Goal: Task Accomplishment & Management: Use online tool/utility

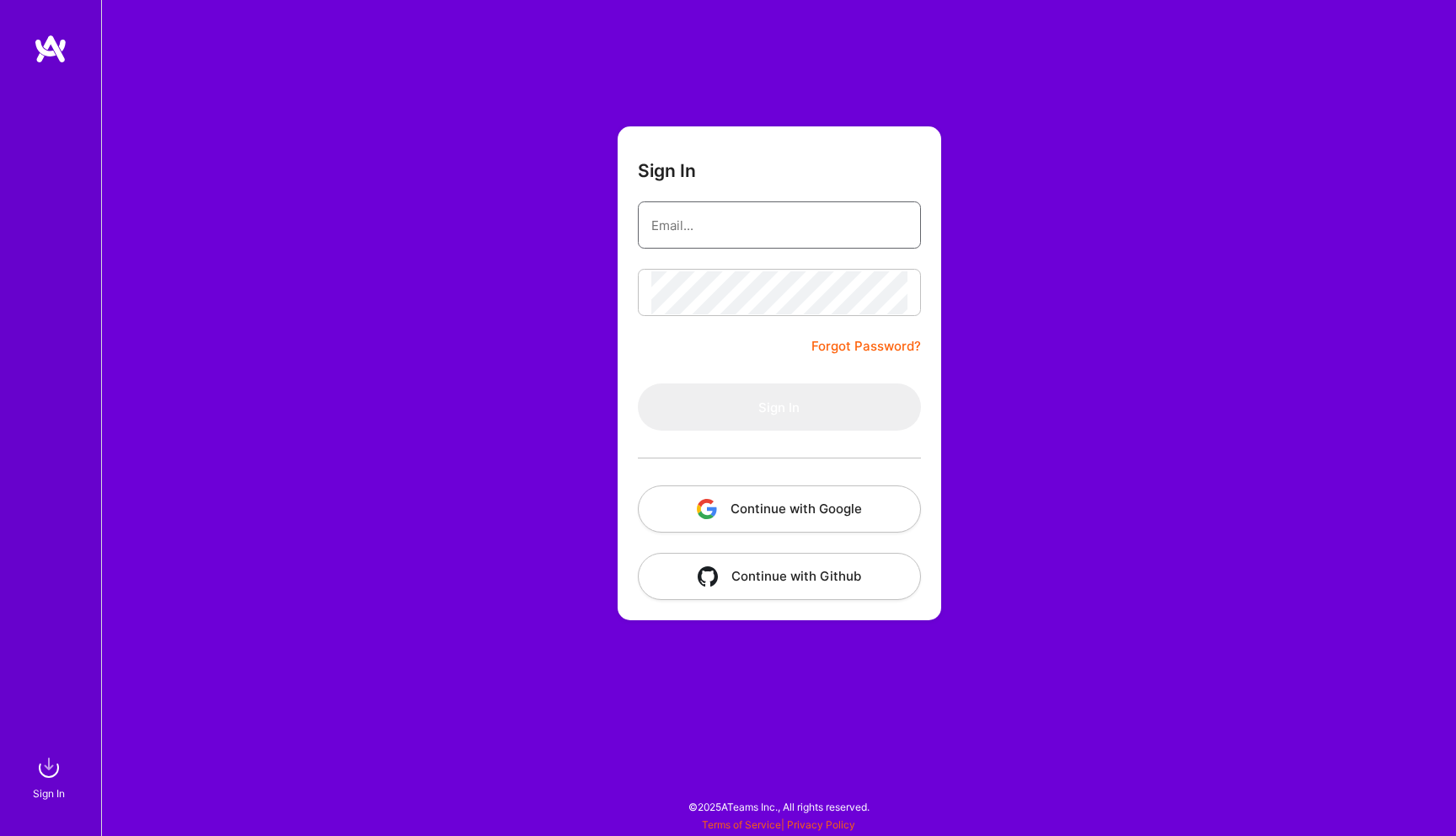
click at [717, 235] on input "email" at bounding box center [779, 225] width 256 height 43
type input "[PERSON_NAME][EMAIL_ADDRESS][PERSON_NAME][DOMAIN_NAME]"
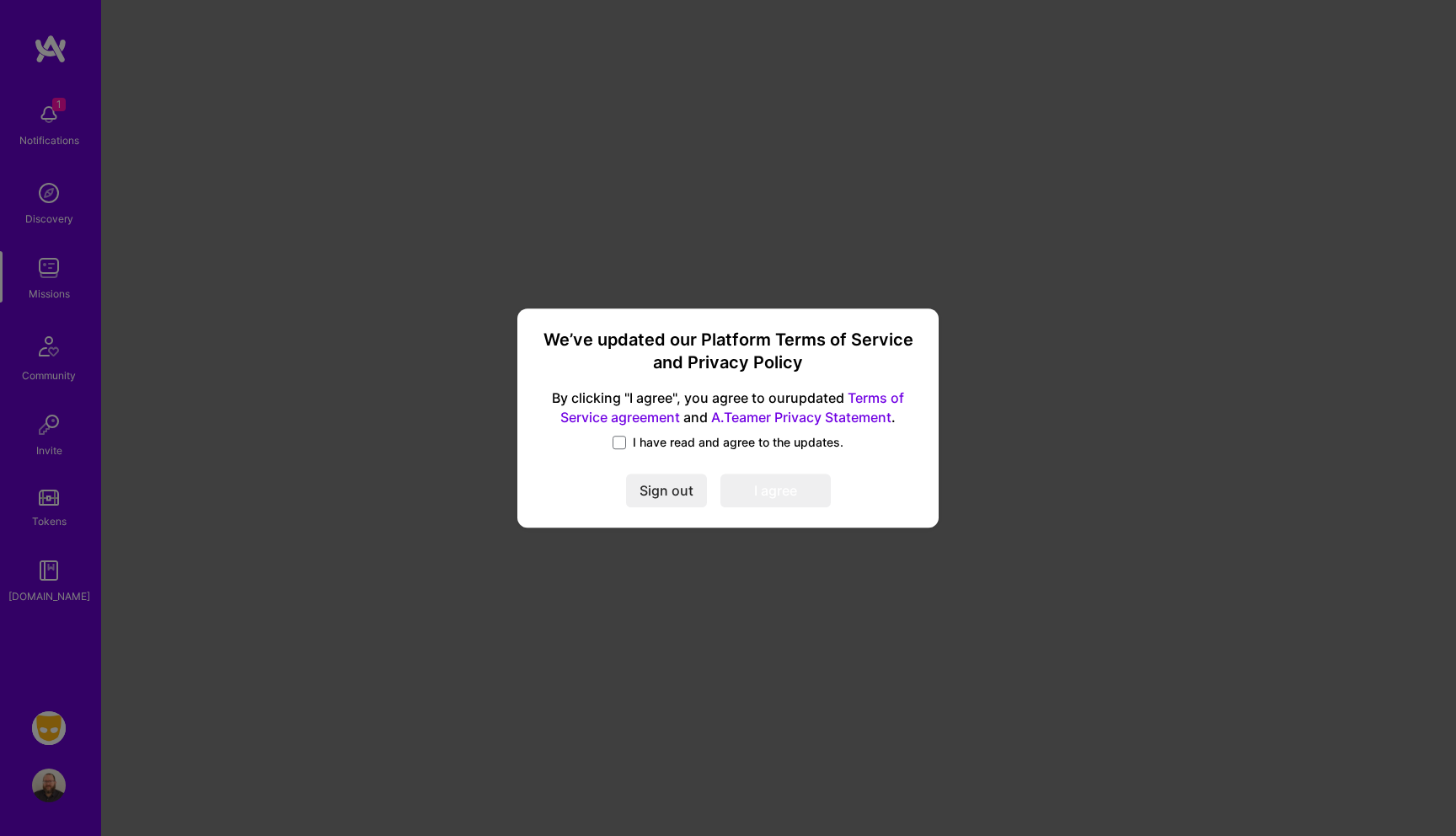
click at [686, 441] on span "I have read and agree to the updates." at bounding box center [738, 442] width 211 height 17
click at [0, 0] on input "I have read and agree to the updates." at bounding box center [0, 0] width 0 height 0
click at [779, 488] on button "I agree" at bounding box center [775, 491] width 111 height 34
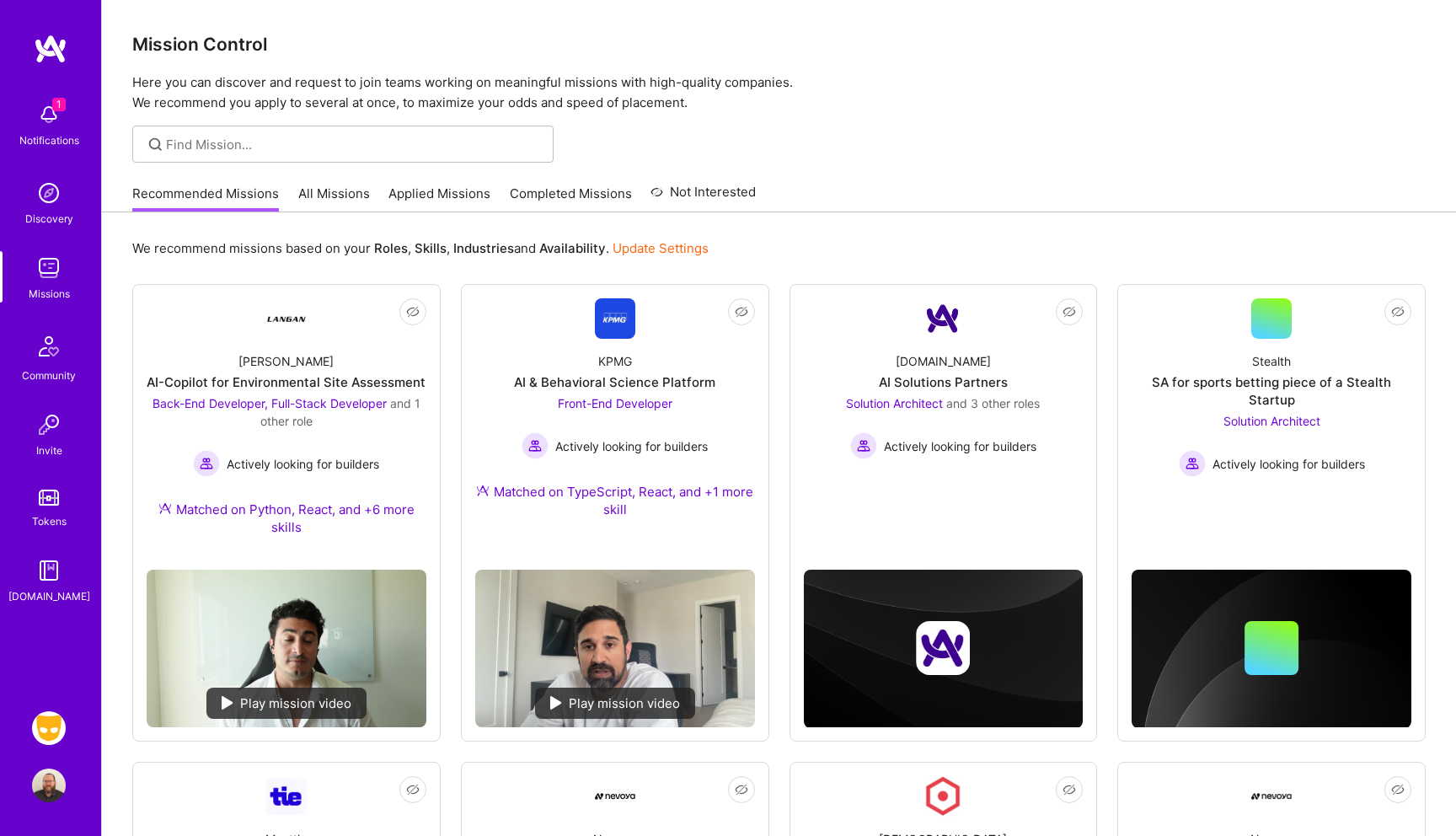
click at [60, 122] on img at bounding box center [49, 114] width 34 height 34
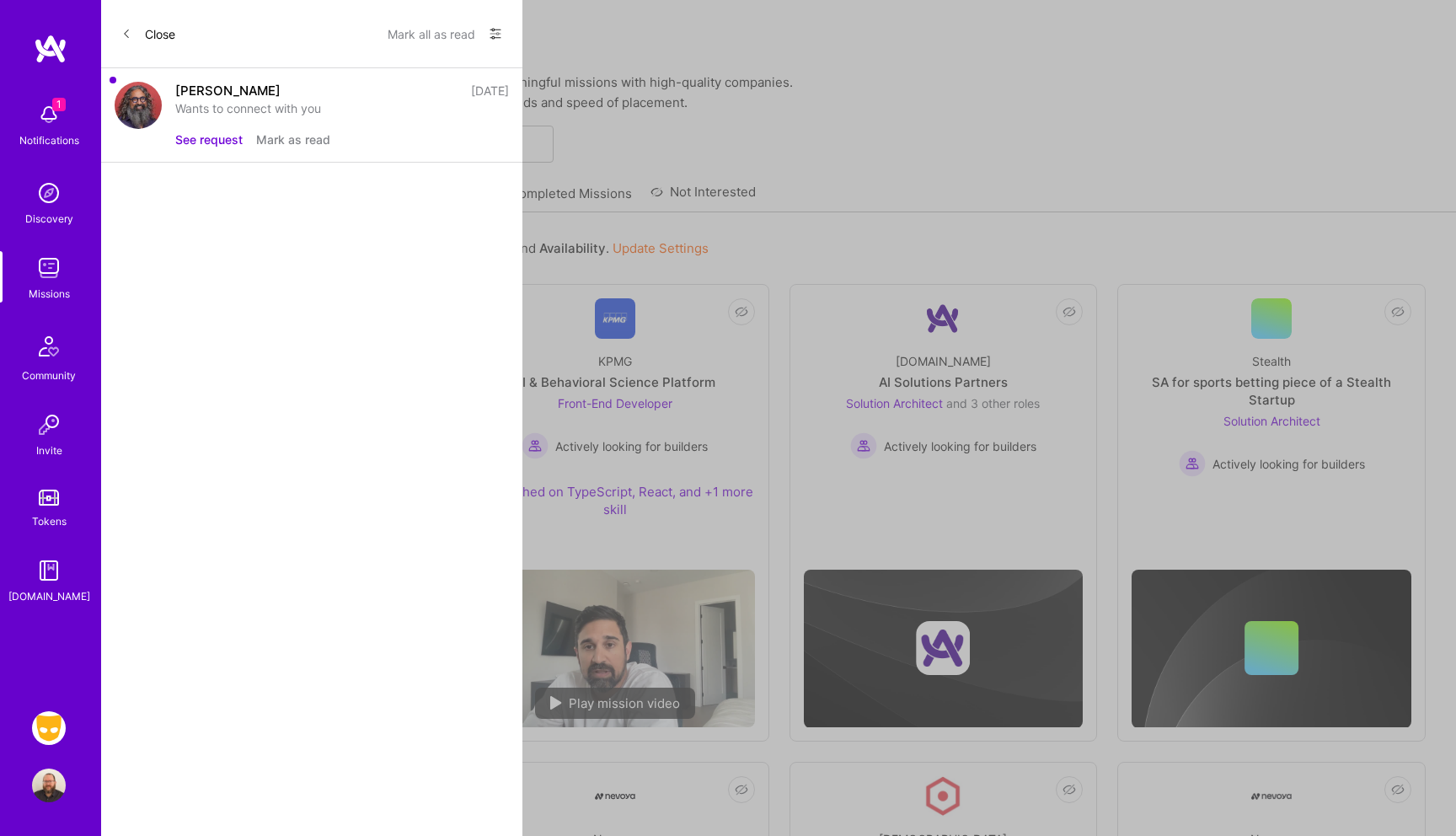
click at [257, 116] on div "Wants to connect with you" at bounding box center [342, 108] width 334 height 18
click at [215, 138] on button "See request" at bounding box center [209, 139] width 67 height 18
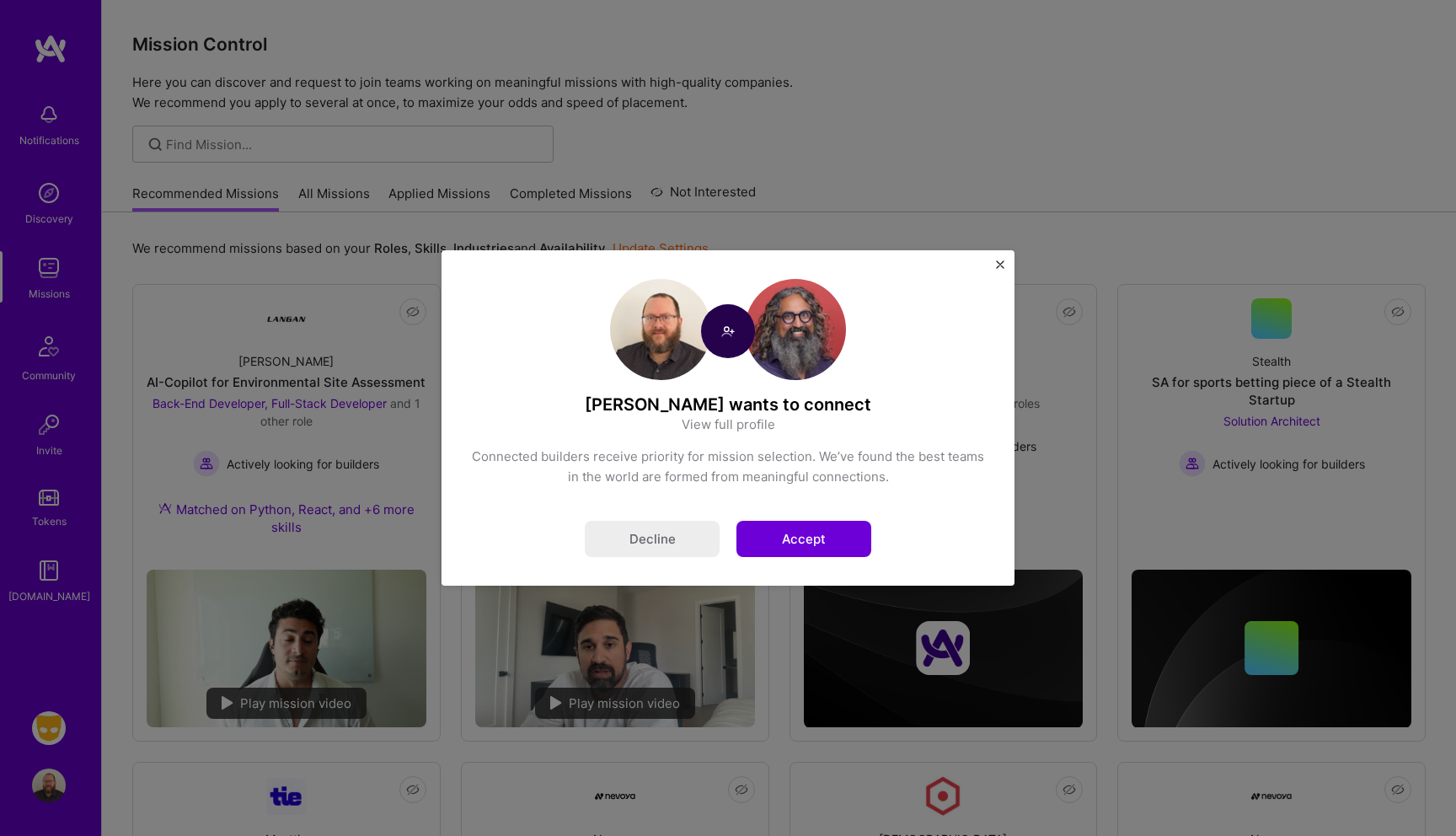
click at [808, 535] on button "Accept" at bounding box center [804, 539] width 135 height 36
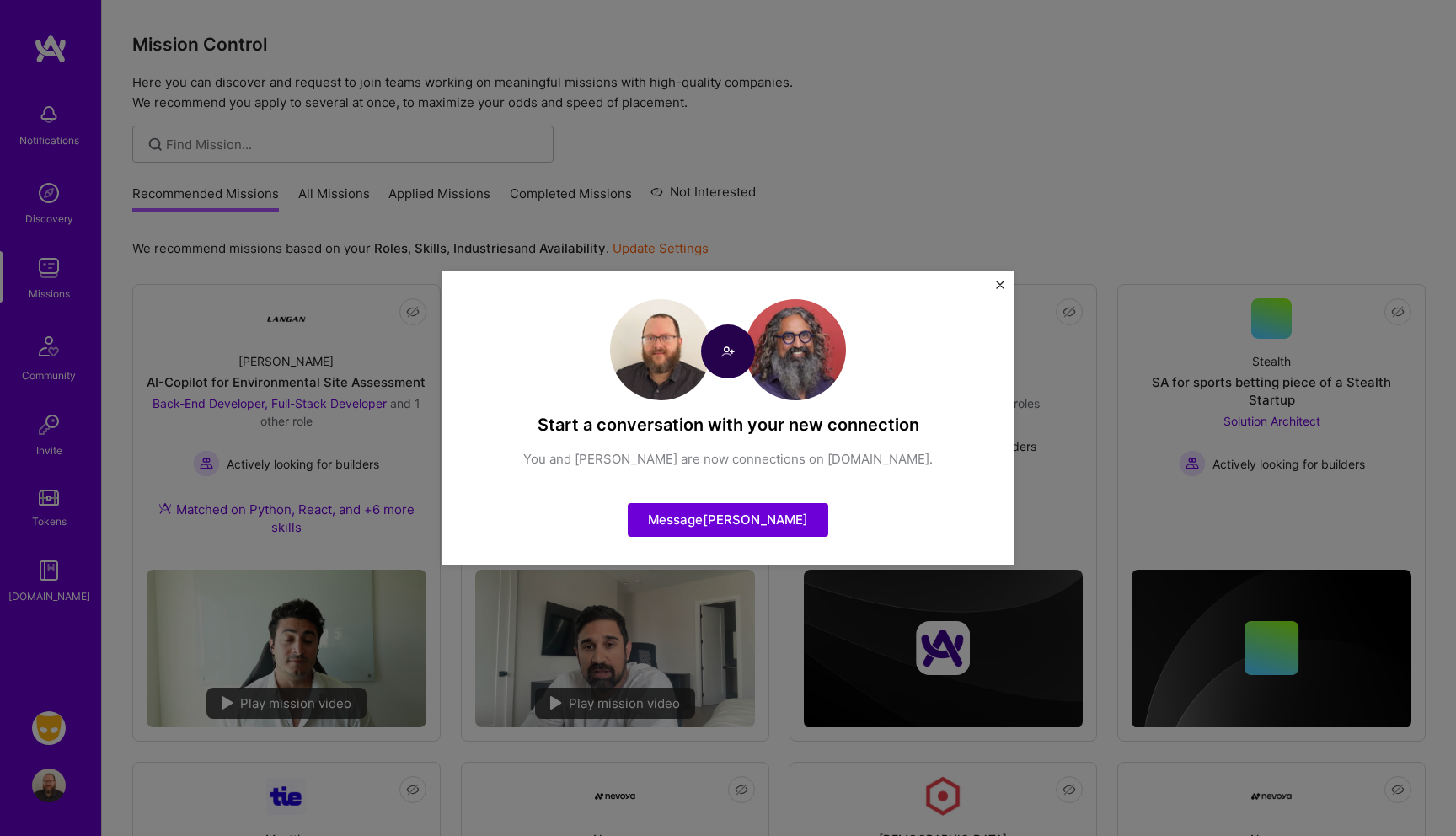
click at [1001, 283] on img "Close" at bounding box center [1001, 285] width 9 height 9
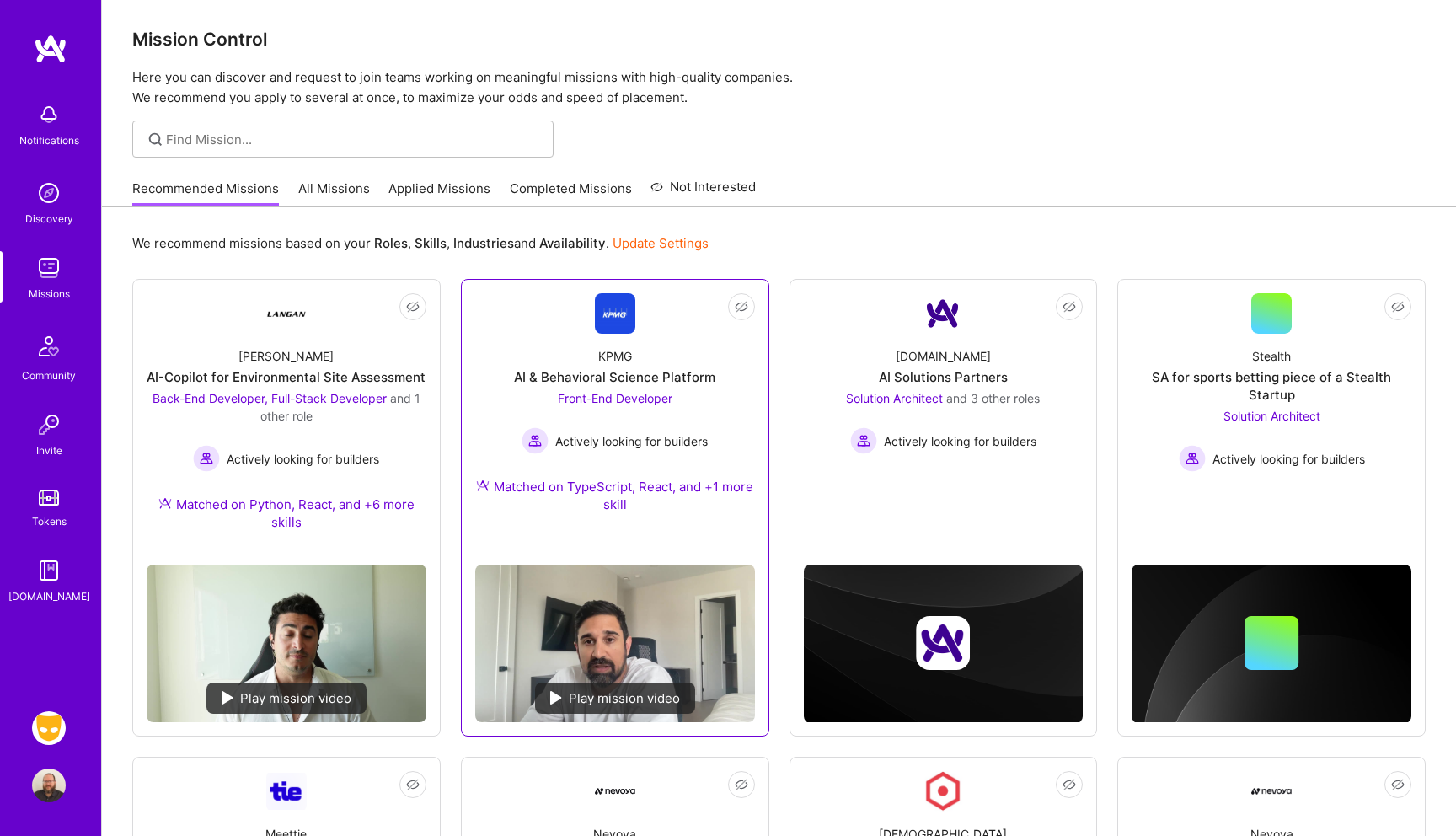
scroll to position [4, 0]
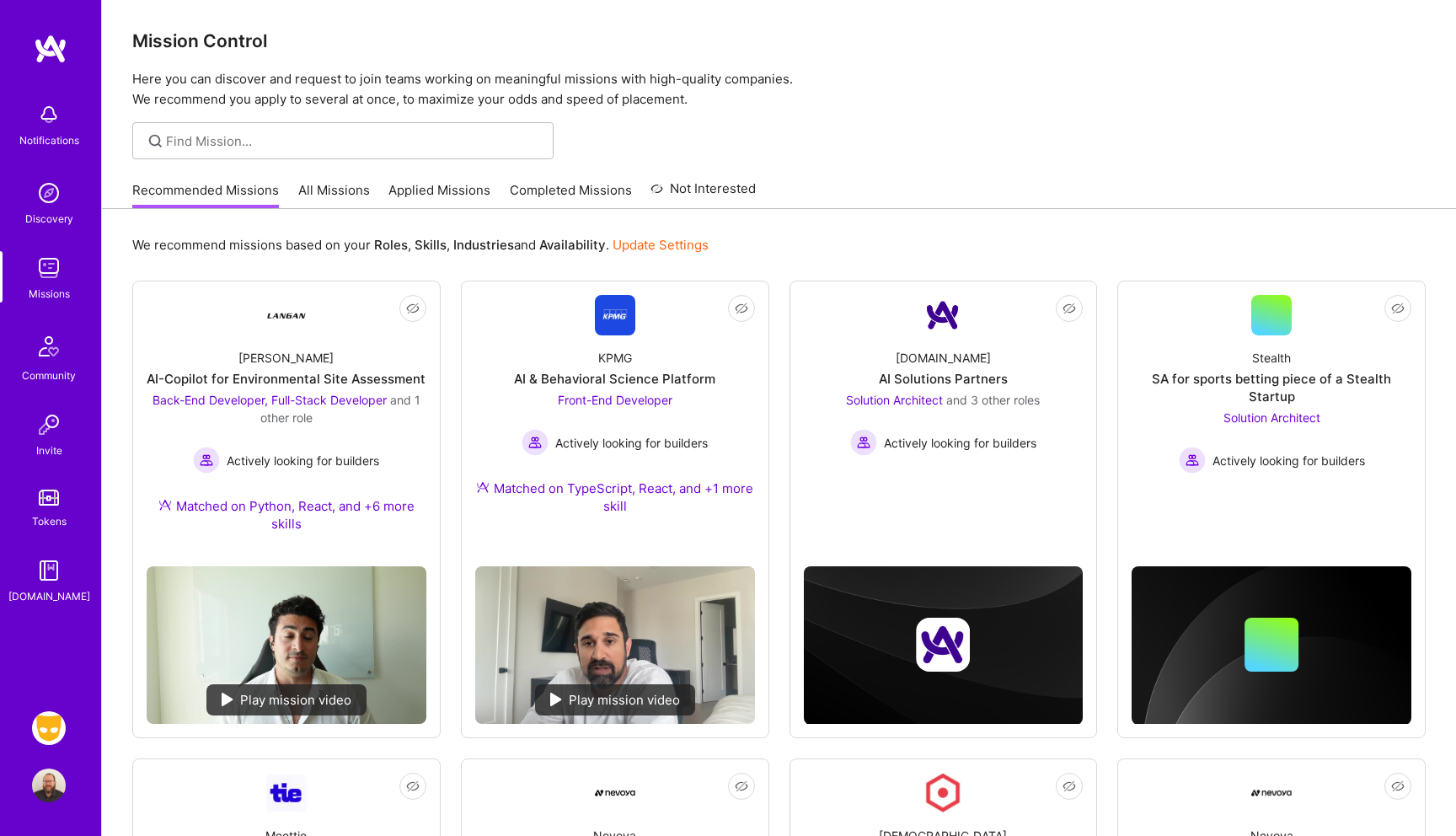
click at [44, 733] on img at bounding box center [49, 729] width 34 height 34
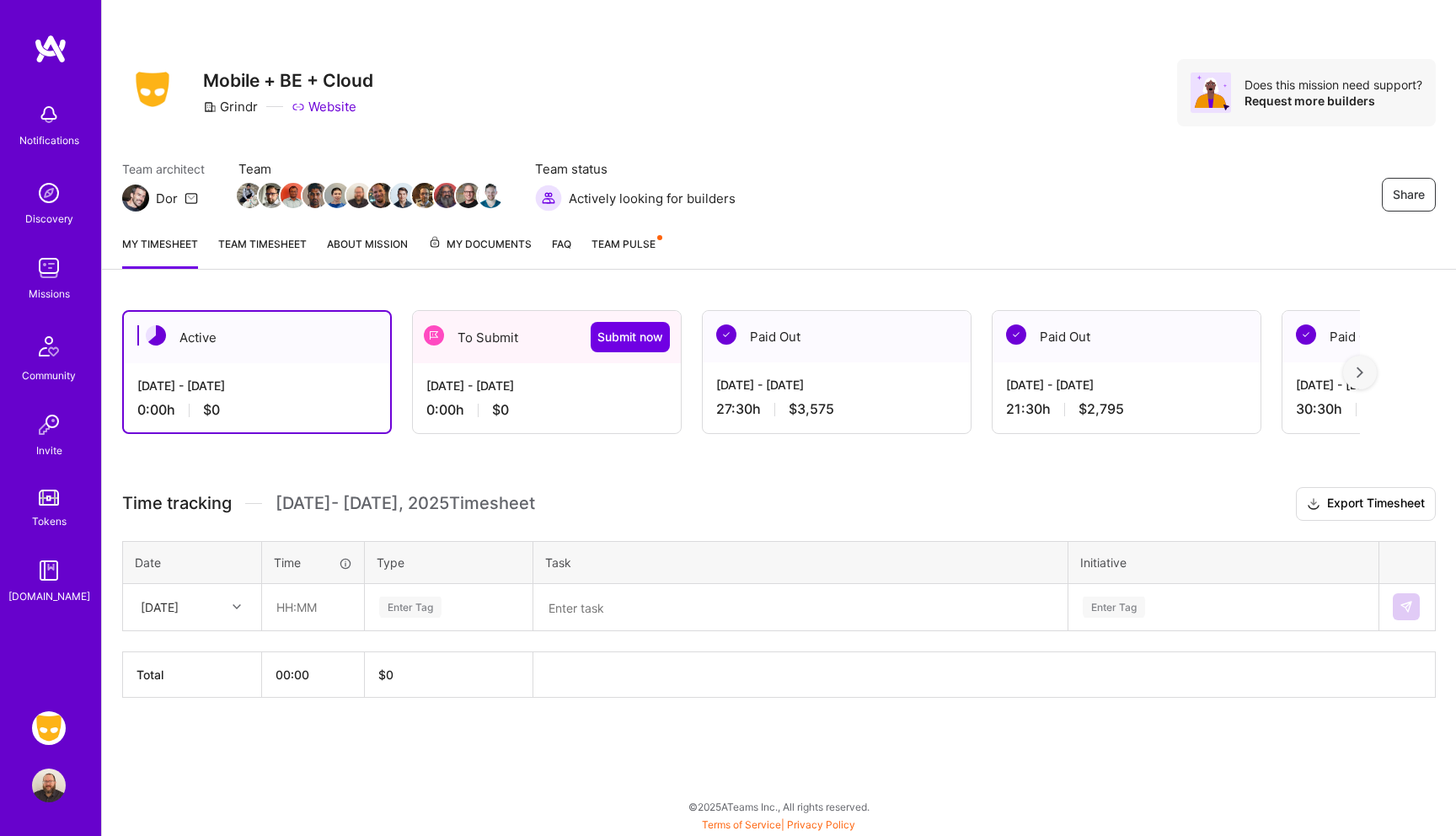
click at [603, 404] on div "0:00 h $0" at bounding box center [547, 410] width 241 height 18
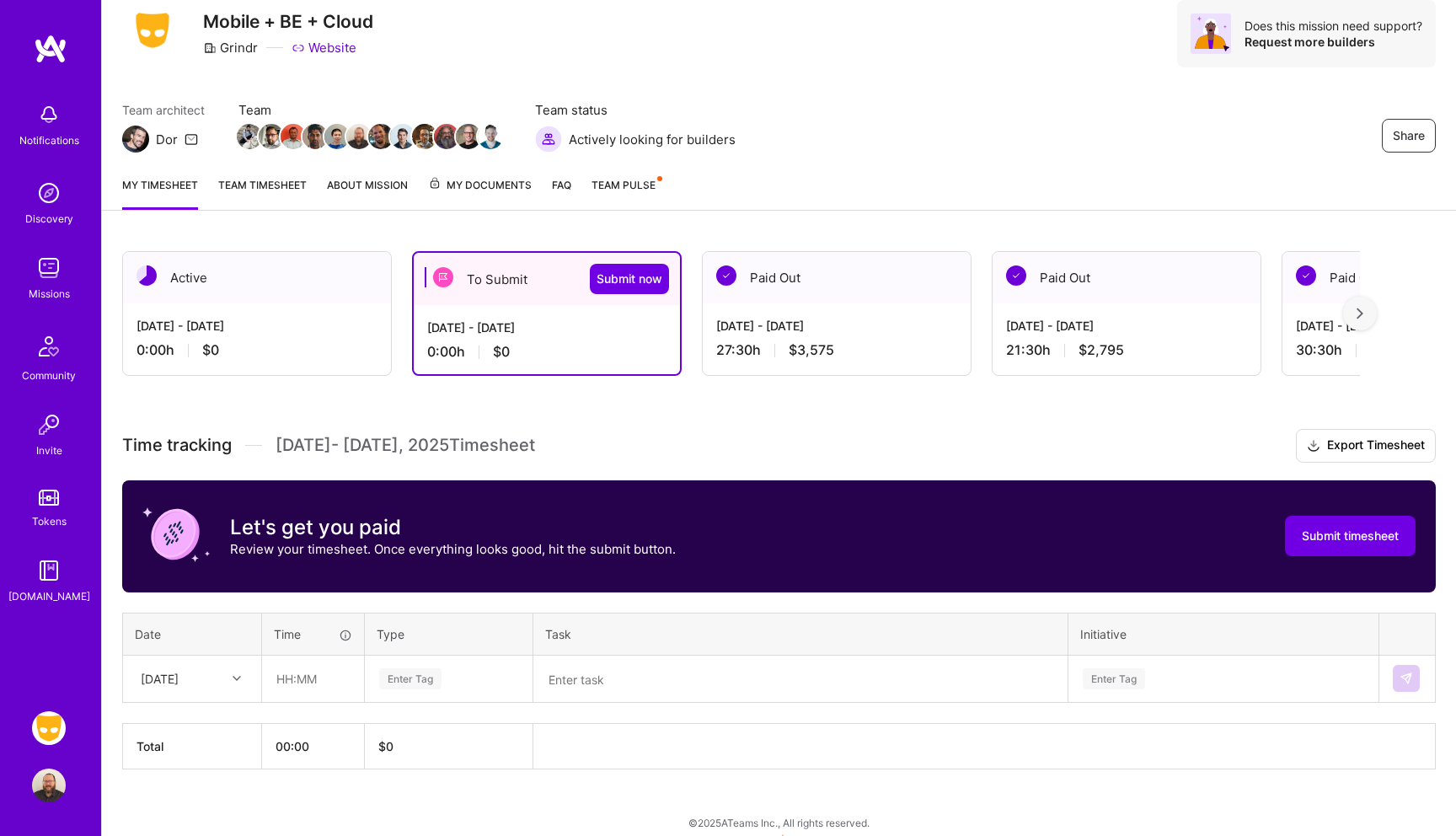
scroll to position [74, 0]
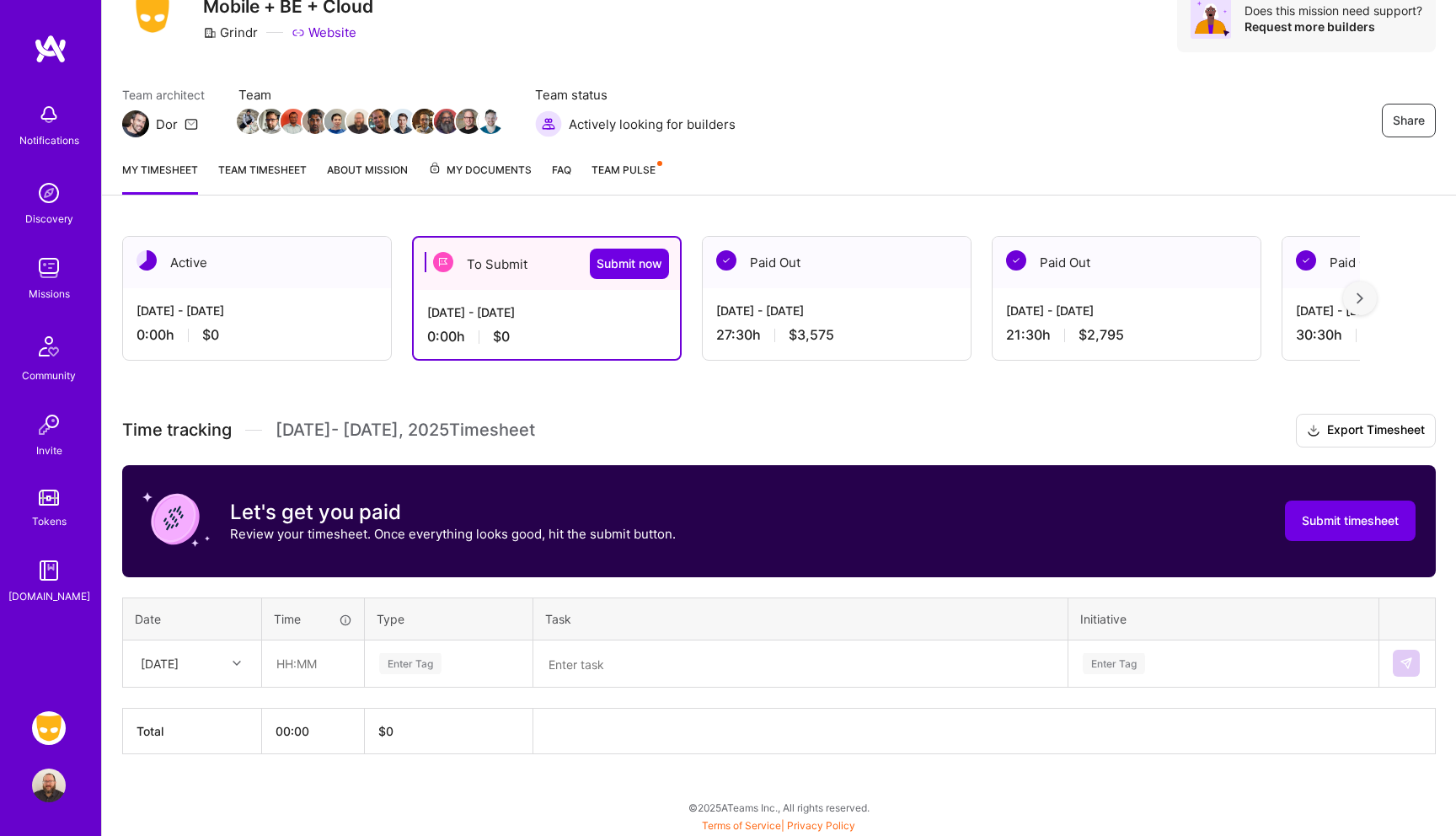
click at [179, 670] on div "[DATE]" at bounding box center [160, 664] width 38 height 18
click at [170, 718] on div "[DATE]" at bounding box center [192, 712] width 136 height 31
click at [328, 668] on input "text" at bounding box center [313, 664] width 100 height 44
type input "01:20"
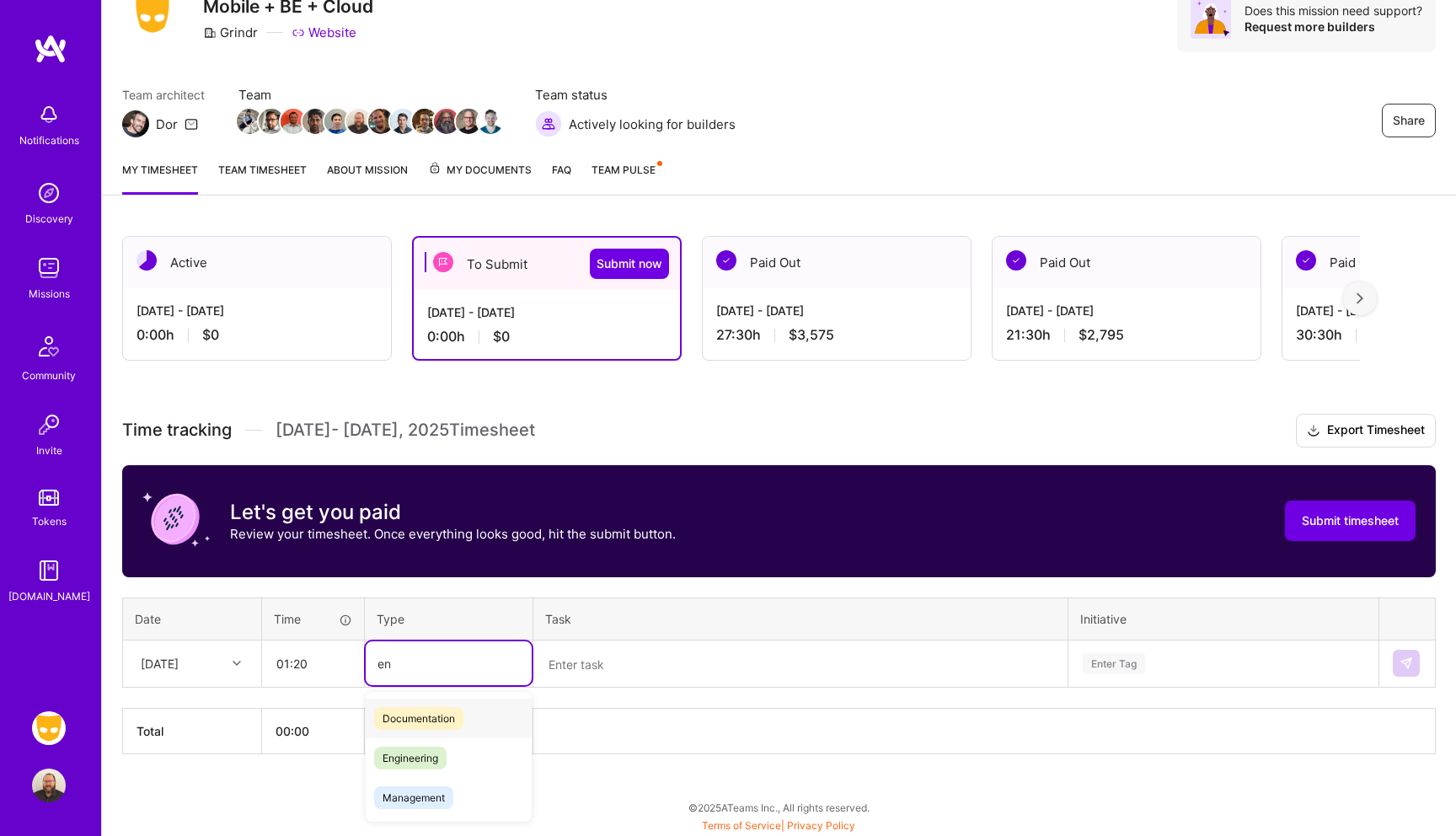
type input "e"
type input "eng"
click at [405, 719] on span "Engineering" at bounding box center [410, 719] width 73 height 23
click at [647, 676] on textarea at bounding box center [800, 664] width 531 height 43
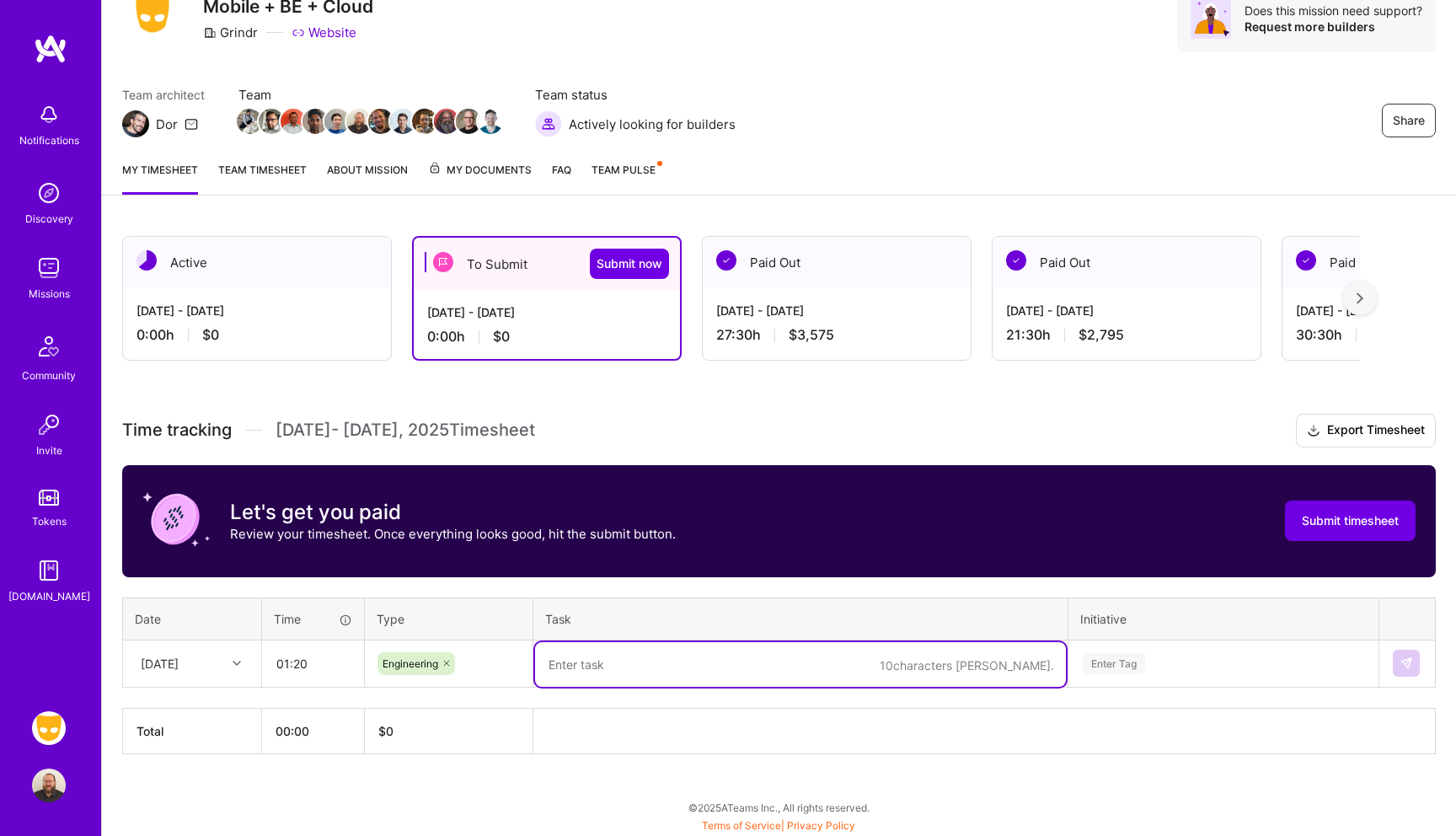
type textarea "A"
type textarea "`"
type textarea "account-service: build, and commenting out endpoint"
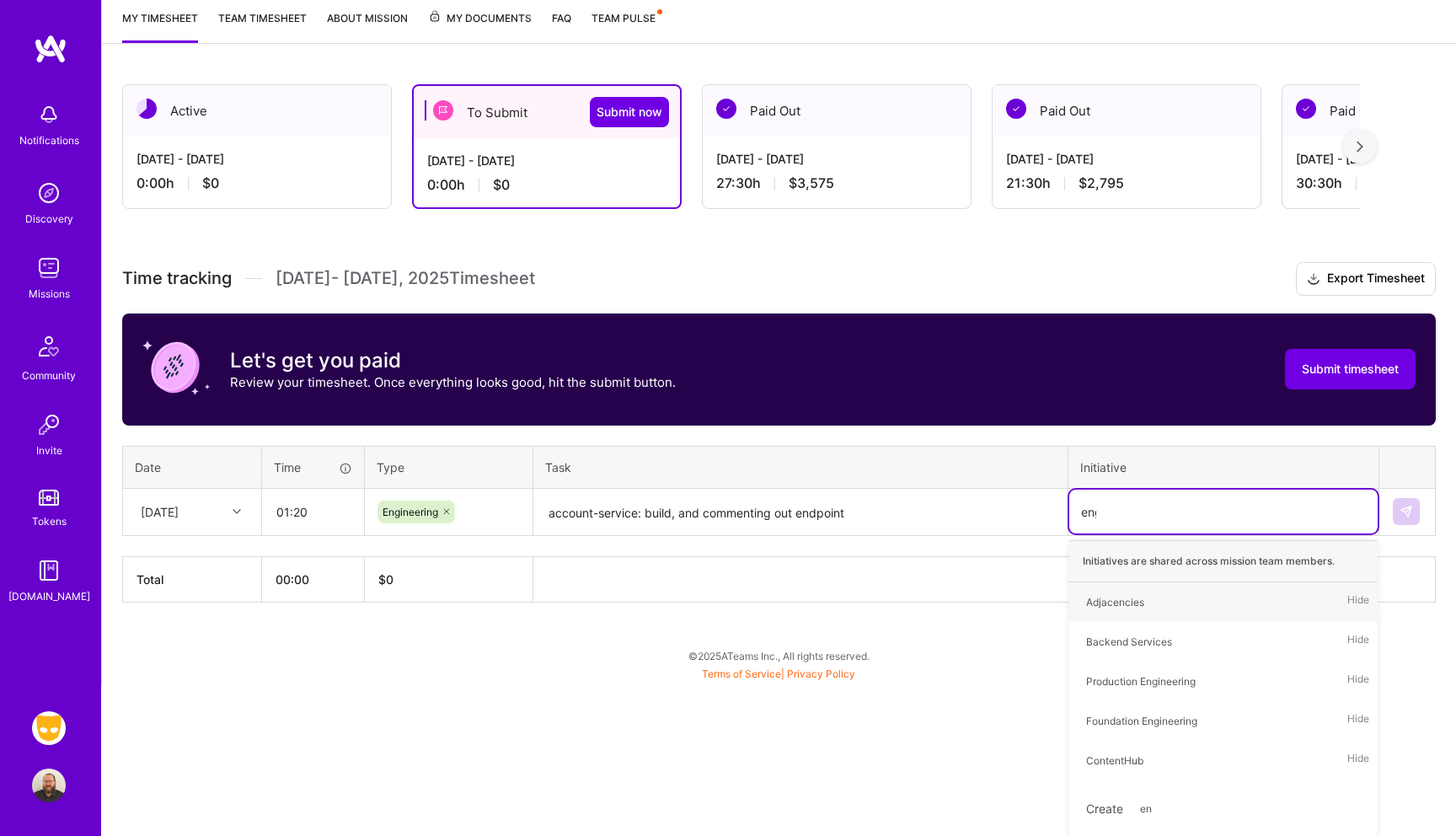
scroll to position [107, 0]
type input "e"
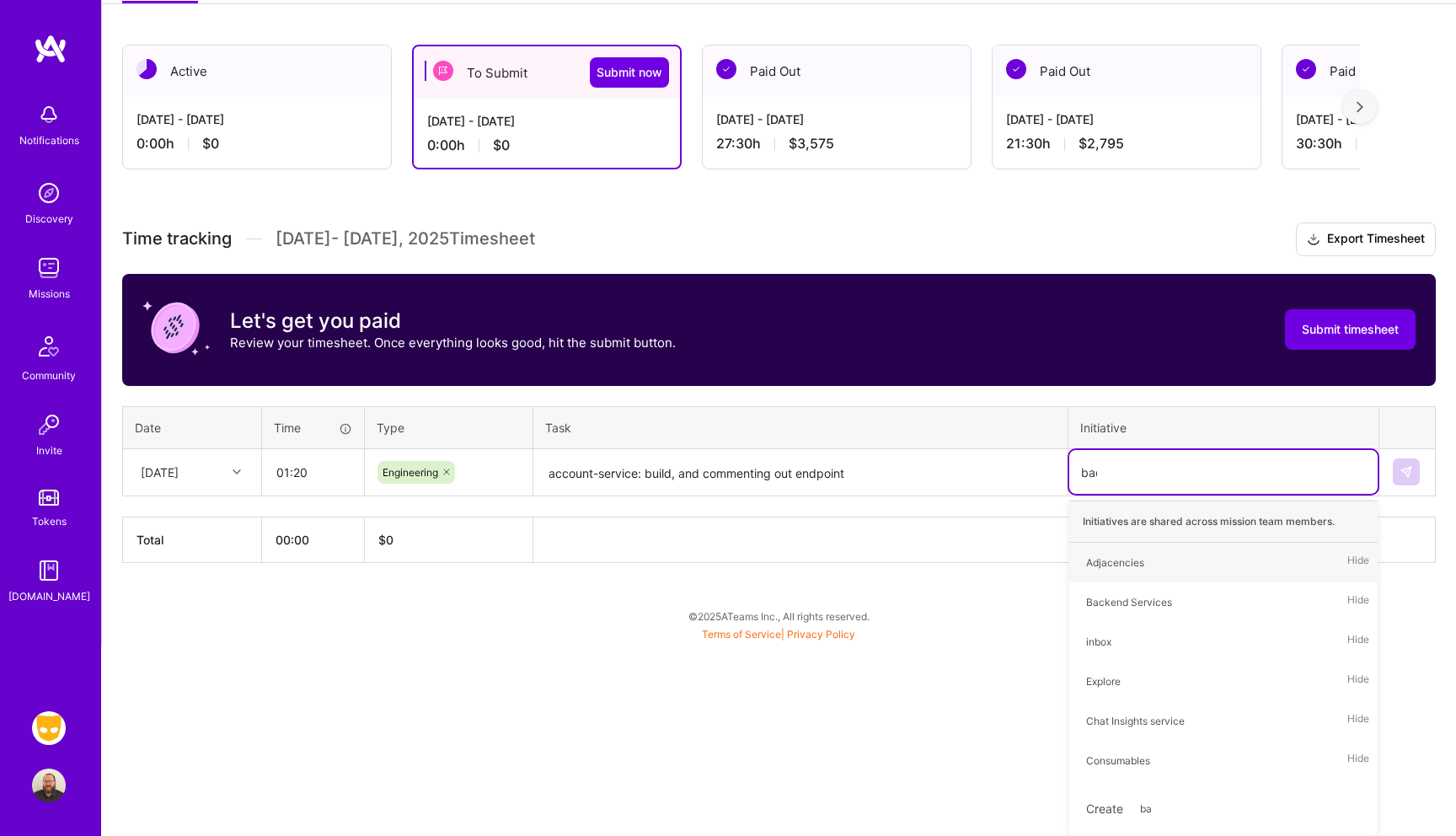
type input "back"
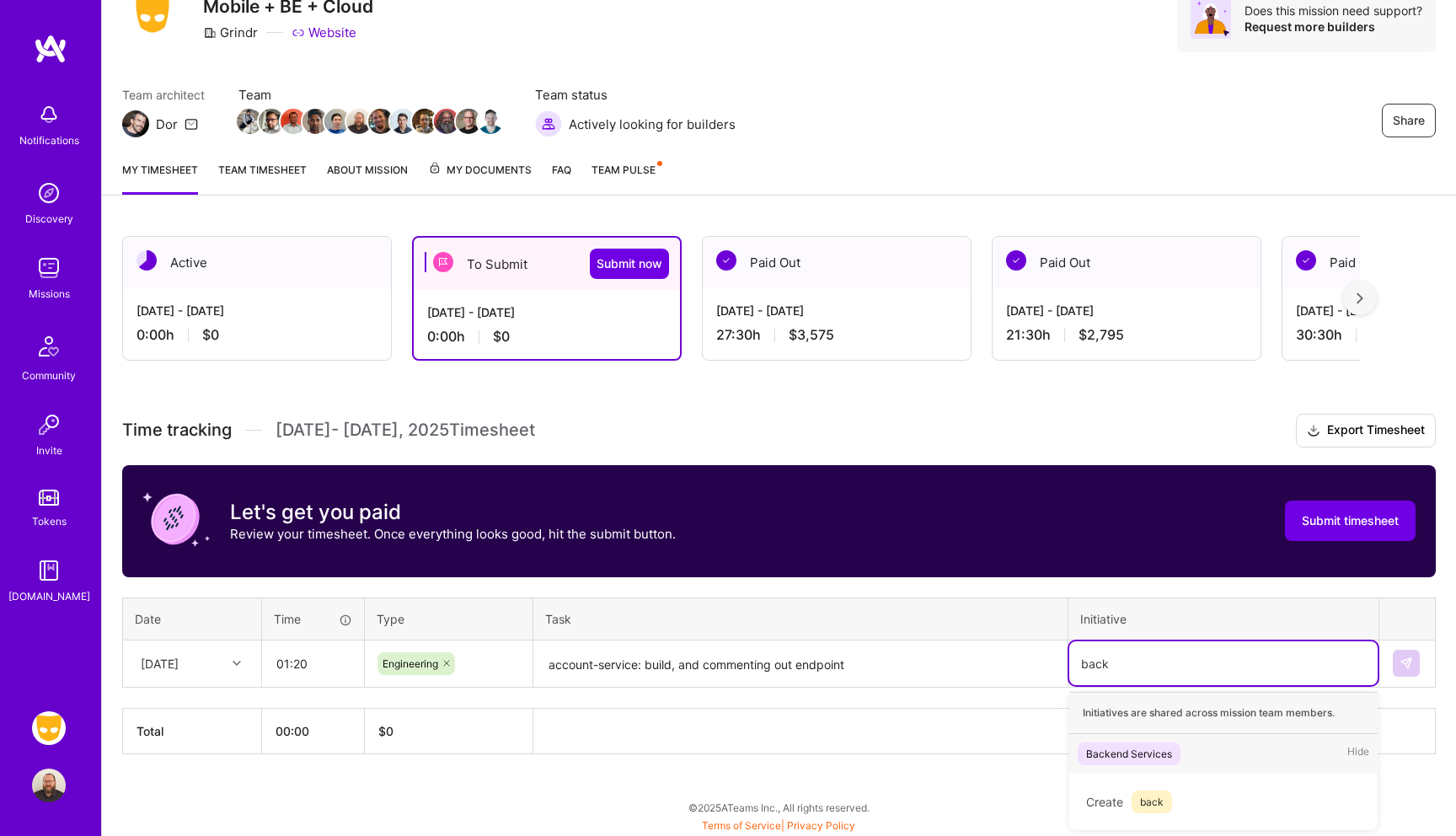
click at [1193, 748] on div "Backend Services Hide" at bounding box center [1224, 754] width 308 height 40
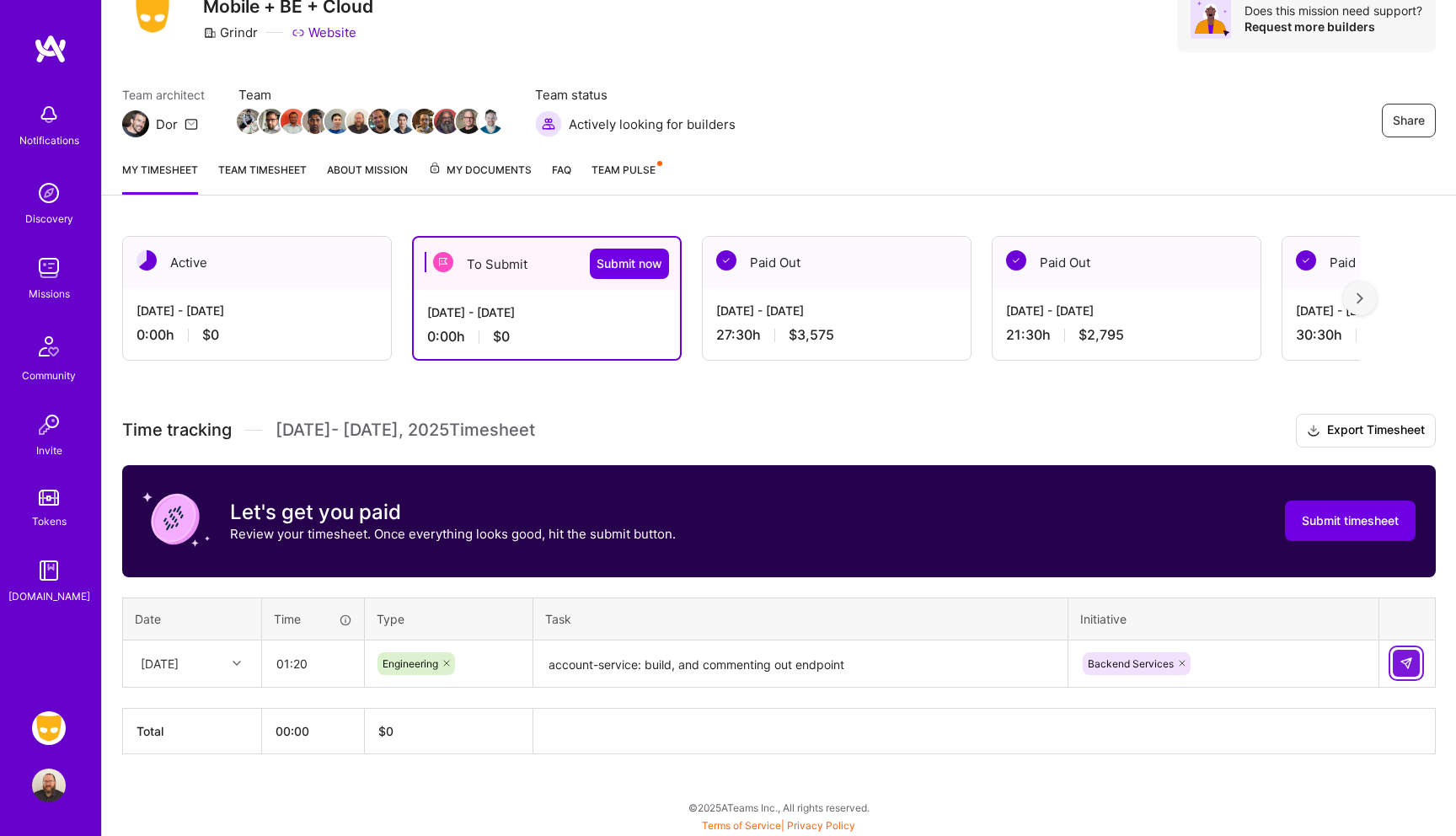
click at [1397, 668] on button at bounding box center [1406, 663] width 27 height 27
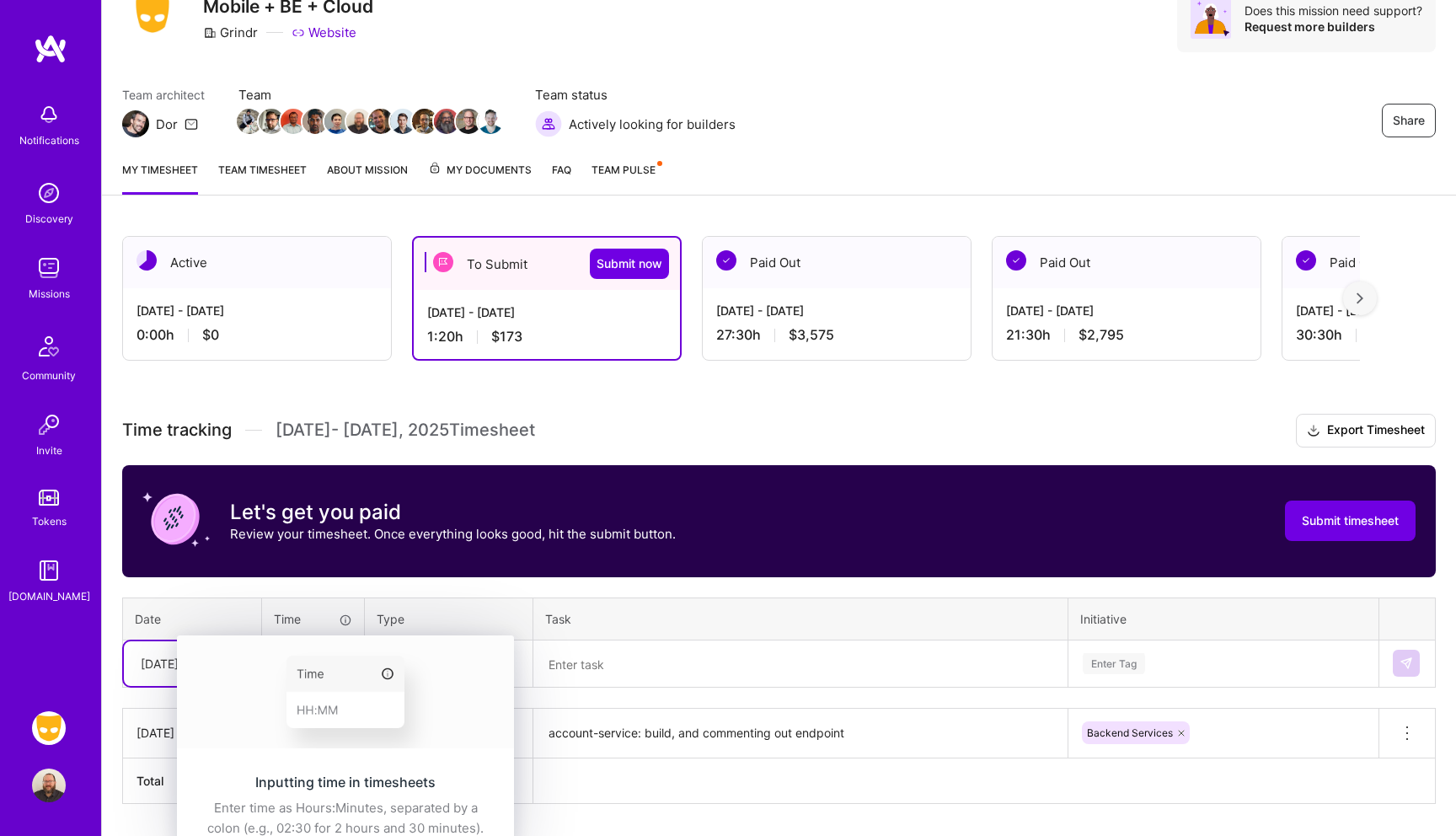
scroll to position [124, 0]
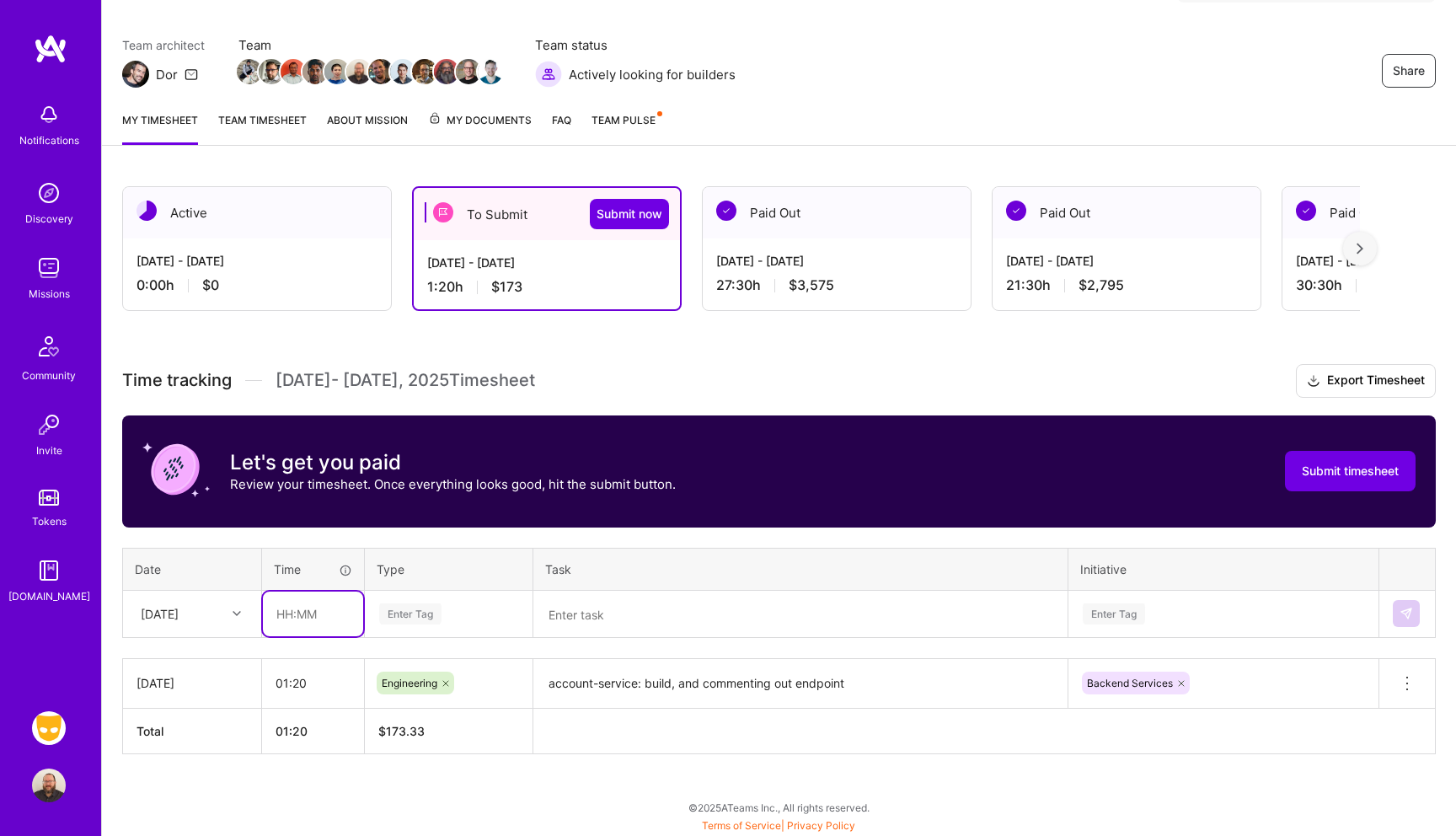
click at [329, 609] on input "text" at bounding box center [313, 614] width 100 height 44
type input "1"
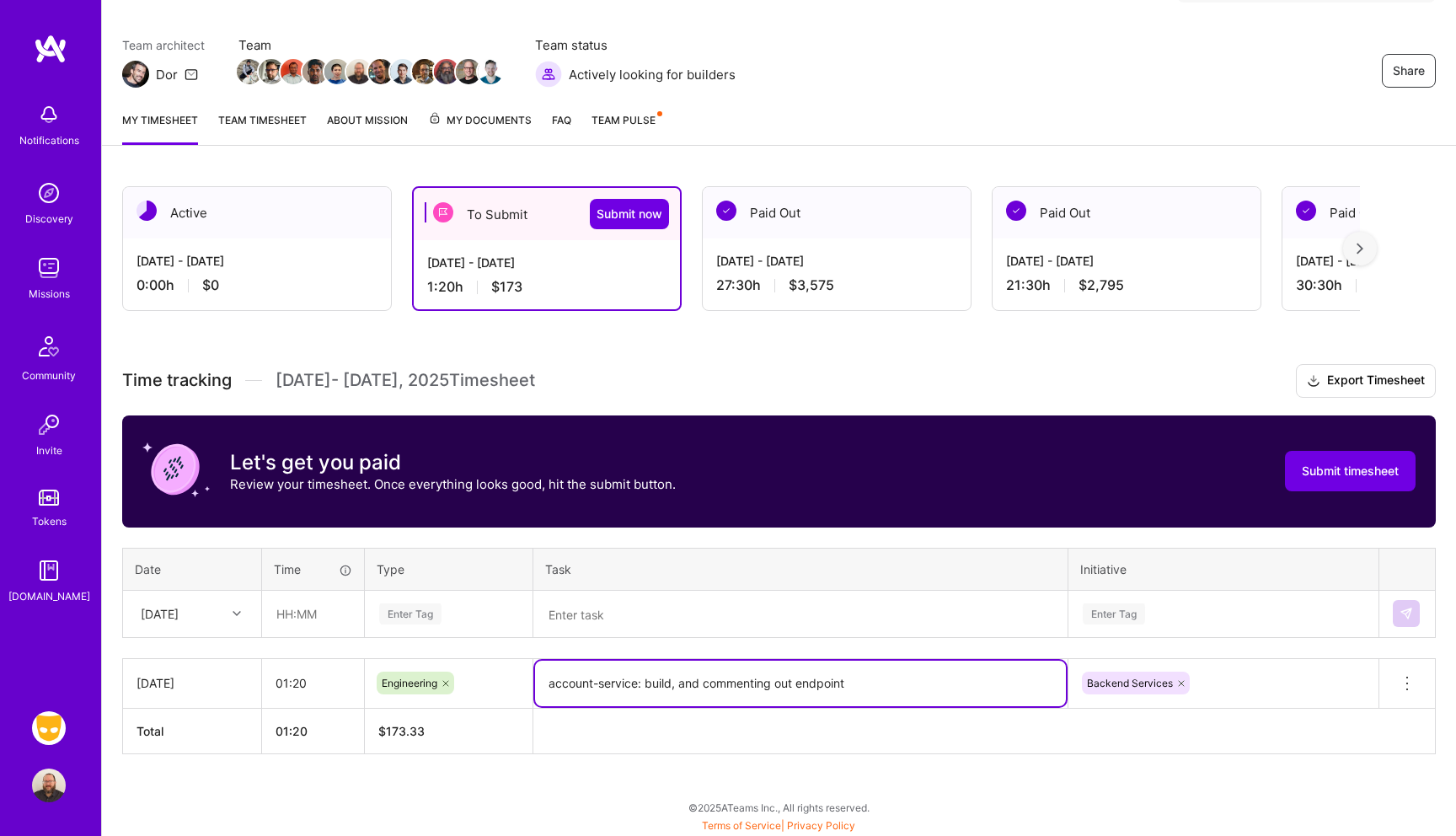
click at [697, 680] on textarea "account-service: build, and commenting out endpoint" at bounding box center [800, 684] width 531 height 45
click at [918, 679] on textarea "account-service: build, and commenting out endpoint" at bounding box center [800, 684] width 531 height 45
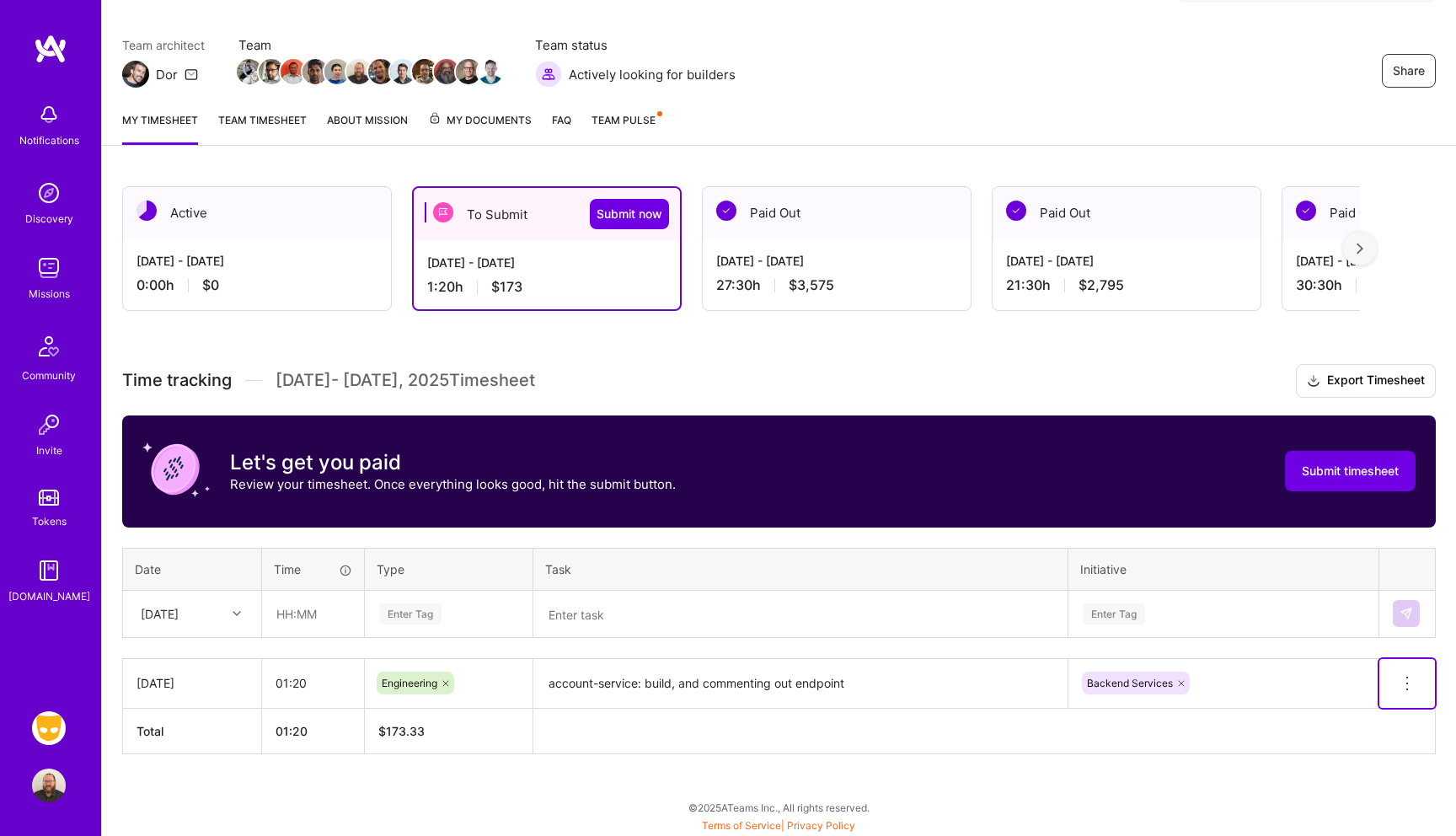
click at [1413, 679] on icon at bounding box center [1407, 684] width 20 height 20
click at [298, 621] on input "text" at bounding box center [313, 614] width 100 height 44
type input "1"
type input "01:20"
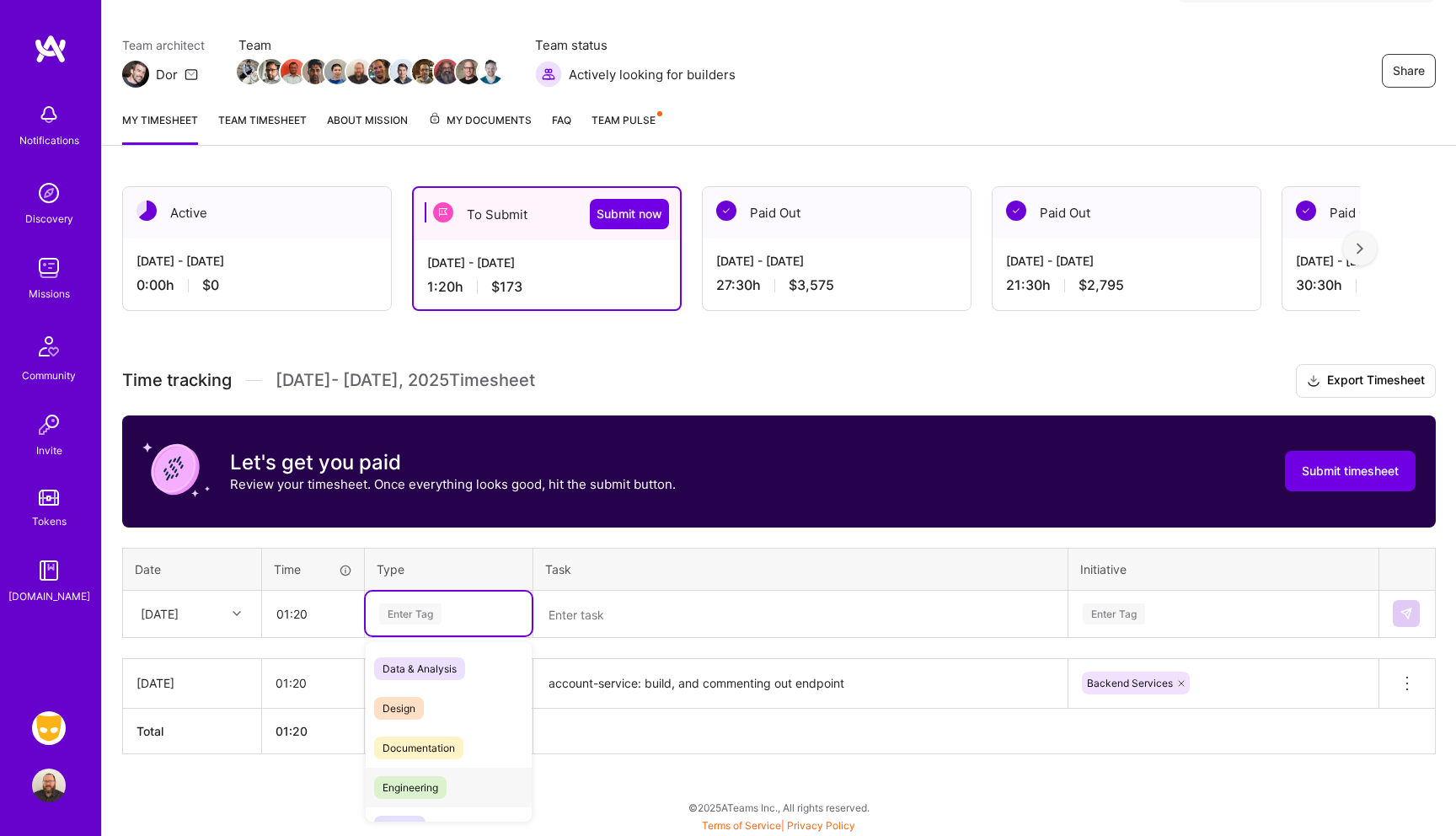
click at [414, 783] on span "Engineering" at bounding box center [410, 788] width 73 height 23
click at [599, 625] on textarea at bounding box center [800, 615] width 531 height 44
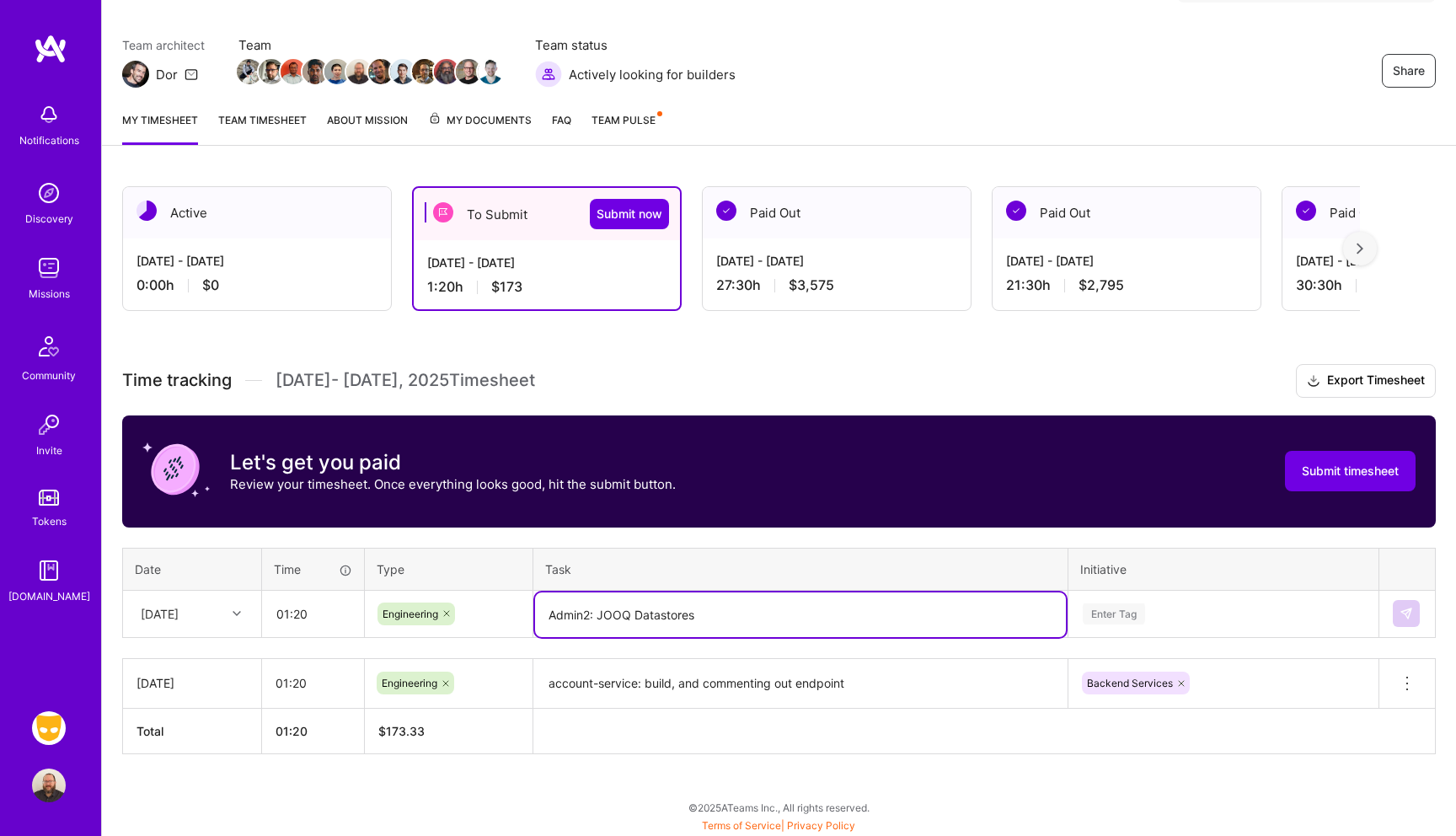
type textarea "Admin2: JOOQ Datastores"
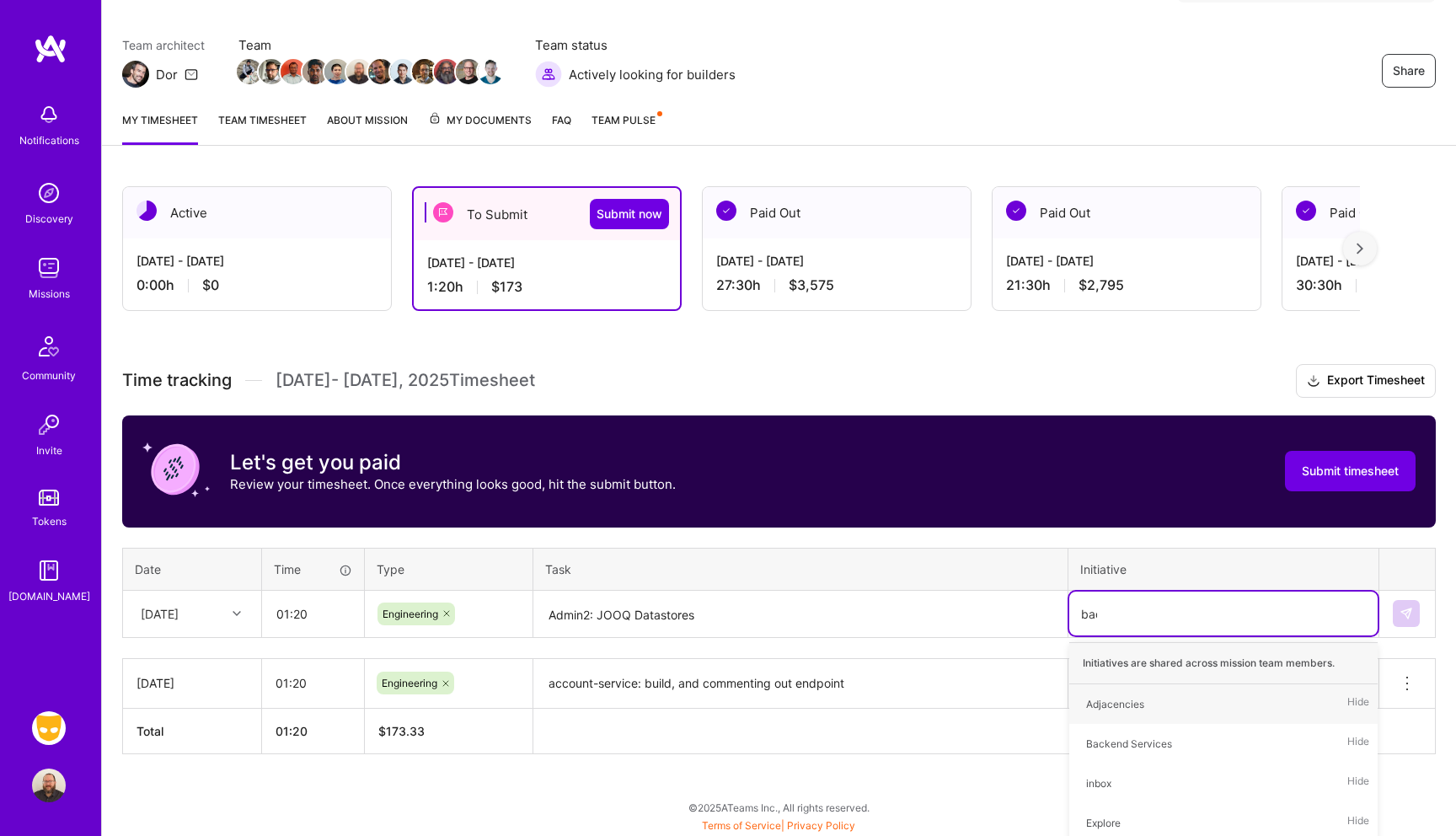
type input "back"
click at [1148, 699] on div "Backend Services" at bounding box center [1129, 705] width 86 height 18
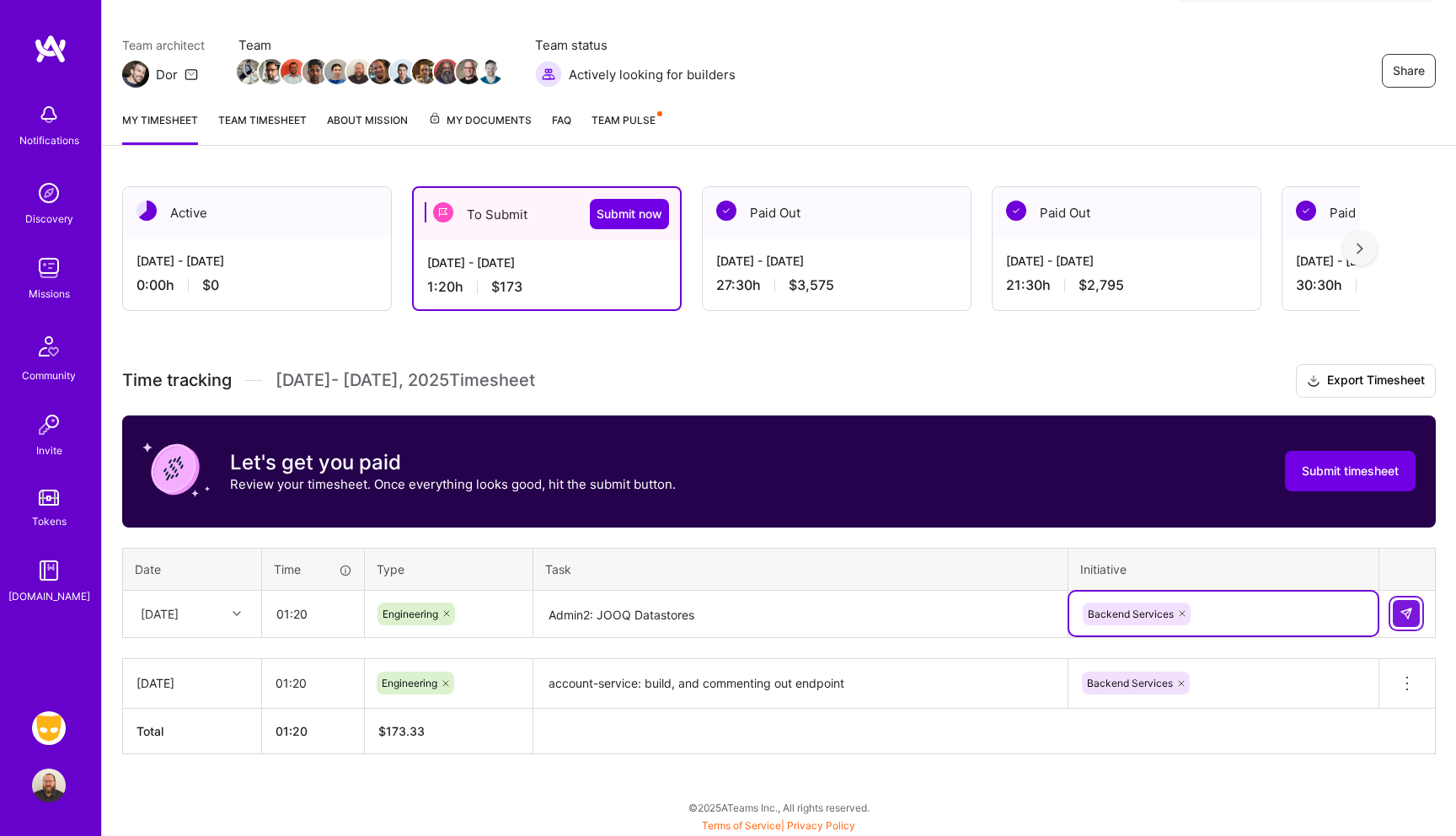
click at [1405, 606] on button at bounding box center [1406, 613] width 27 height 27
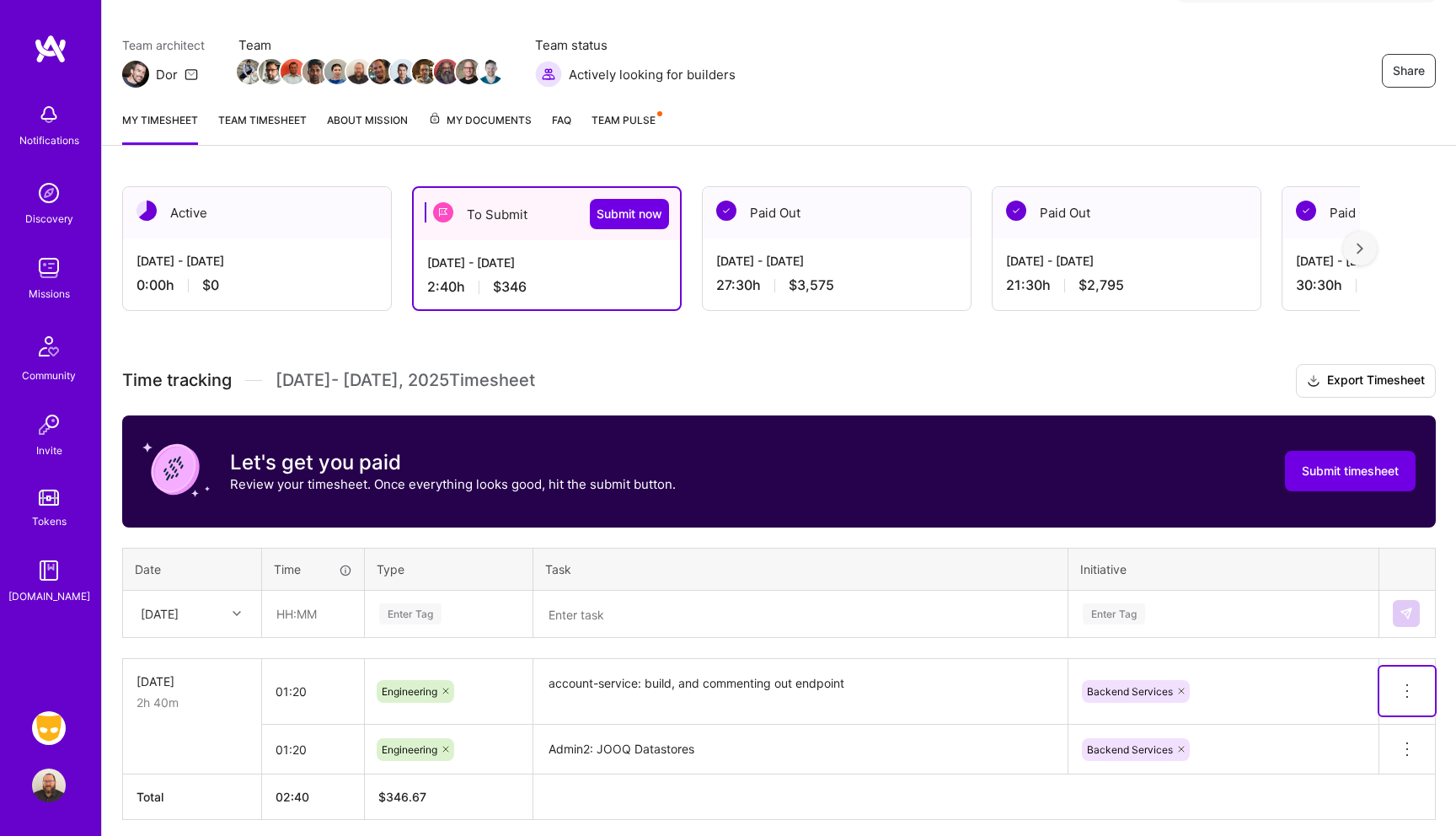
click at [1409, 696] on icon at bounding box center [1407, 691] width 20 height 20
click at [1395, 723] on button "Delete row" at bounding box center [1366, 720] width 88 height 42
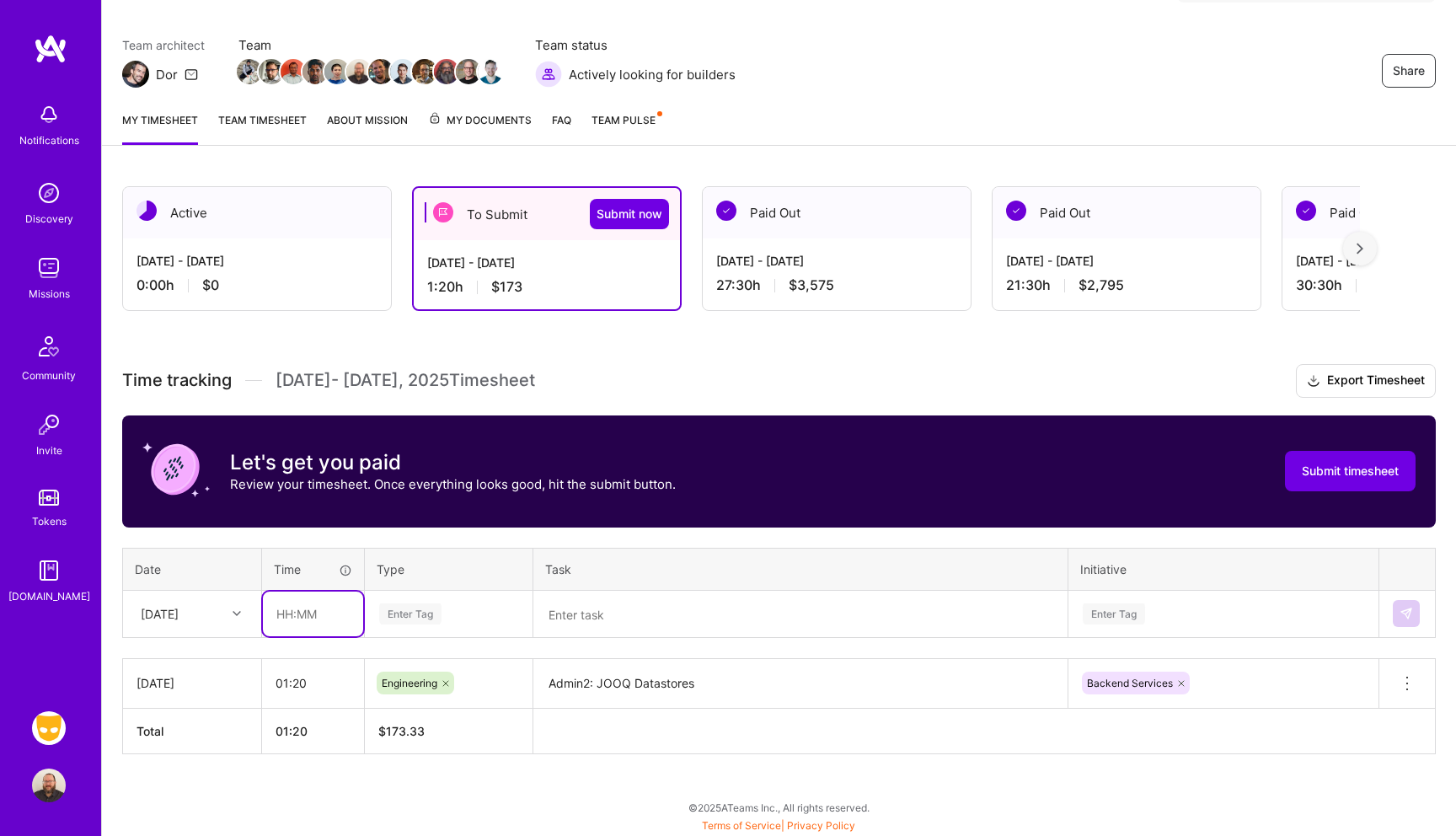
click at [305, 621] on input "text" at bounding box center [313, 614] width 100 height 44
type input "01:15"
click at [408, 613] on div "Enter Tag" at bounding box center [410, 613] width 62 height 26
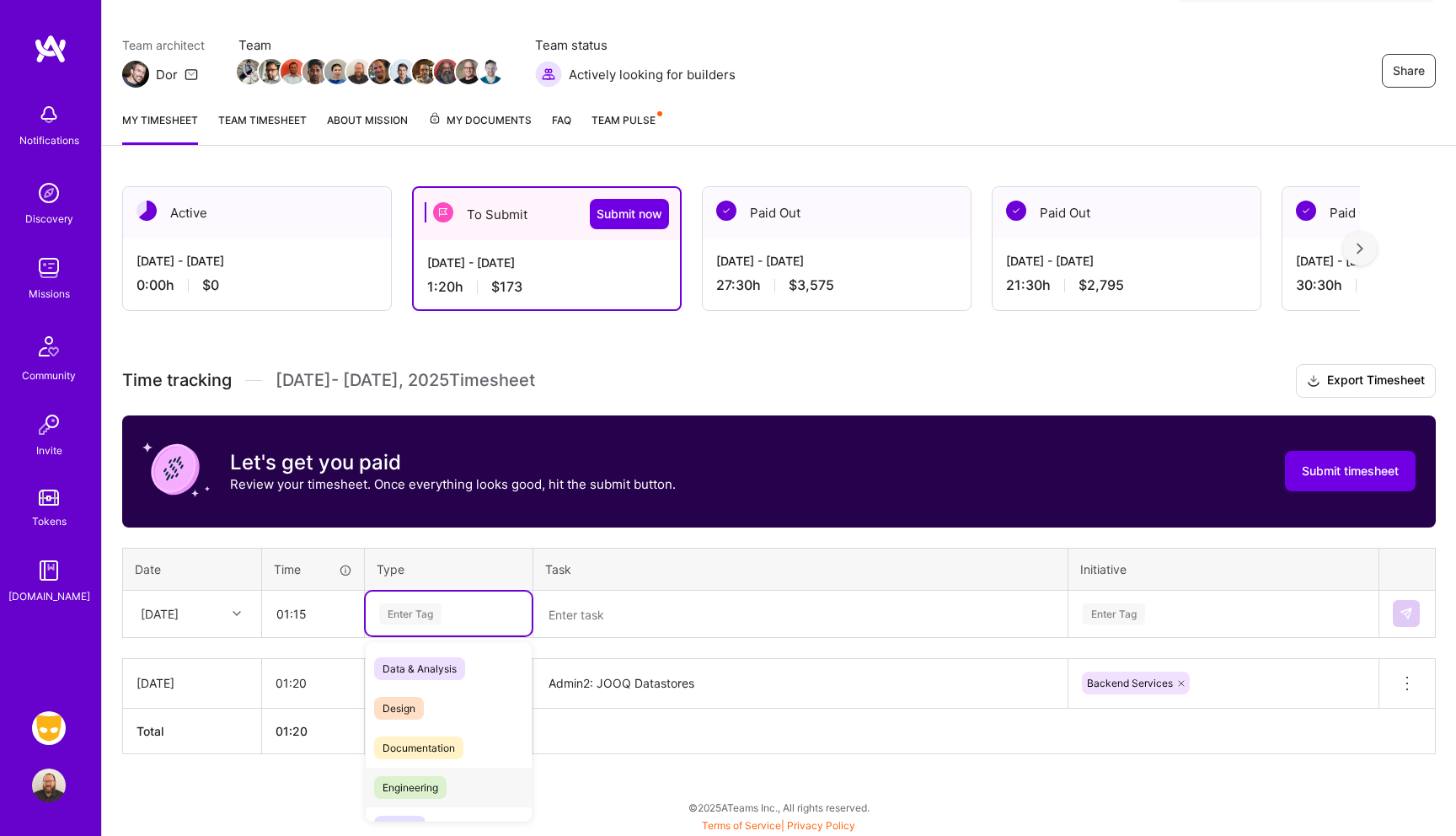
click at [444, 791] on span "Engineering" at bounding box center [410, 788] width 73 height 23
click at [689, 625] on textarea at bounding box center [800, 615] width 531 height 44
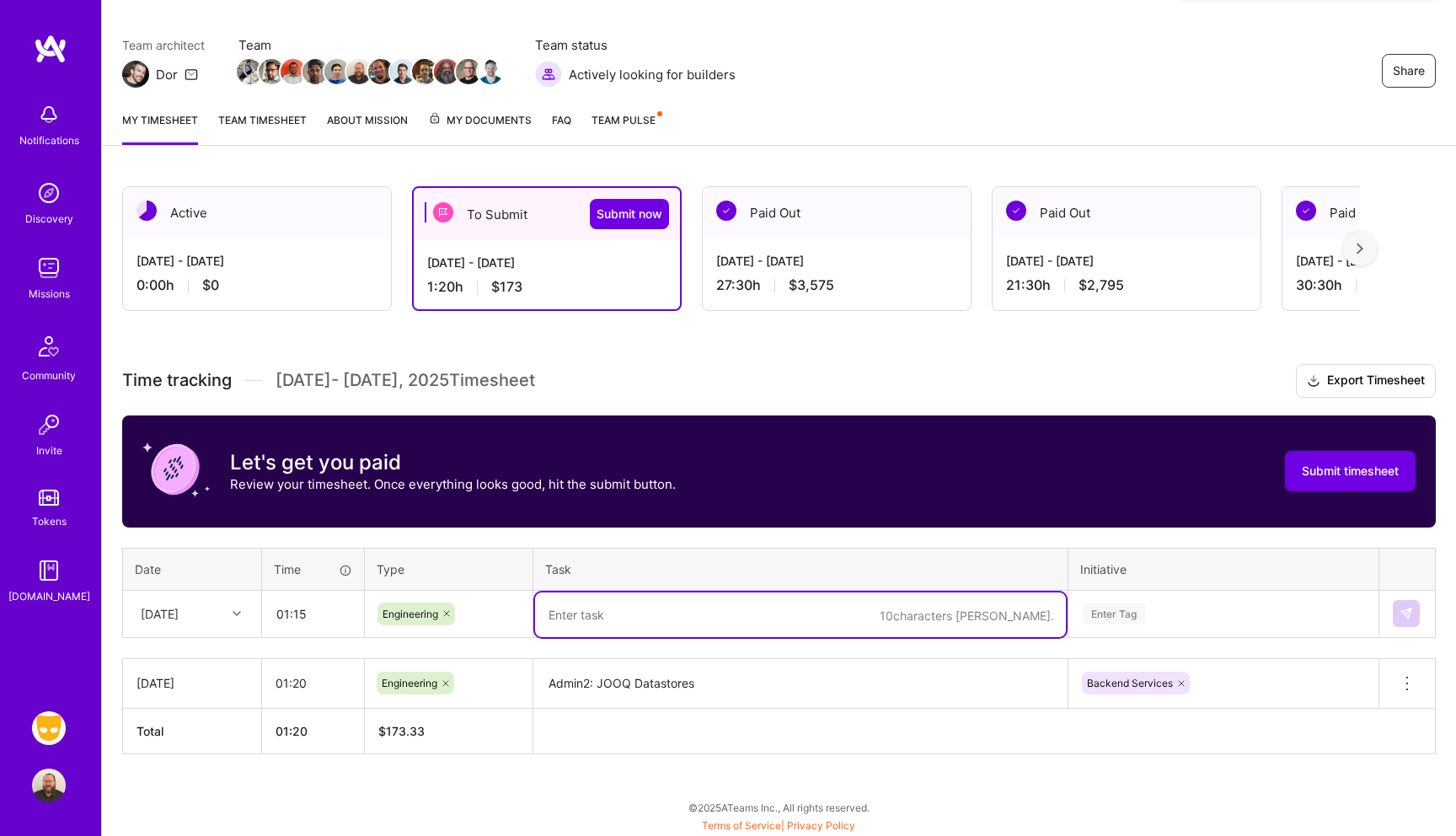
type textarea "A"
type textarea "account-service: Commenting out endpoints."
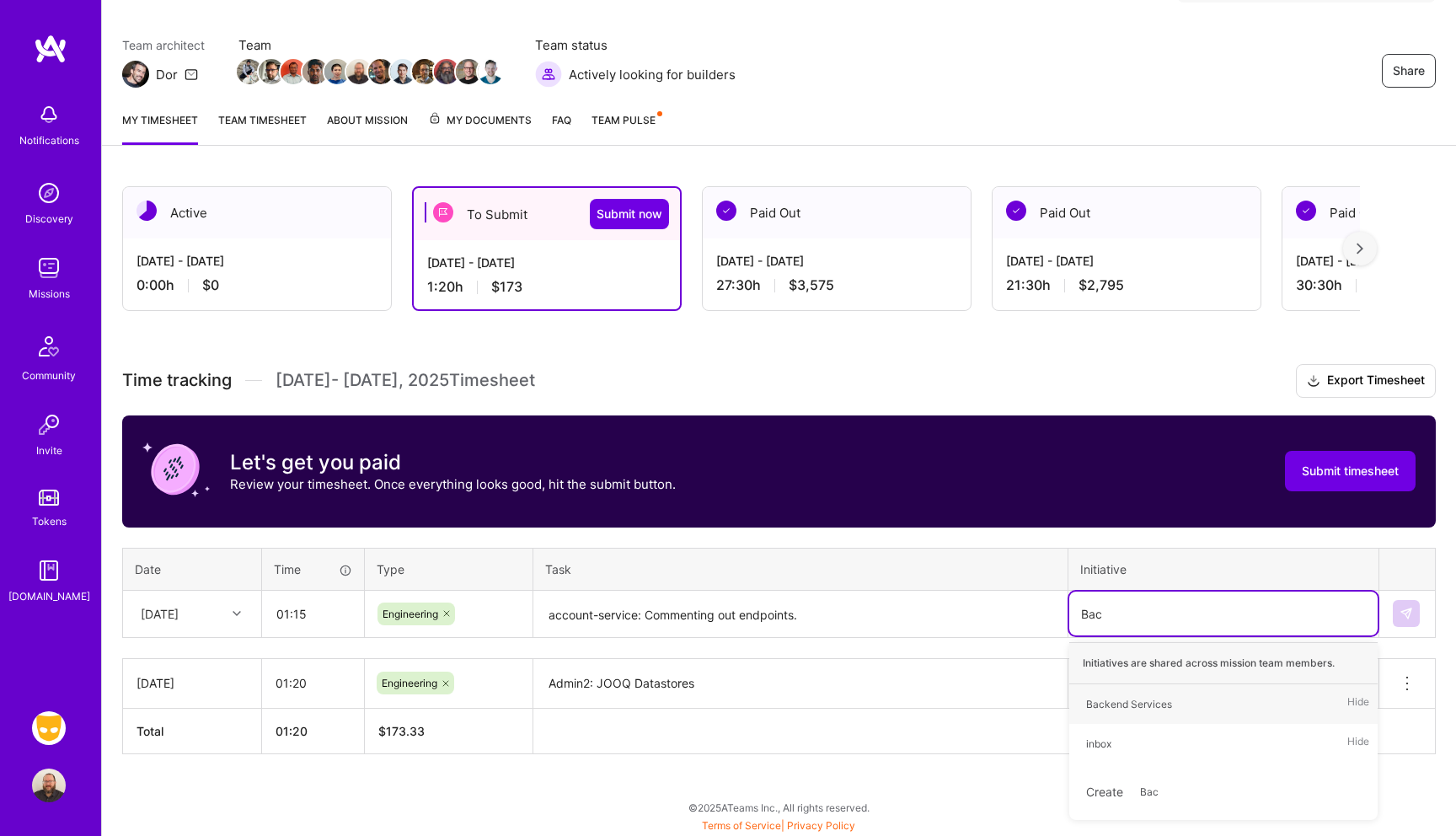
type input "Back"
click at [1148, 686] on div "Backend Services Hide" at bounding box center [1224, 704] width 308 height 40
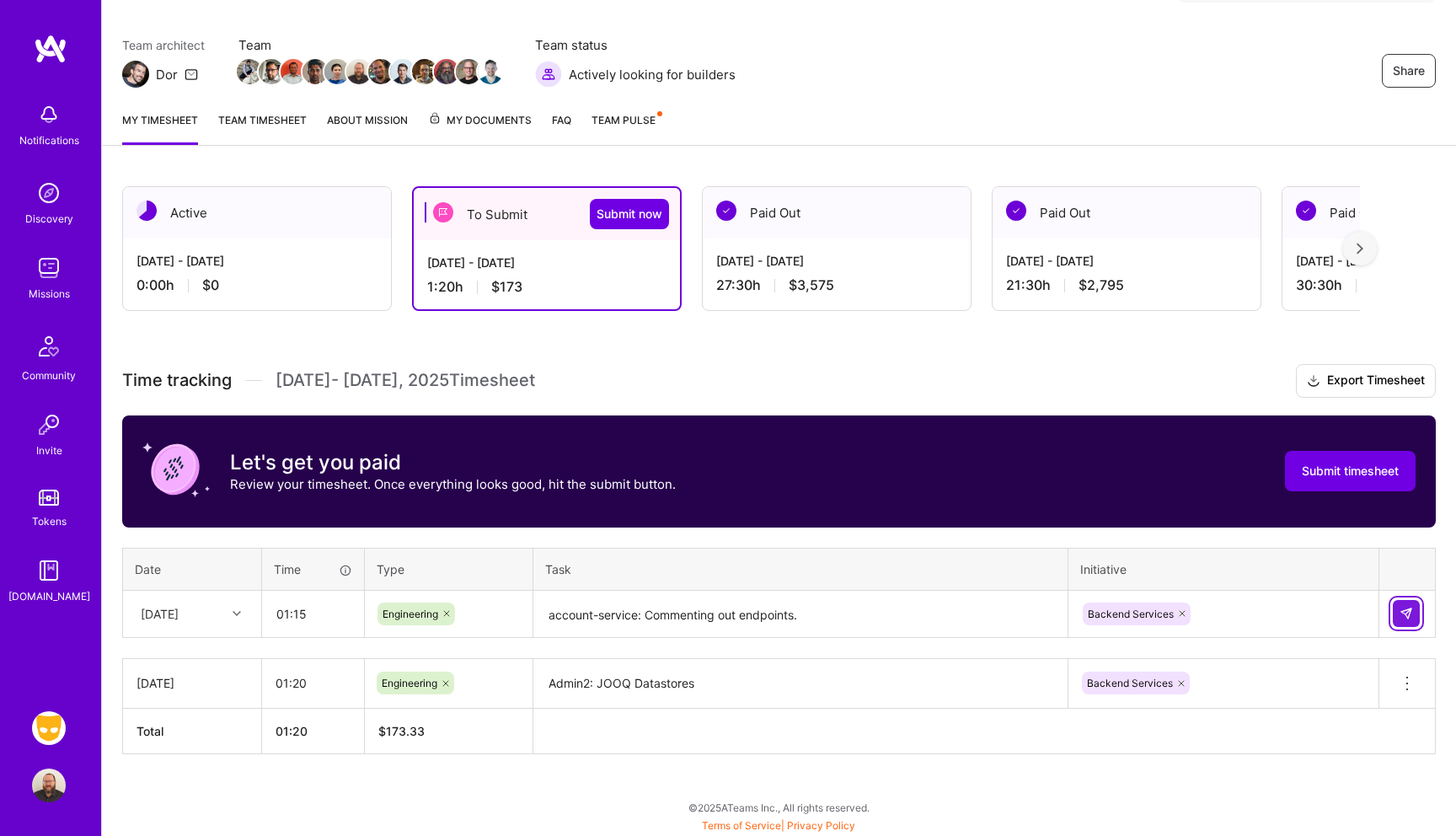
click at [1405, 613] on img at bounding box center [1406, 613] width 13 height 13
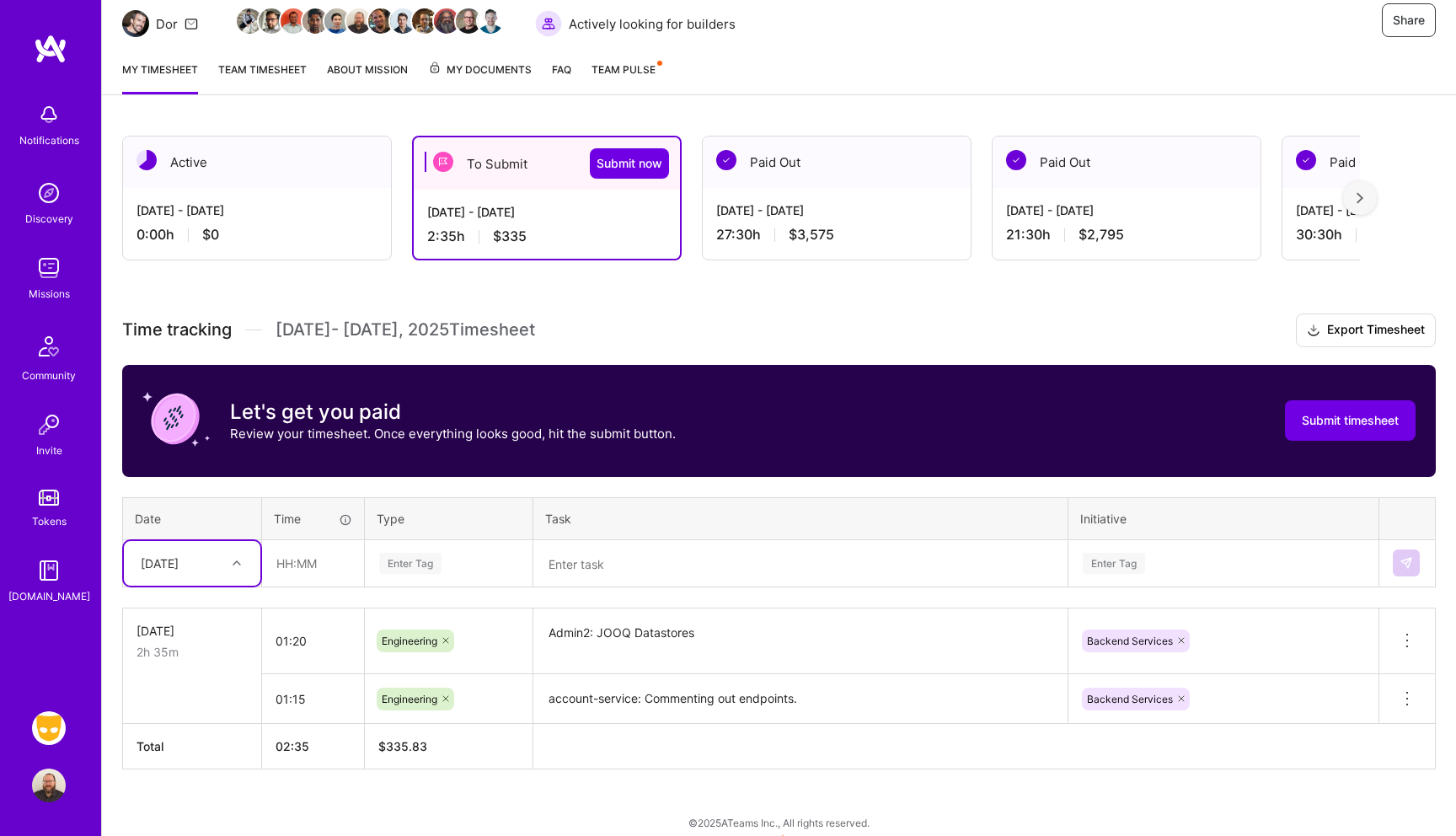
scroll to position [190, 0]
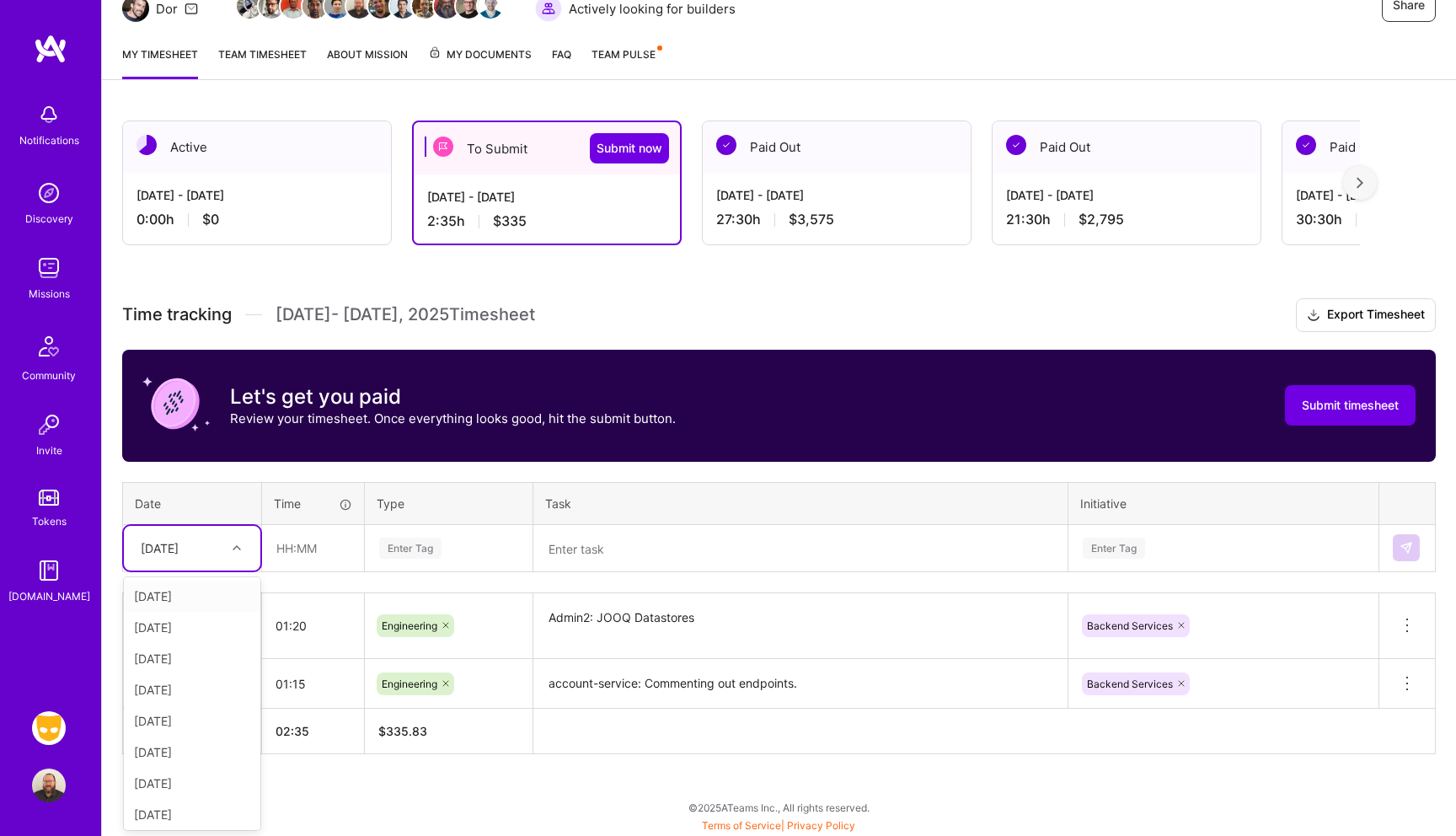
click at [179, 551] on div "[DATE]" at bounding box center [160, 549] width 38 height 18
click at [306, 551] on input "text" at bounding box center [313, 548] width 100 height 44
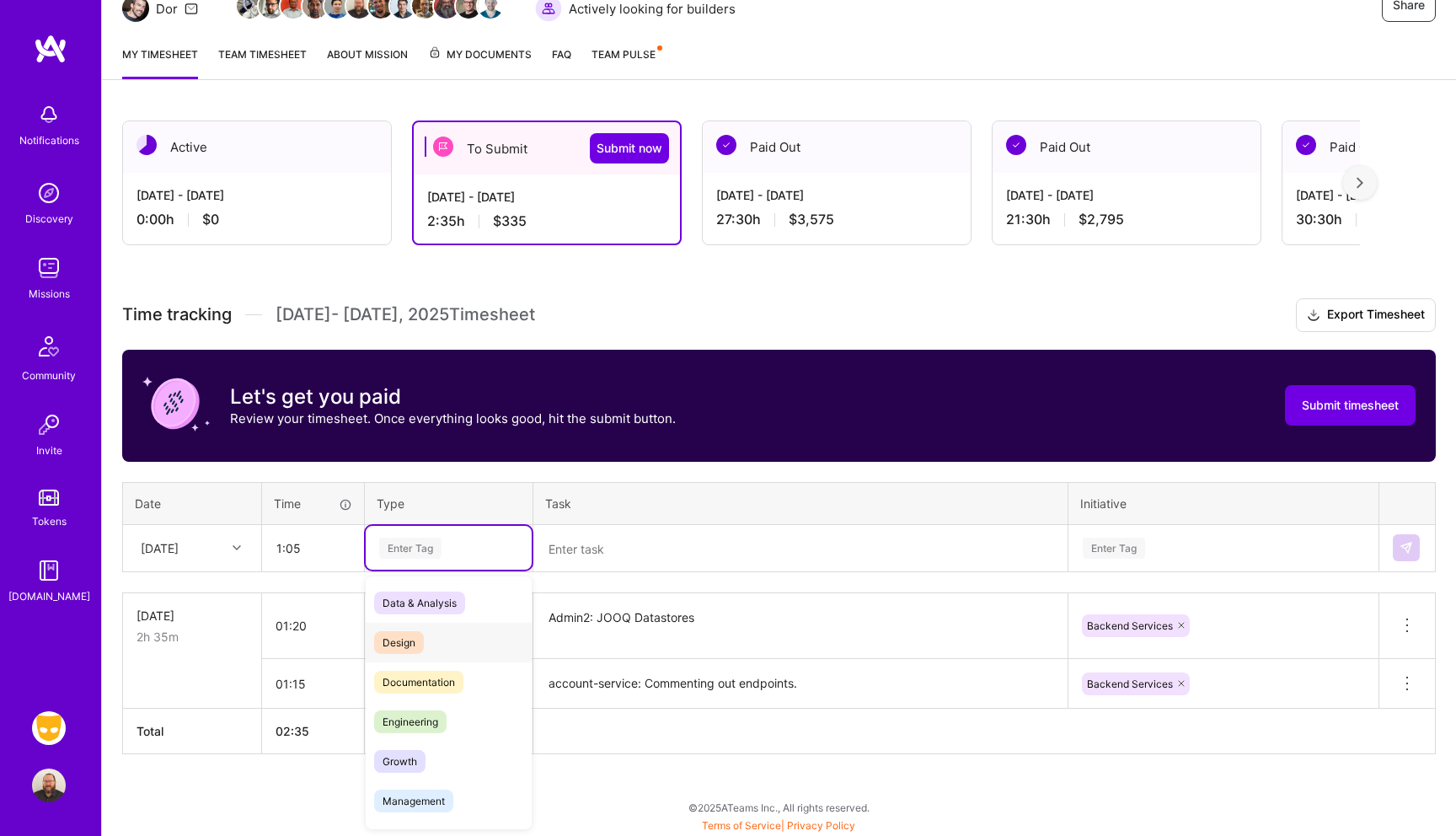
type input "01:05"
click at [449, 731] on div "Engineering" at bounding box center [448, 722] width 166 height 40
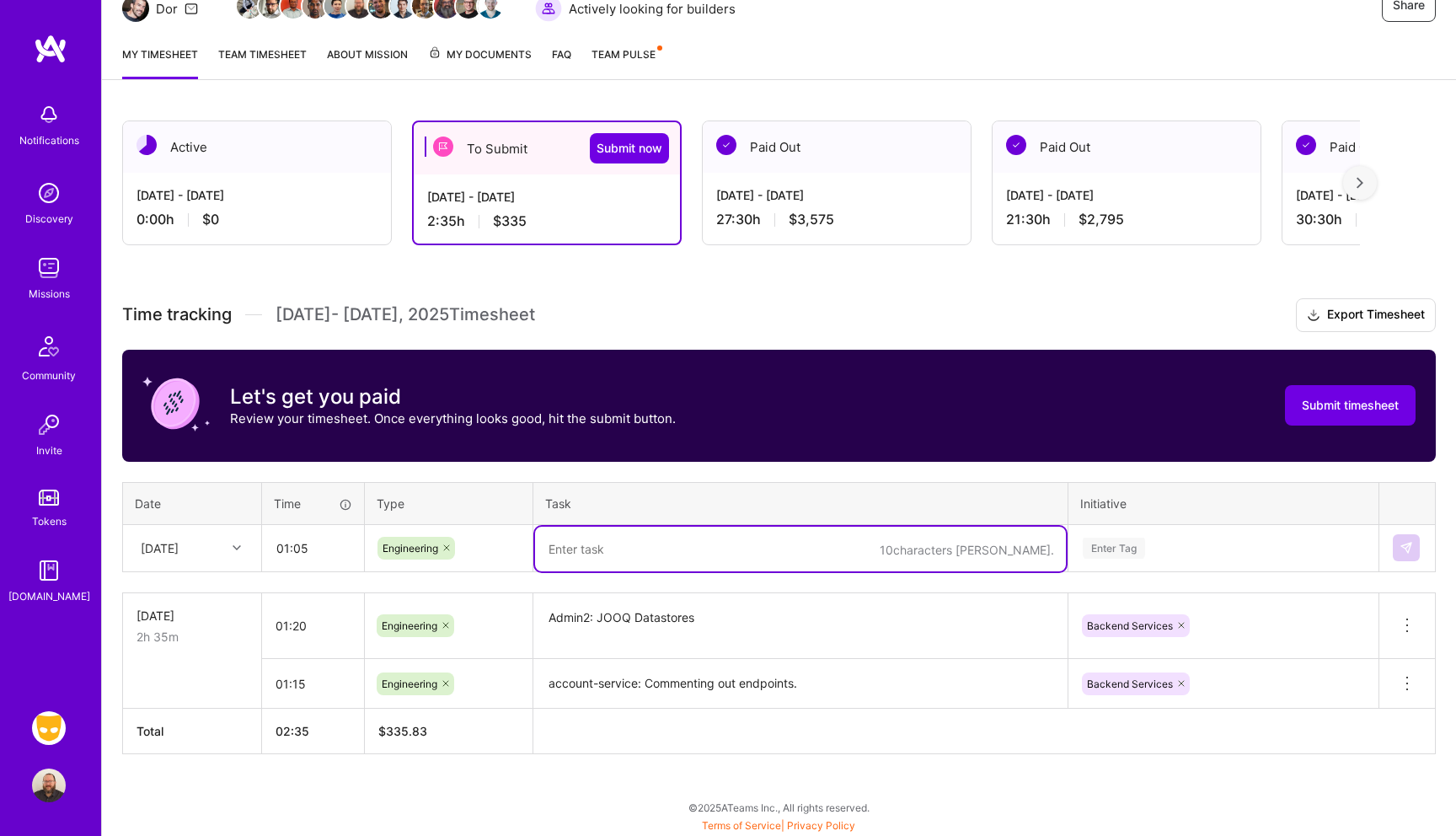
click at [617, 559] on textarea at bounding box center [800, 549] width 531 height 44
click at [651, 545] on textarea "account-service: Commenting out endpoints." at bounding box center [800, 549] width 531 height 44
type textarea "account-service: build and commenting out endpoints."
click at [241, 543] on div at bounding box center [238, 548] width 26 height 22
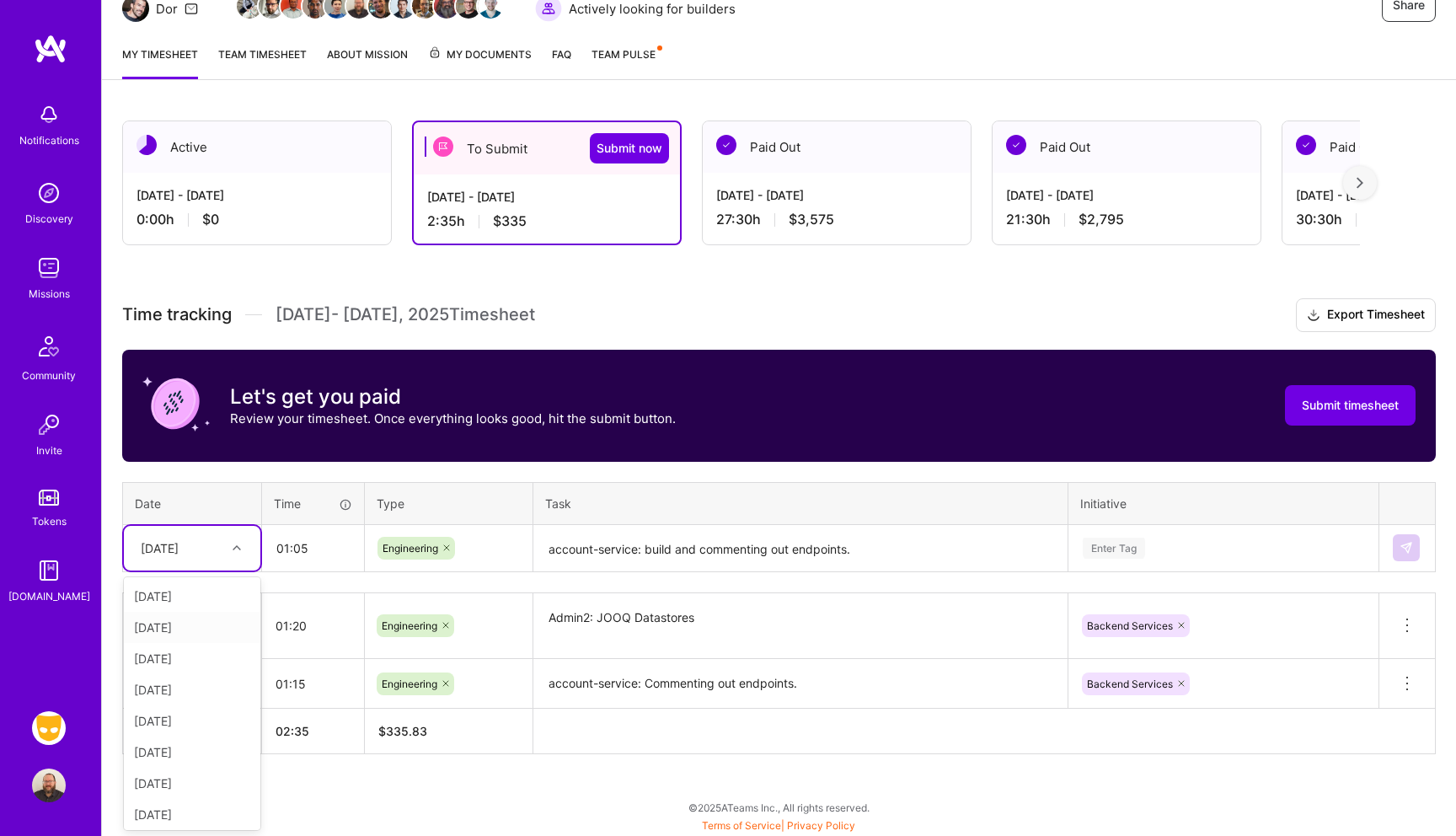
click at [190, 620] on div "[DATE]" at bounding box center [192, 627] width 136 height 31
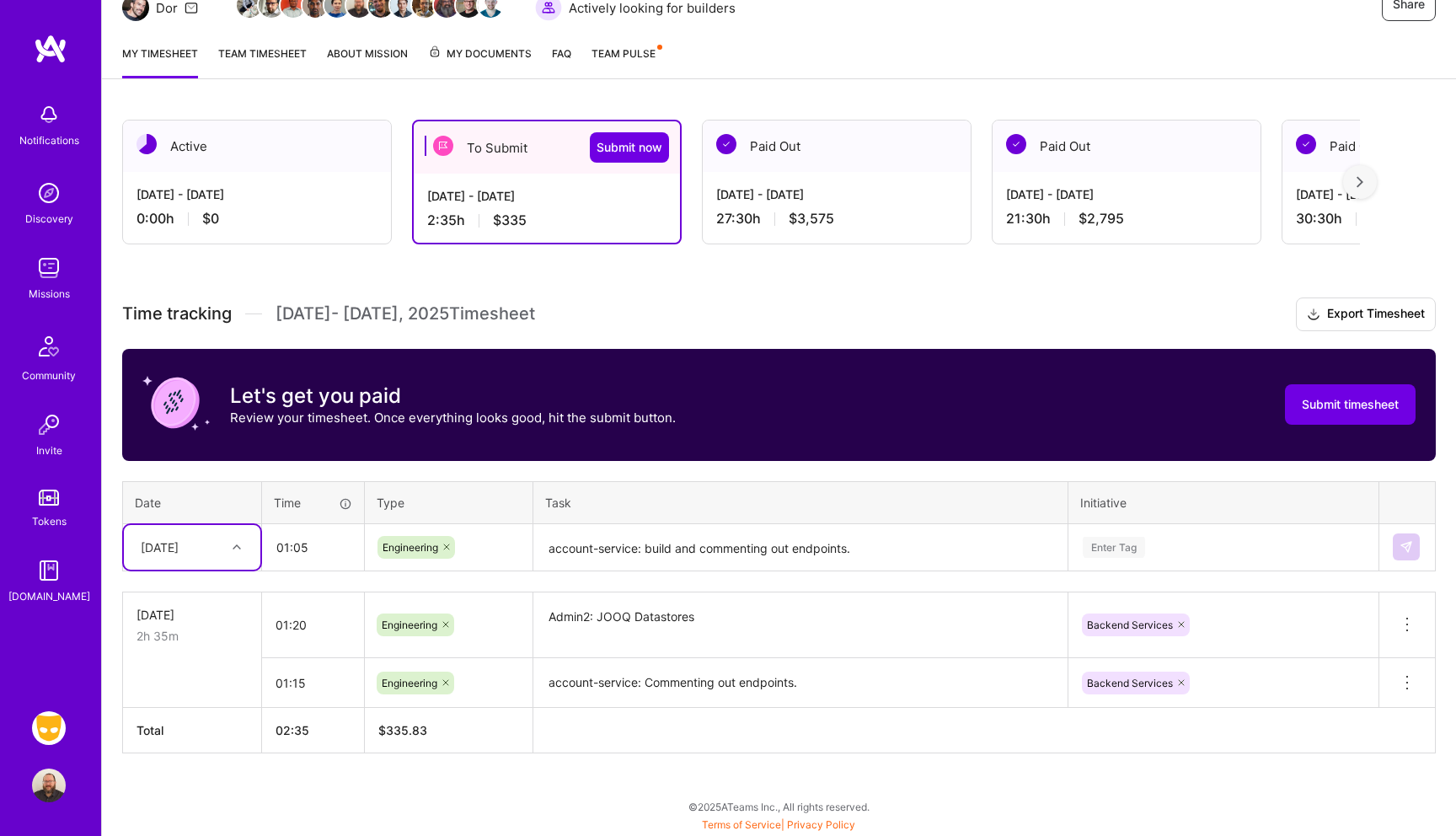
click at [1137, 550] on div "Enter Tag" at bounding box center [1224, 547] width 308 height 43
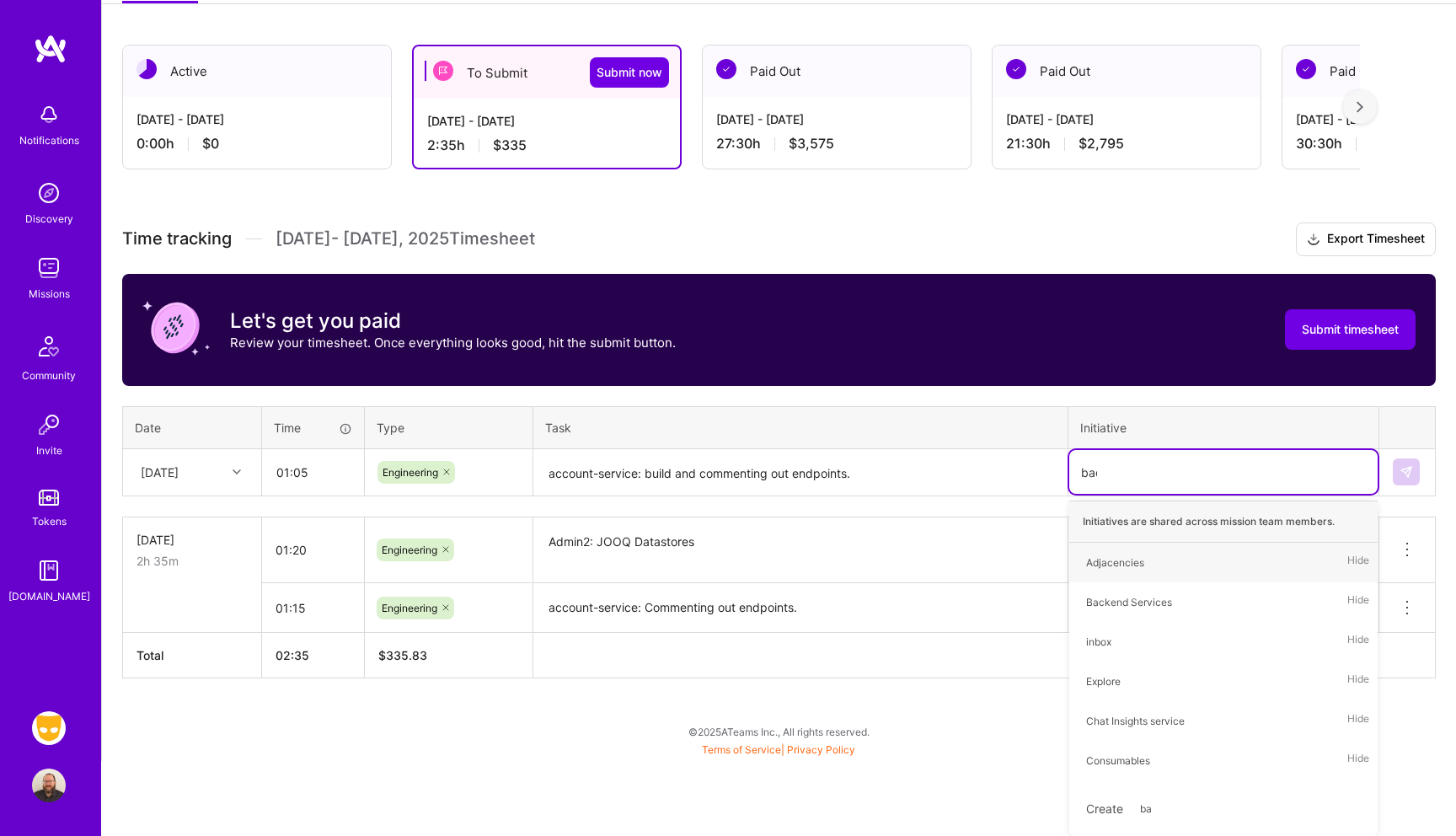
scroll to position [190, 0]
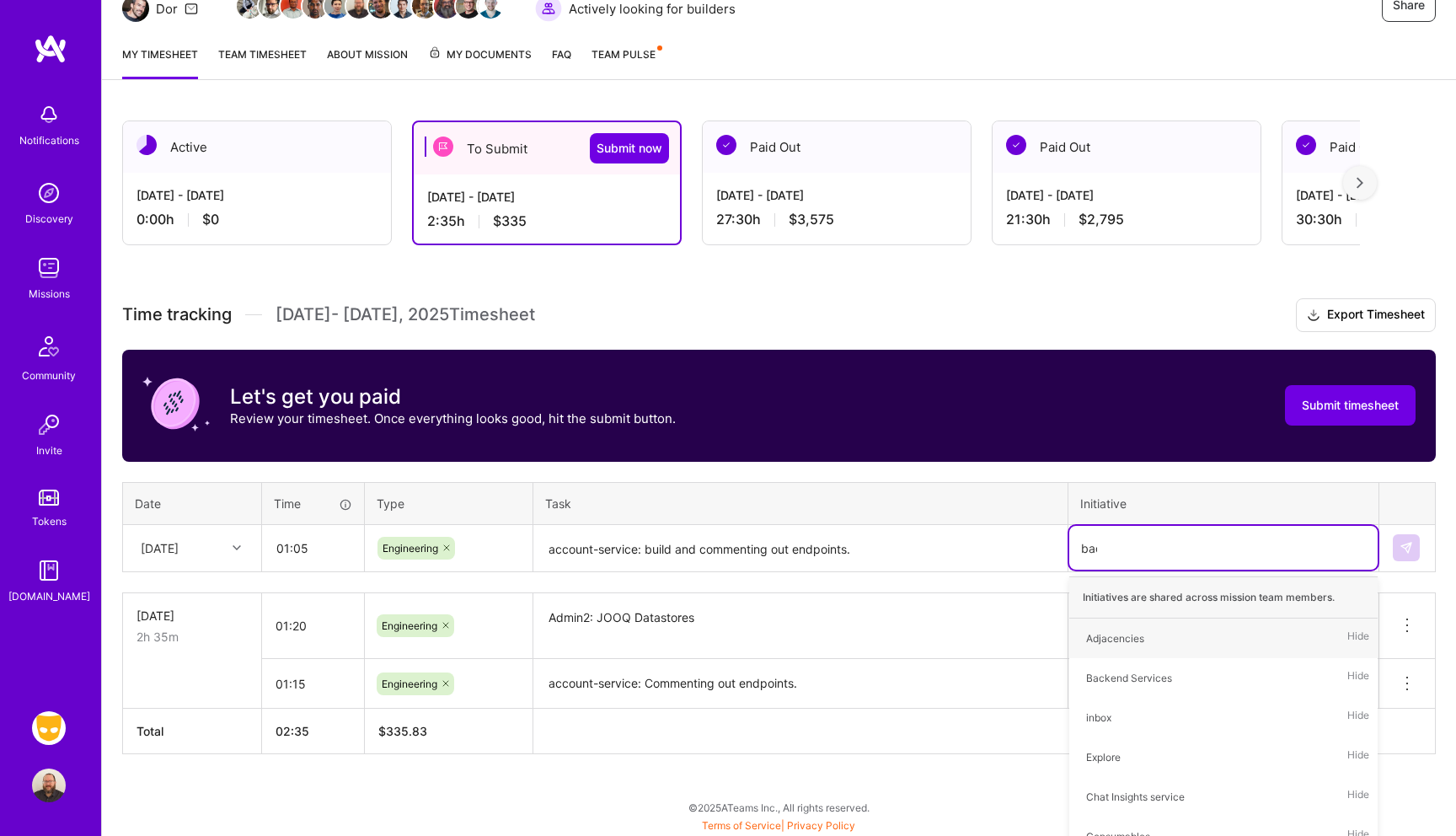
type input "back"
click at [1163, 637] on div "Backend Services" at bounding box center [1129, 638] width 86 height 18
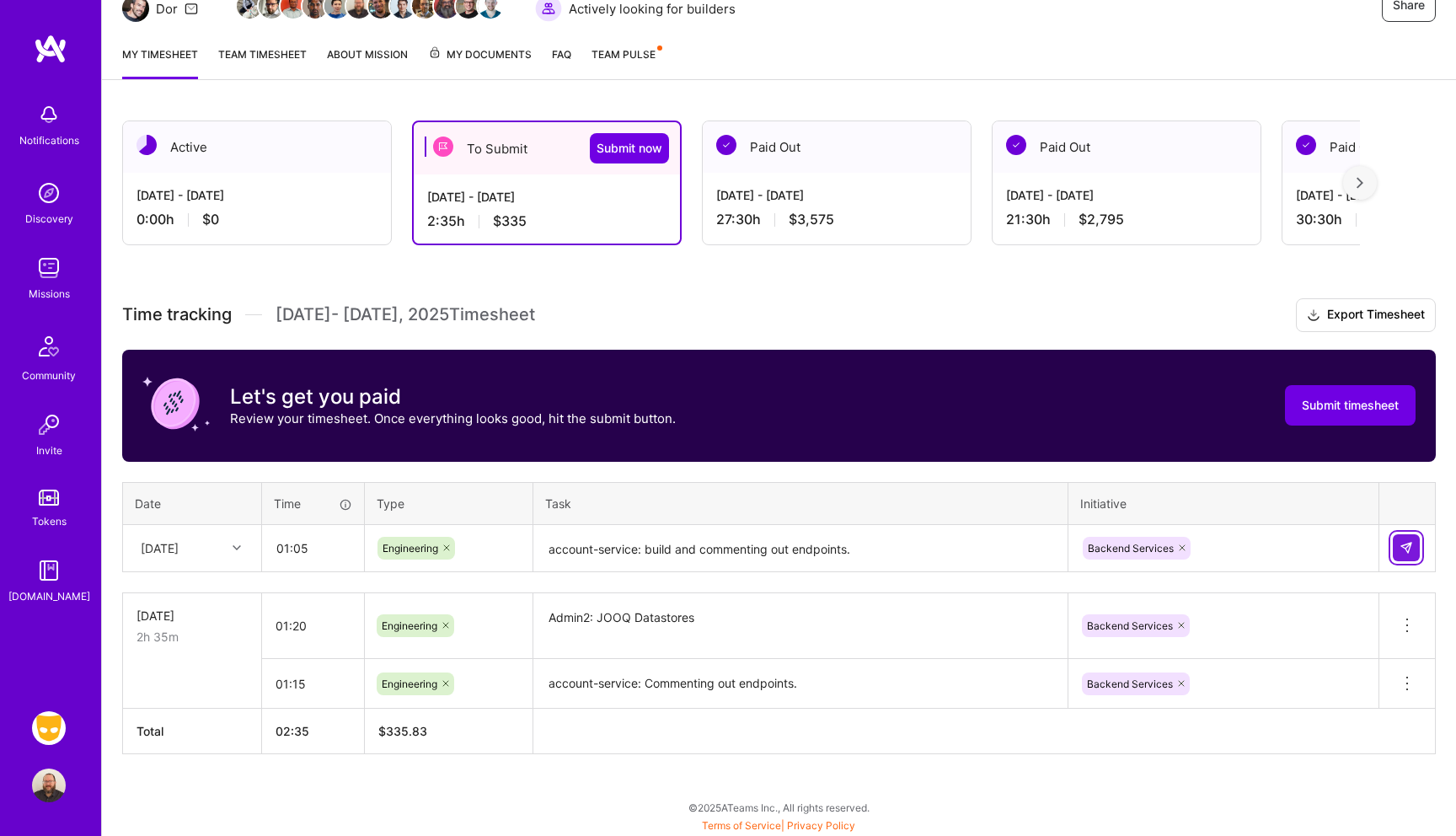
click at [1410, 547] on img at bounding box center [1406, 548] width 13 height 13
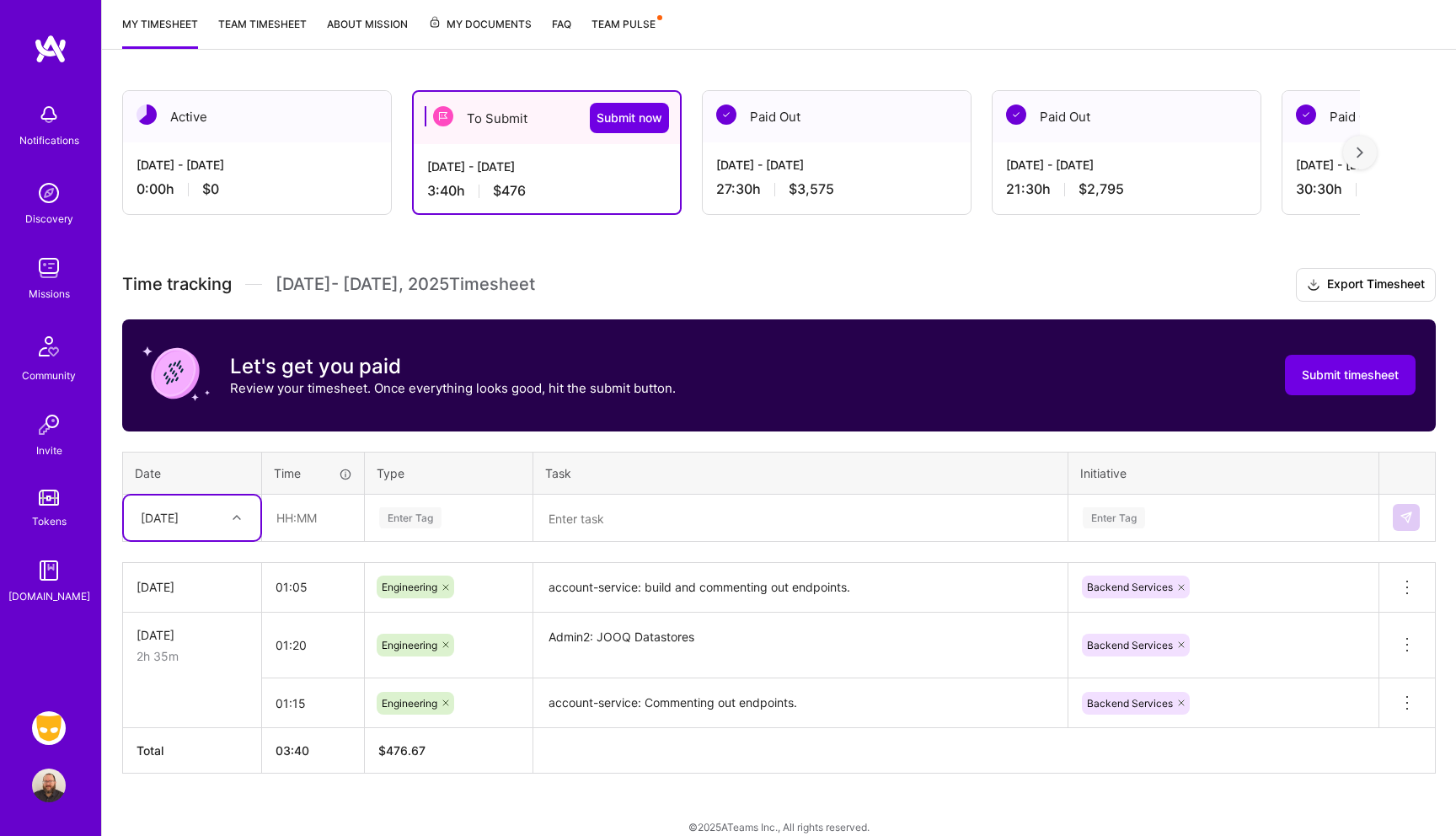
scroll to position [223, 0]
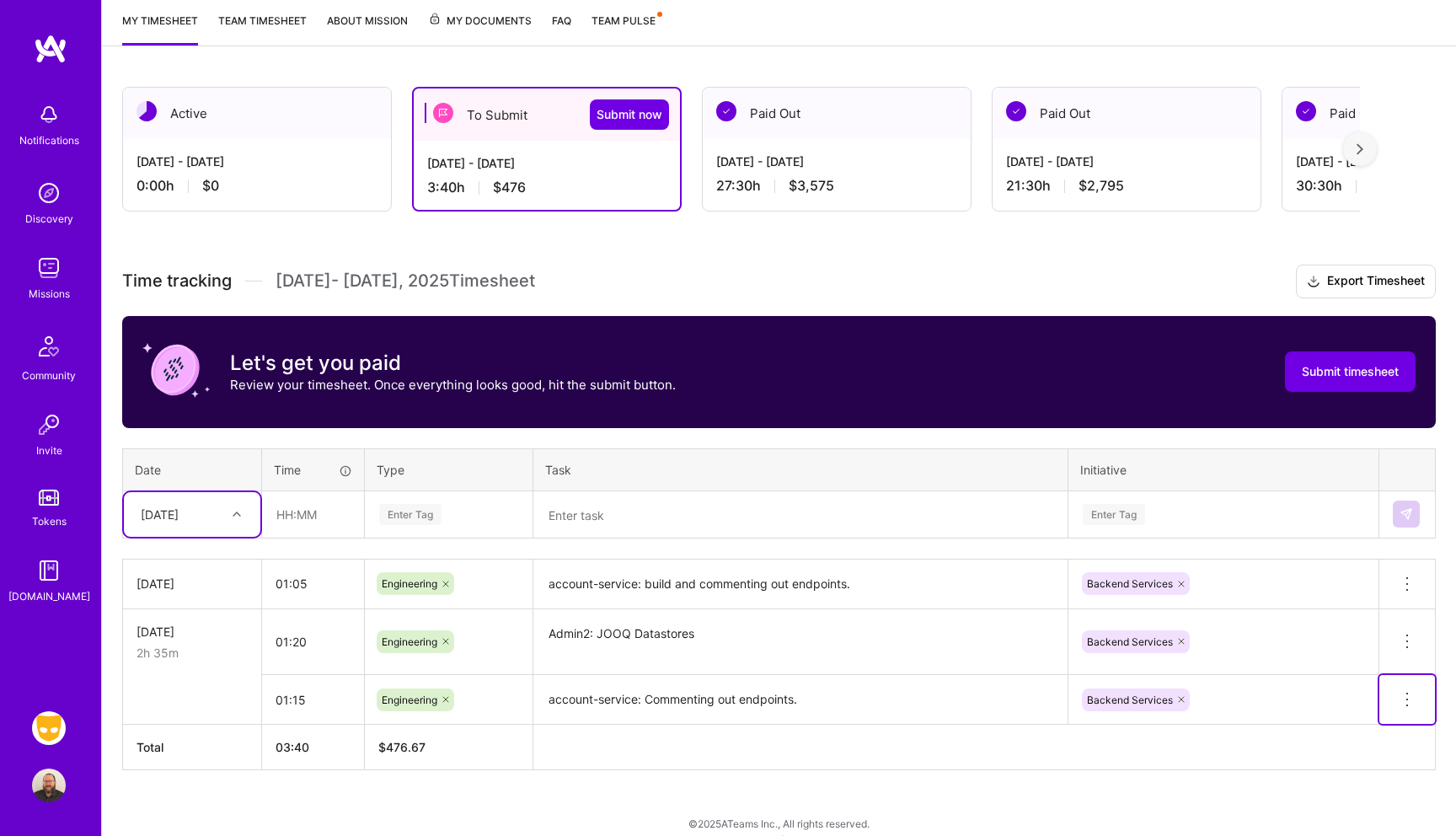
click at [1405, 702] on icon at bounding box center [1407, 699] width 20 height 20
click at [1375, 730] on button "Delete row" at bounding box center [1366, 729] width 88 height 42
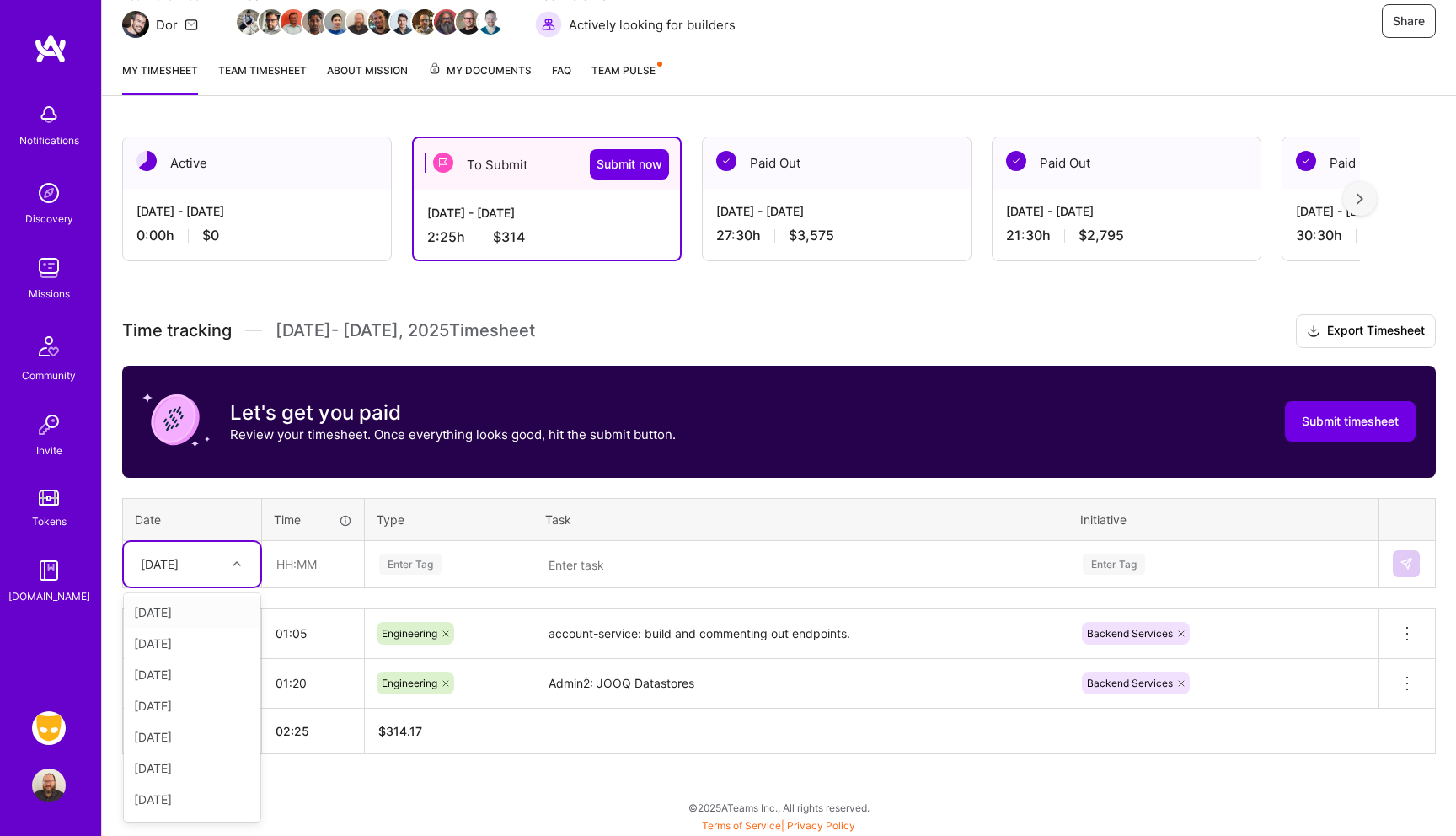
click at [179, 572] on div "[DATE]" at bounding box center [160, 565] width 38 height 18
click at [167, 679] on div "[DATE]" at bounding box center [192, 675] width 136 height 31
click at [309, 566] on input "text" at bounding box center [313, 565] width 100 height 44
type input "00:20"
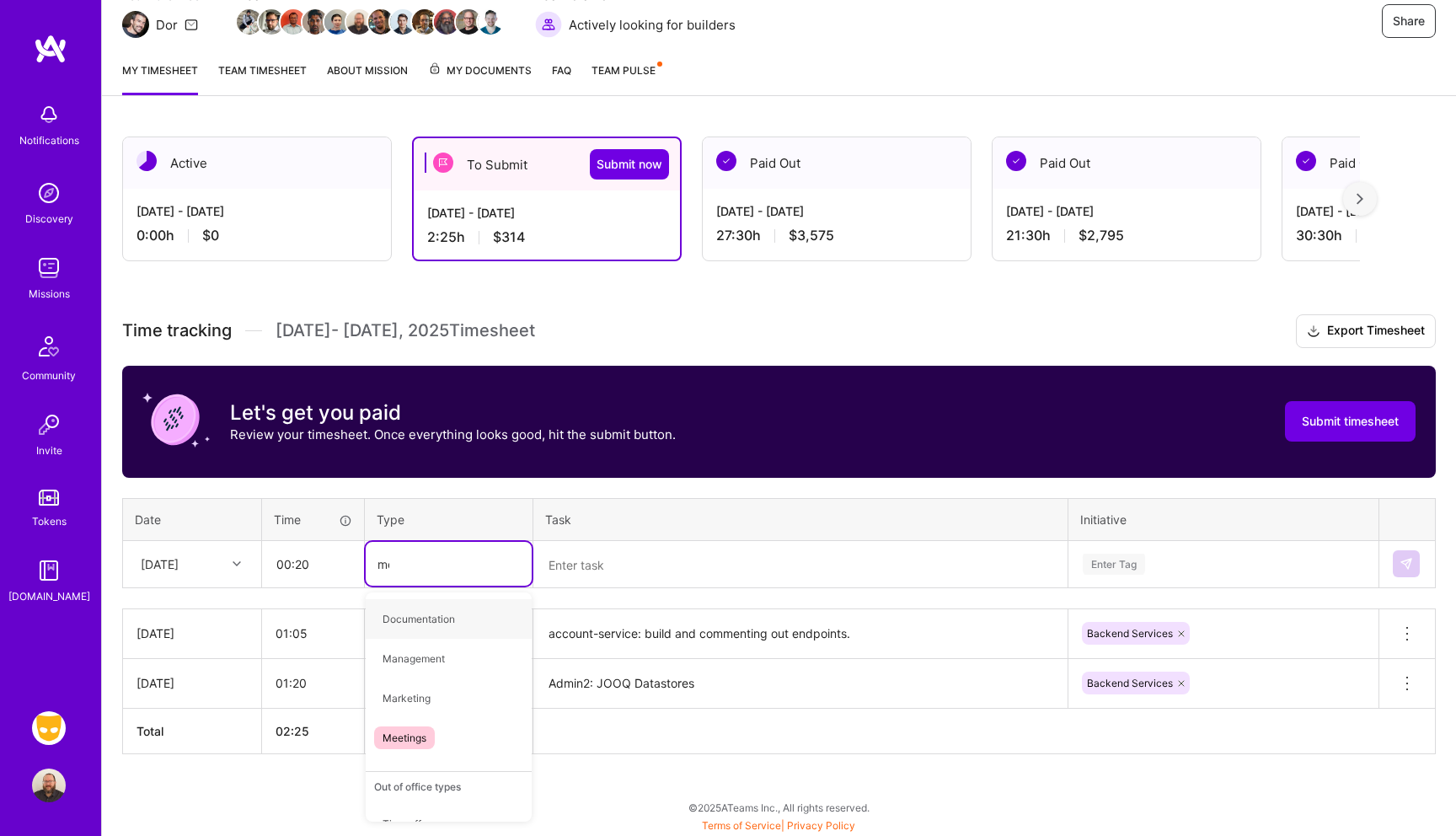
type input "mee"
click at [454, 617] on div "Meetings" at bounding box center [448, 619] width 166 height 40
click at [595, 570] on textarea at bounding box center [800, 566] width 531 height 44
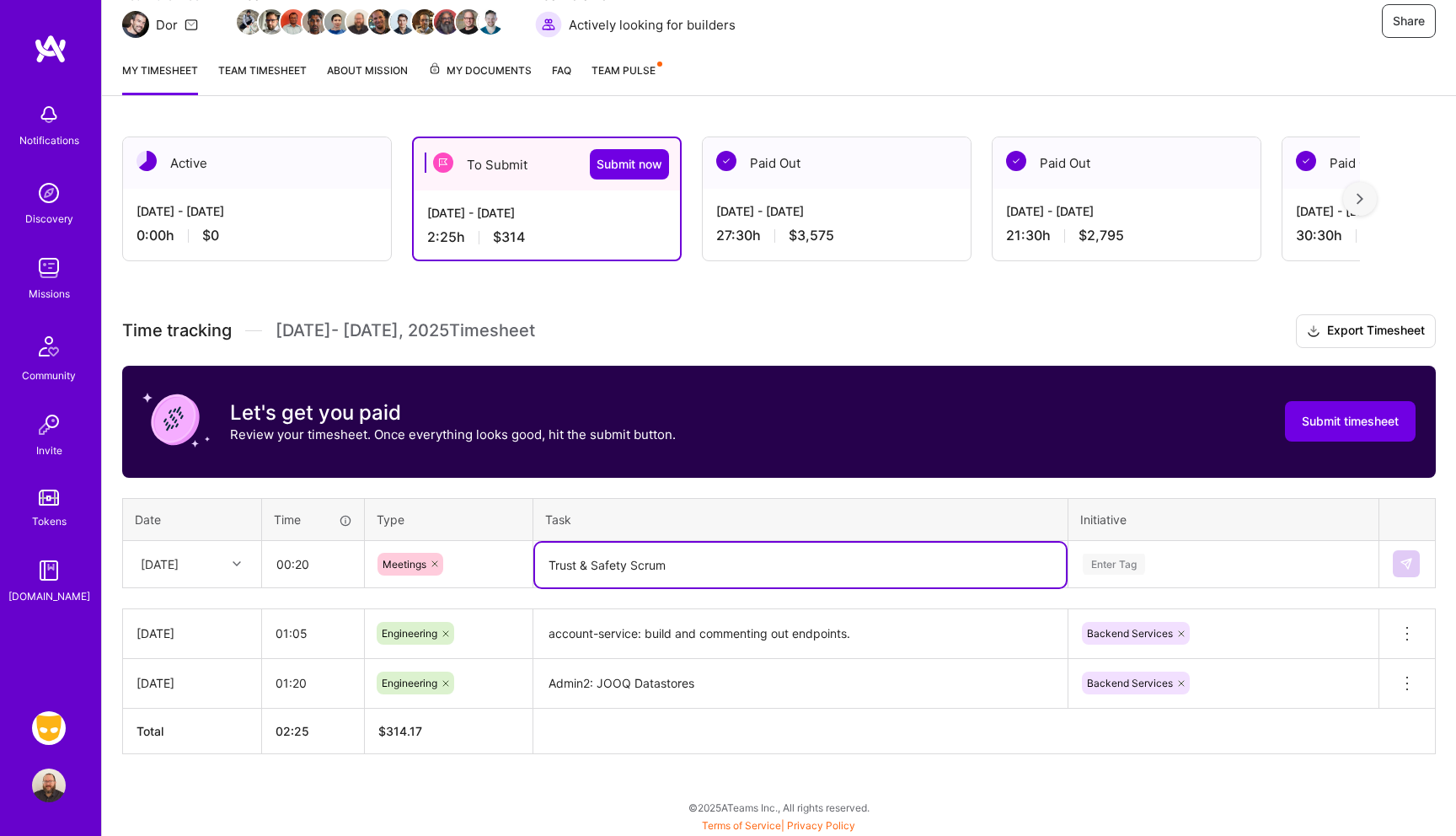
type textarea "Trust & Safety Scrum"
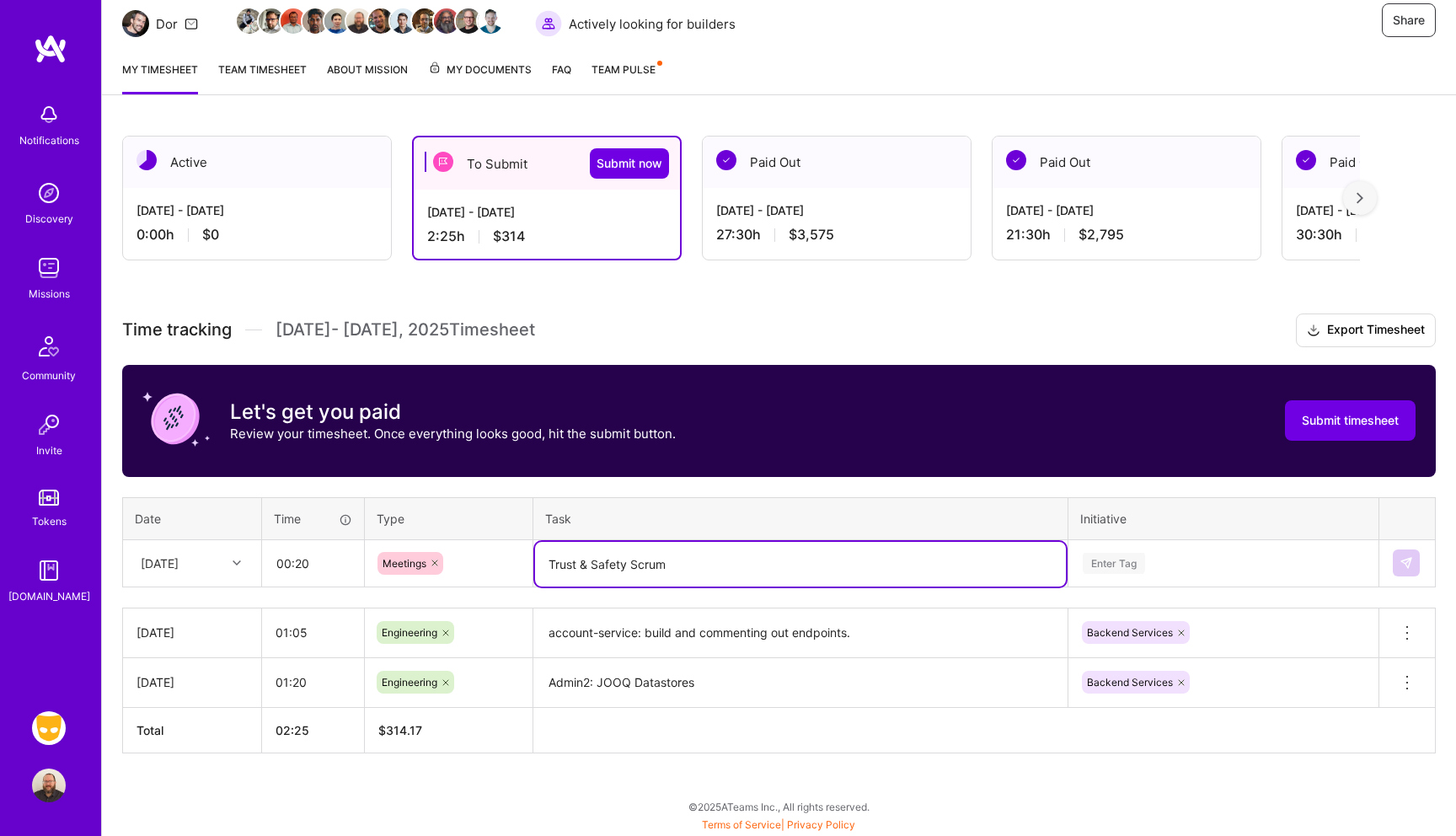
click at [1121, 560] on div "Enter Tag" at bounding box center [1224, 563] width 308 height 43
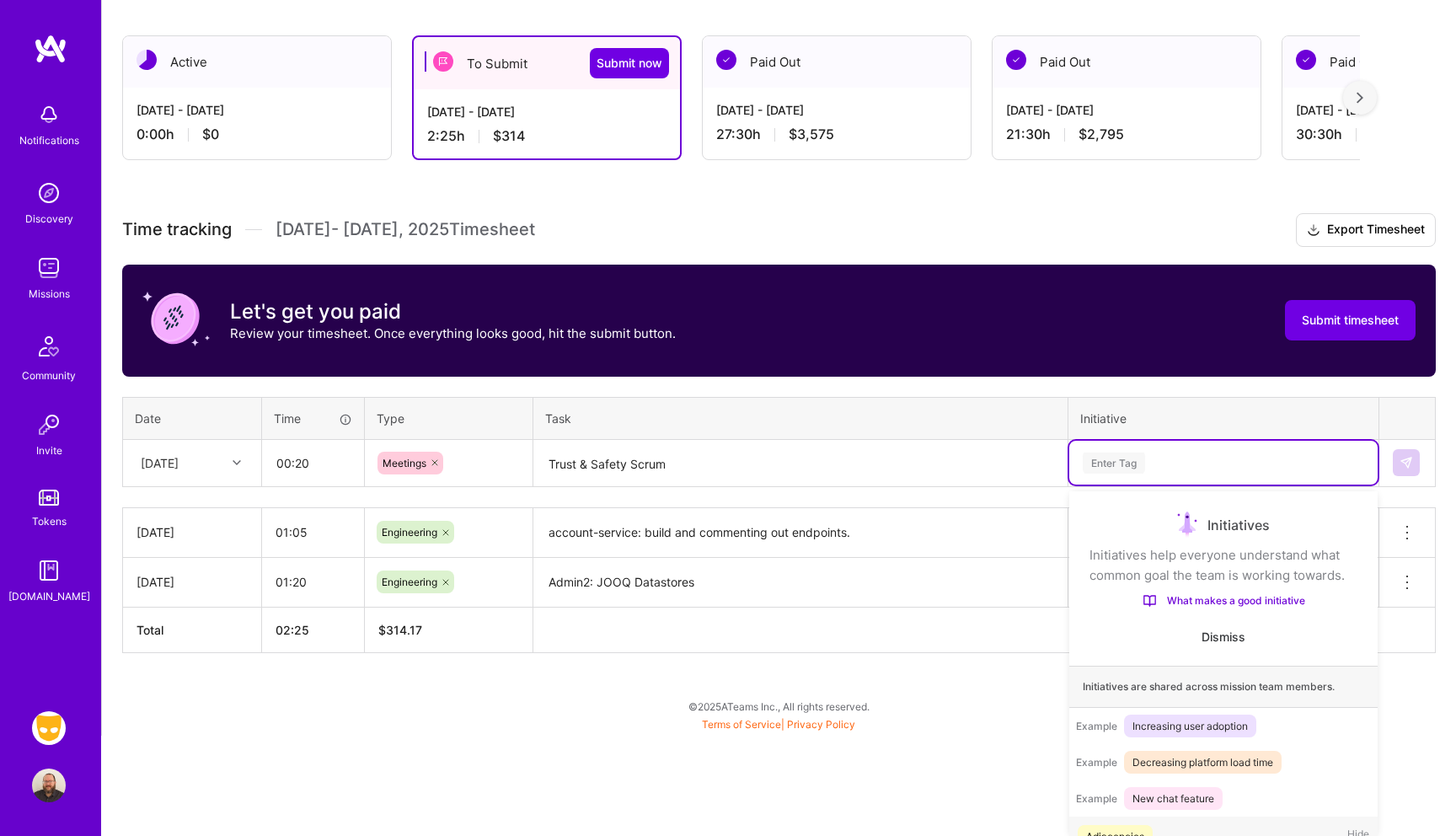
scroll to position [32, 0]
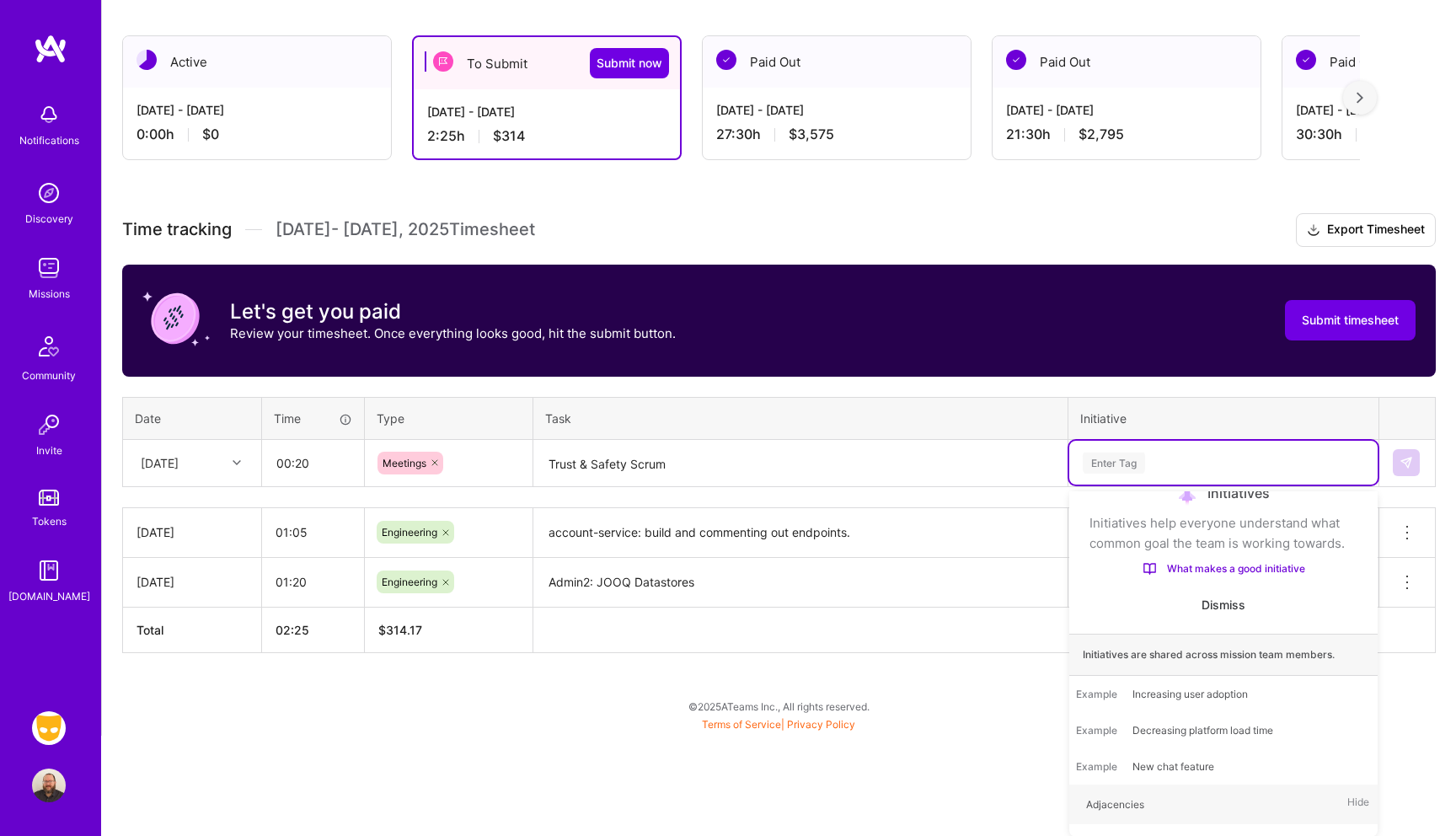
type input ","
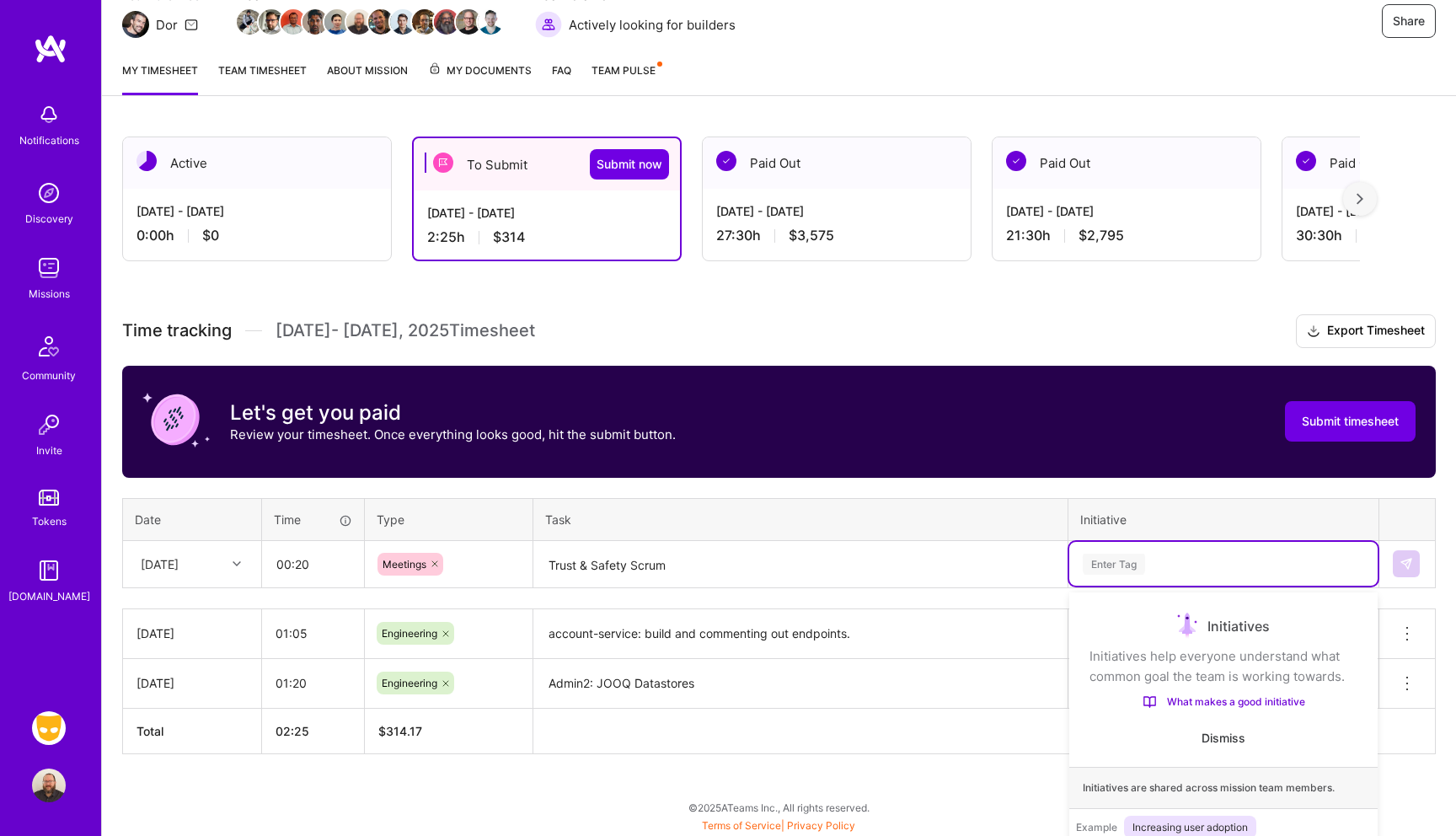
scroll to position [275, 0]
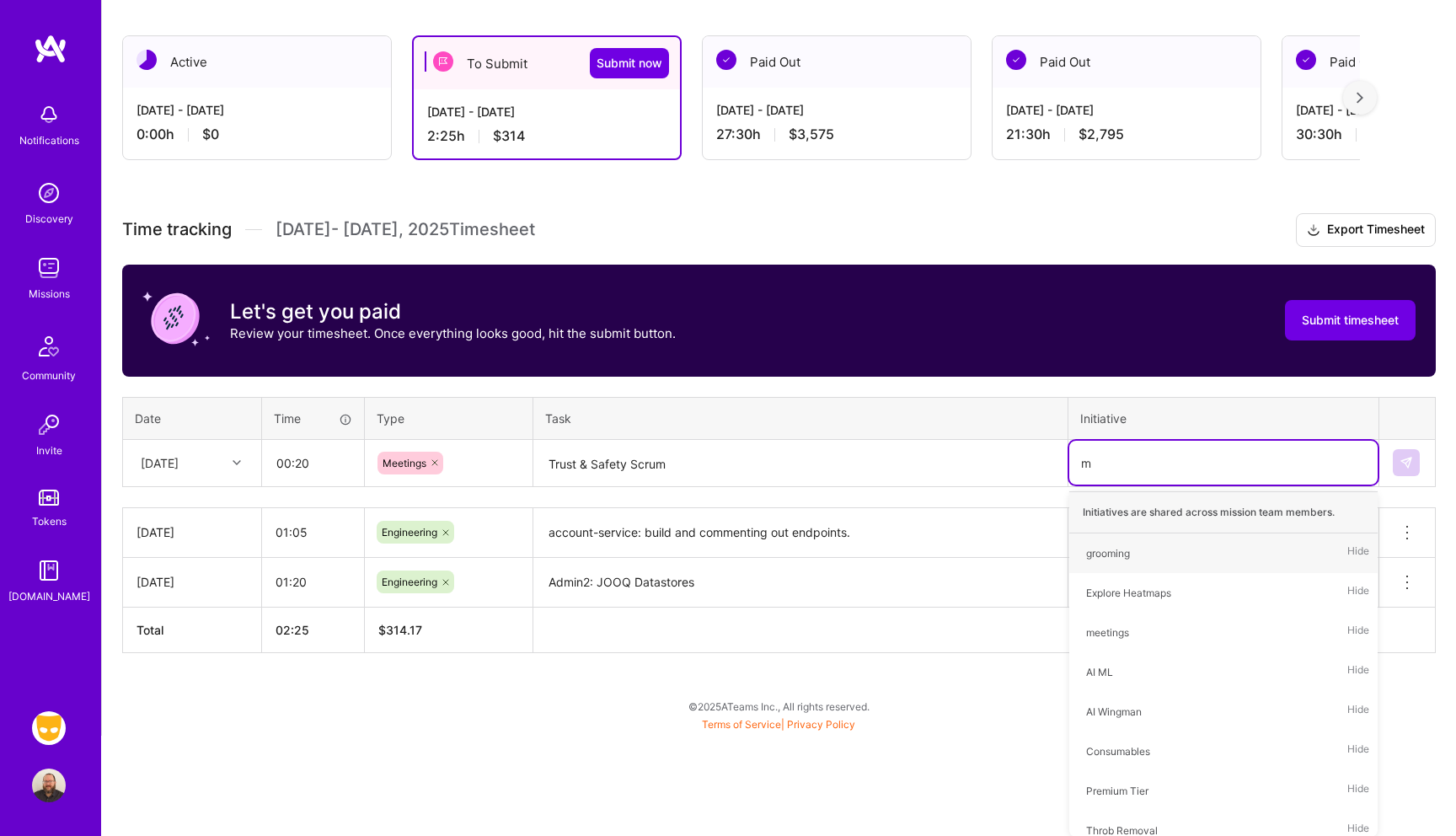
type input "me"
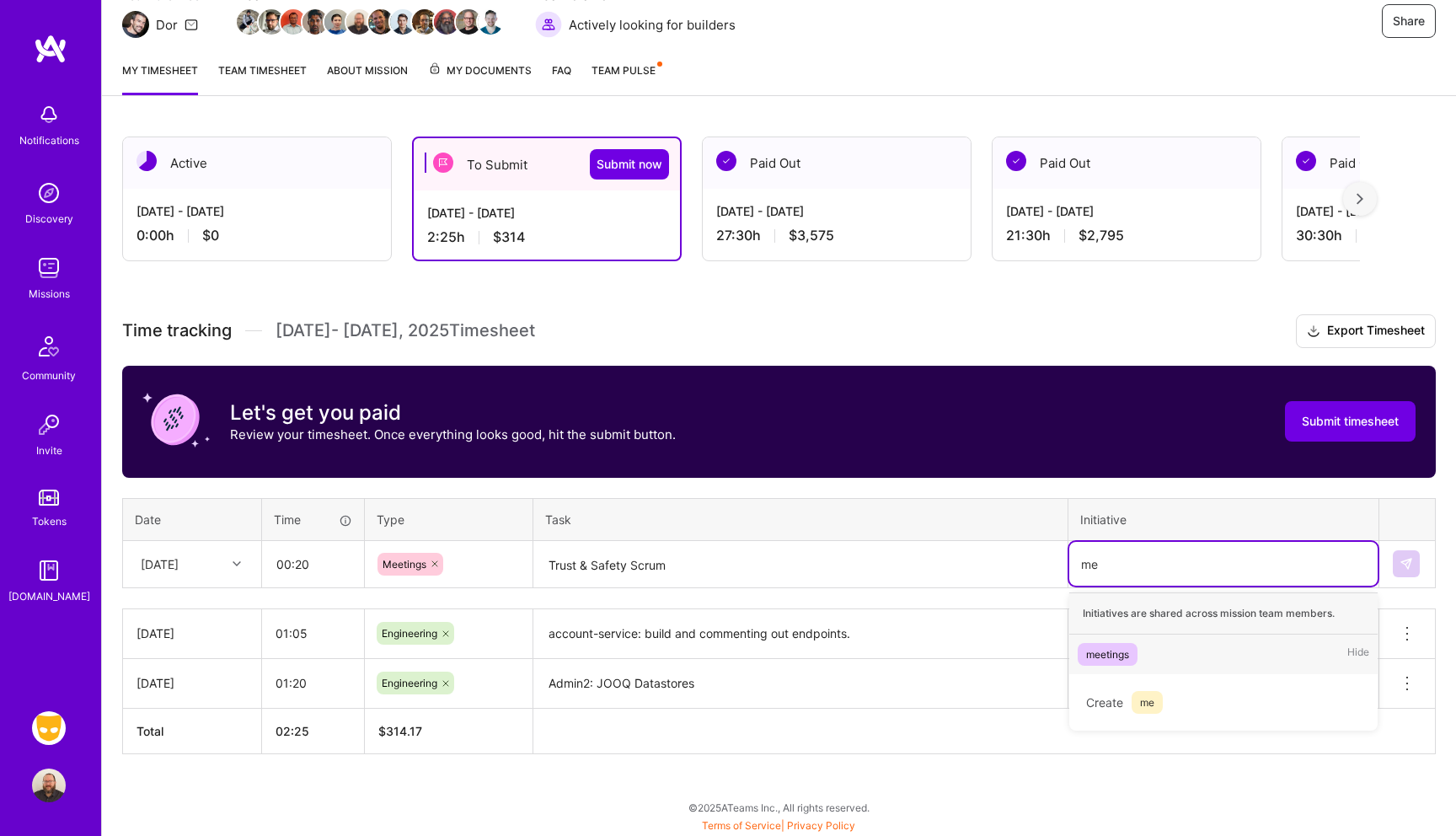
click at [1164, 646] on div "meetings Hide" at bounding box center [1224, 654] width 308 height 40
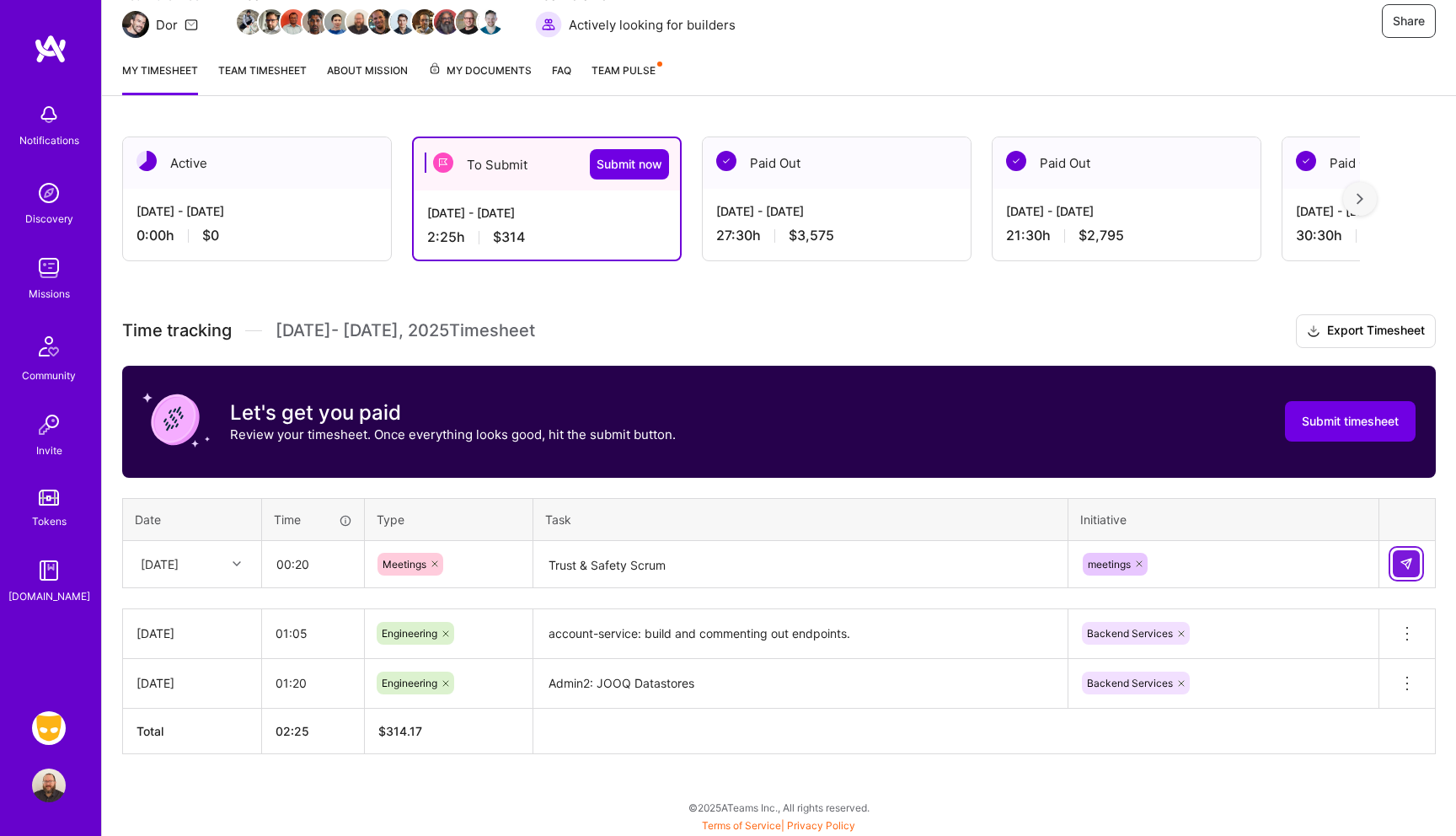
click at [1407, 552] on button at bounding box center [1406, 564] width 27 height 27
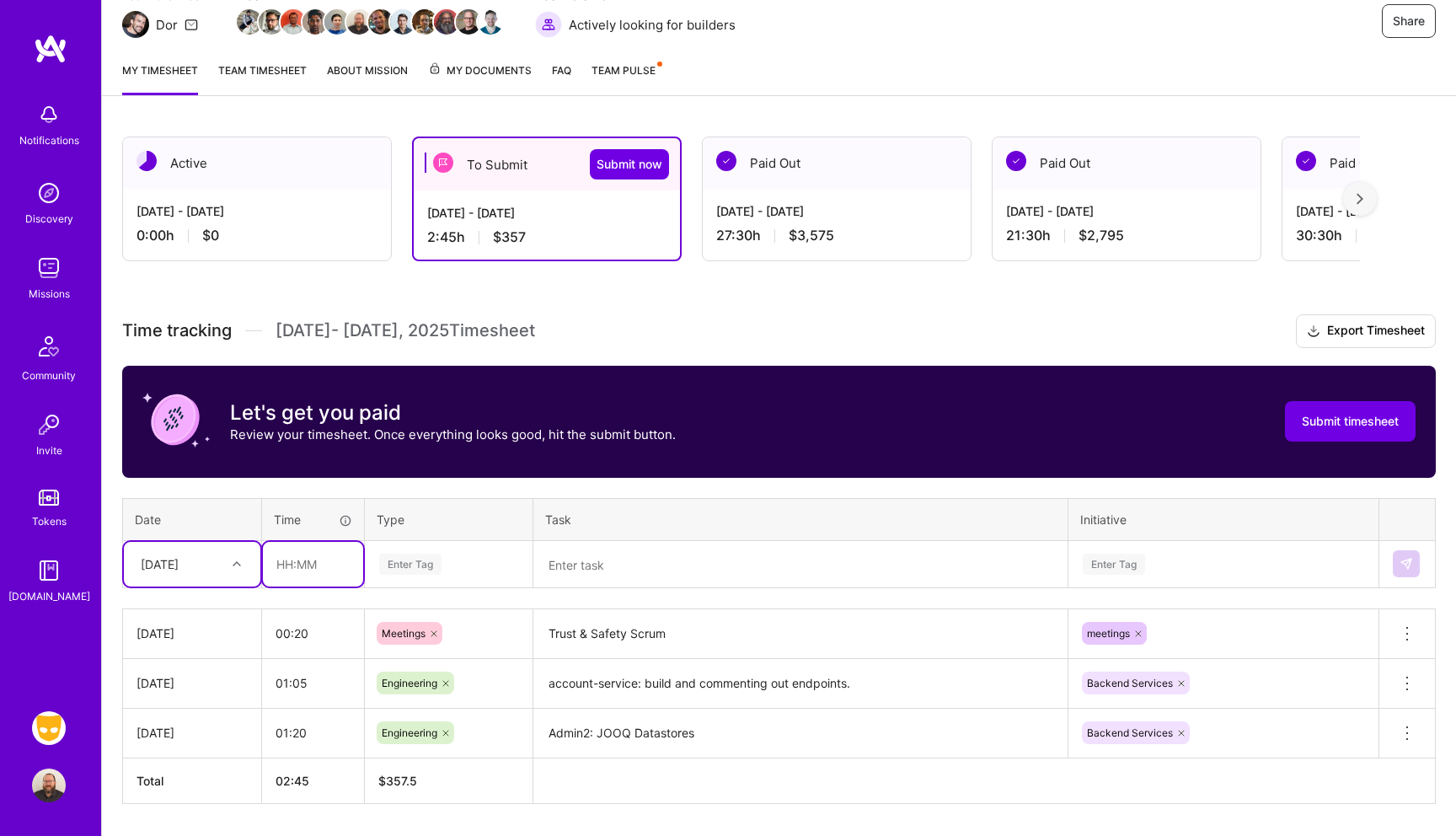
click at [300, 552] on input "text" at bounding box center [313, 565] width 100 height 44
type input "04:15"
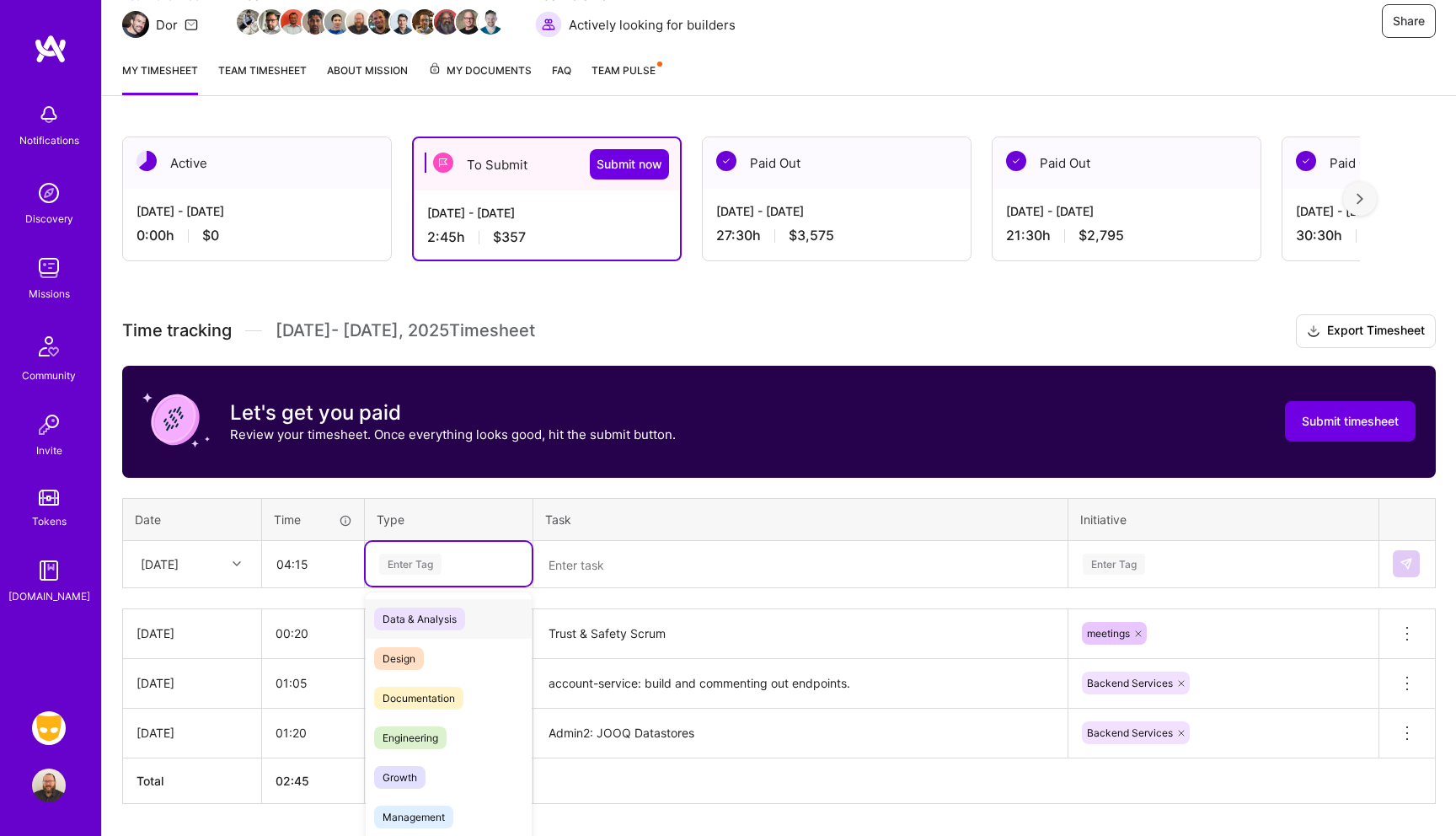
scroll to position [189, 0]
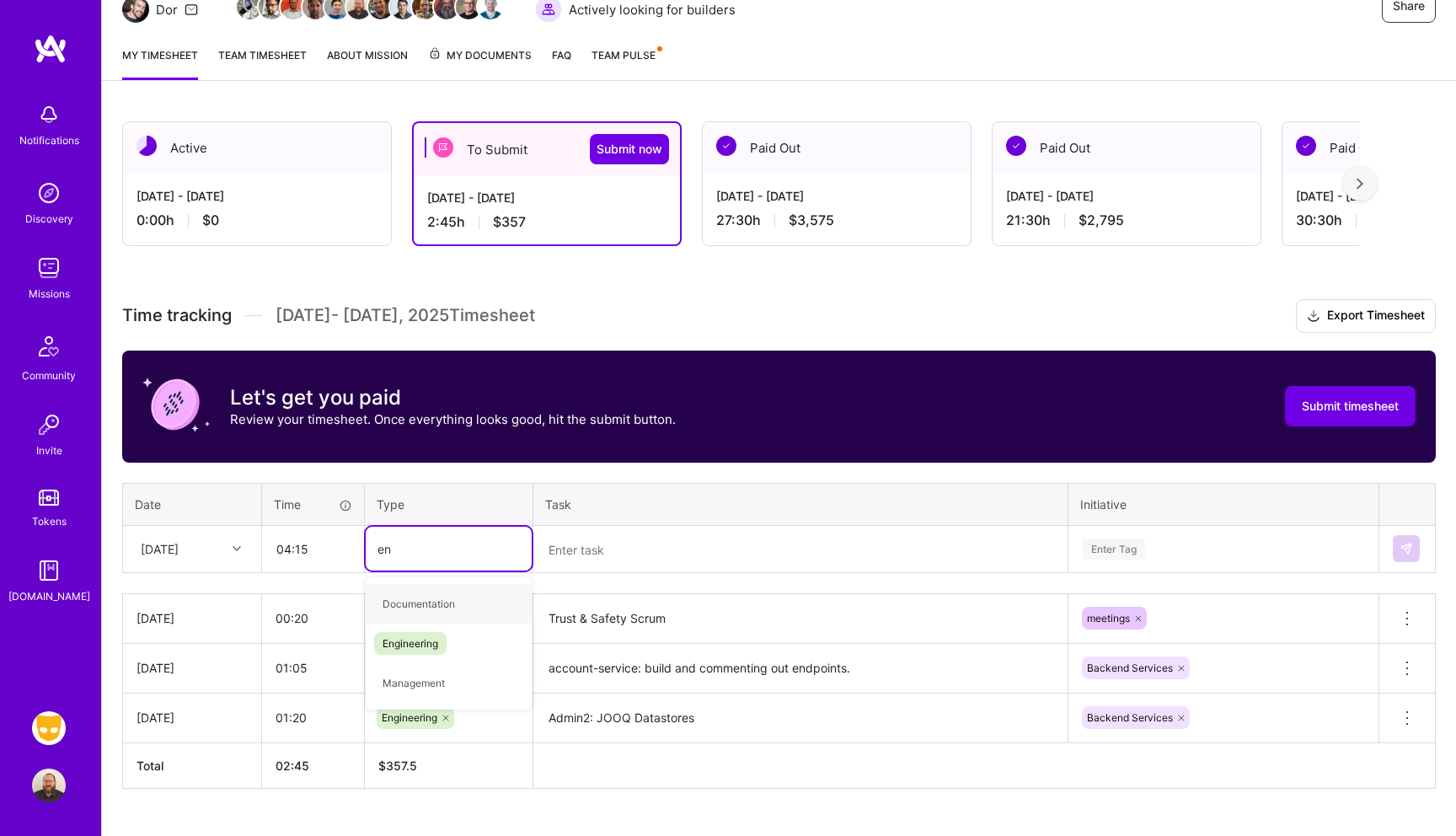
type input "eng"
click at [424, 612] on span "Engineering" at bounding box center [410, 605] width 73 height 23
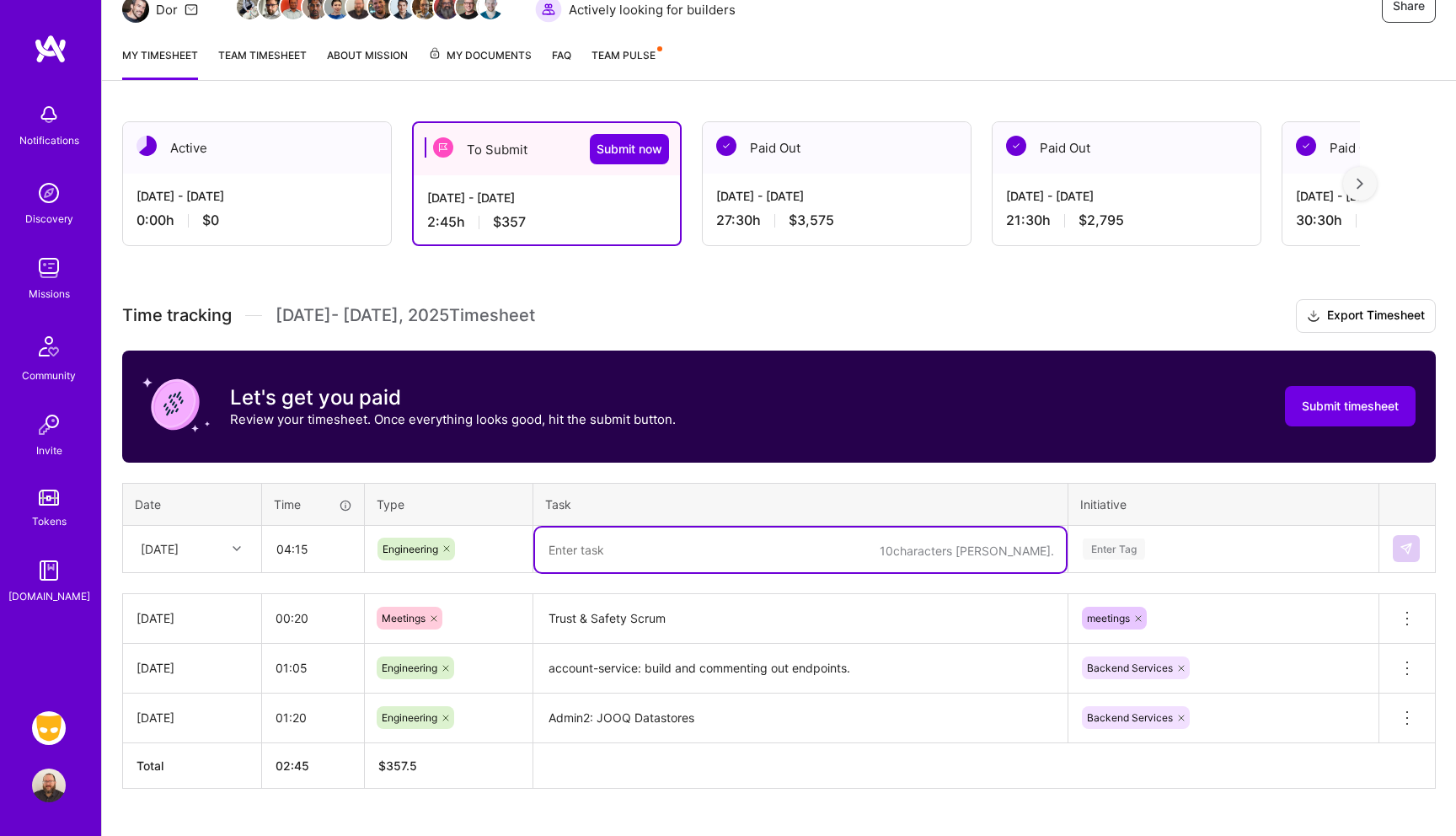
click at [607, 564] on textarea at bounding box center [800, 550] width 531 height 44
type textarea "J"
type textarea "A"
type textarea "admin2: JOOQ Datastores"
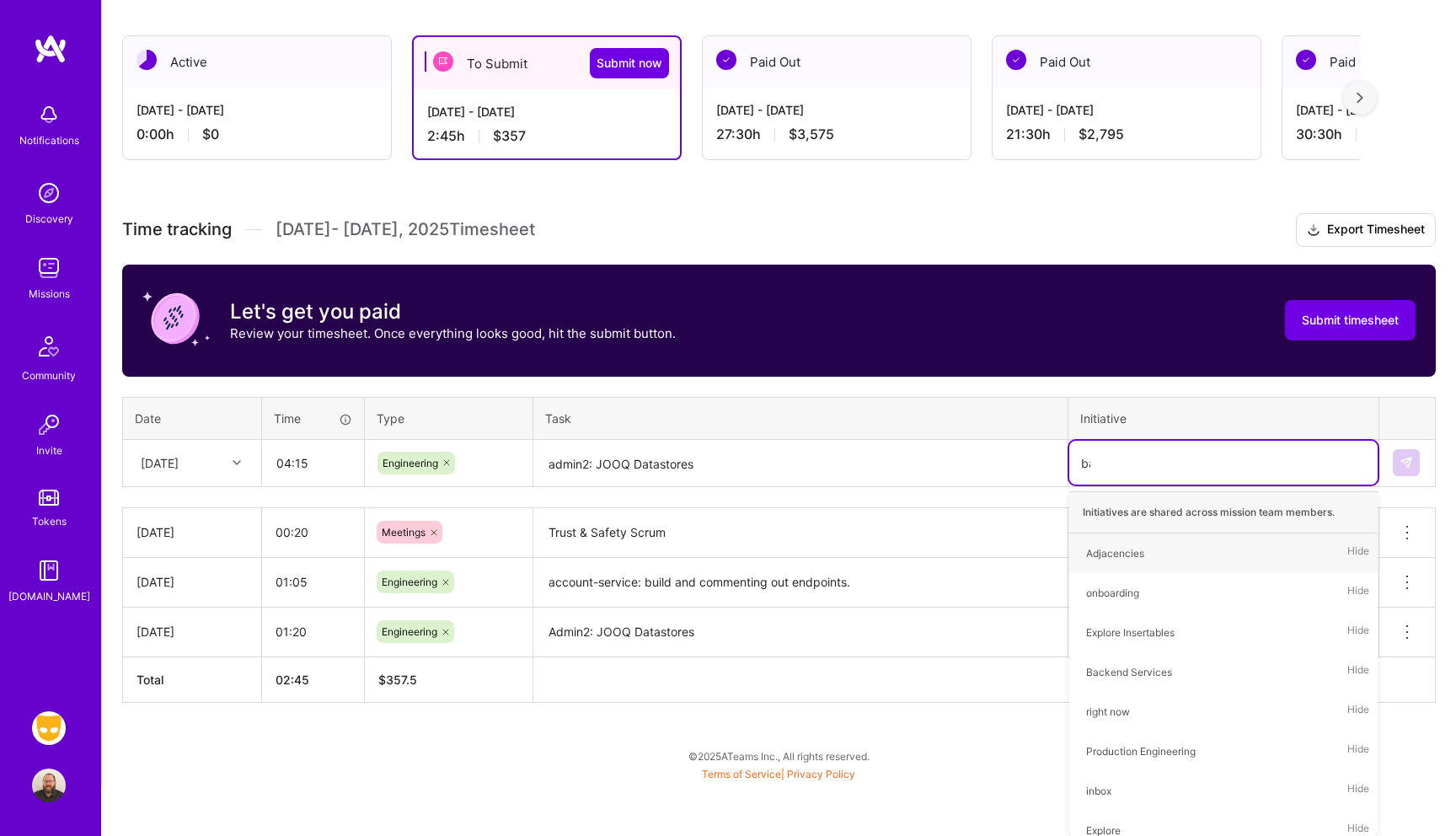
scroll to position [223, 0]
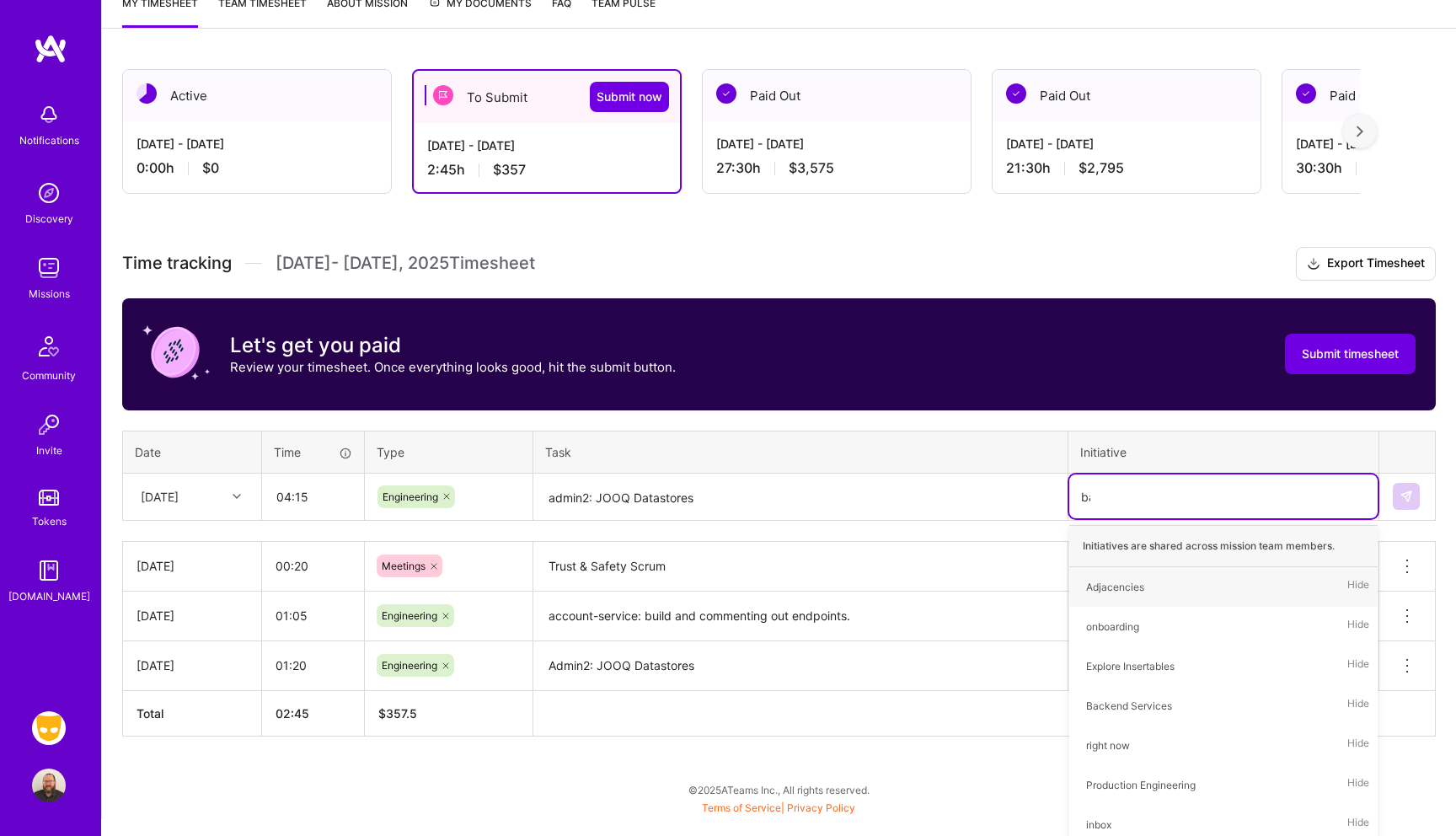
type input "back"
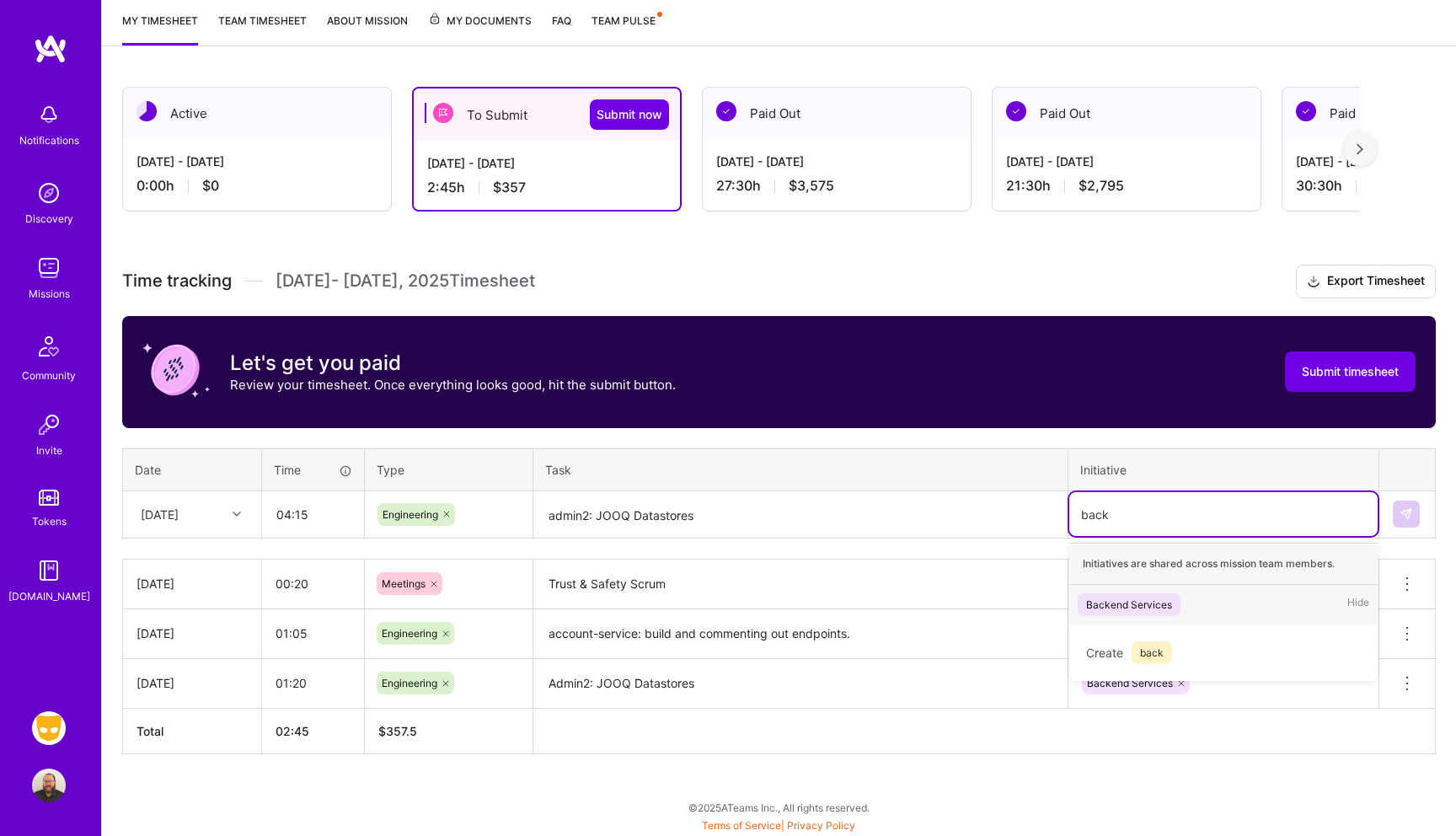
click at [1131, 612] on div "Backend Services" at bounding box center [1129, 605] width 86 height 18
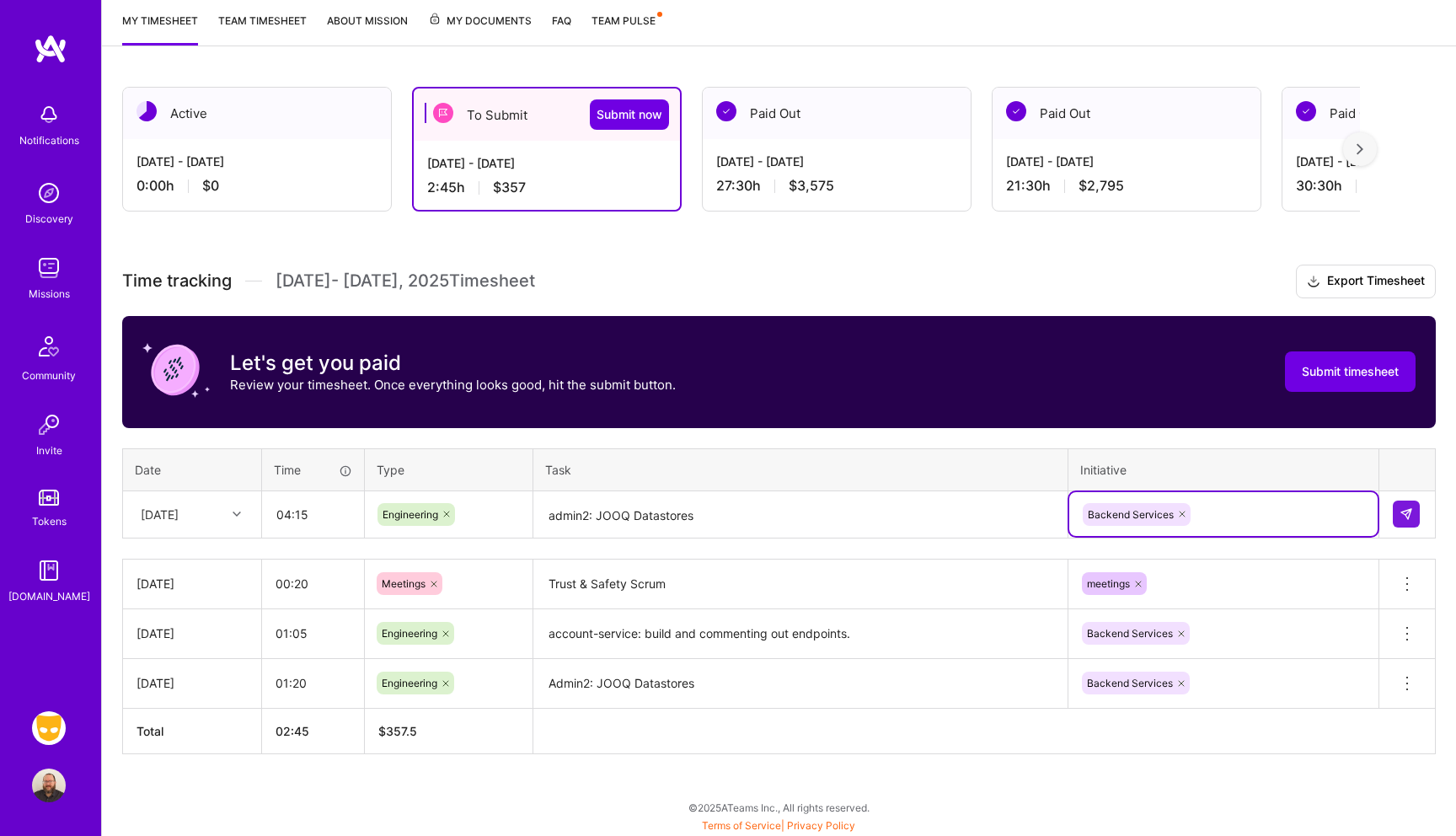
click at [767, 516] on textarea "admin2: JOOQ Datastores" at bounding box center [800, 515] width 531 height 44
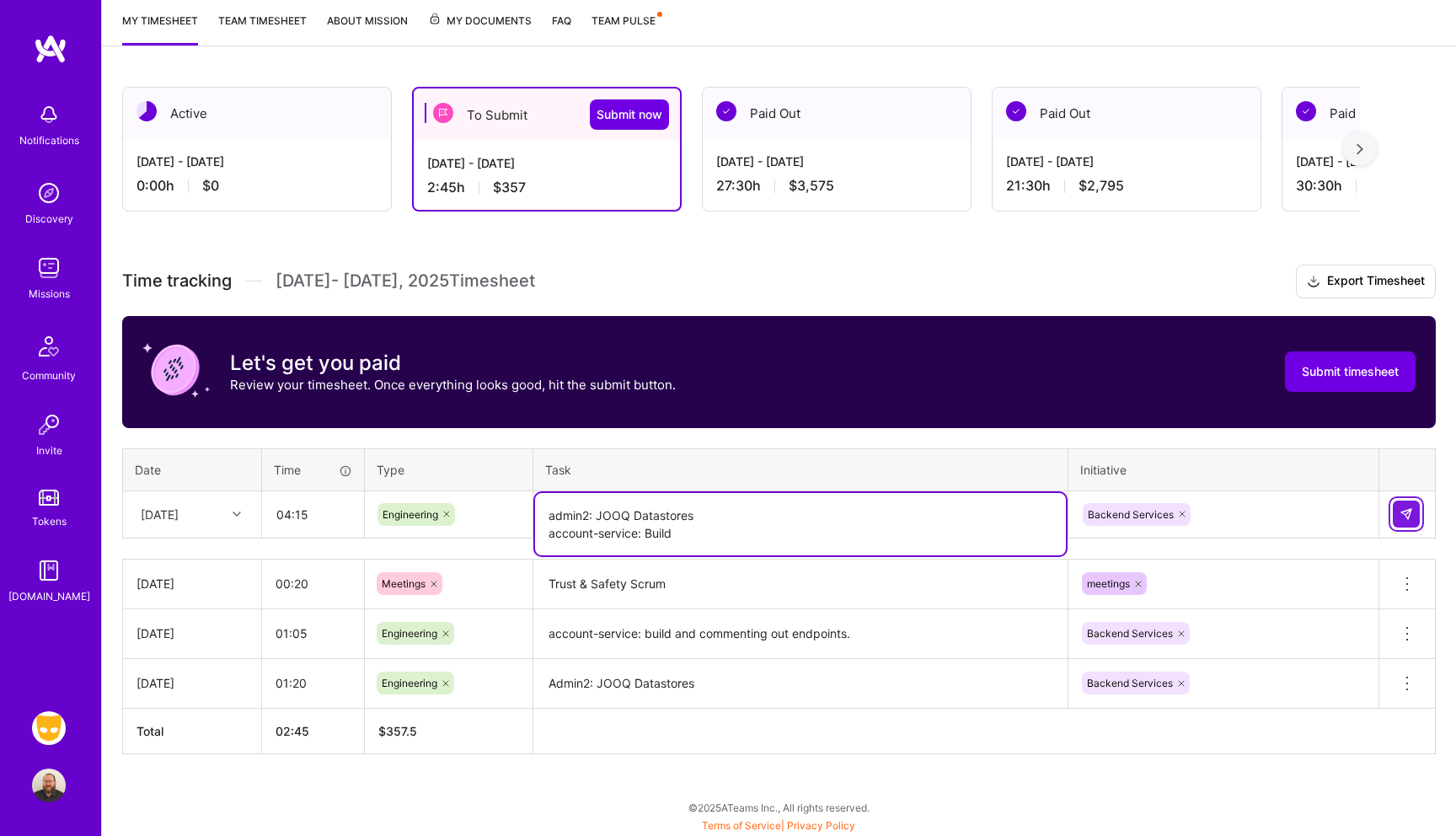
type textarea "admin2: JOOQ Datastores account-service: Build"
click at [1400, 516] on img at bounding box center [1406, 514] width 13 height 13
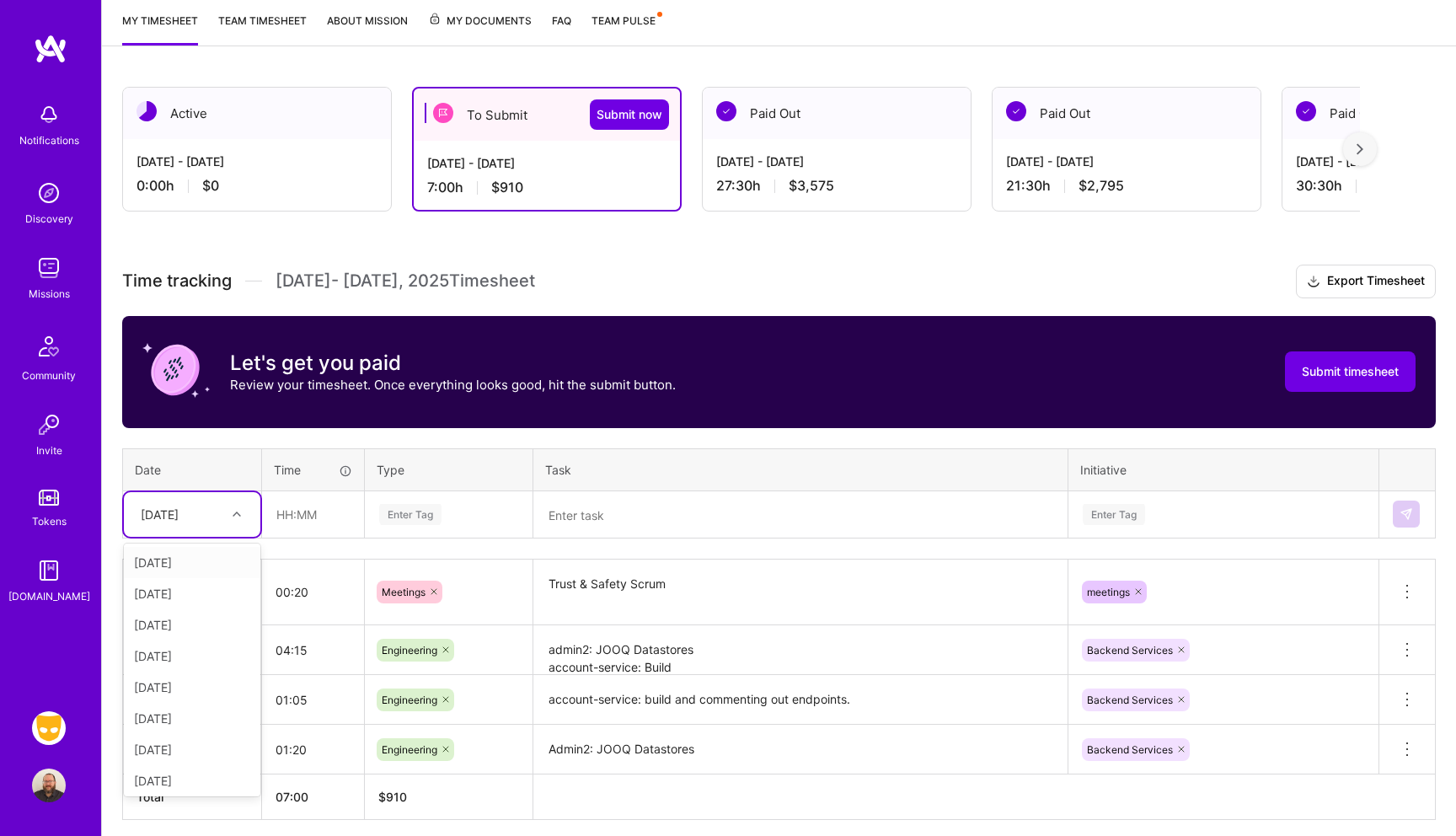
click at [228, 513] on div at bounding box center [238, 514] width 26 height 22
click at [165, 653] on div "[DATE]" at bounding box center [192, 656] width 136 height 31
click at [308, 525] on input "text" at bounding box center [313, 514] width 100 height 44
type input "02:00"
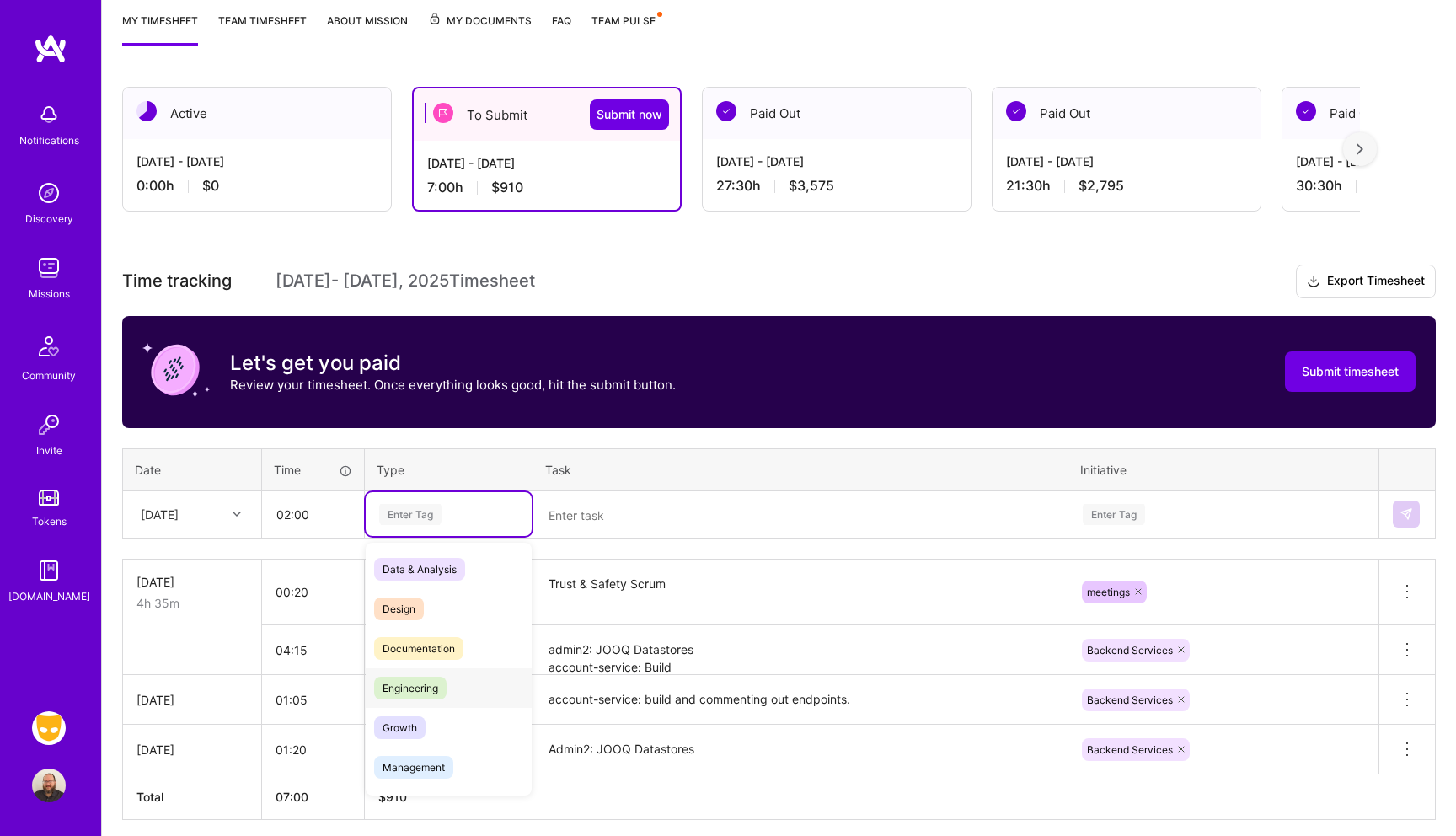
click at [432, 684] on span "Engineering" at bounding box center [410, 689] width 73 height 23
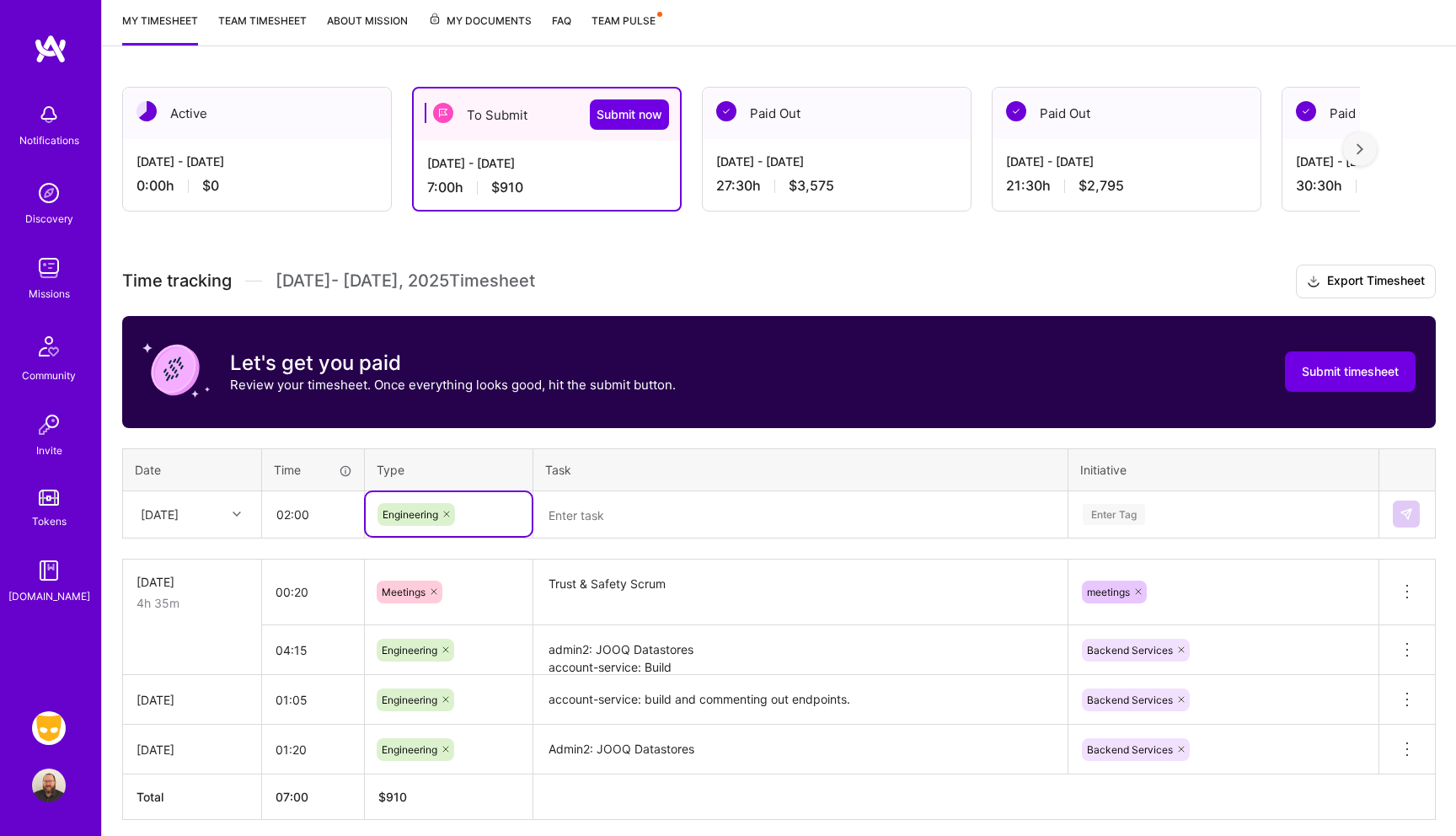
click at [607, 526] on textarea at bounding box center [800, 515] width 531 height 44
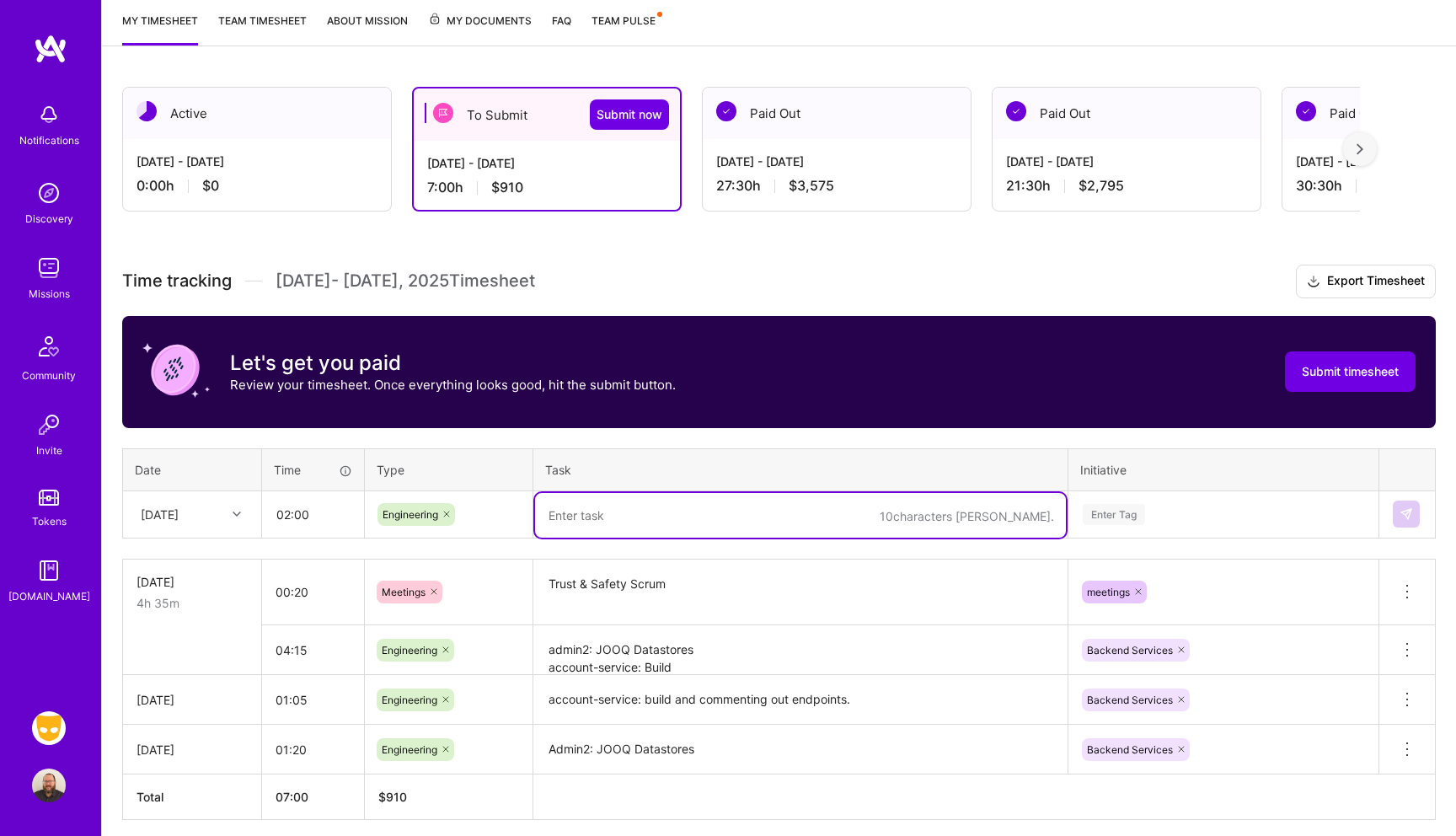
type textarea "b"
type textarea "U"
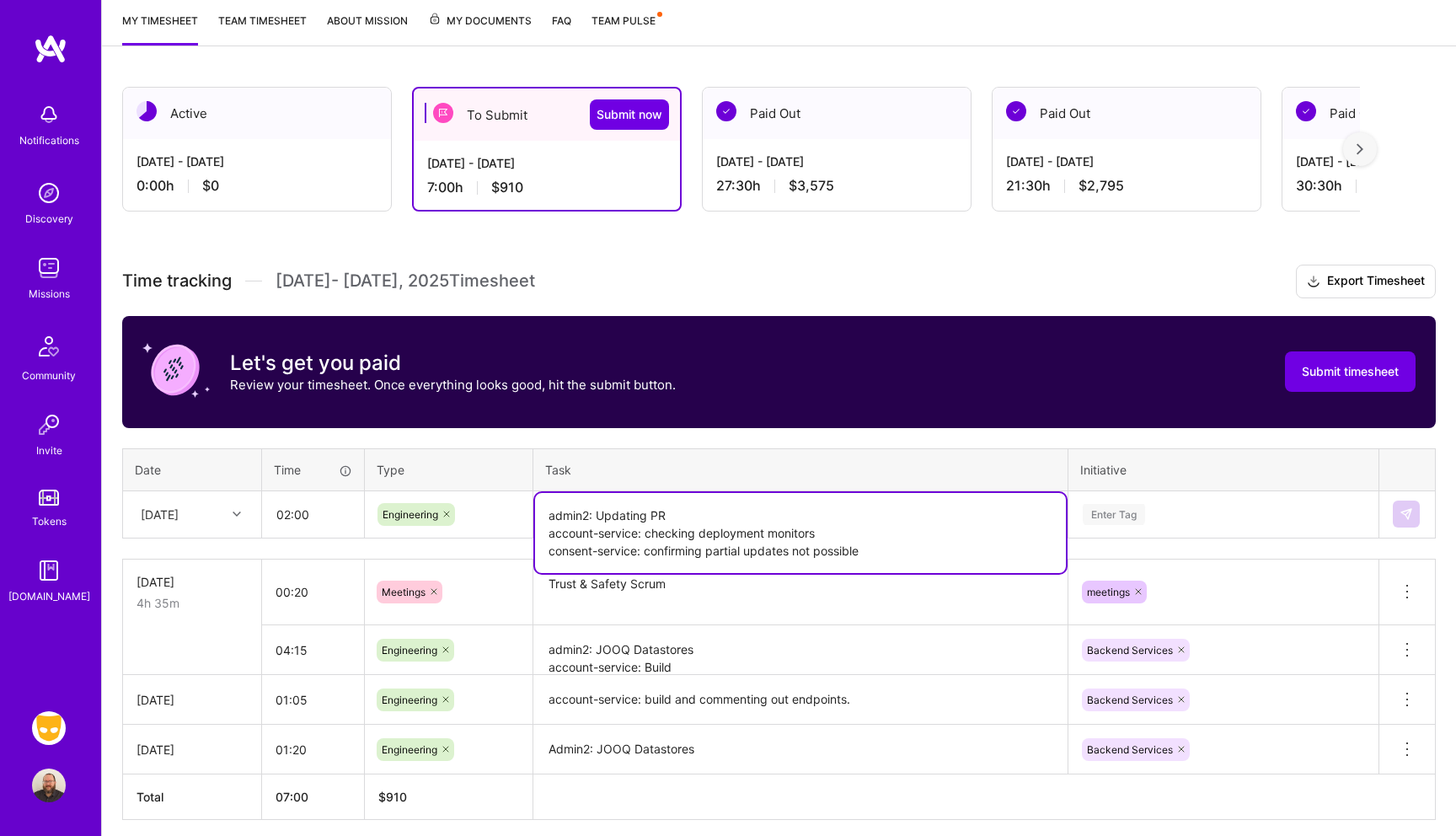
type textarea "admin2: Updating PR account-service: checking deployment monitors consent-servi…"
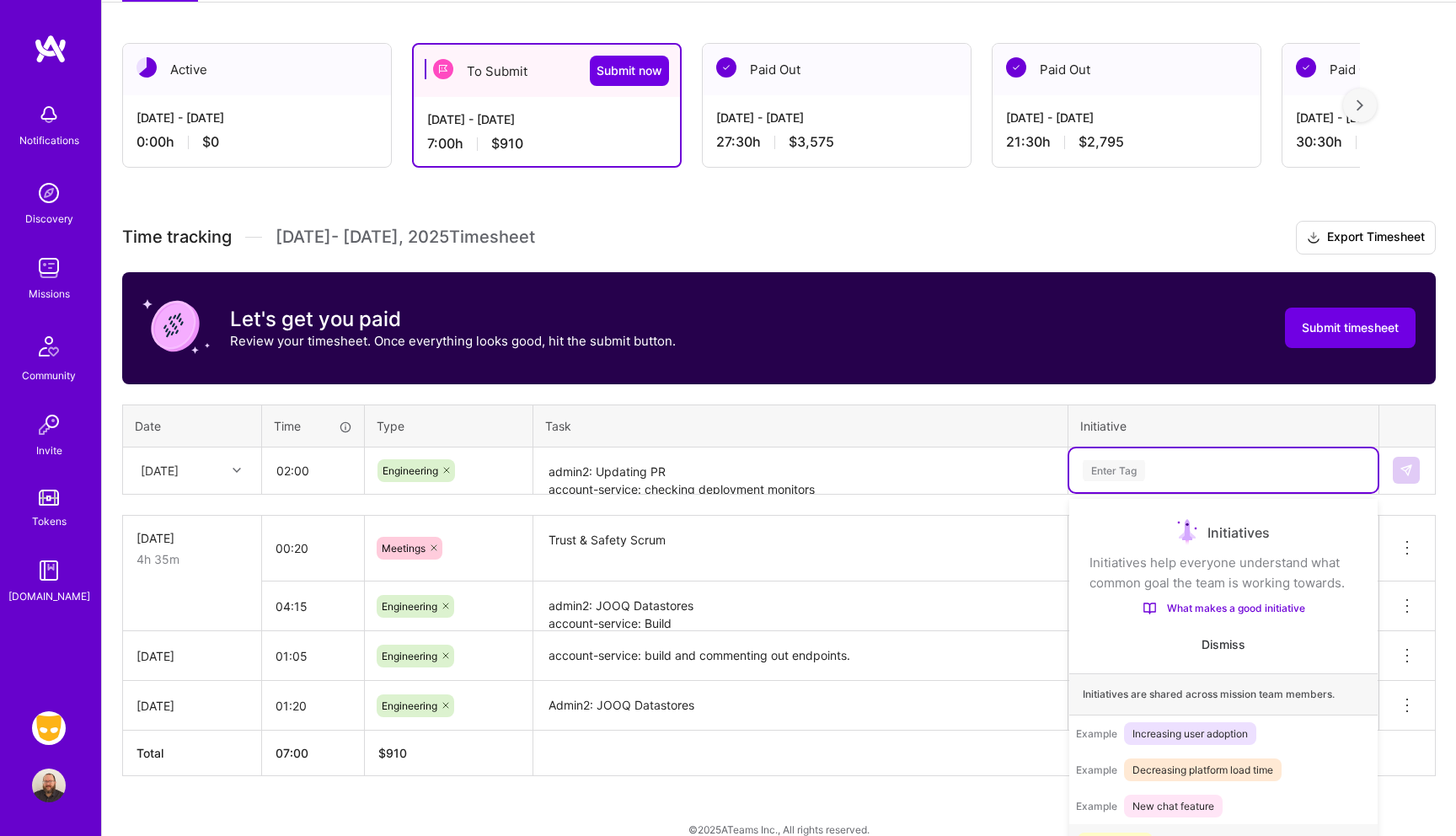
scroll to position [282, 0]
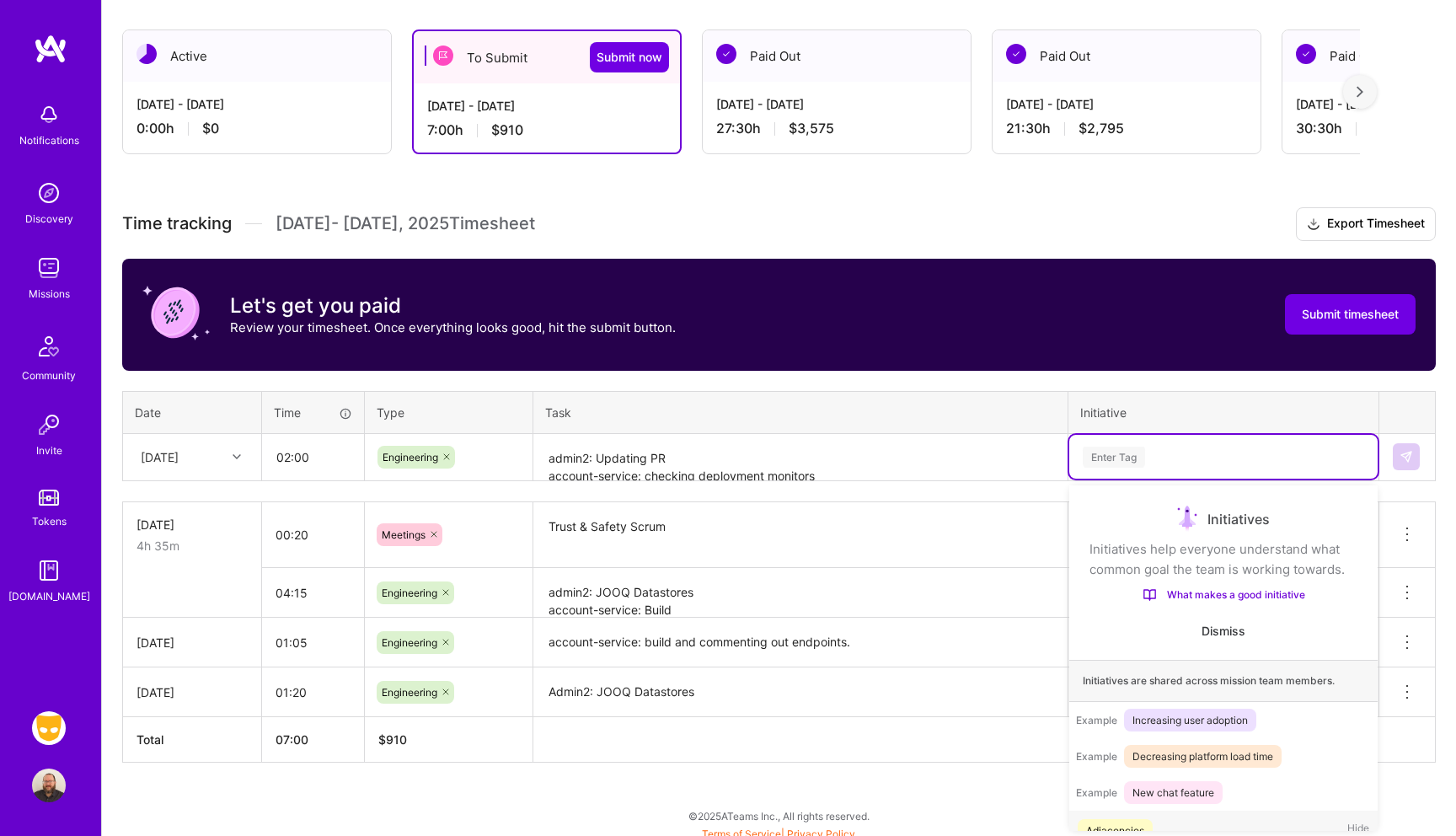
click at [1170, 479] on div "option Backend Services, selected. option Adjacencies focused, 1 of 35. 35 resu…" at bounding box center [1224, 457] width 308 height 43
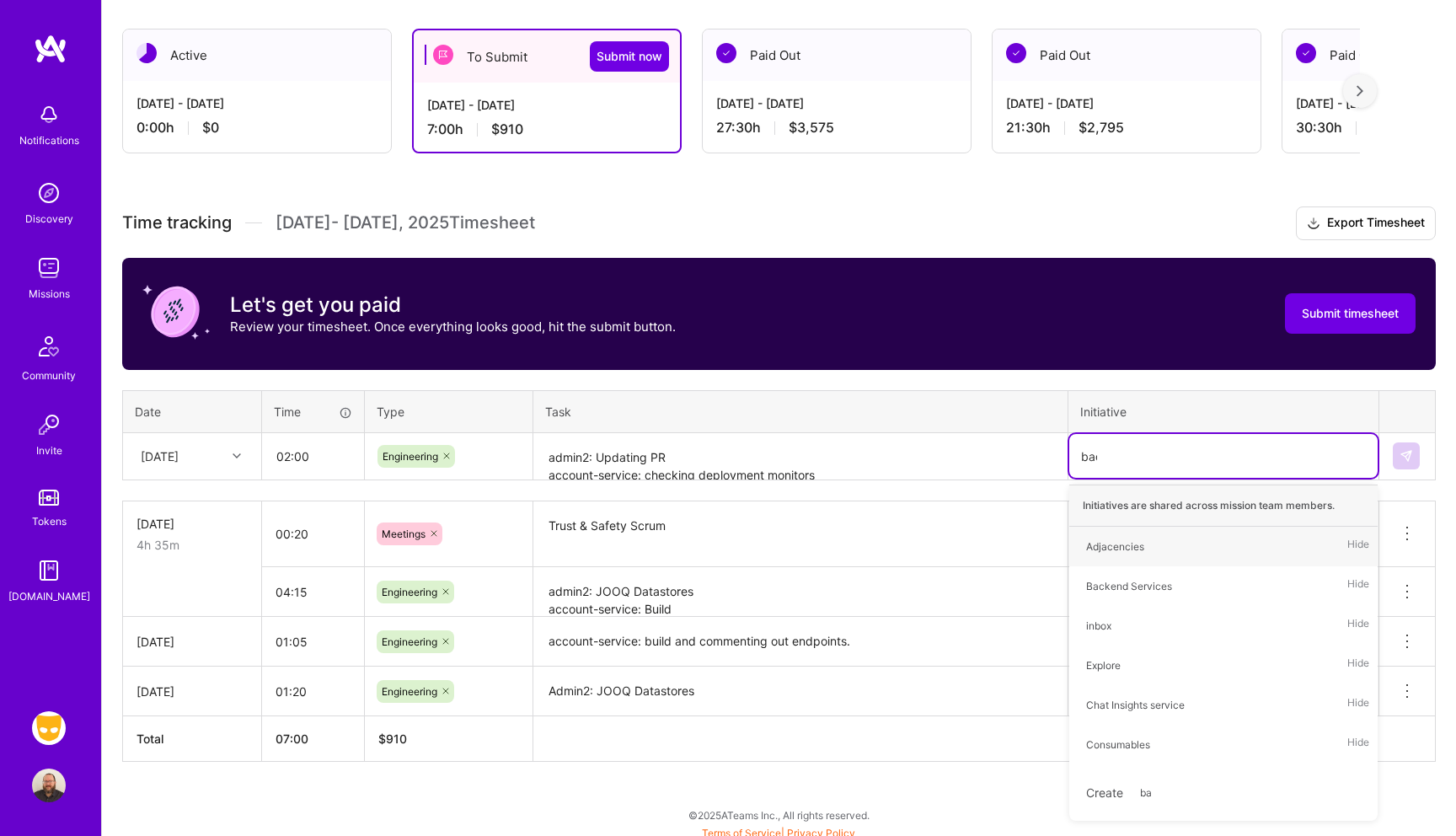
type input "back"
click at [1182, 551] on div "Backend Services Hide" at bounding box center [1224, 546] width 308 height 40
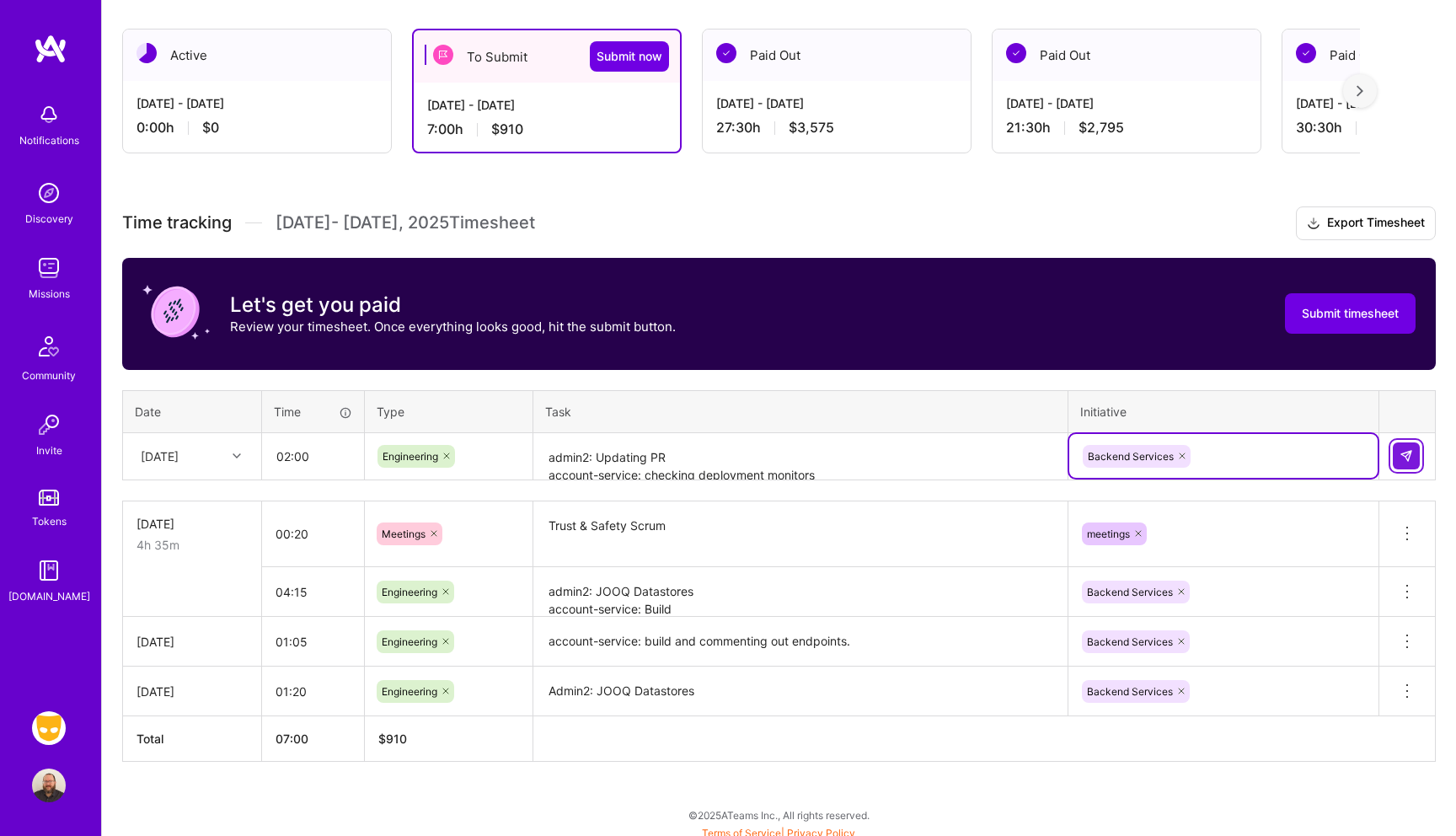
click at [1409, 454] on img at bounding box center [1406, 456] width 13 height 13
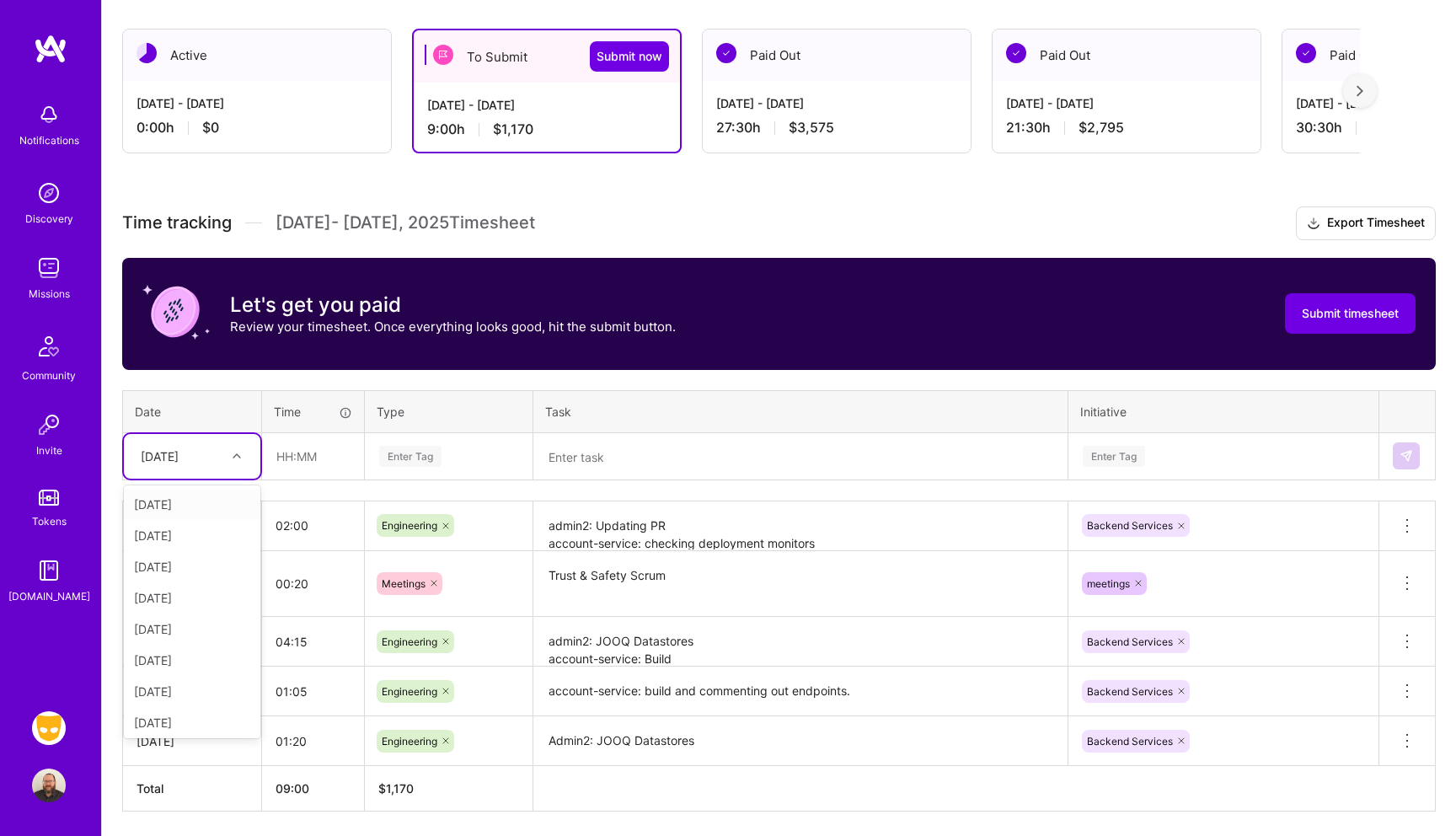
click at [200, 457] on div "[DATE]" at bounding box center [179, 456] width 94 height 27
click at [172, 629] on div "[DATE]" at bounding box center [192, 629] width 136 height 31
click at [308, 457] on input "text" at bounding box center [313, 457] width 100 height 44
type input "00:10"
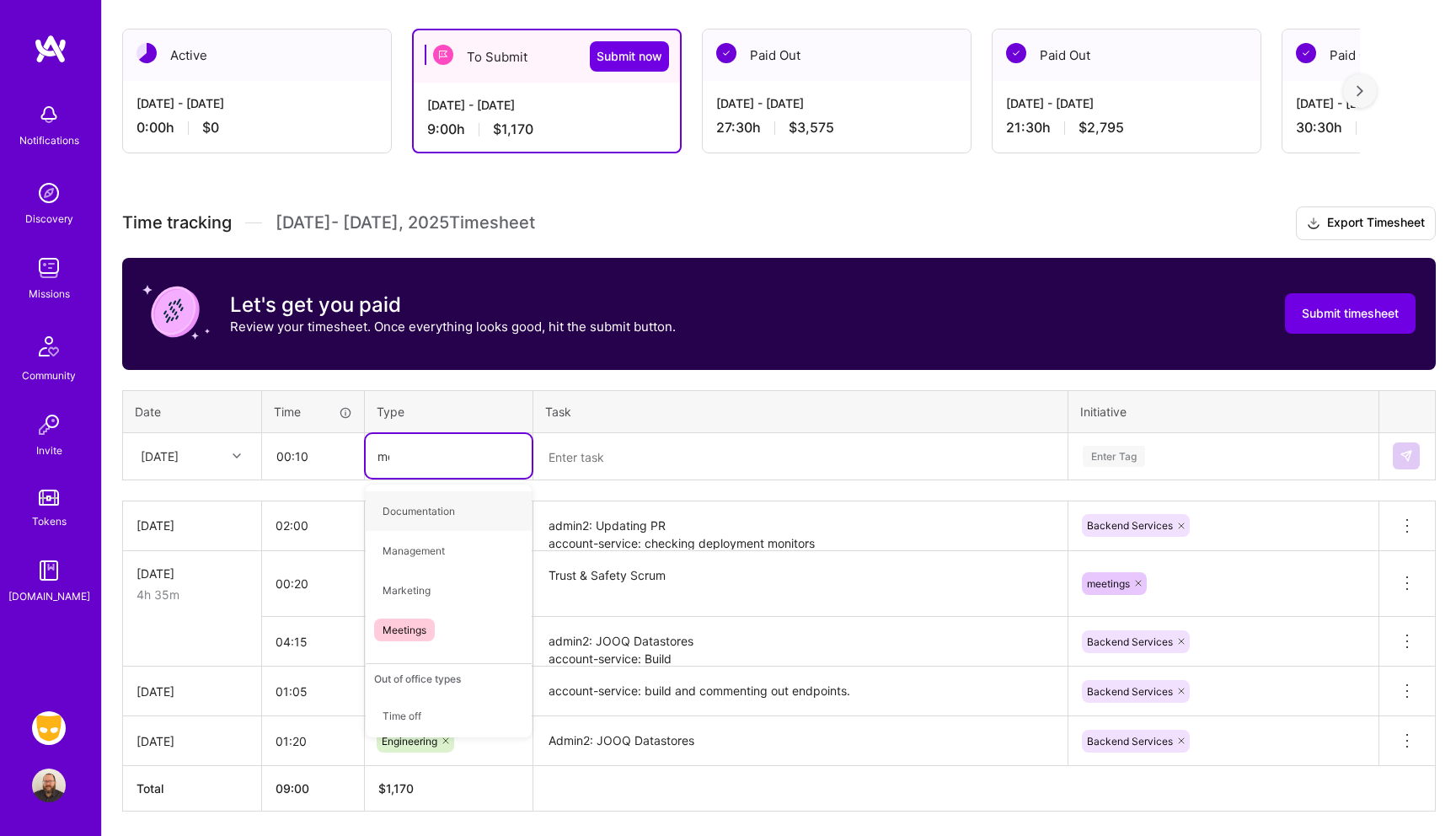
type input "mee"
click at [418, 509] on span "Meetings" at bounding box center [404, 512] width 60 height 23
click at [660, 458] on textarea at bounding box center [800, 457] width 531 height 44
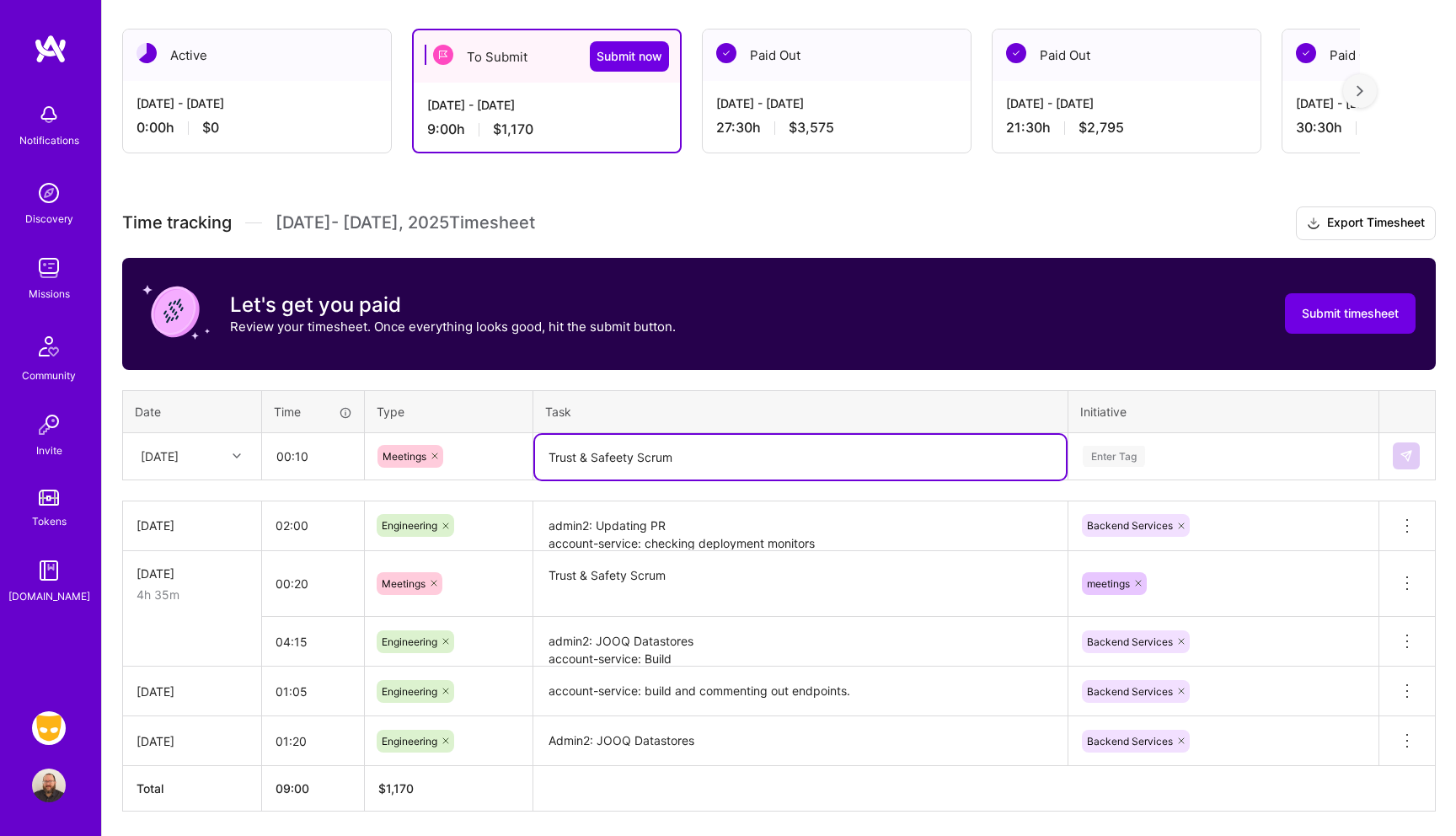
type textarea "Trust & Safeety Scrum"
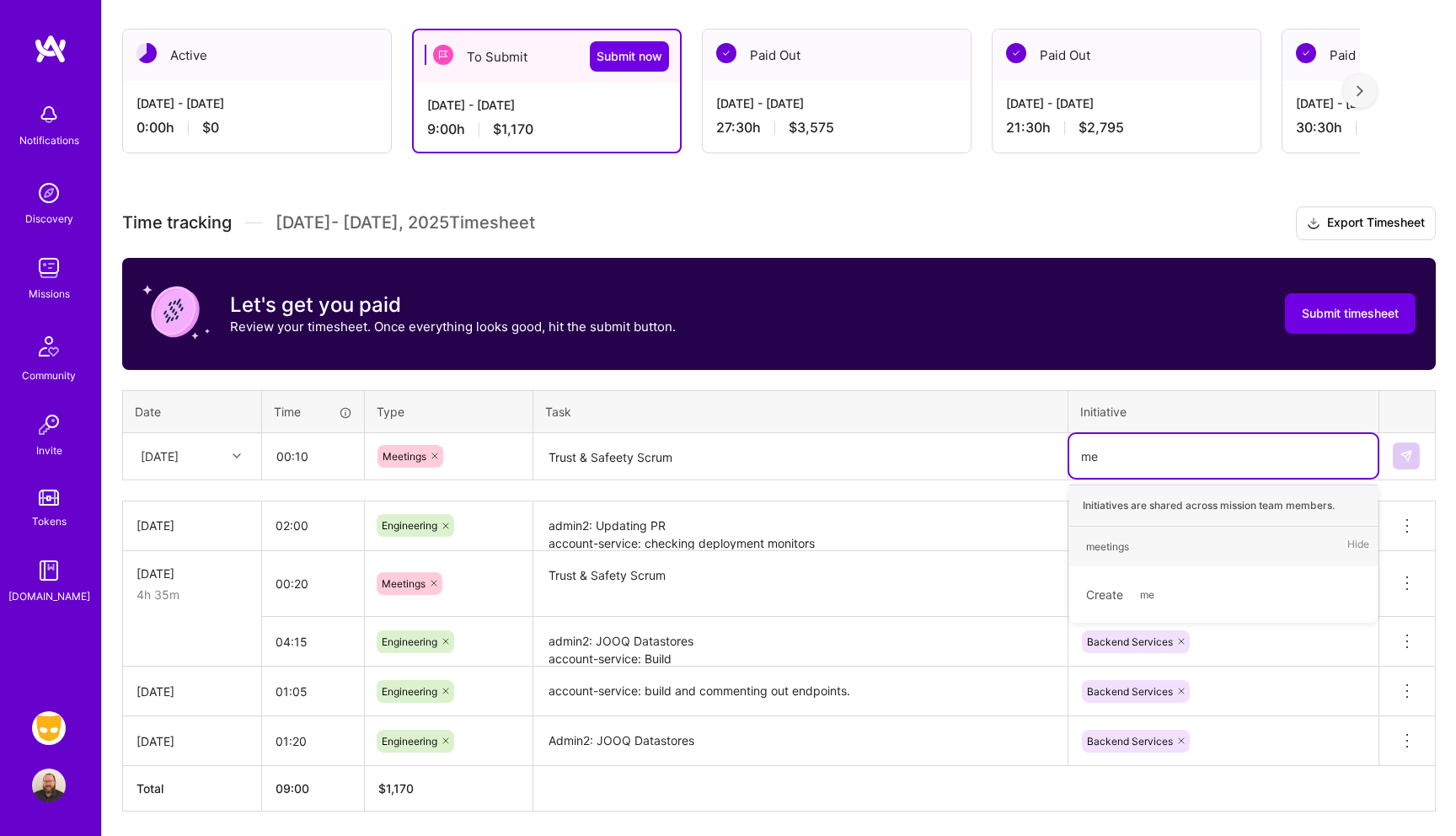
type input "mee"
click at [1168, 539] on div "meetings Hide" at bounding box center [1224, 546] width 308 height 40
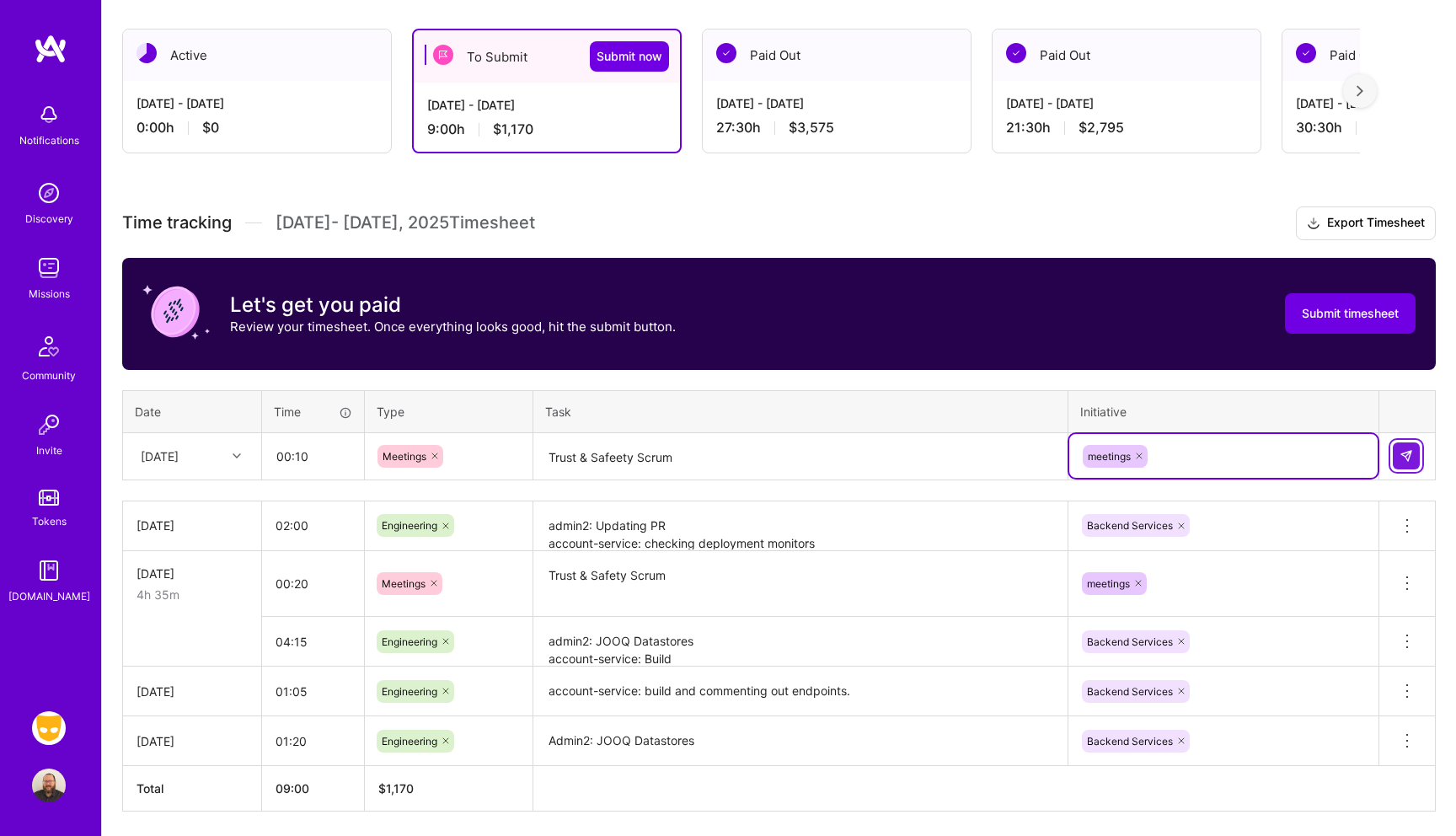
click at [1414, 456] on button at bounding box center [1406, 456] width 27 height 27
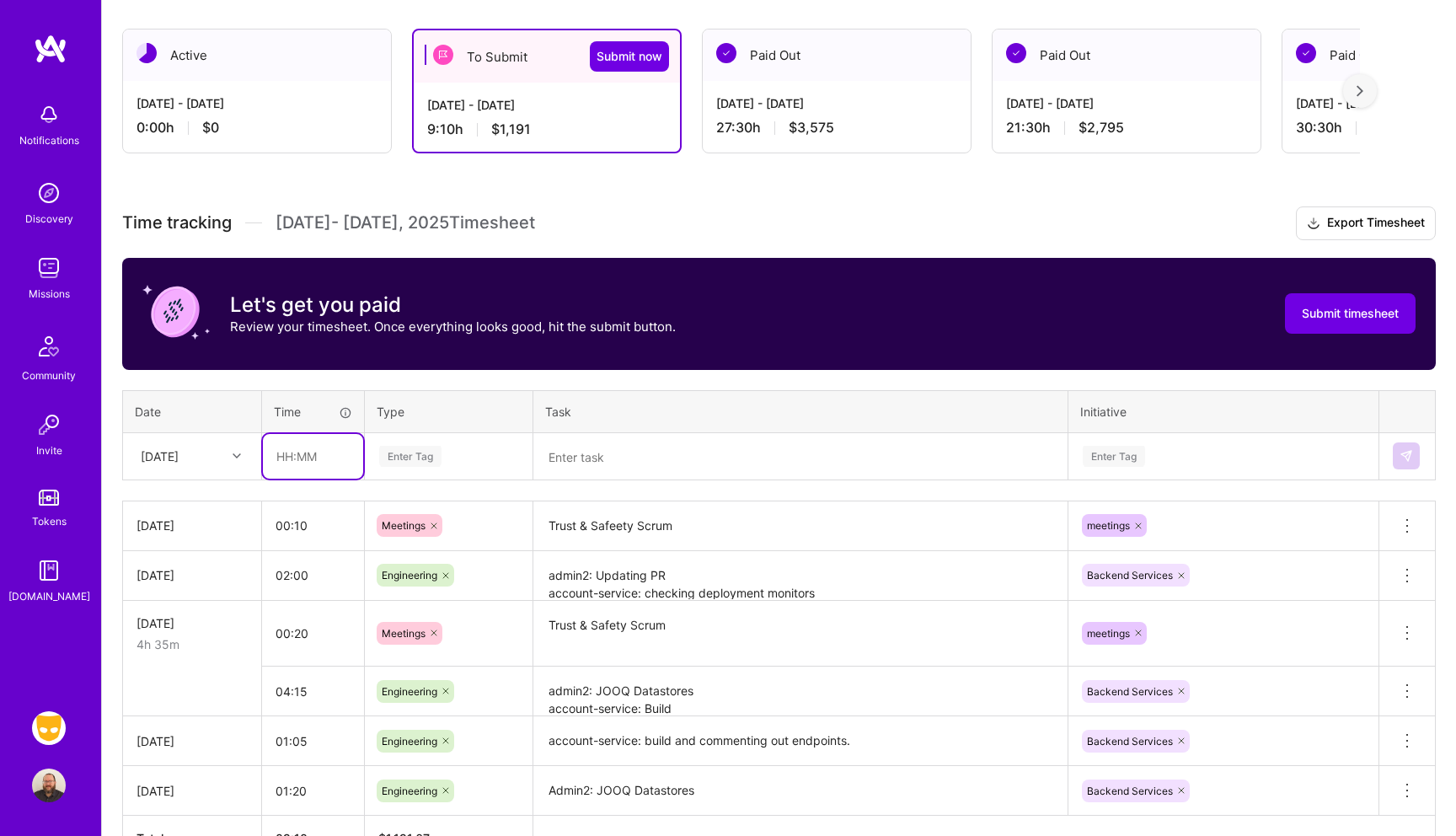
click at [311, 461] on input "text" at bounding box center [313, 457] width 100 height 44
type input "02:00"
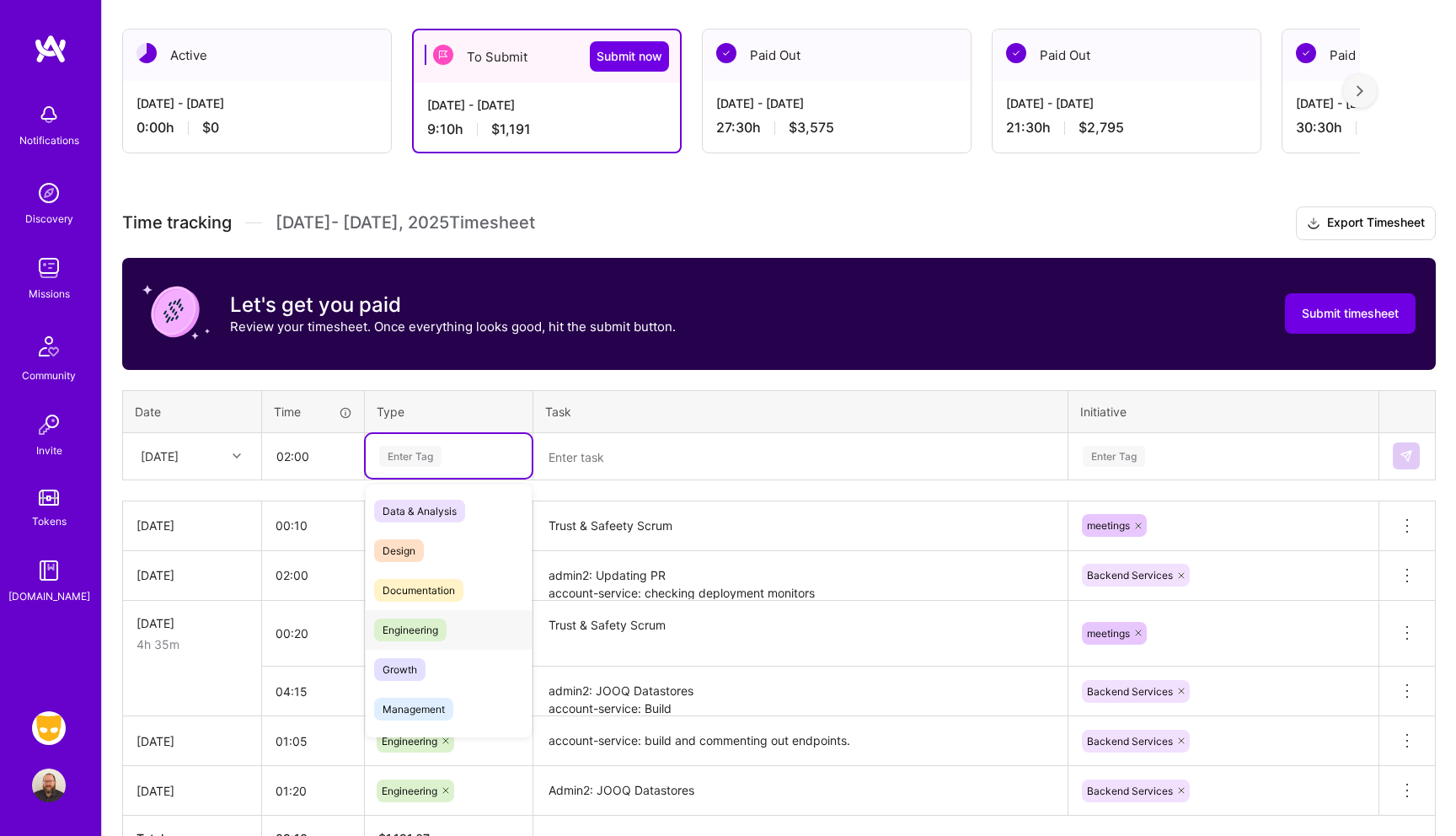
click at [421, 620] on span "Engineering" at bounding box center [410, 630] width 73 height 23
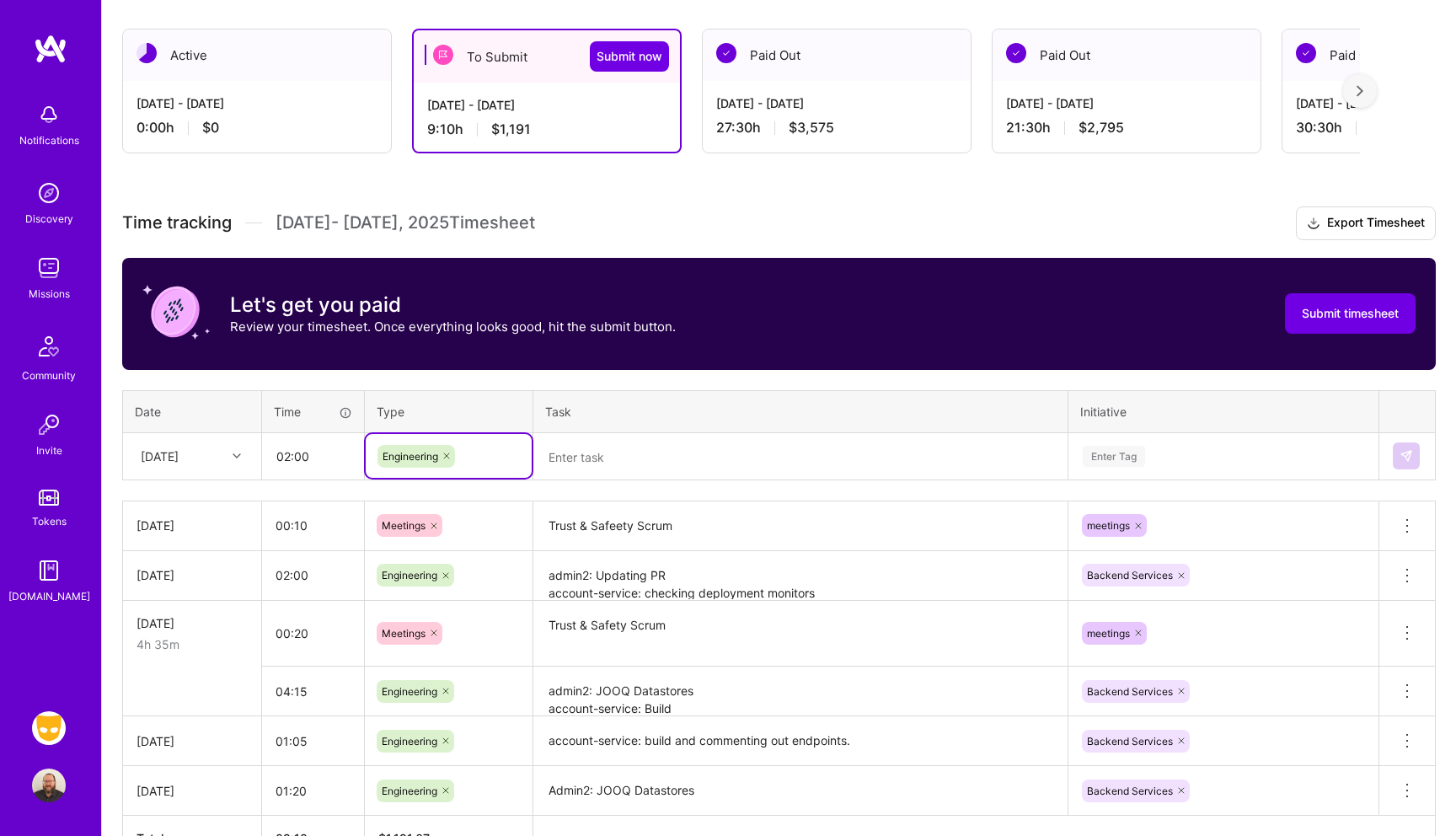
click at [626, 479] on td at bounding box center [801, 456] width 535 height 47
click at [627, 460] on textarea at bounding box center [800, 457] width 531 height 44
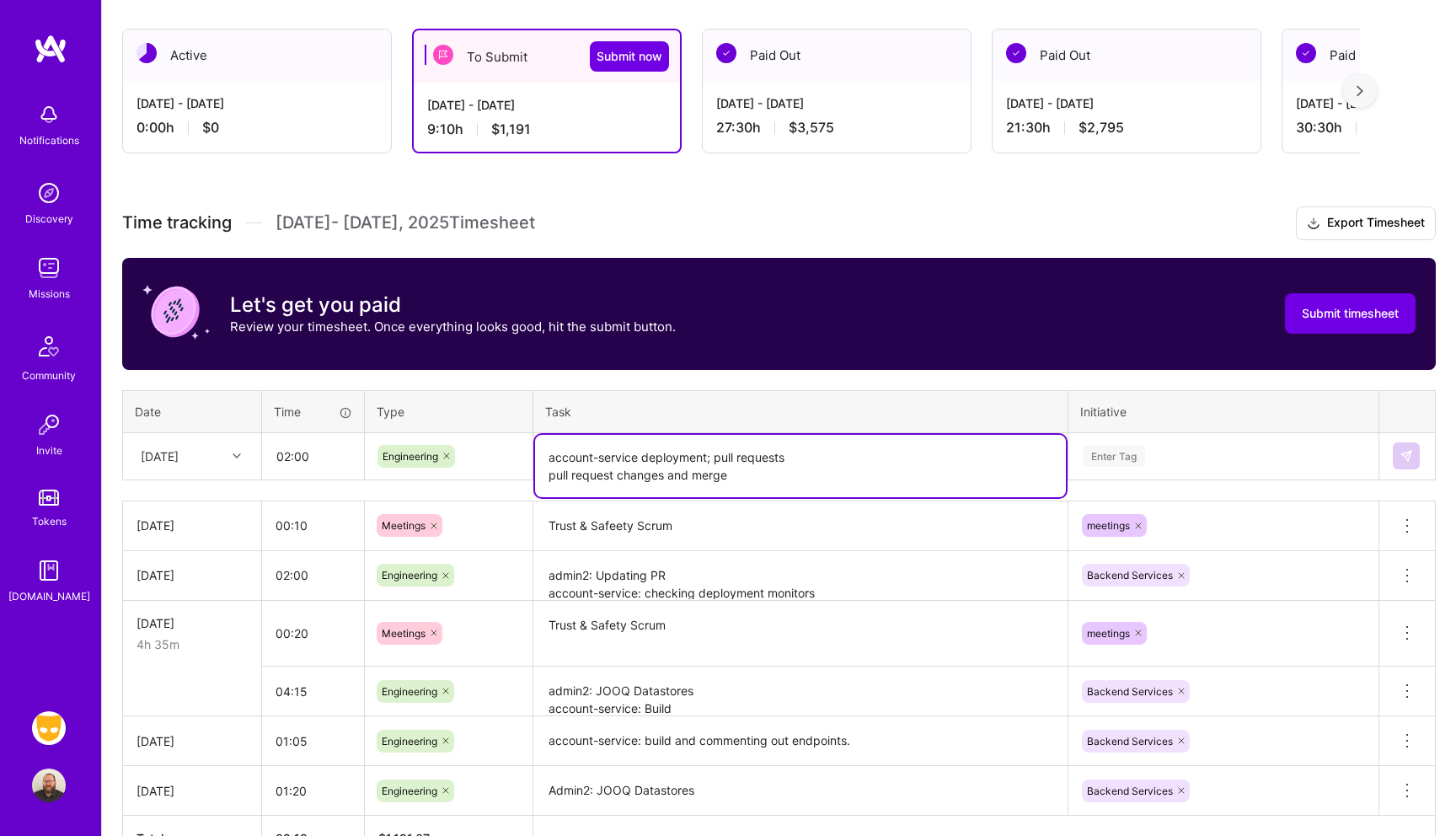
click at [546, 470] on textarea "account-service deployment; pull requests pull request changes and merge" at bounding box center [800, 466] width 531 height 62
click at [790, 482] on textarea "account-service deployment; pull requests admin2: pull request changes and merge" at bounding box center [800, 466] width 531 height 62
type textarea "account-service deployment; pull requests admin2: pull request changes and merg…"
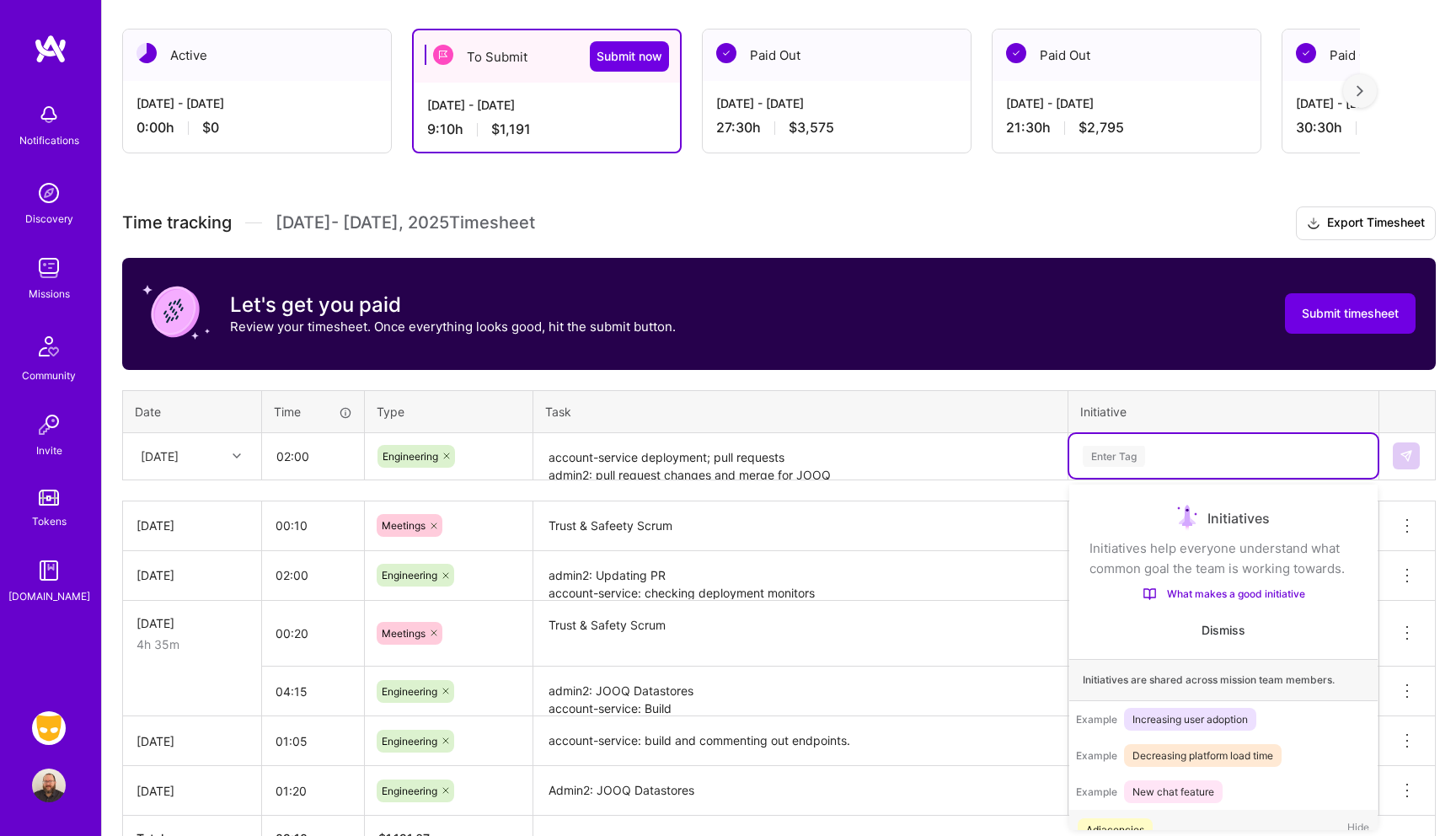
click at [1136, 453] on div "Enter Tag" at bounding box center [1114, 456] width 62 height 26
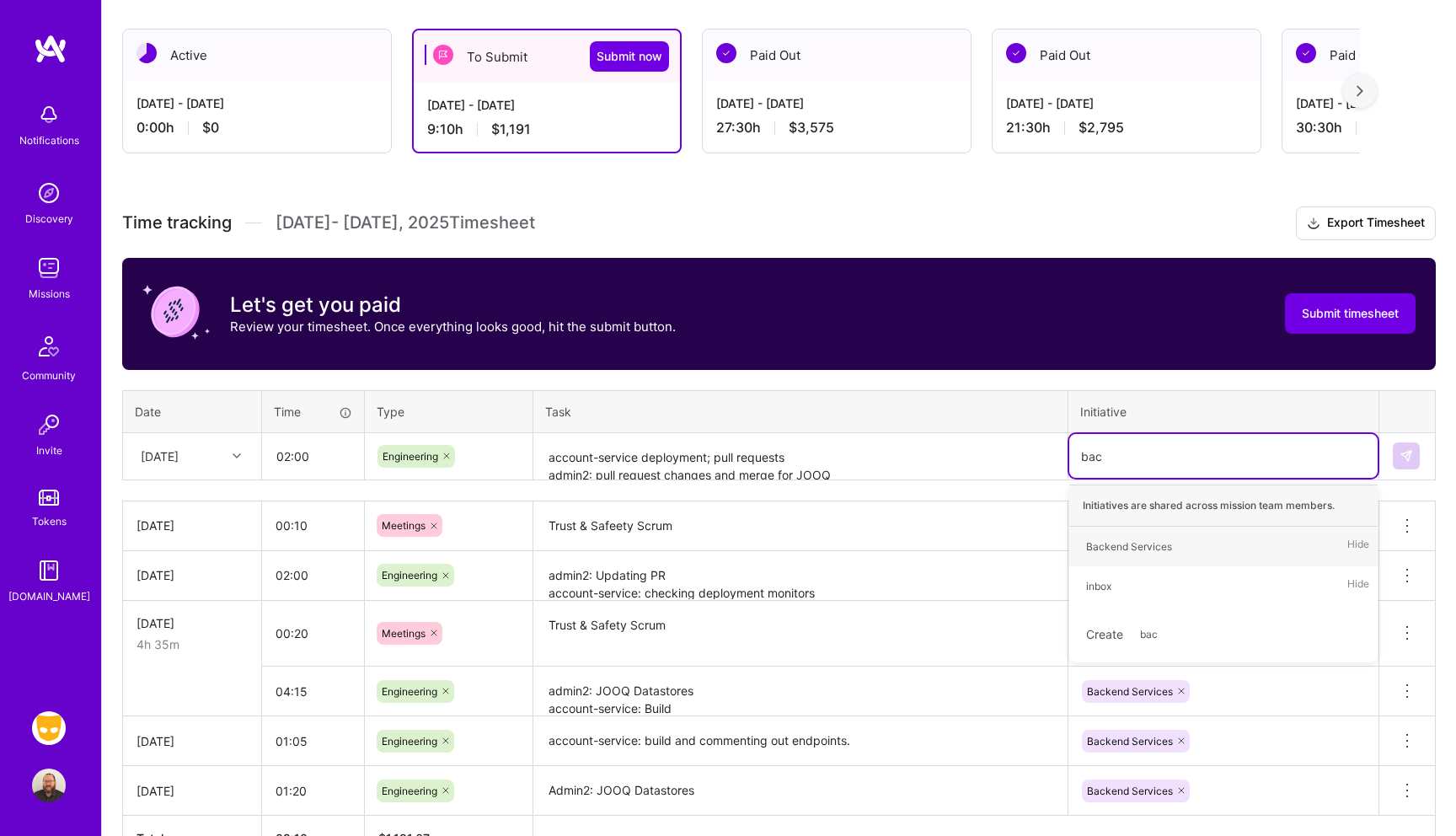
type input "back"
click at [1184, 540] on div "Backend Services Hide" at bounding box center [1224, 546] width 308 height 40
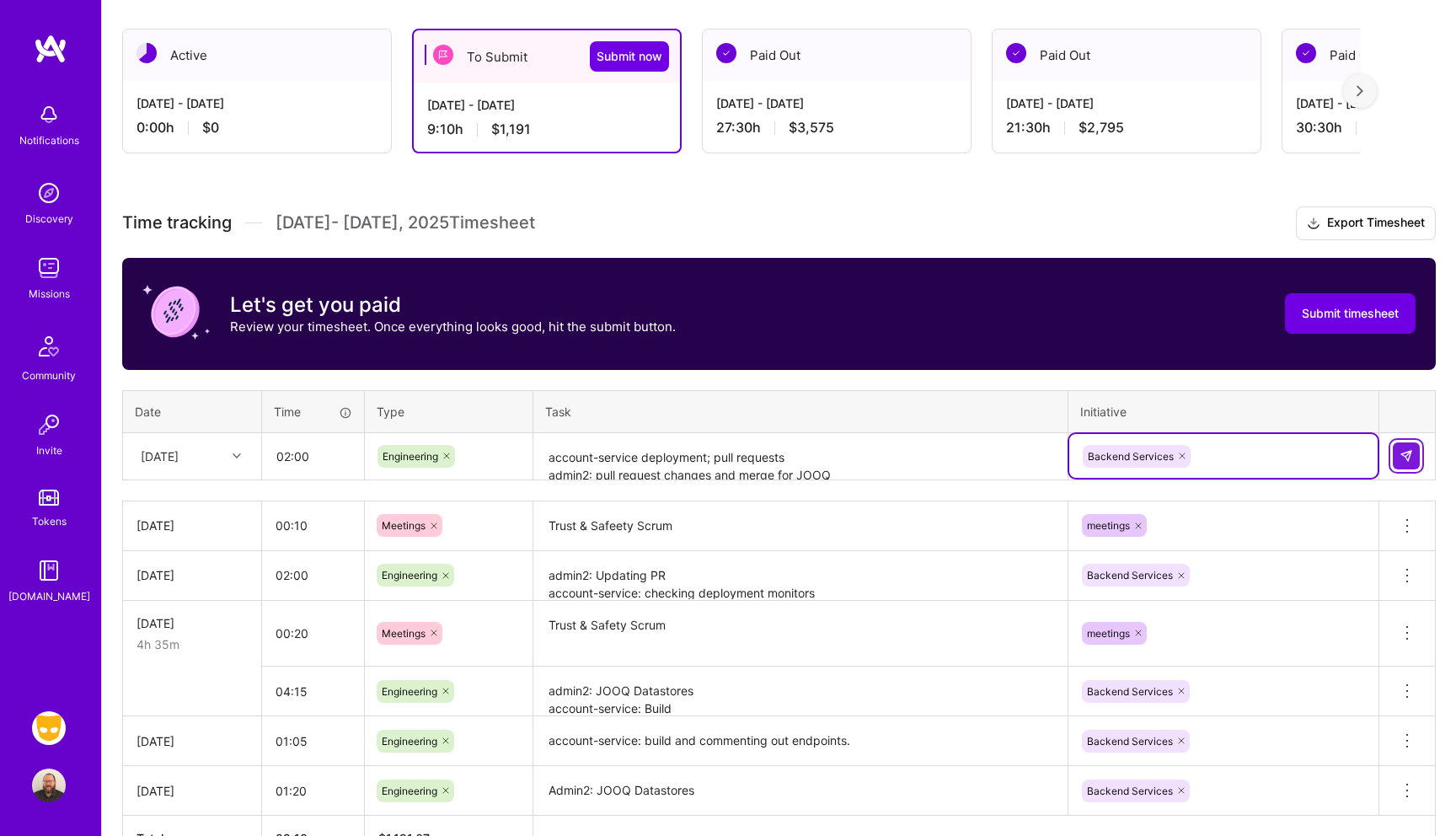
click at [1411, 455] on img at bounding box center [1406, 456] width 13 height 13
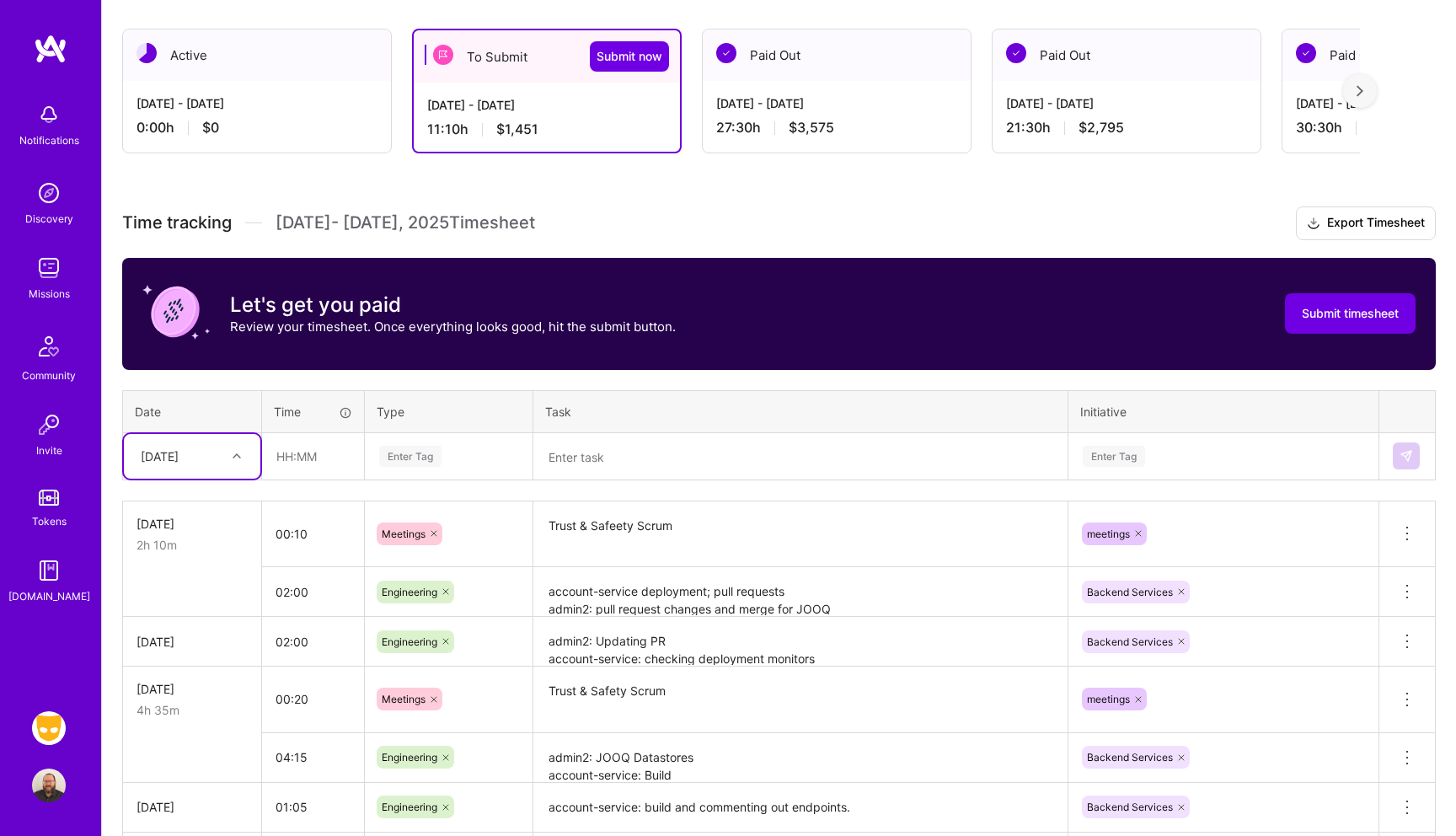
click at [179, 458] on div "[DATE]" at bounding box center [160, 457] width 38 height 18
click at [152, 504] on div "[DATE]" at bounding box center [192, 504] width 136 height 31
click at [302, 457] on input "text" at bounding box center [313, 457] width 100 height 44
click at [158, 459] on div "[DATE]" at bounding box center [160, 457] width 38 height 18
click at [177, 696] on div "[DATE]" at bounding box center [192, 691] width 136 height 31
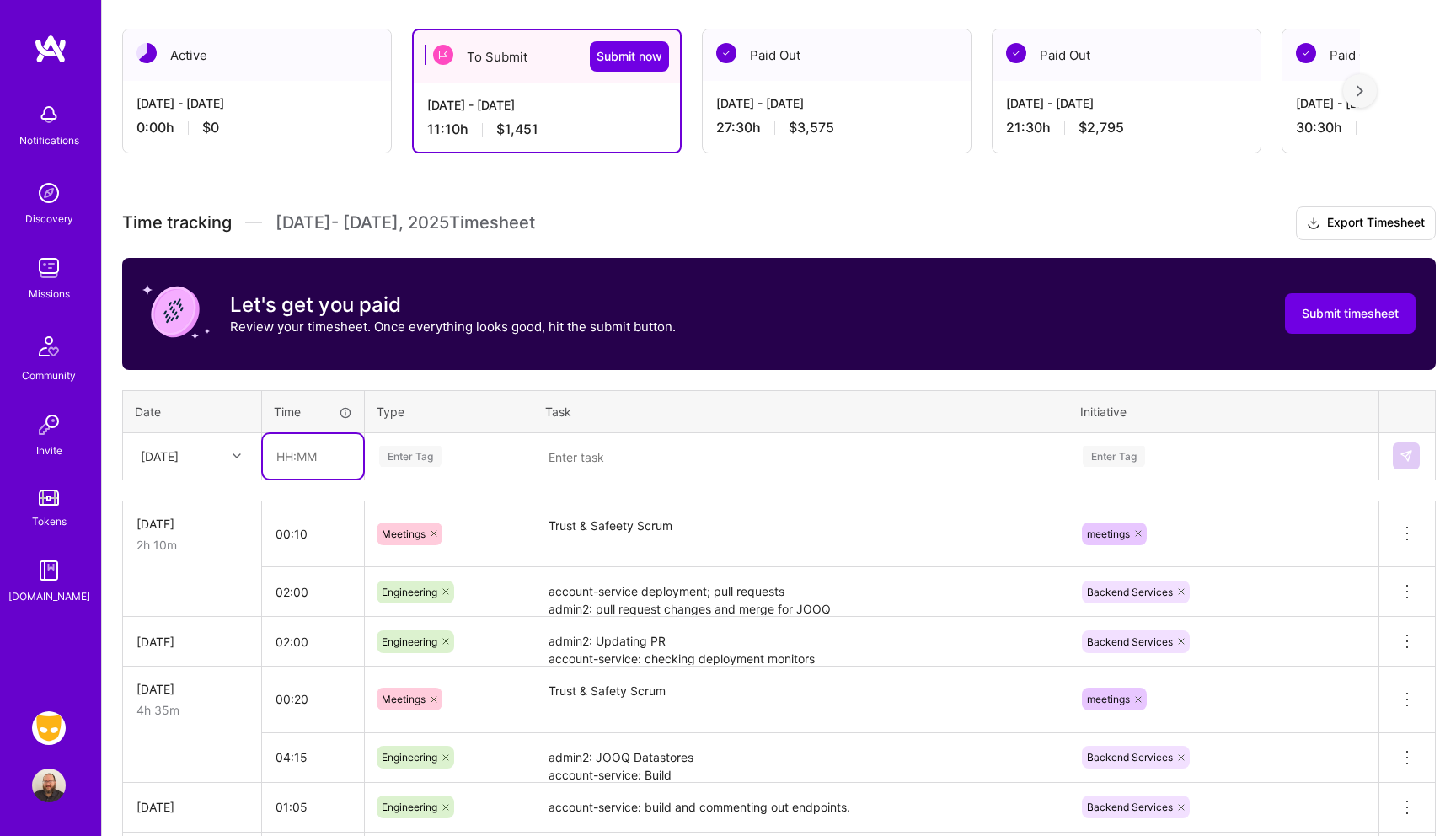
click at [315, 462] on input "text" at bounding box center [313, 457] width 100 height 44
type input "01:00"
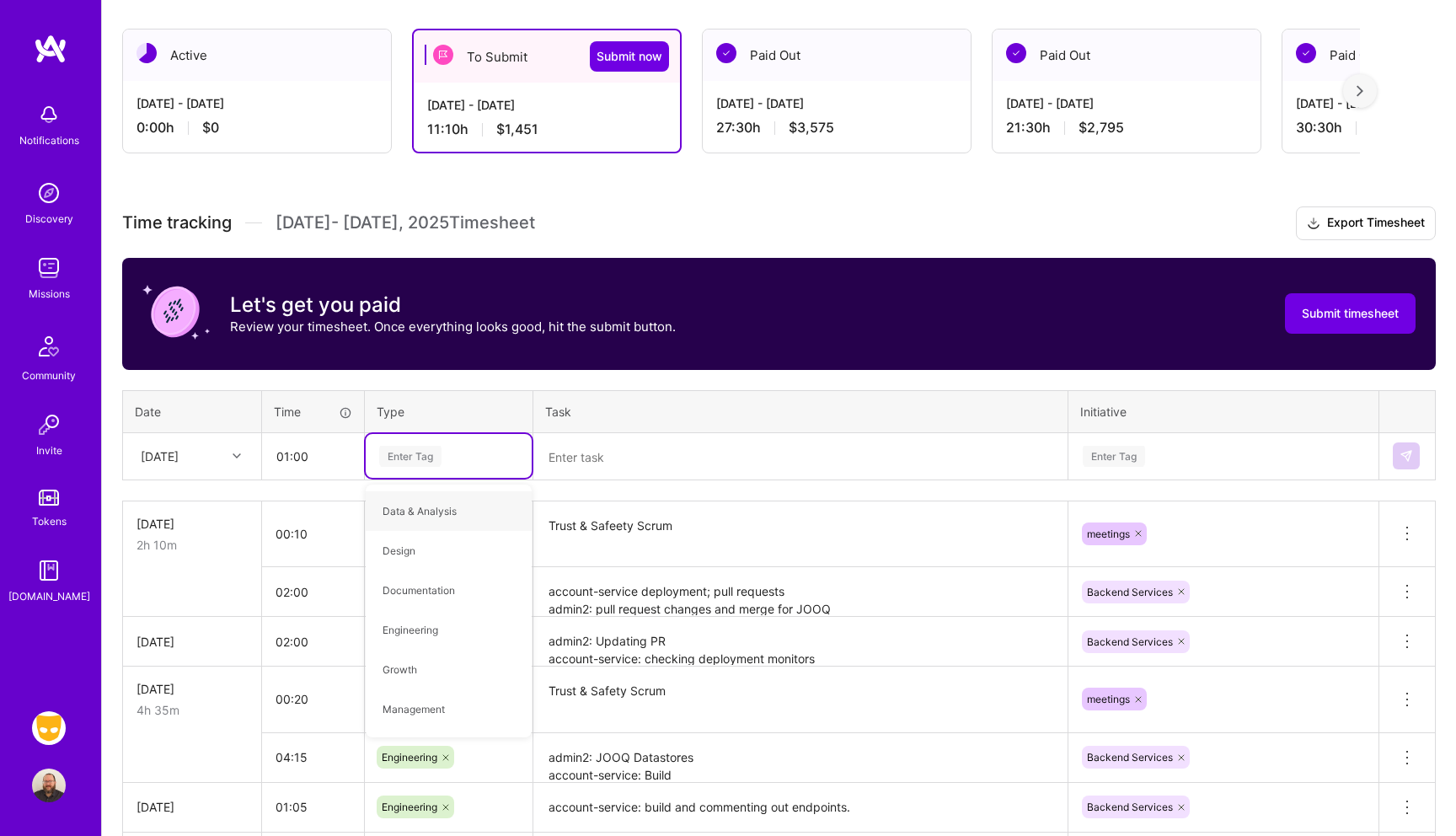
click at [444, 462] on div "Enter Tag" at bounding box center [448, 457] width 143 height 21
click at [437, 532] on icon at bounding box center [433, 533] width 10 height 10
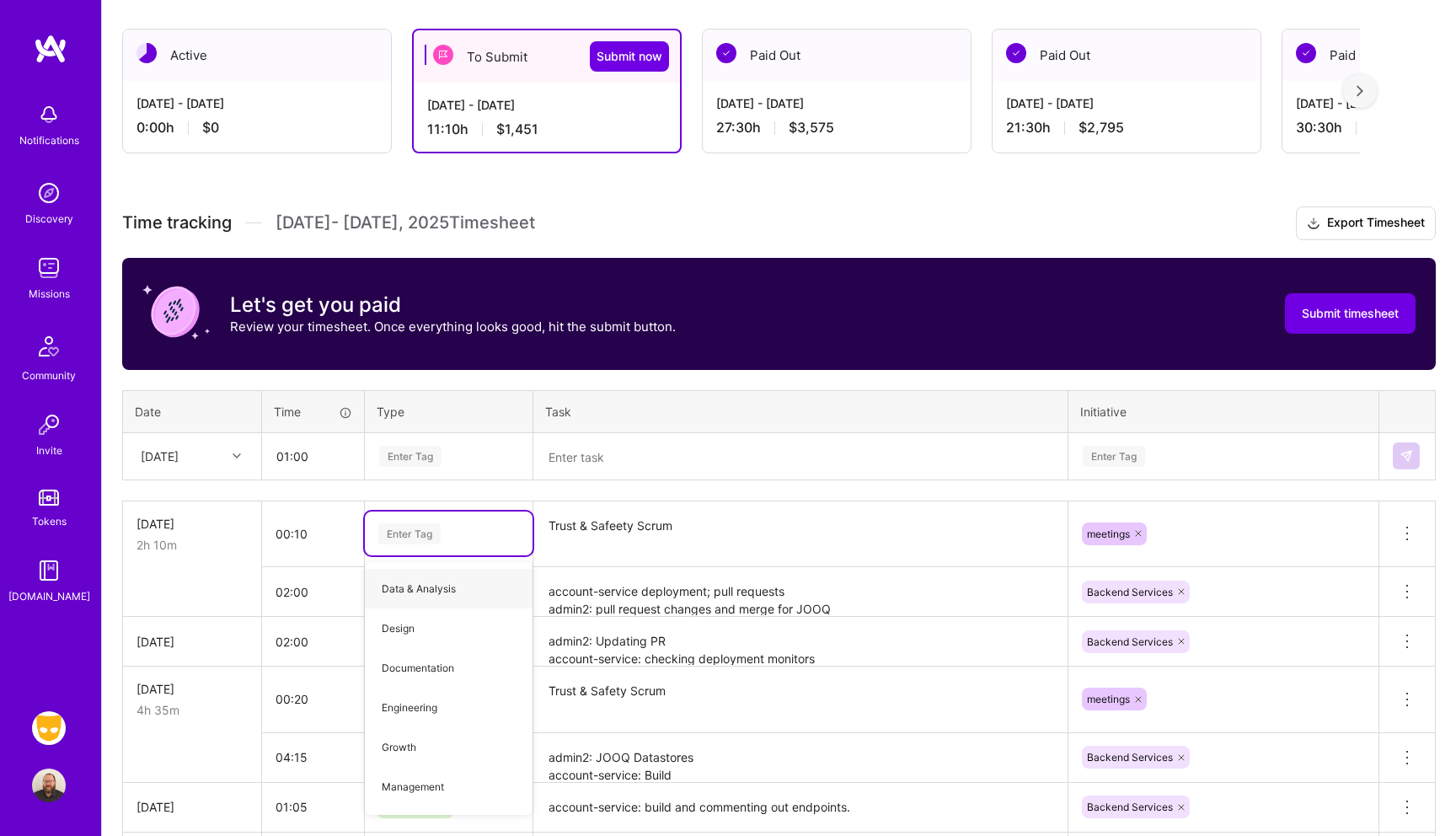
click at [621, 463] on textarea at bounding box center [800, 457] width 531 height 44
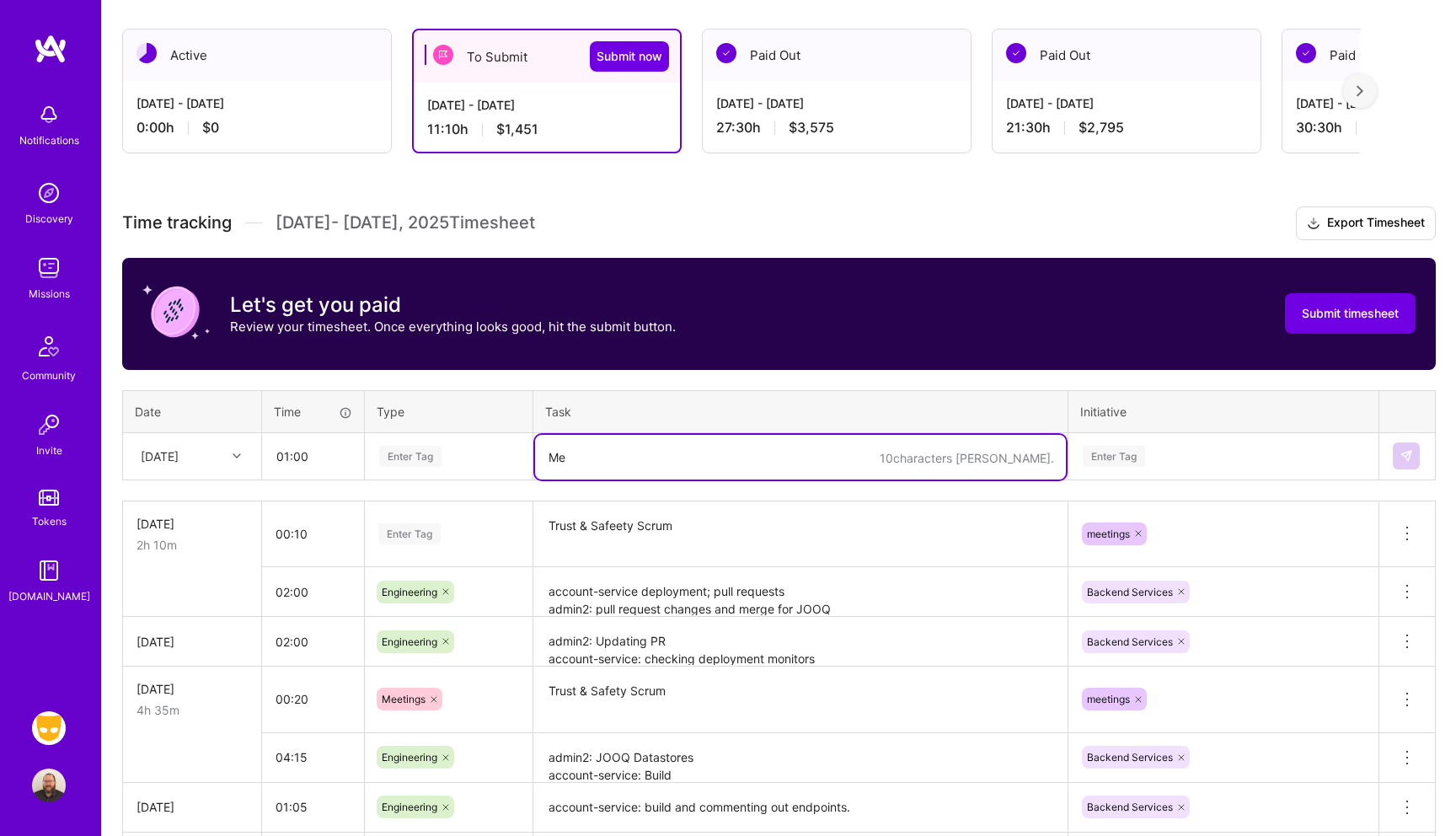
type textarea "M"
type textarea "Trust & Safety Scrum; Weekly with JB."
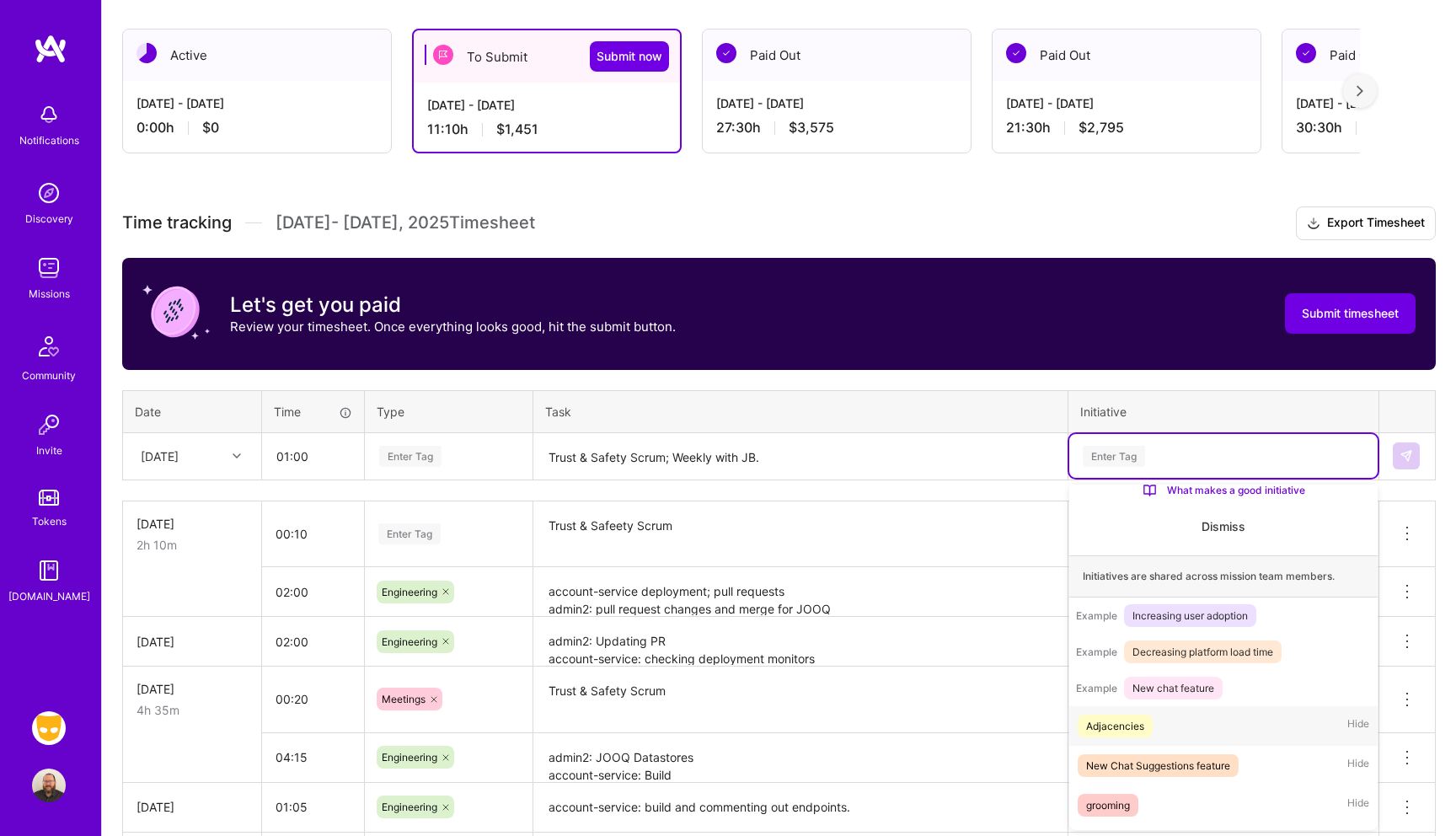
scroll to position [107, 0]
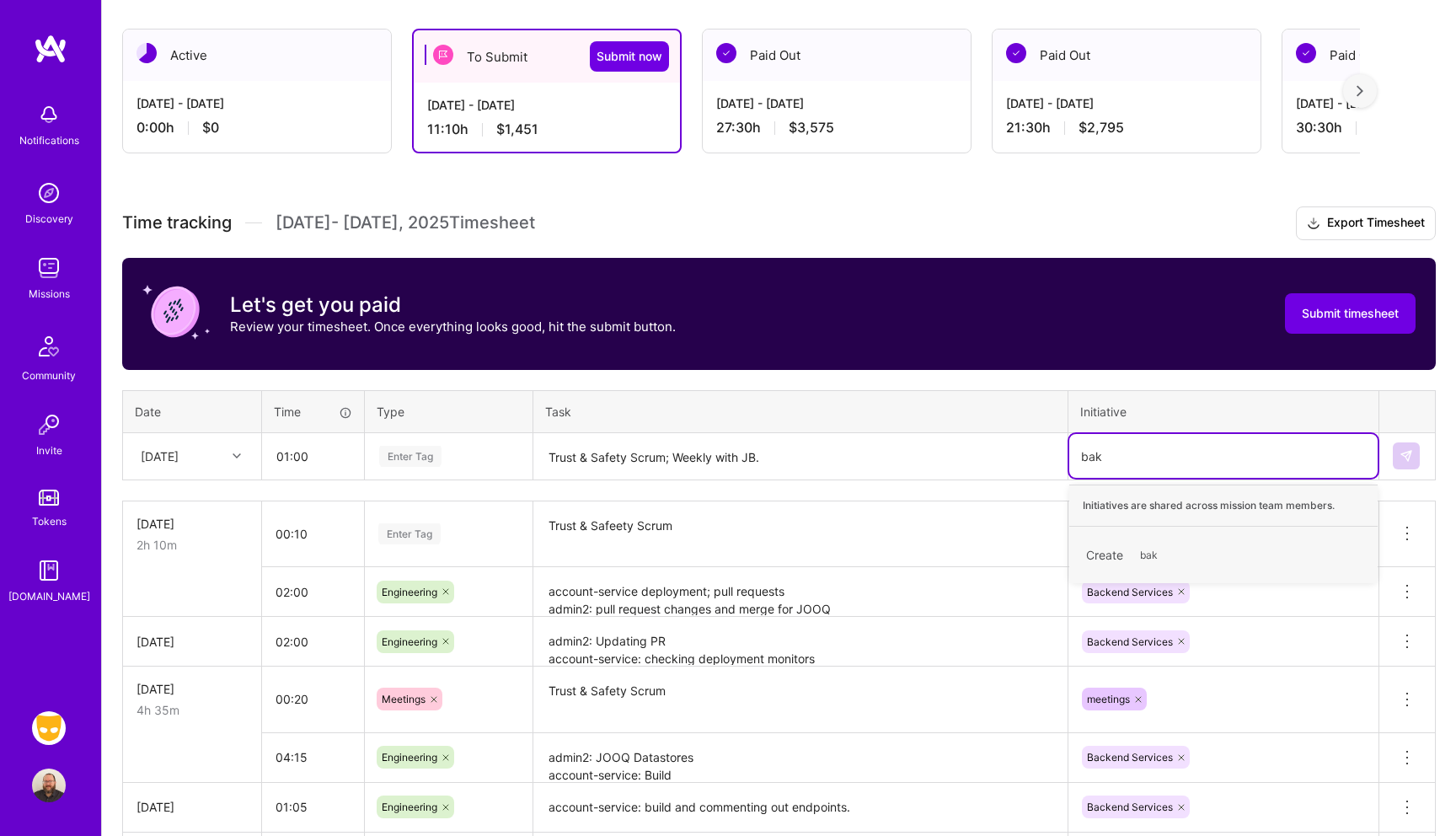
type input "ba"
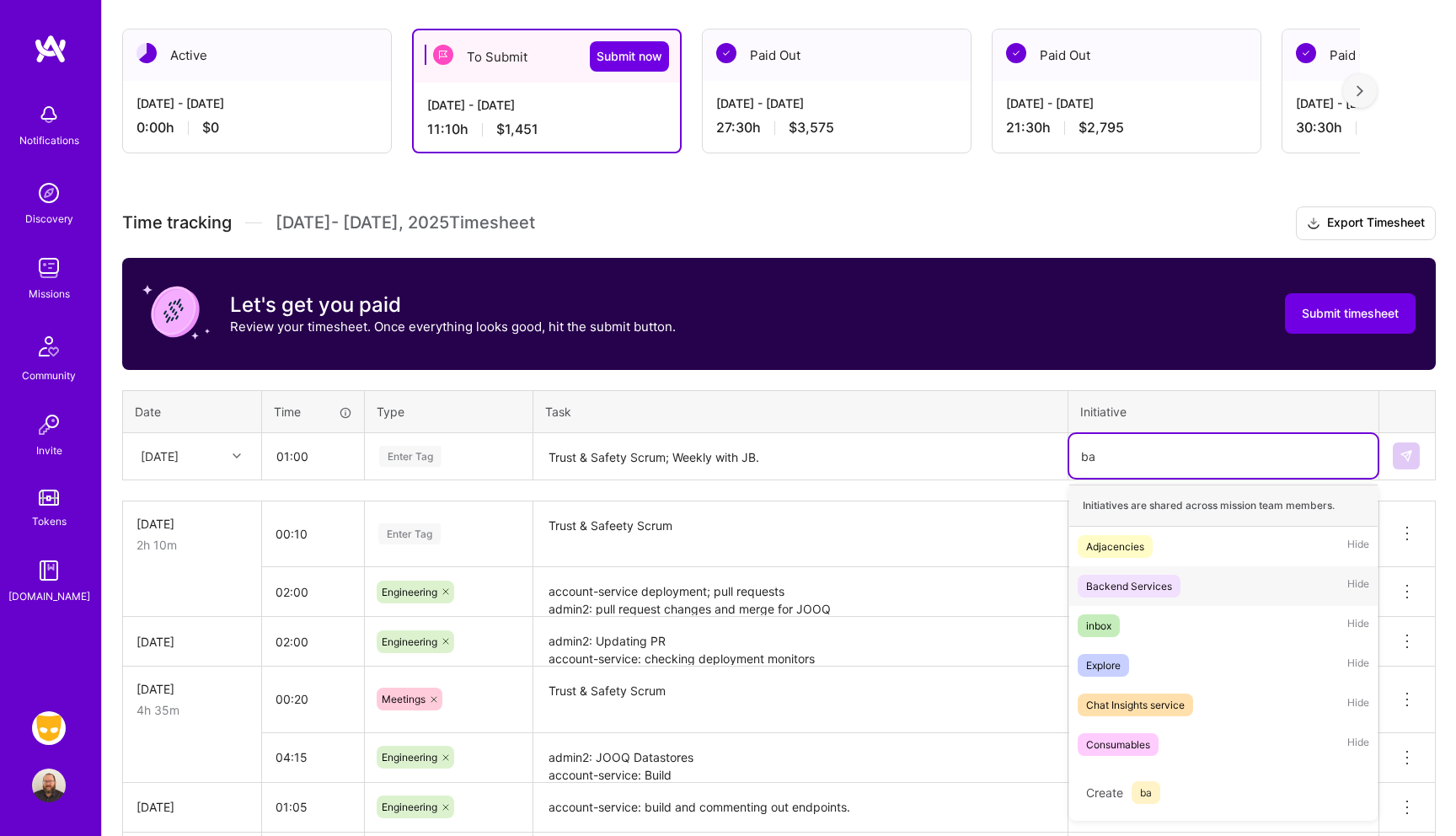
click at [1189, 581] on div "Backend Services Hide" at bounding box center [1224, 586] width 308 height 40
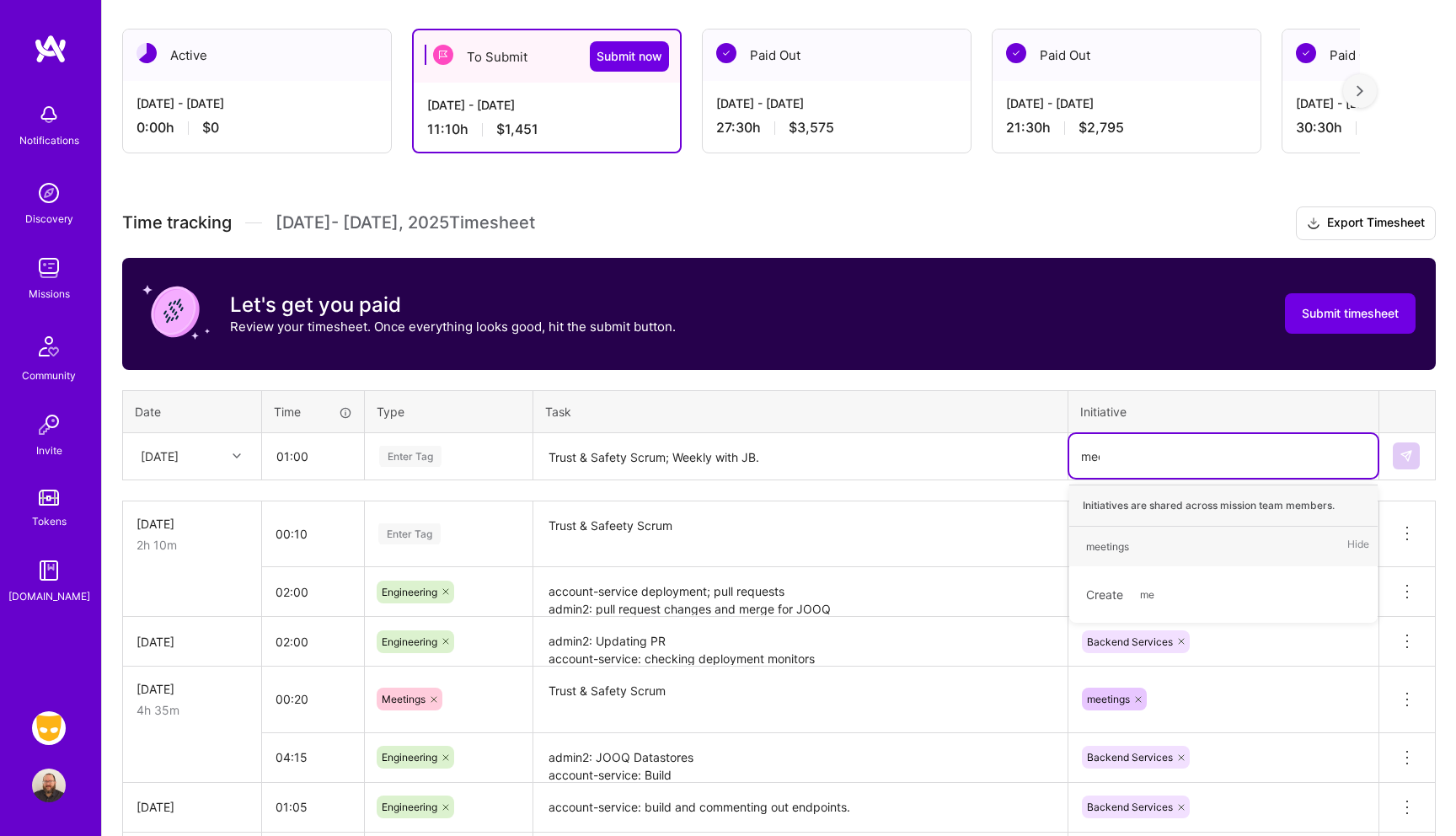
type input "meet"
click at [1161, 538] on div "meetings Hide" at bounding box center [1224, 546] width 308 height 40
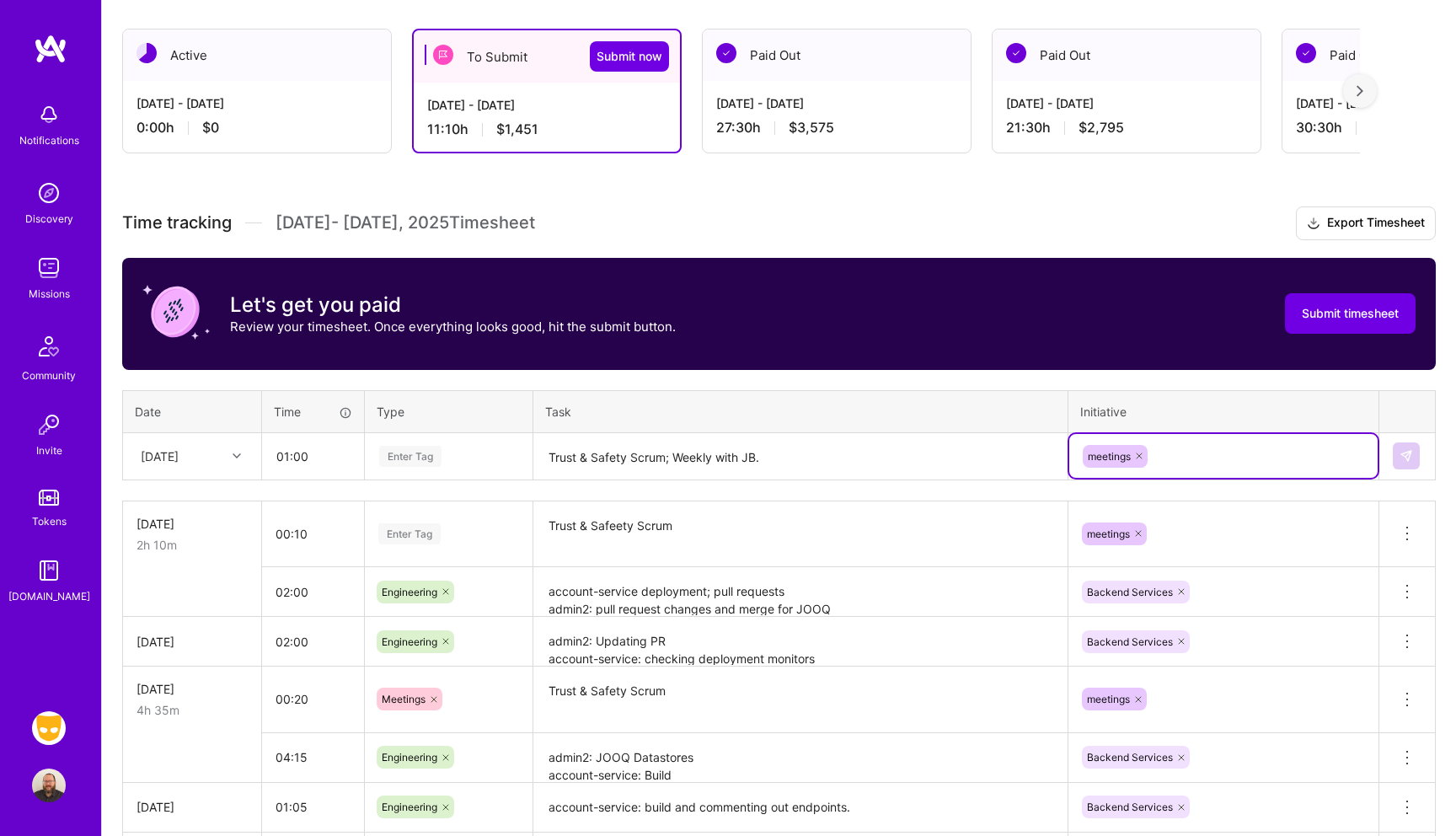
click at [429, 460] on div "Enter Tag" at bounding box center [410, 456] width 62 height 26
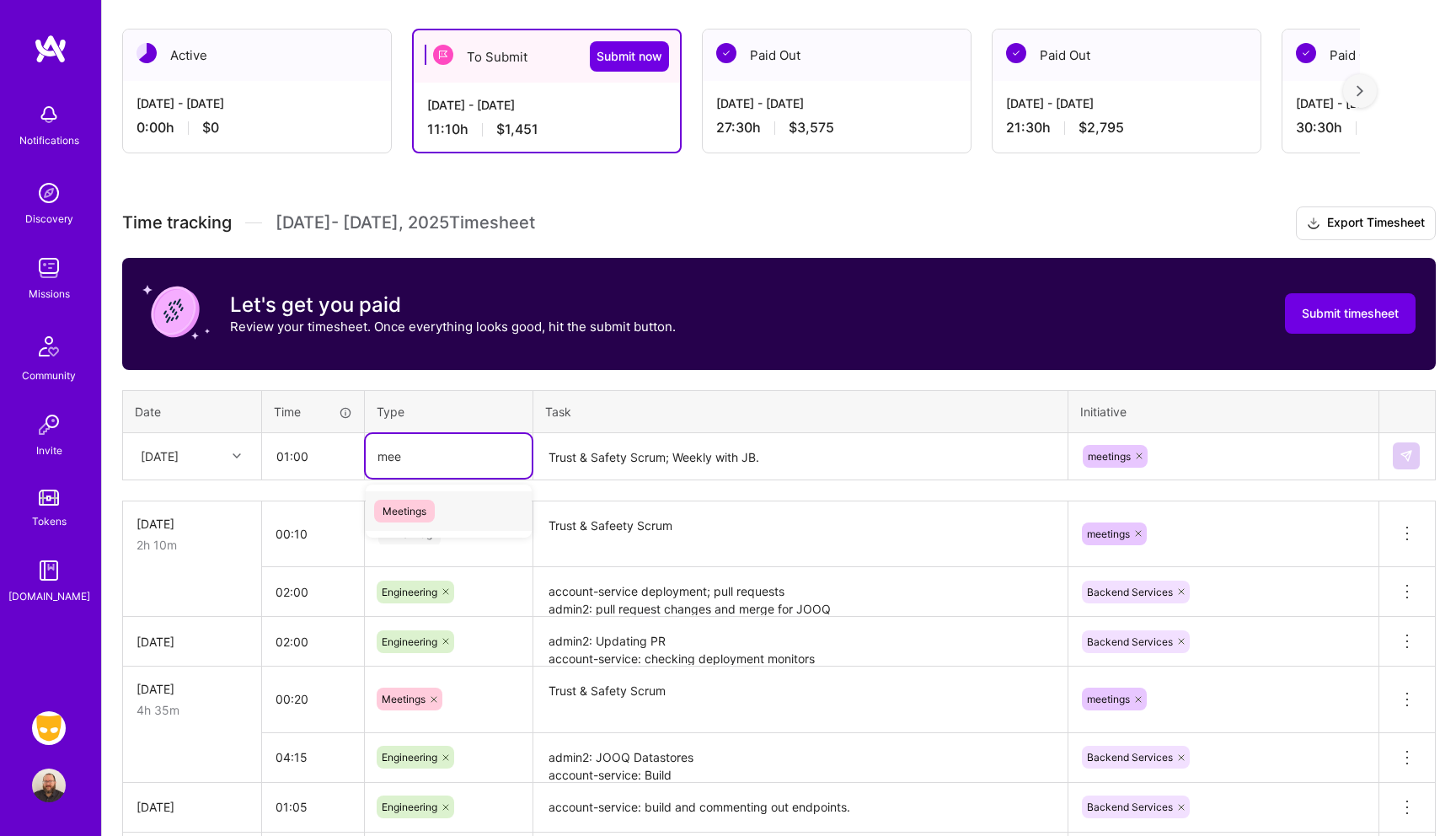
type input "meet"
click at [429, 500] on span "Meetings" at bounding box center [404, 512] width 60 height 23
click at [1410, 453] on img at bounding box center [1406, 456] width 13 height 13
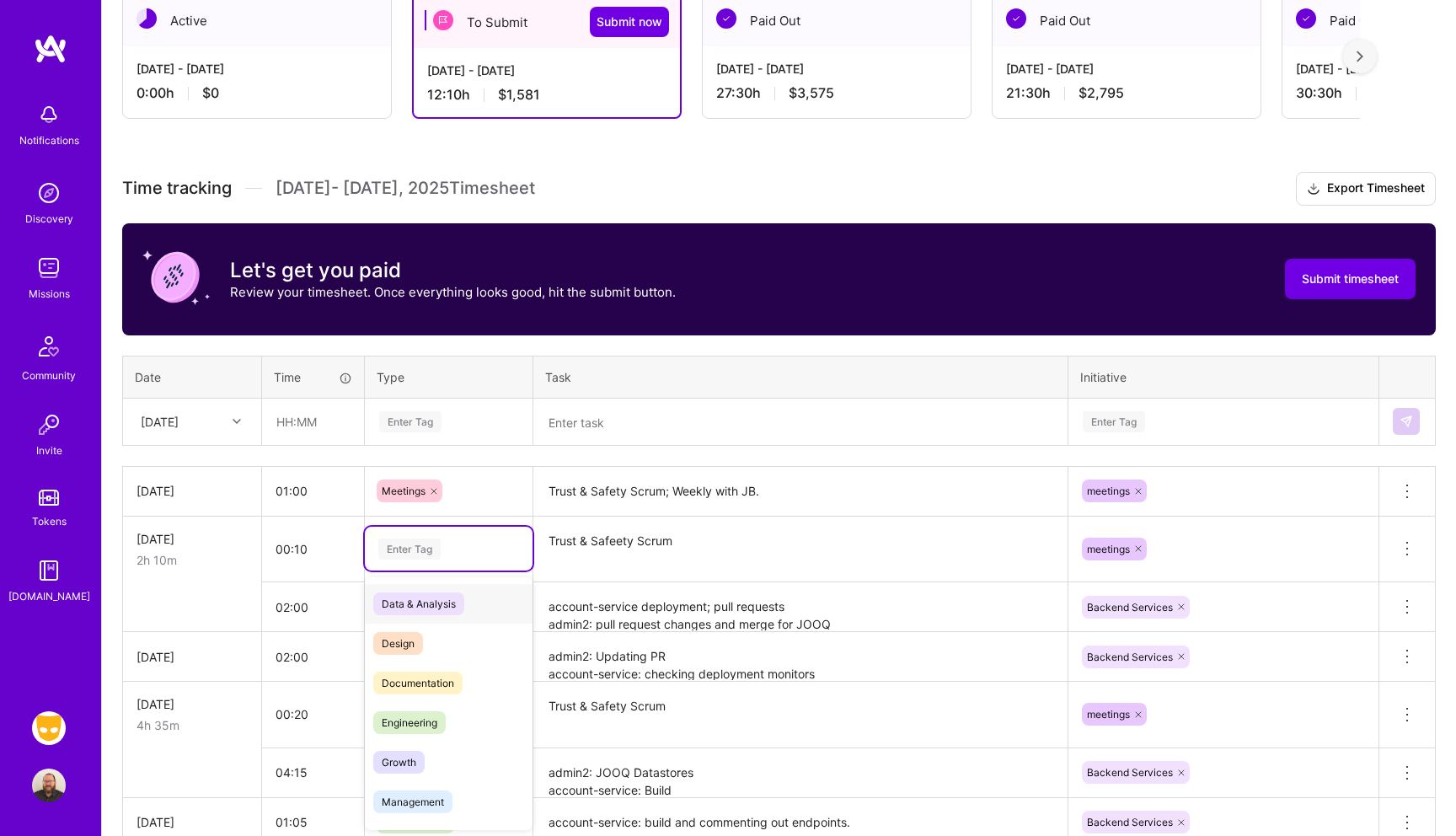
scroll to position [317, 0]
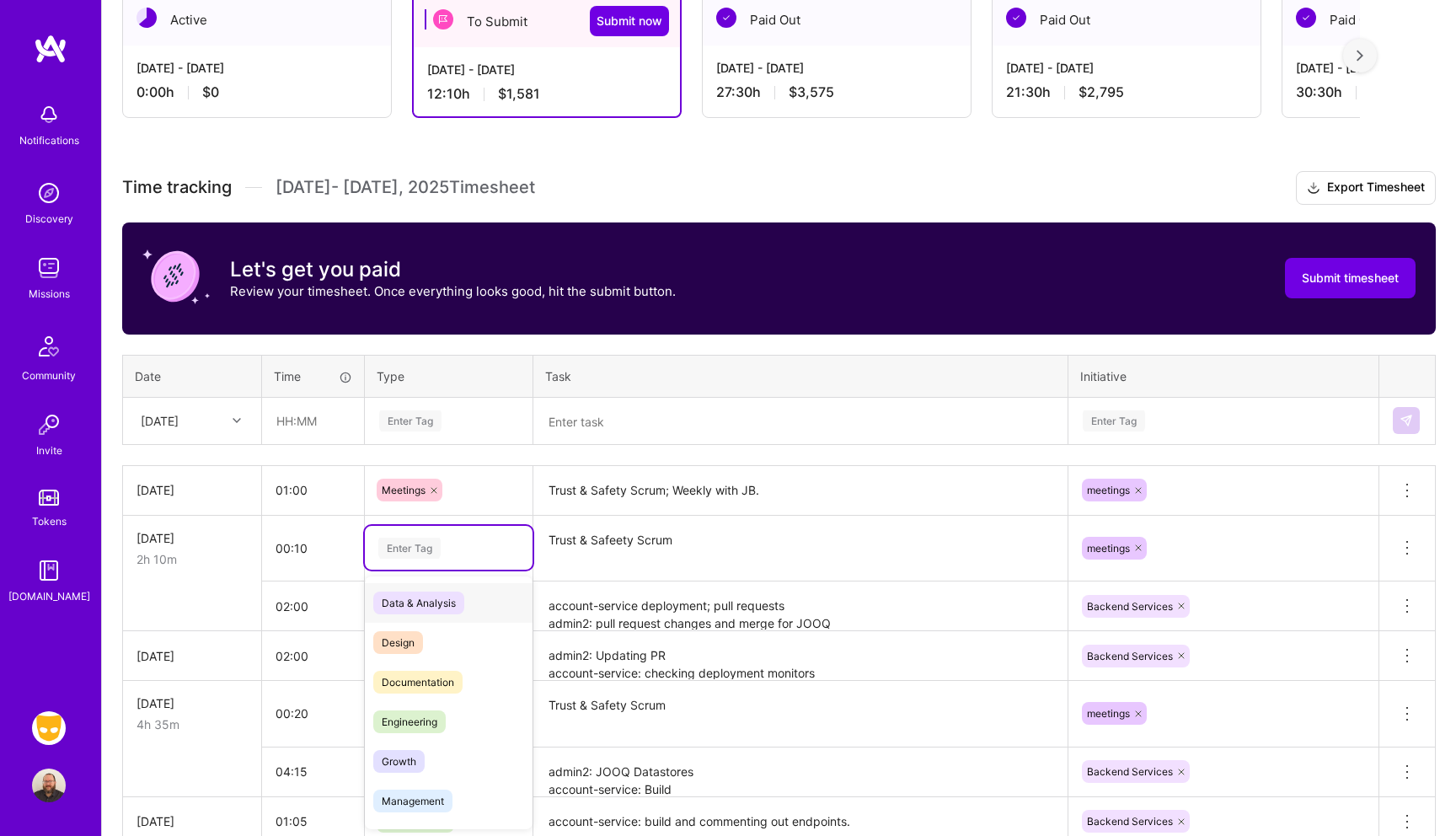
click at [427, 570] on div "option Data & Analysis focused, 0 of 2. 17 results available. Use Up and Down t…" at bounding box center [448, 547] width 167 height 43
type input "meet"
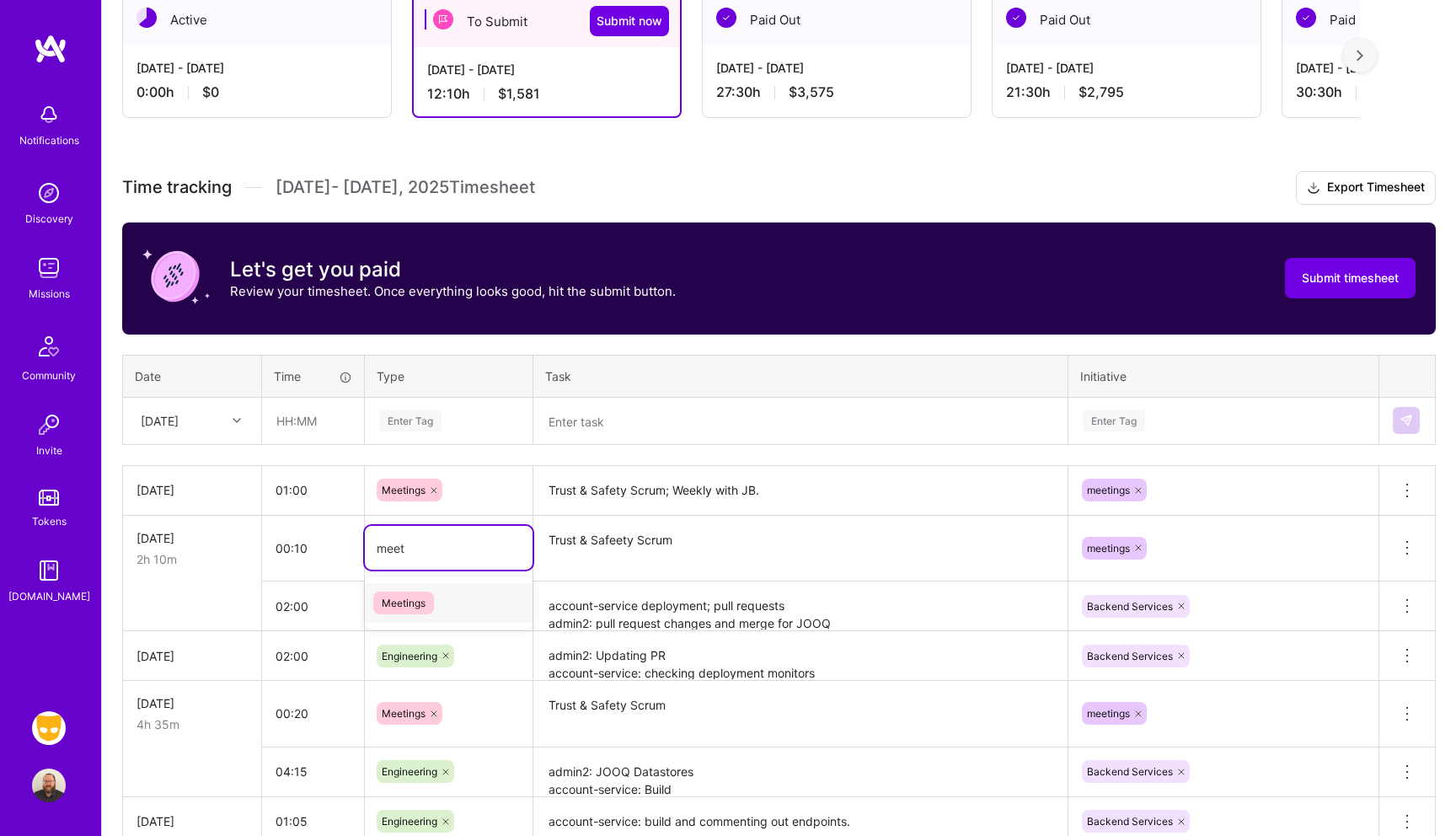
click at [411, 604] on span "Meetings" at bounding box center [403, 604] width 60 height 23
click at [497, 424] on div "Enter Tag" at bounding box center [448, 421] width 143 height 21
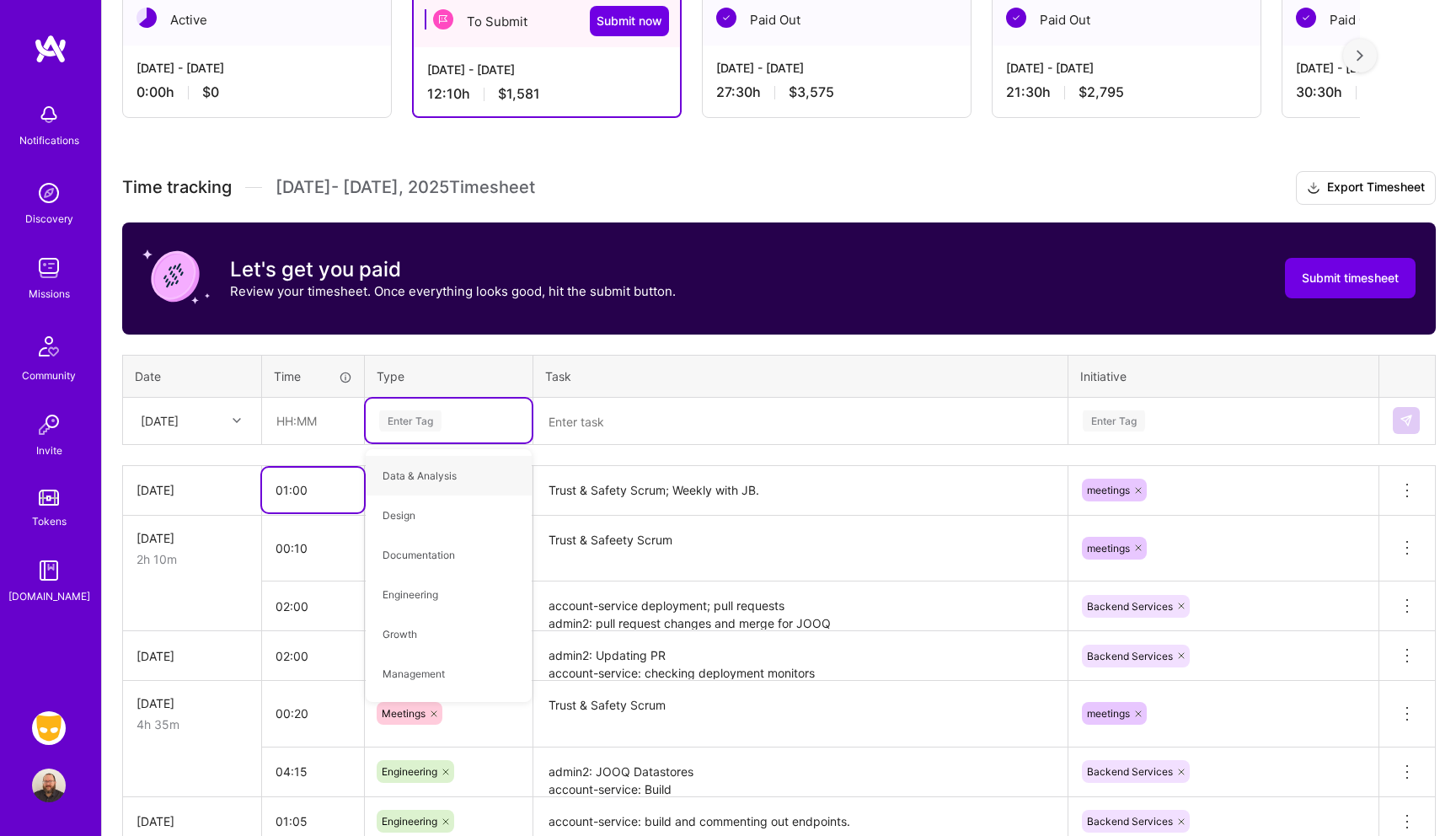
click at [319, 493] on input "01:00" at bounding box center [313, 490] width 102 height 44
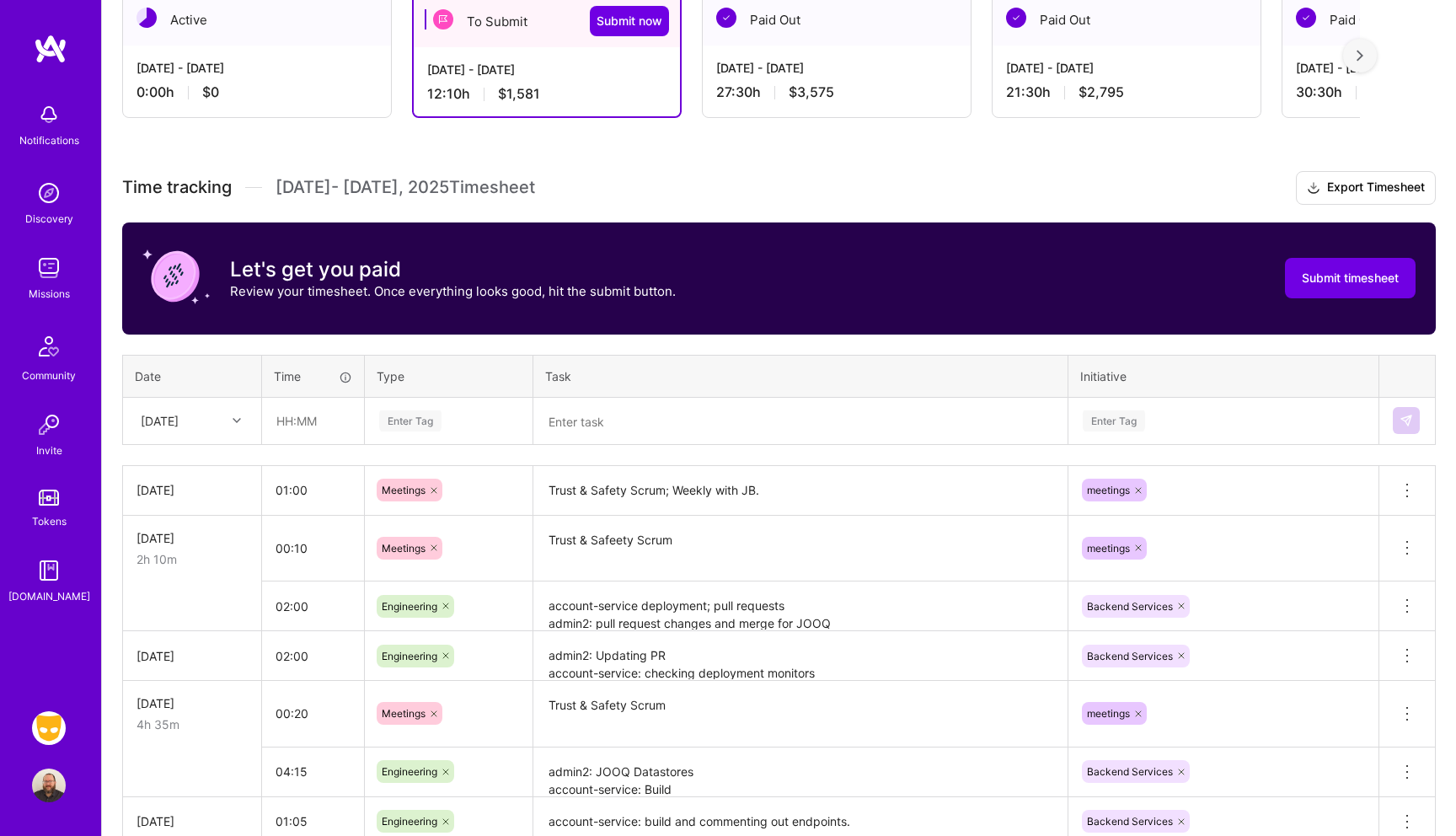
click at [161, 492] on div "[DATE]" at bounding box center [192, 490] width 112 height 18
click at [301, 496] on input "01:00" at bounding box center [313, 490] width 102 height 44
click at [313, 555] on input "00:10" at bounding box center [313, 548] width 102 height 44
click at [292, 618] on input "02:00" at bounding box center [313, 606] width 102 height 44
click at [314, 420] on input "text" at bounding box center [313, 421] width 100 height 44
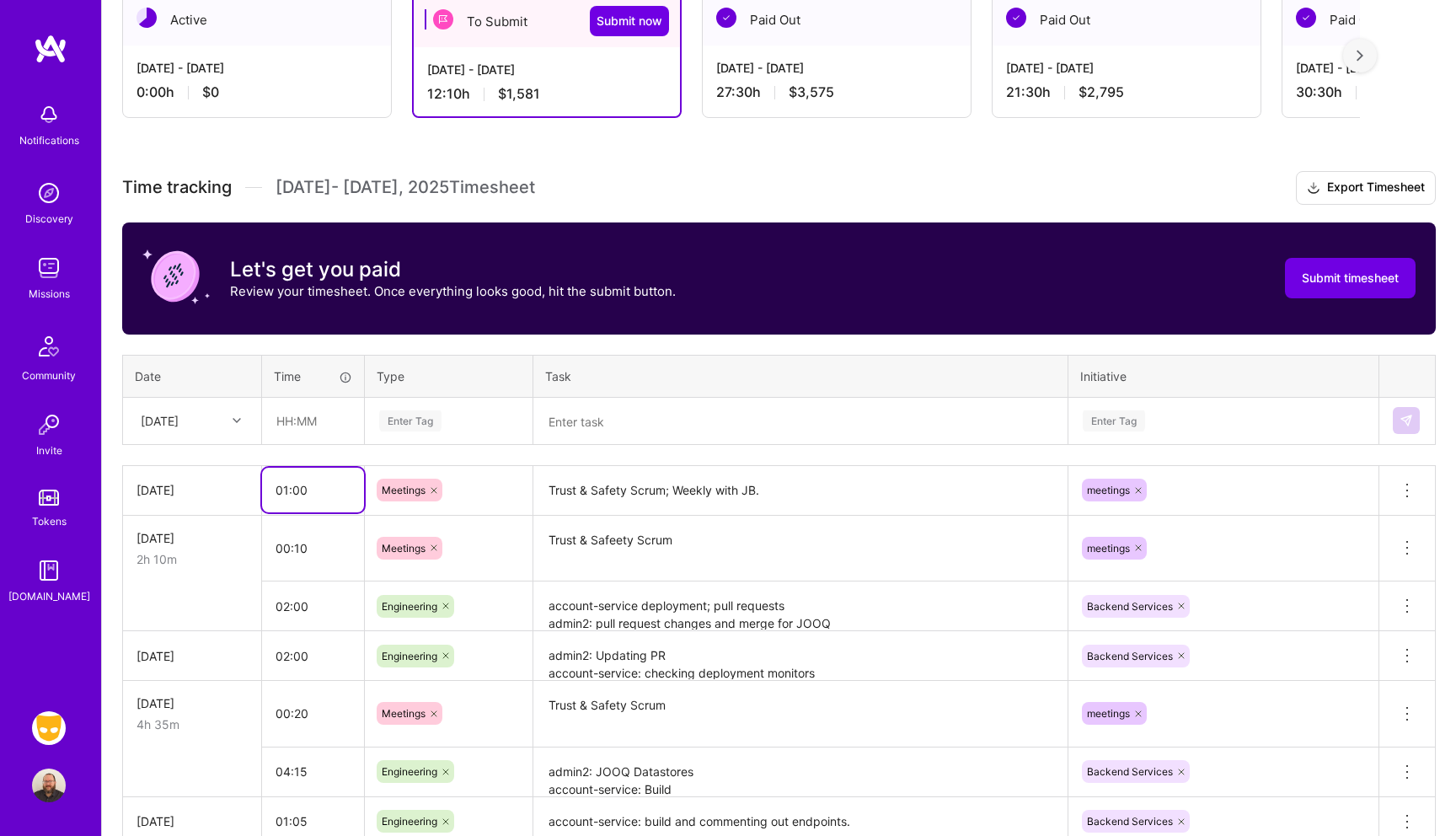
drag, startPoint x: 308, startPoint y: 496, endPoint x: 301, endPoint y: 554, distance: 58.4
click at [301, 555] on tbody "[DATE] 01:00 Meetings Trust & Safety Scrum; Weekly with JB. meetings Delete row…" at bounding box center [780, 681] width 1313 height 431
click at [196, 498] on td "[DATE]" at bounding box center [192, 490] width 139 height 50
click at [196, 416] on div "[DATE]" at bounding box center [179, 420] width 94 height 27
click at [174, 685] on div "[DATE]" at bounding box center [192, 687] width 136 height 31
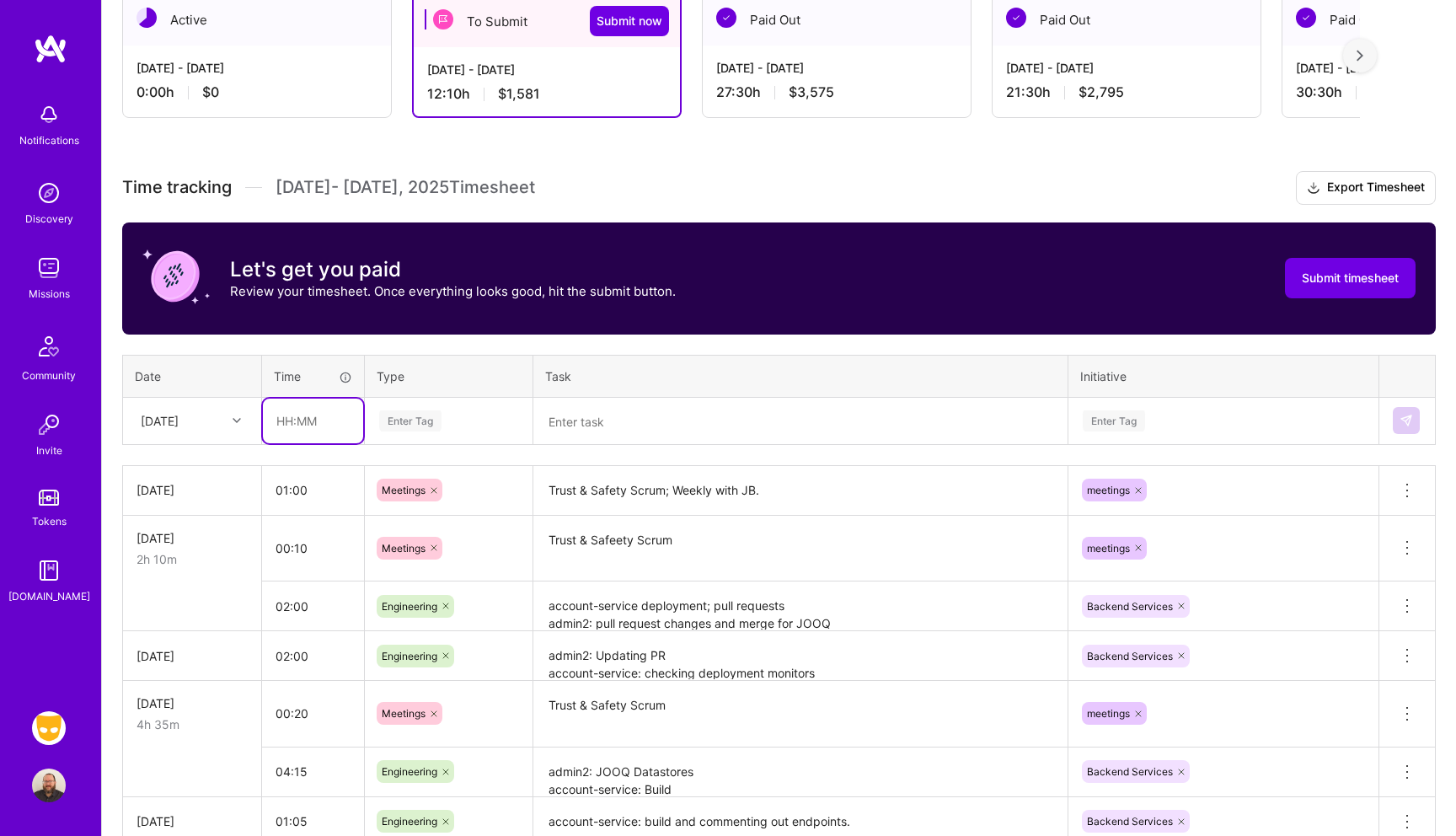
click at [319, 432] on input "text" at bounding box center [313, 421] width 100 height 44
type input "02:30"
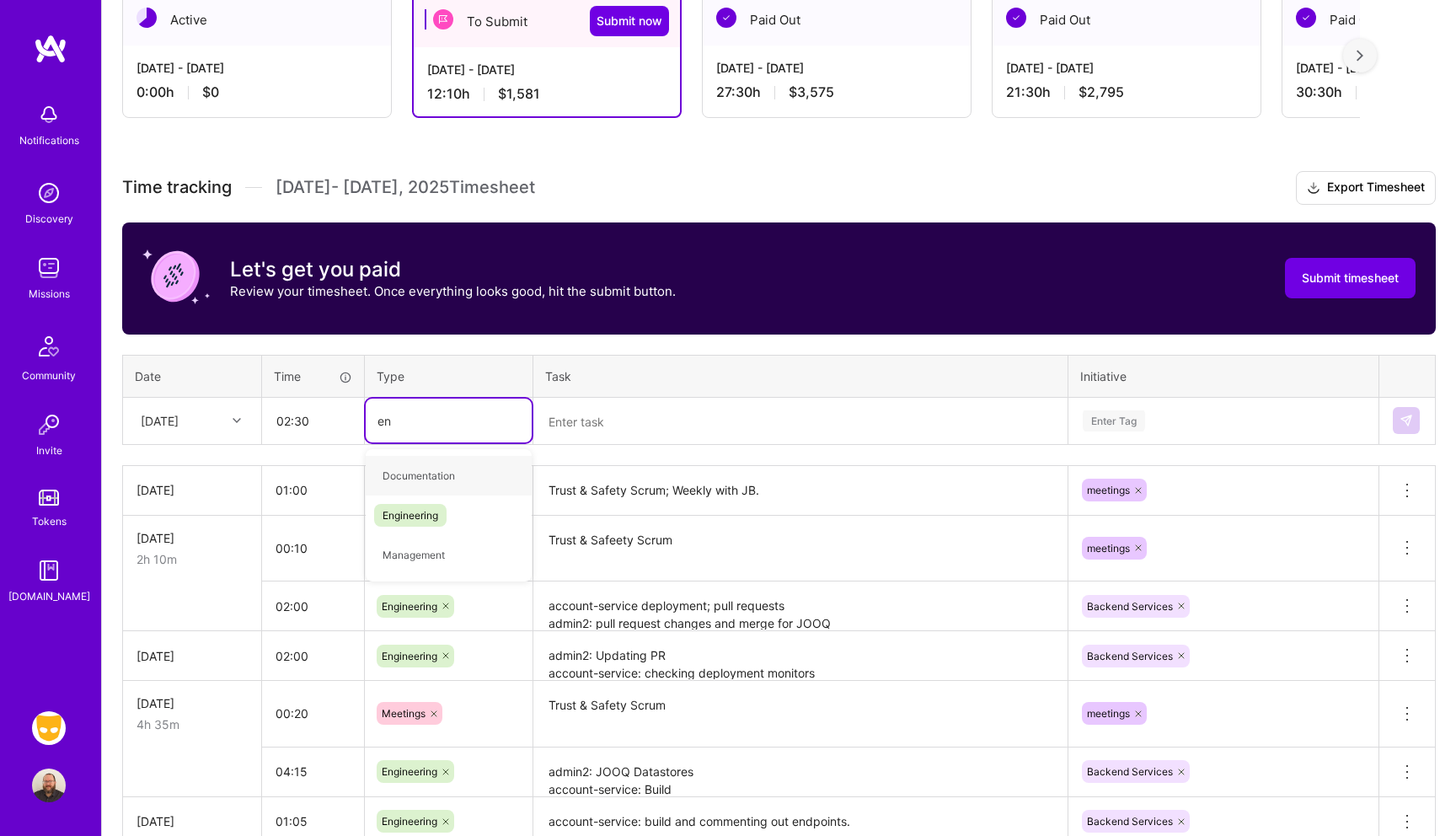
type input "eng"
click at [457, 467] on div "Engineering" at bounding box center [448, 476] width 166 height 40
click at [605, 426] on textarea at bounding box center [800, 422] width 531 height 44
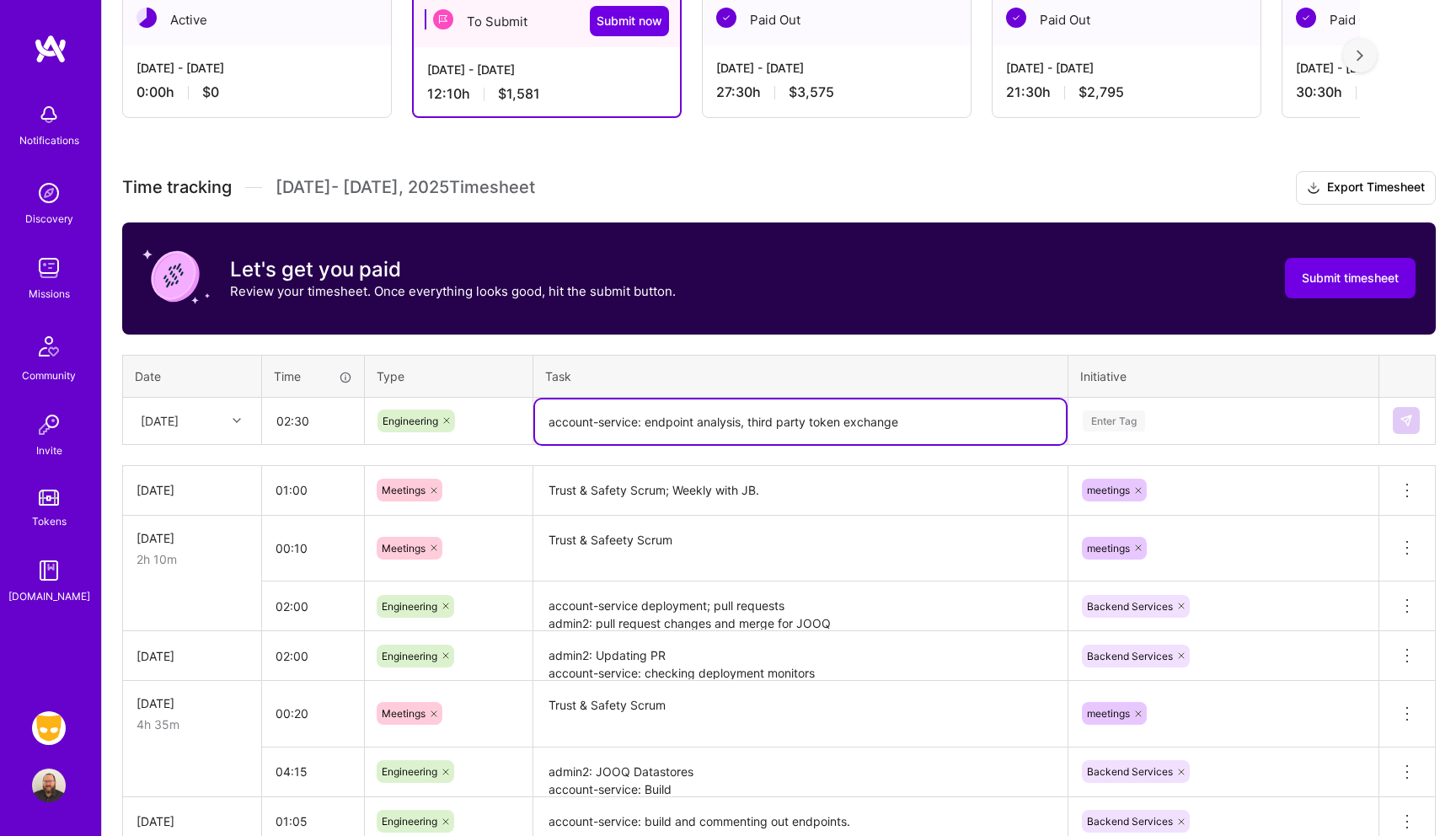
type textarea "account-service: endpoint analysis, third party token exchange"
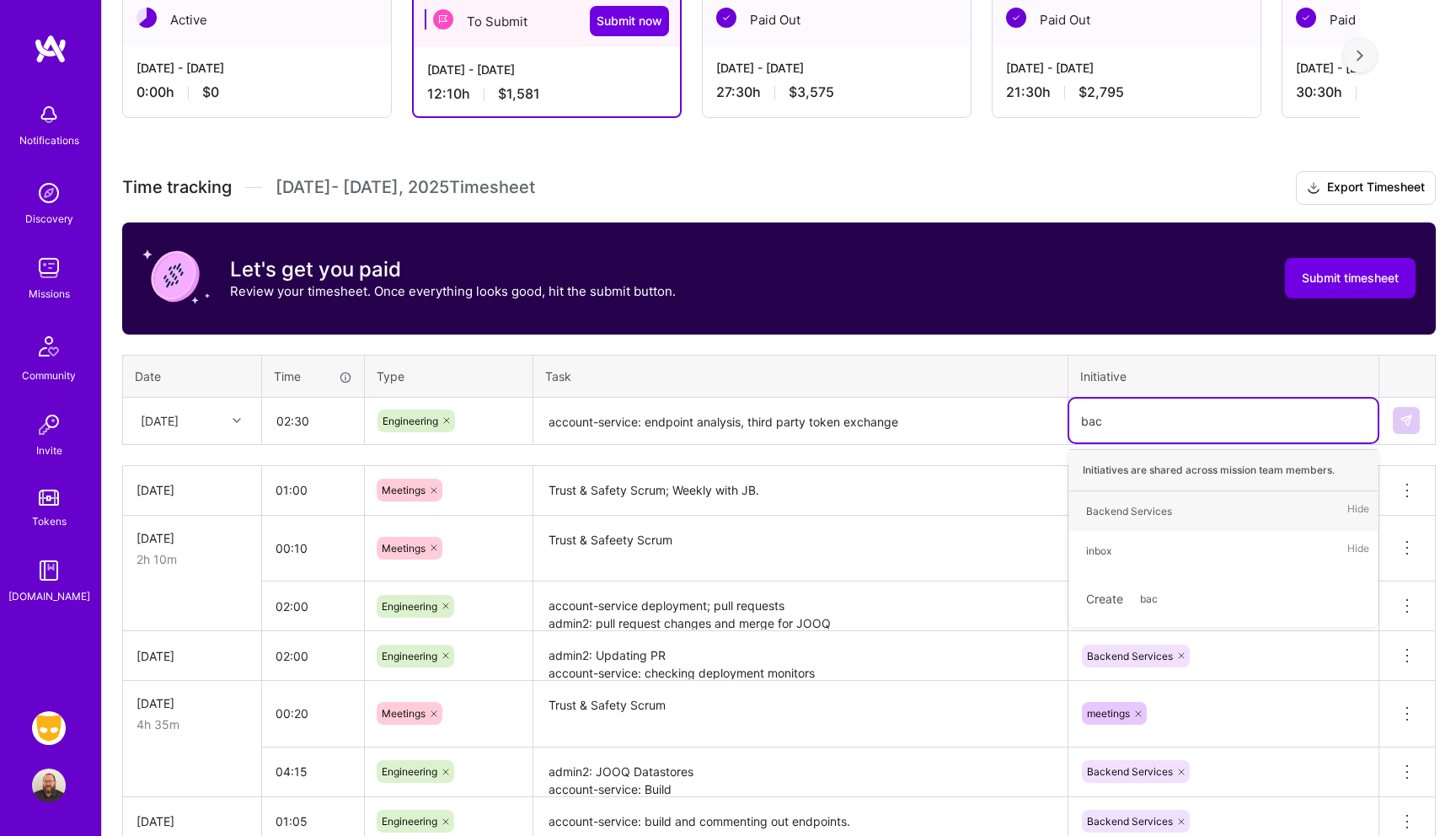
type input "back"
click at [1143, 504] on div "Backend Services" at bounding box center [1129, 512] width 86 height 18
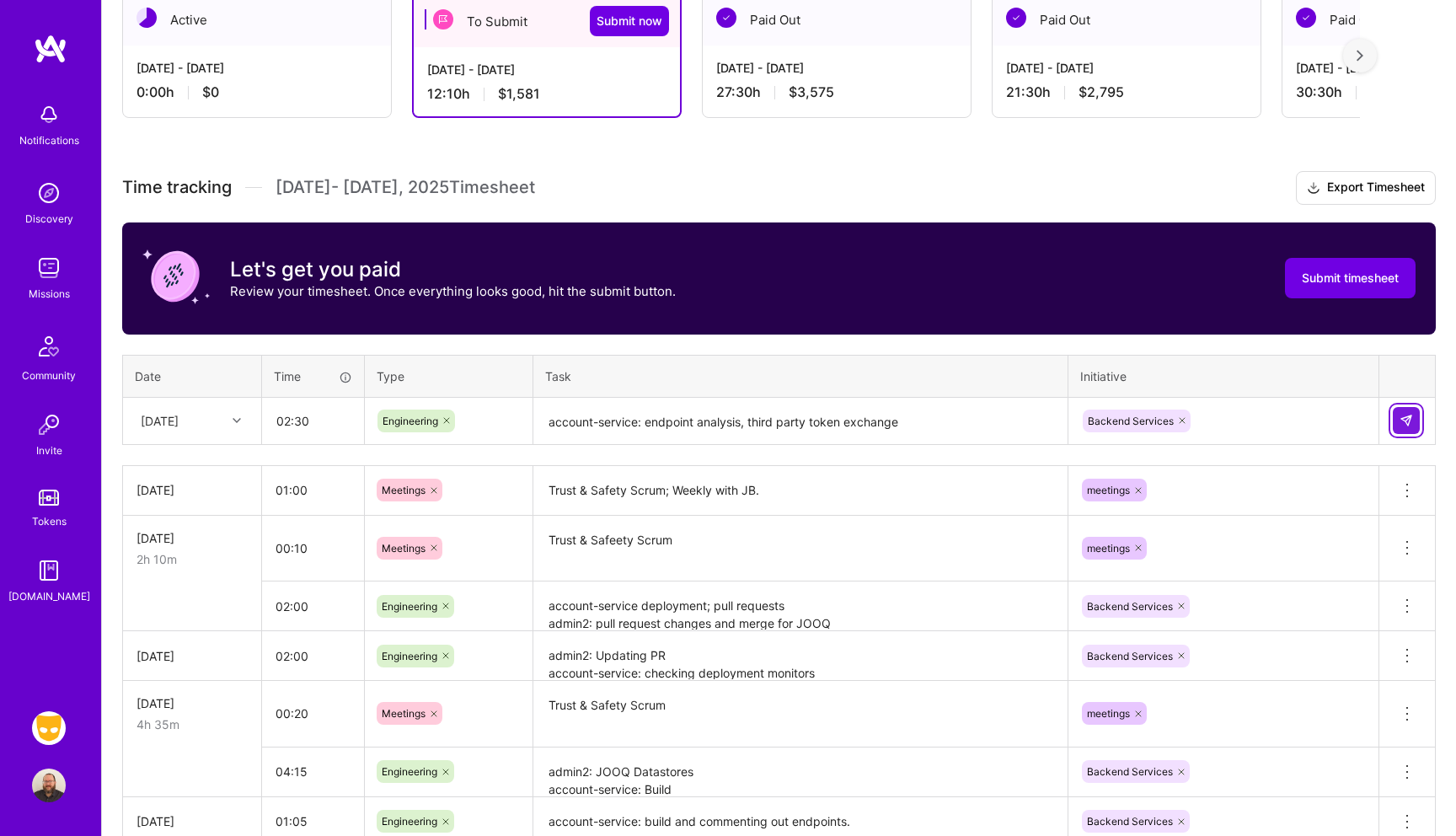
click at [1412, 412] on button at bounding box center [1406, 420] width 27 height 27
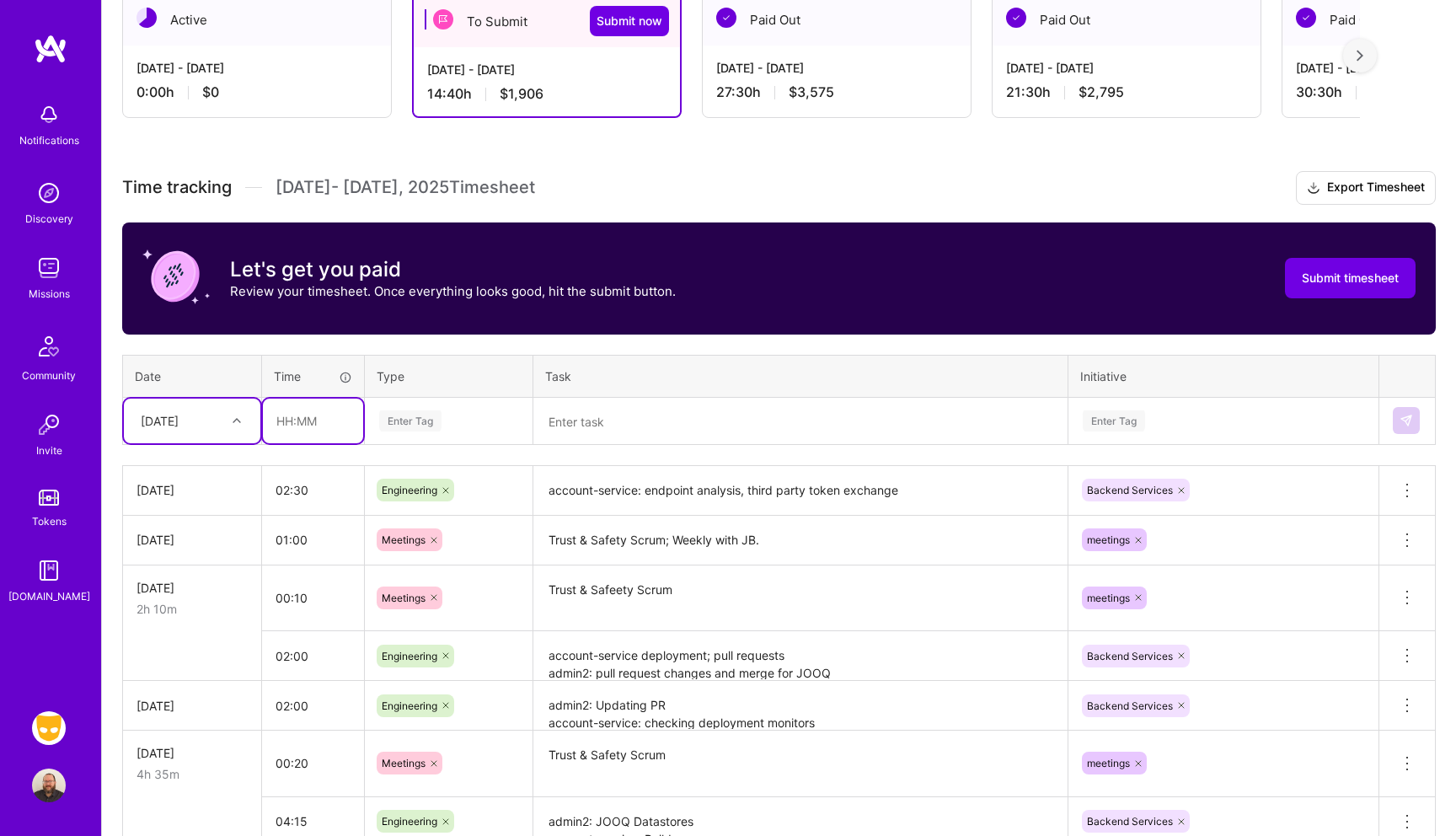
click at [313, 419] on input "text" at bounding box center [313, 421] width 100 height 44
type input "02:15"
click at [174, 423] on div "[DATE]" at bounding box center [160, 421] width 38 height 18
click at [172, 519] on div "[DATE]" at bounding box center [192, 531] width 136 height 31
click at [455, 423] on div "Enter Tag" at bounding box center [448, 421] width 143 height 21
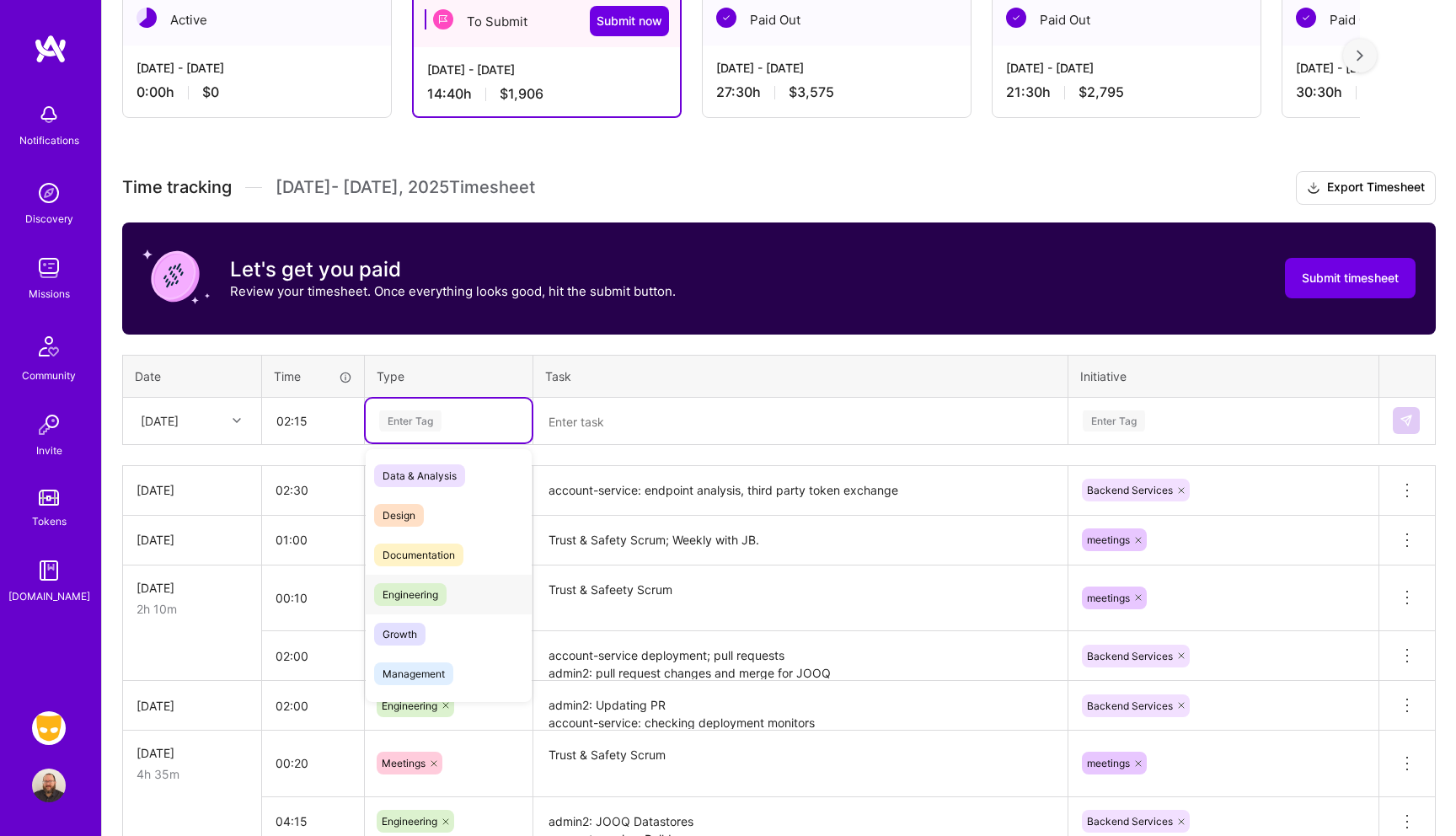
click at [417, 587] on span "Engineering" at bounding box center [410, 595] width 73 height 23
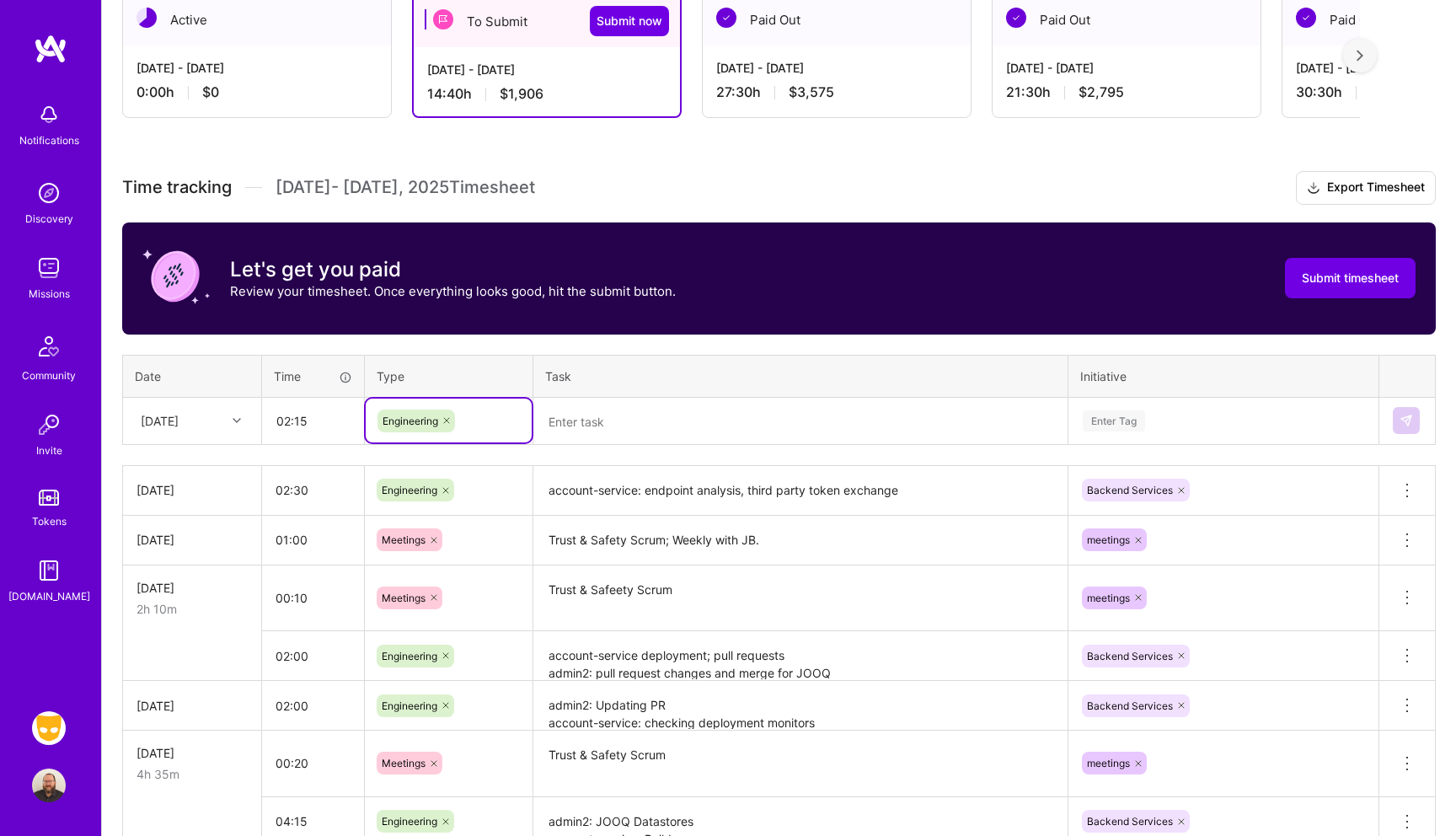
click at [580, 423] on textarea at bounding box center [800, 422] width 531 height 44
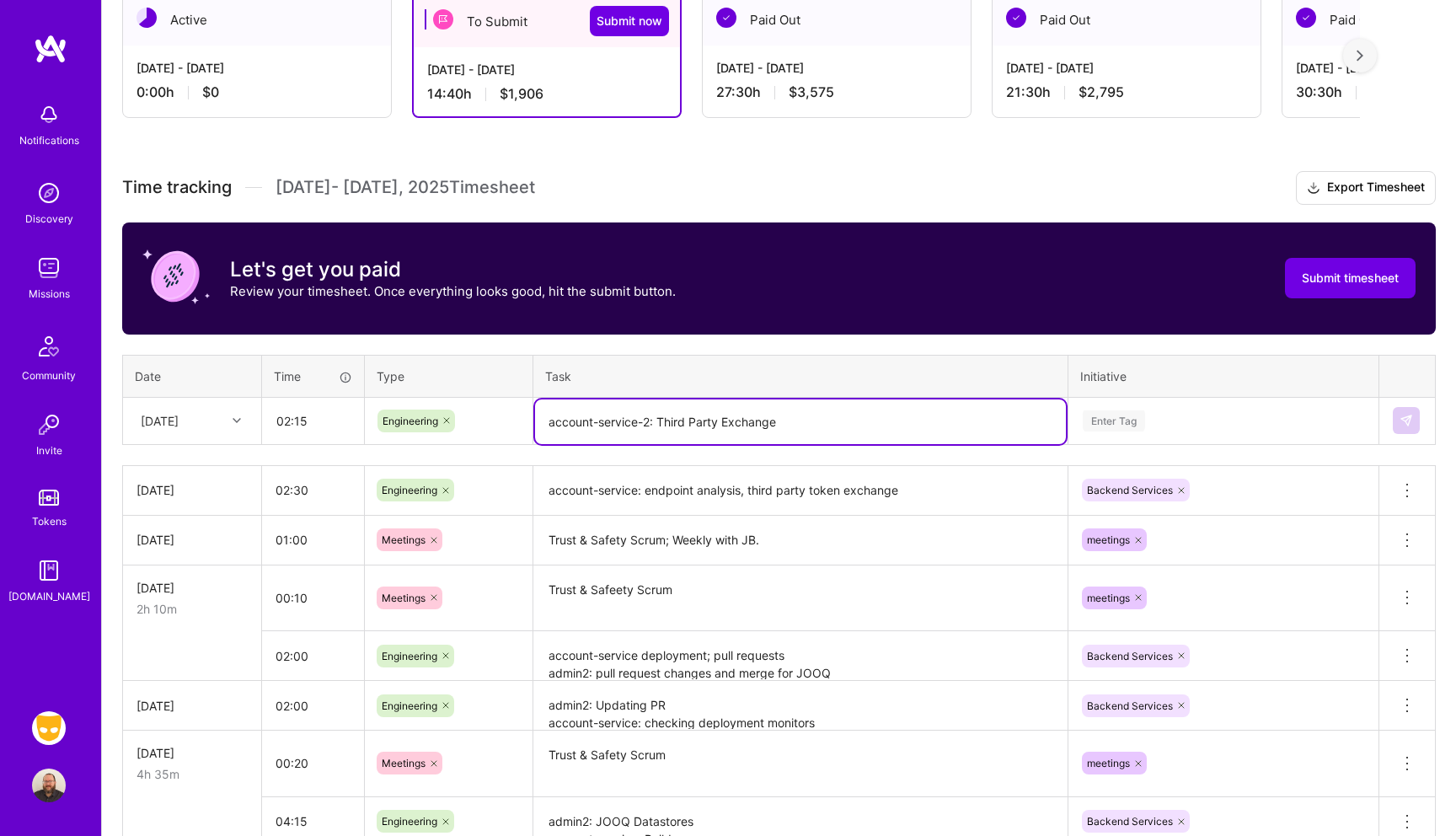
type textarea "account-service-2: Third Party Exchange"
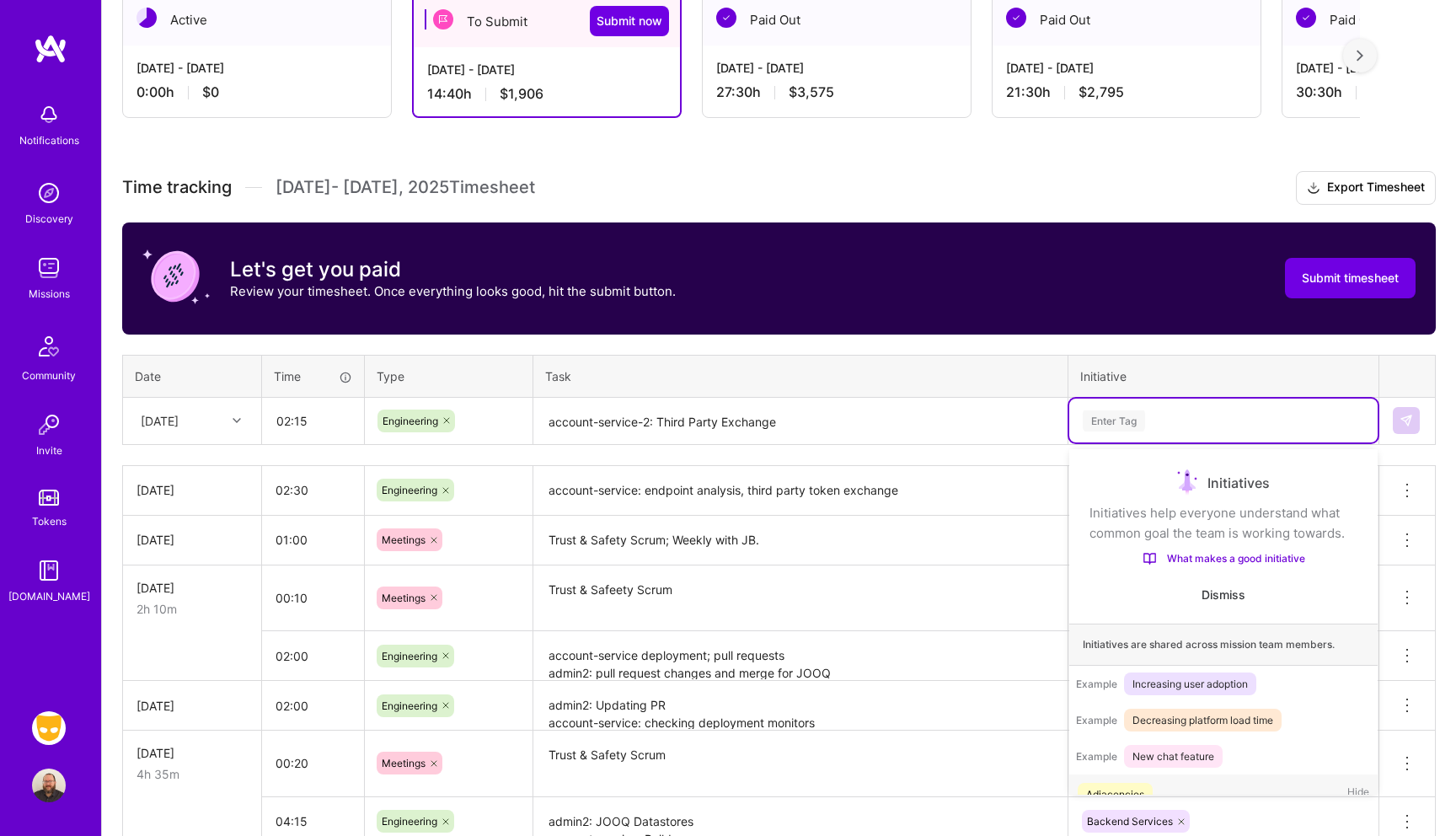
click at [1121, 410] on div "Enter Tag" at bounding box center [1114, 420] width 62 height 26
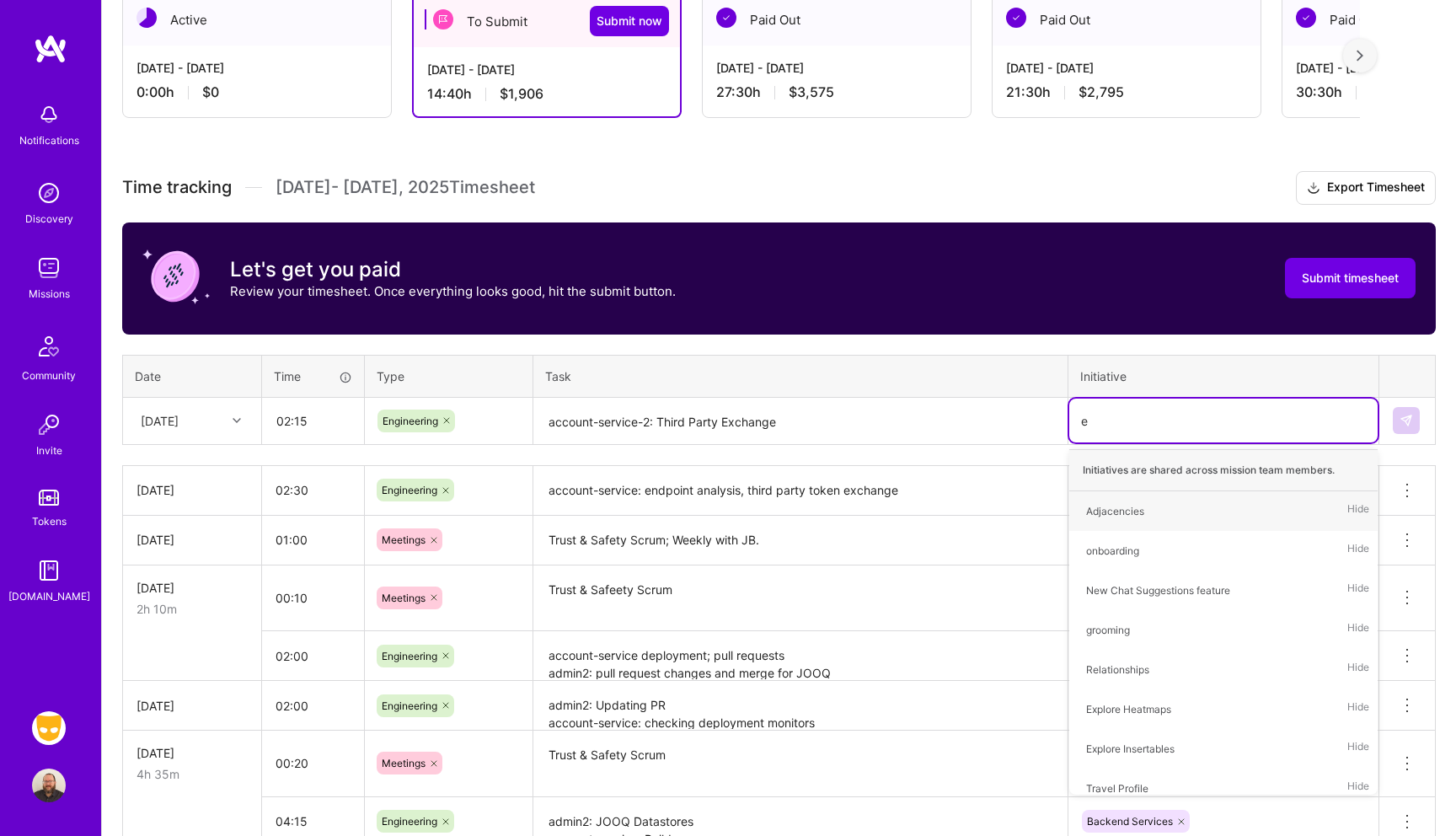
type input "en"
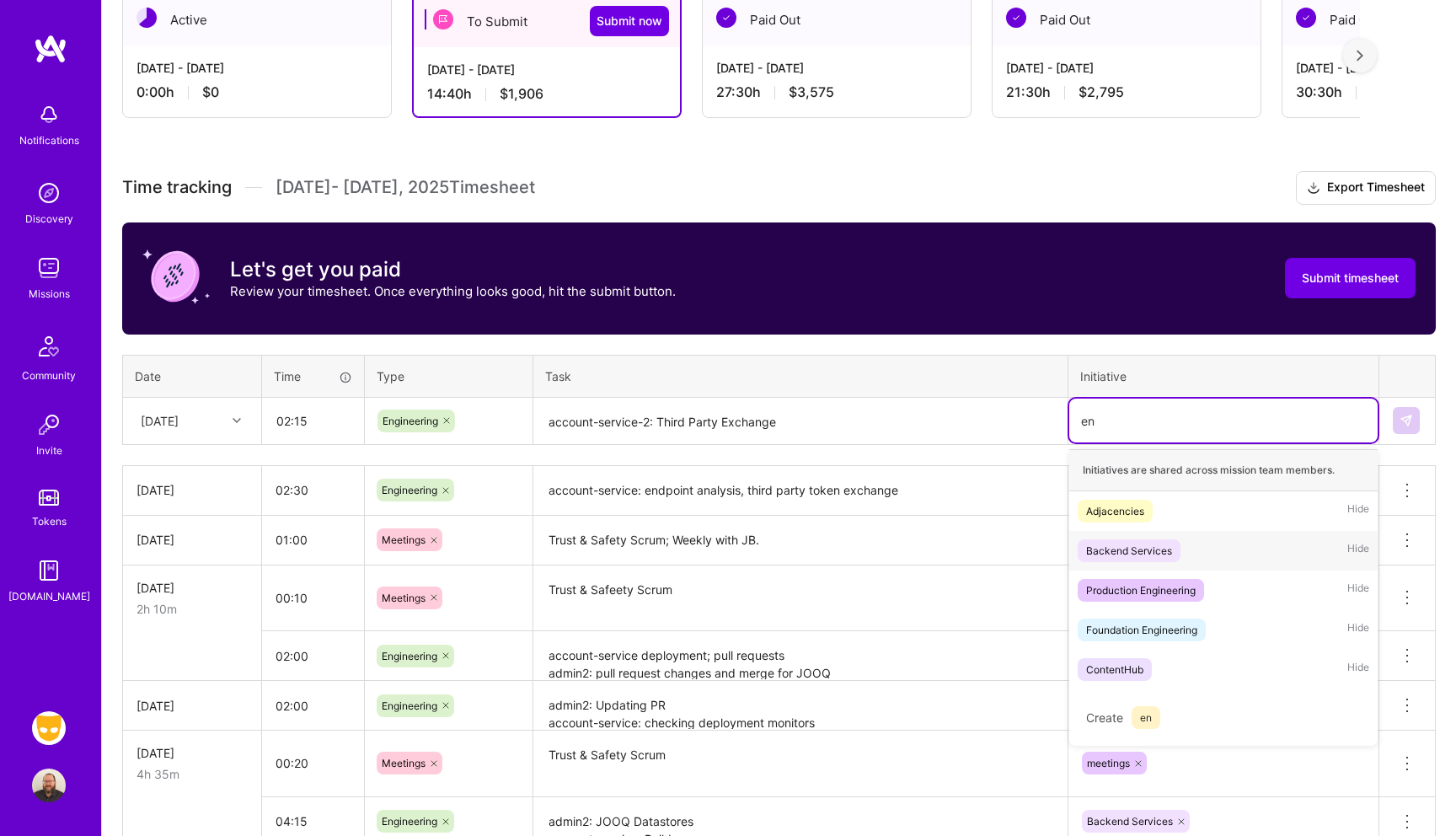
click at [1156, 561] on div "Backend Services Hide" at bounding box center [1224, 551] width 308 height 40
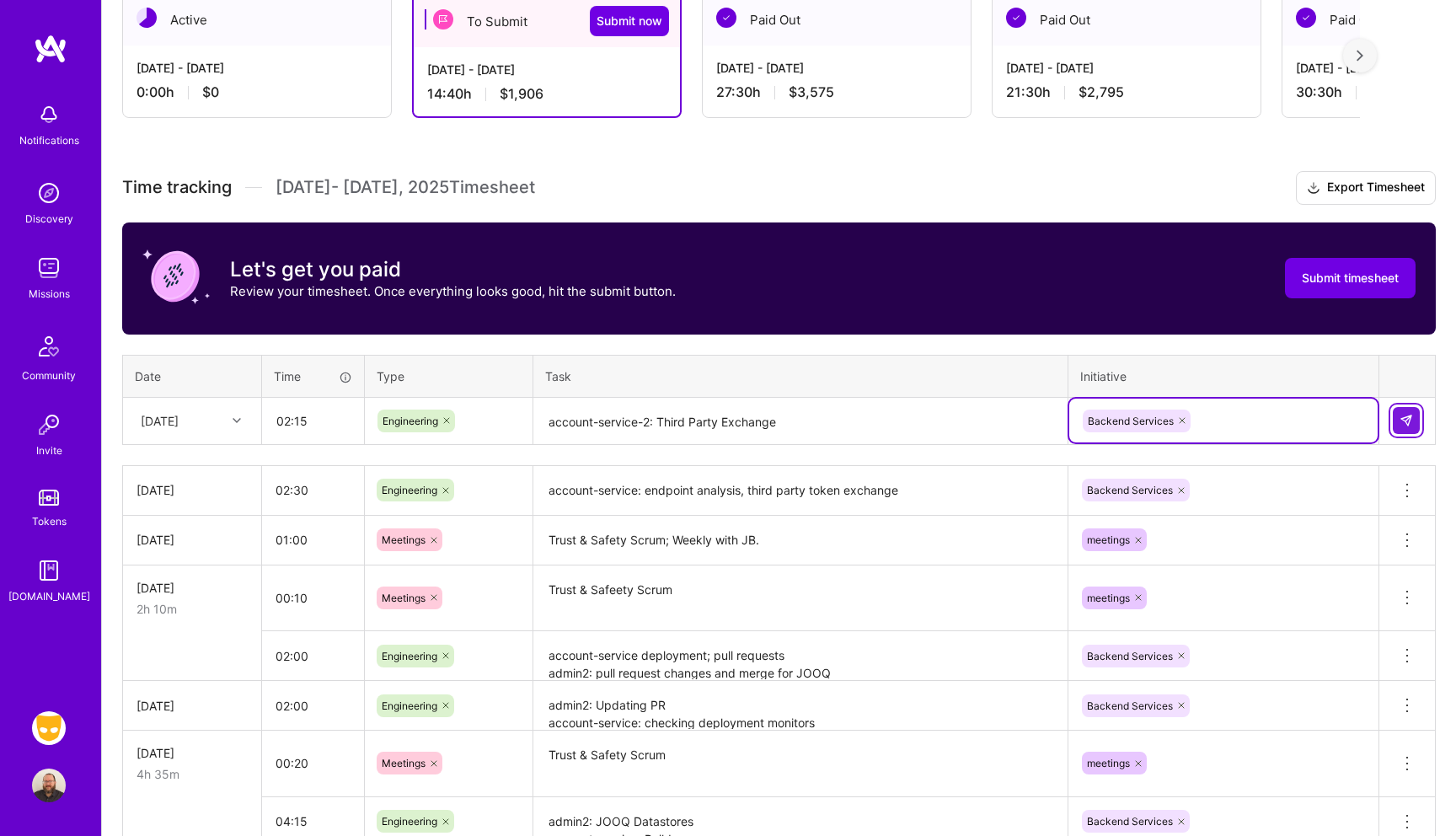
click at [1401, 430] on button at bounding box center [1406, 420] width 27 height 27
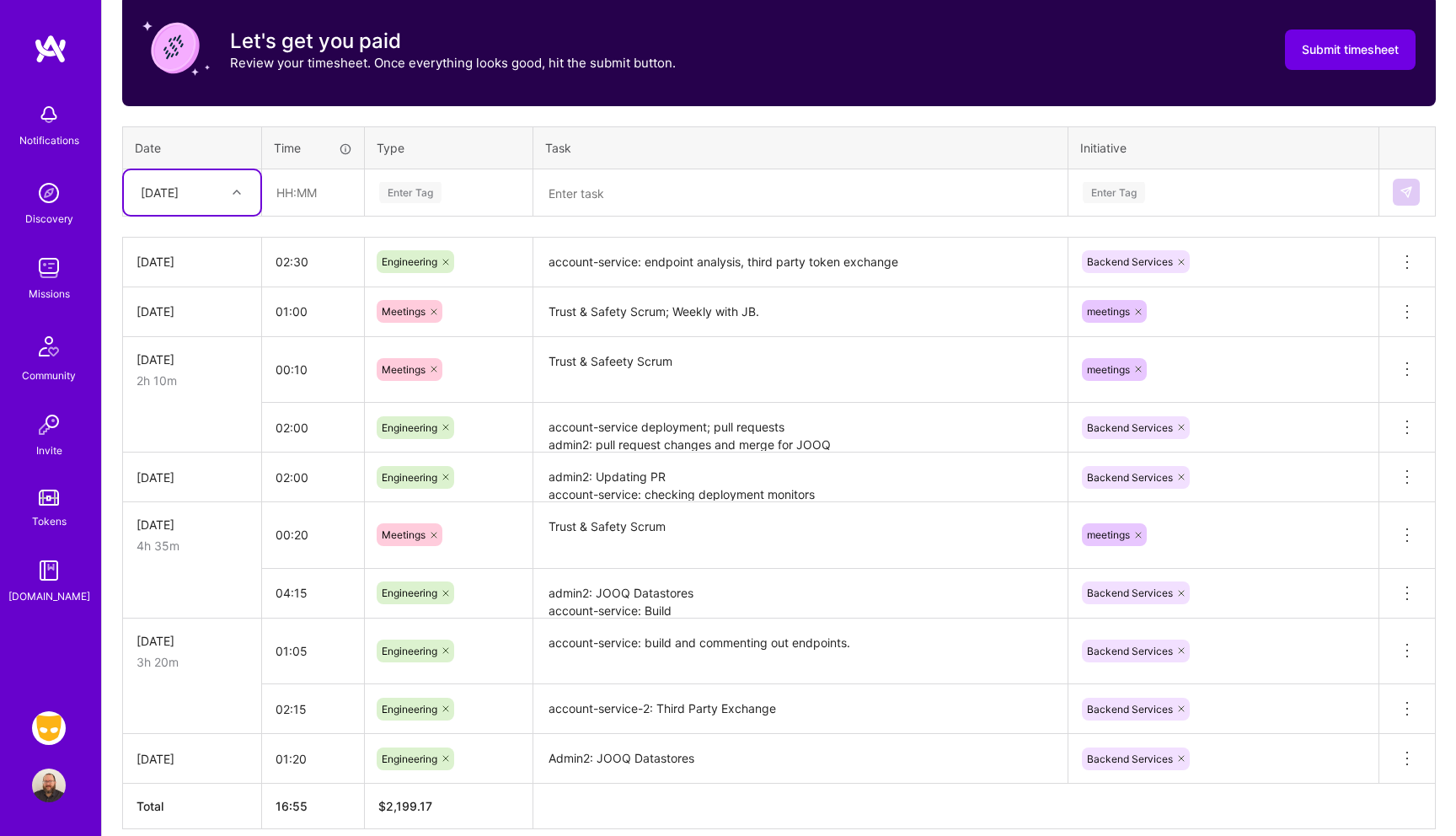
scroll to position [547, 0]
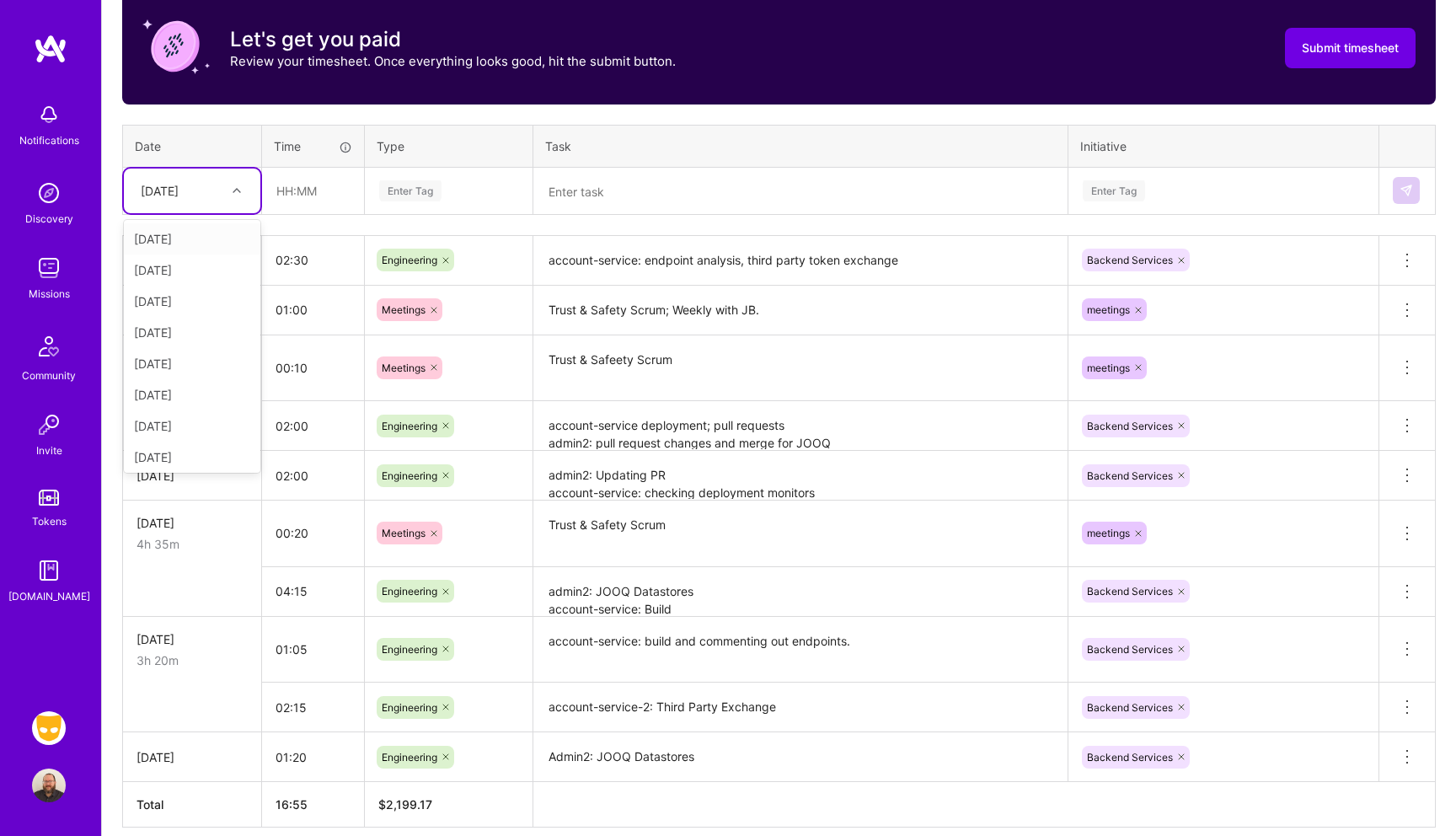
click at [159, 195] on div "[DATE]" at bounding box center [160, 191] width 38 height 18
click at [168, 293] on div "[DATE]" at bounding box center [192, 298] width 136 height 31
click at [304, 191] on input "text" at bounding box center [313, 191] width 100 height 44
type input "02:15"
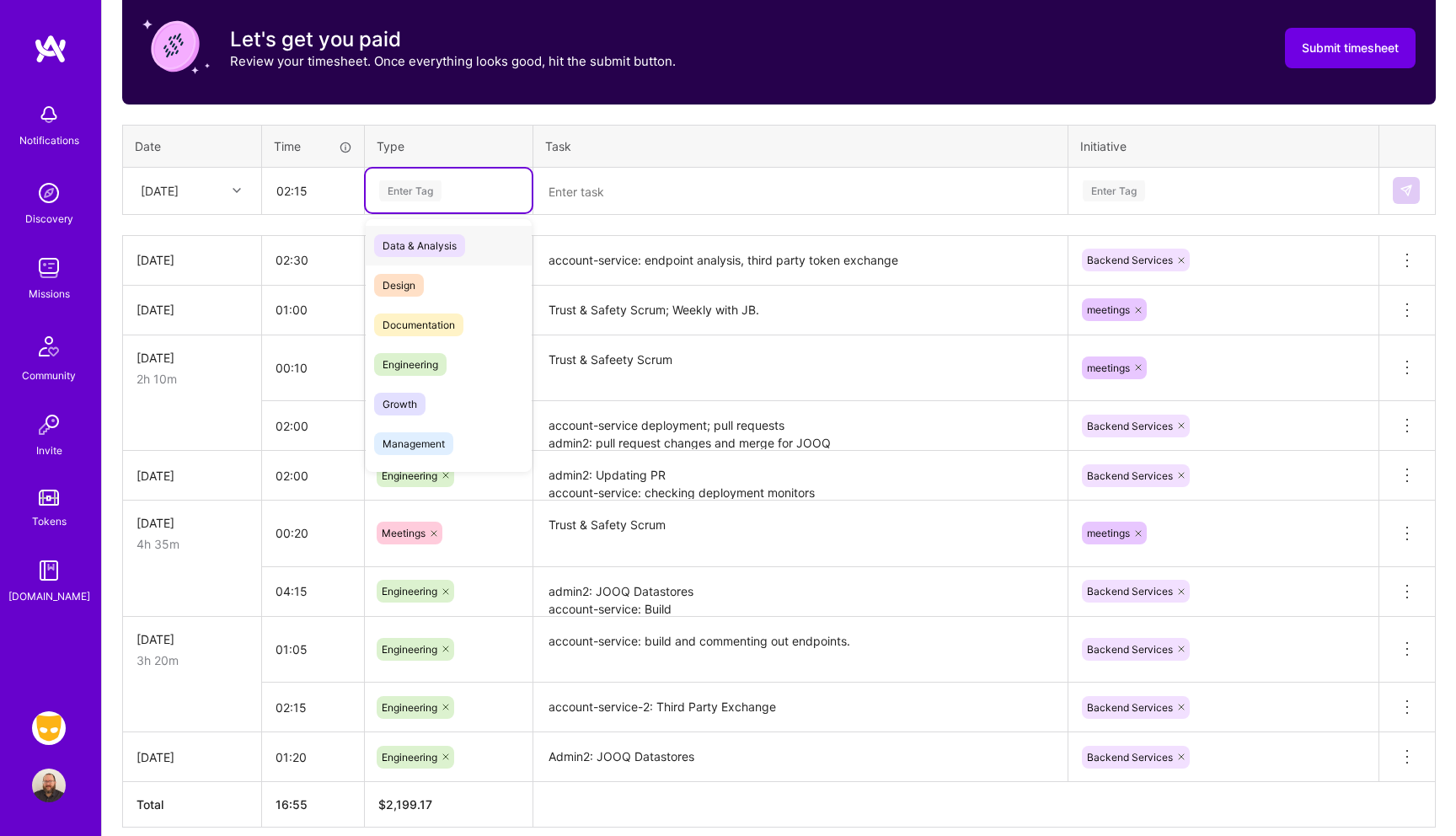
click at [423, 191] on div "Enter Tag" at bounding box center [410, 191] width 62 height 26
click at [420, 351] on div "Engineering" at bounding box center [448, 364] width 166 height 40
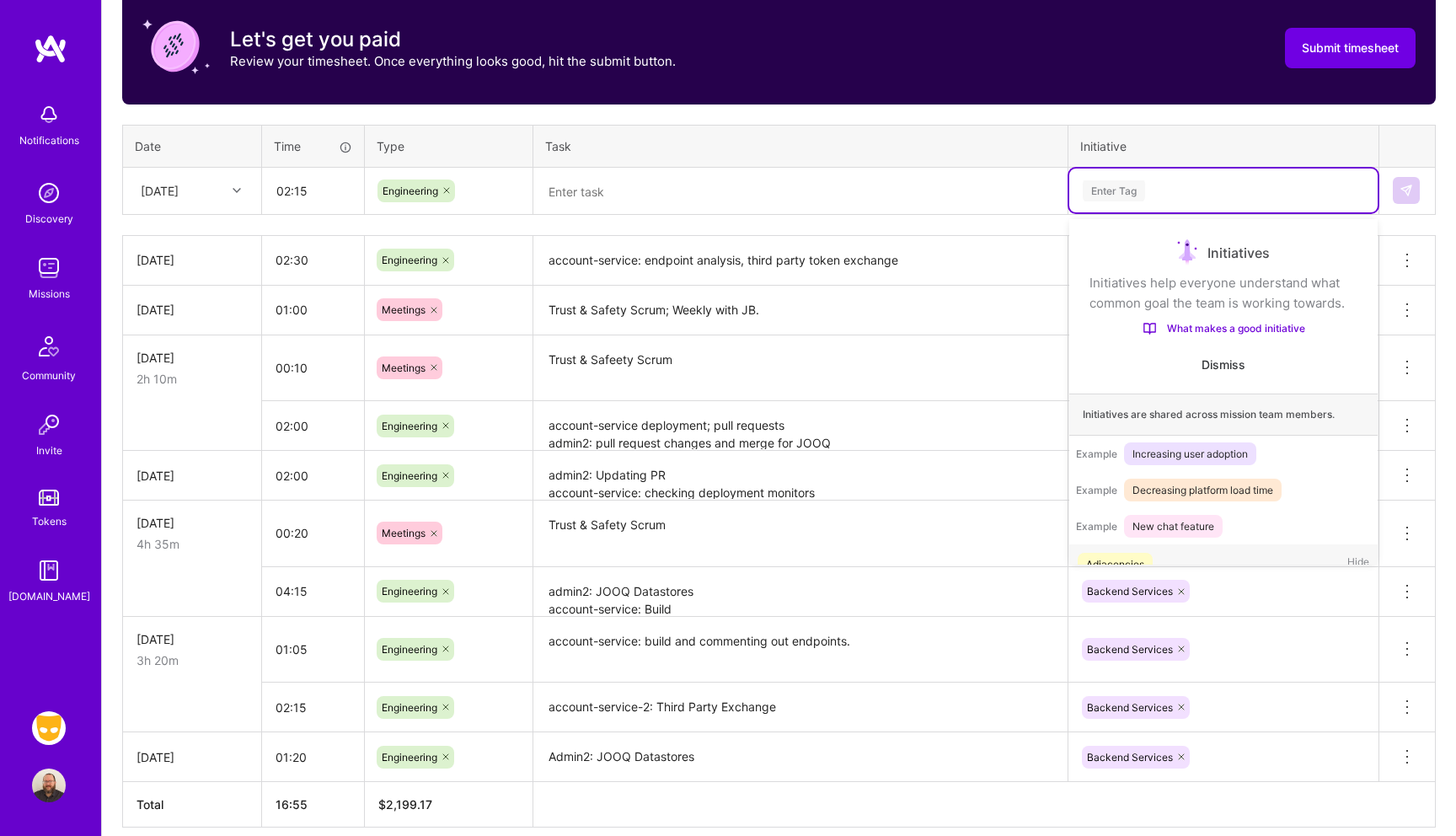
click at [1143, 199] on div "Enter Tag" at bounding box center [1114, 191] width 62 height 26
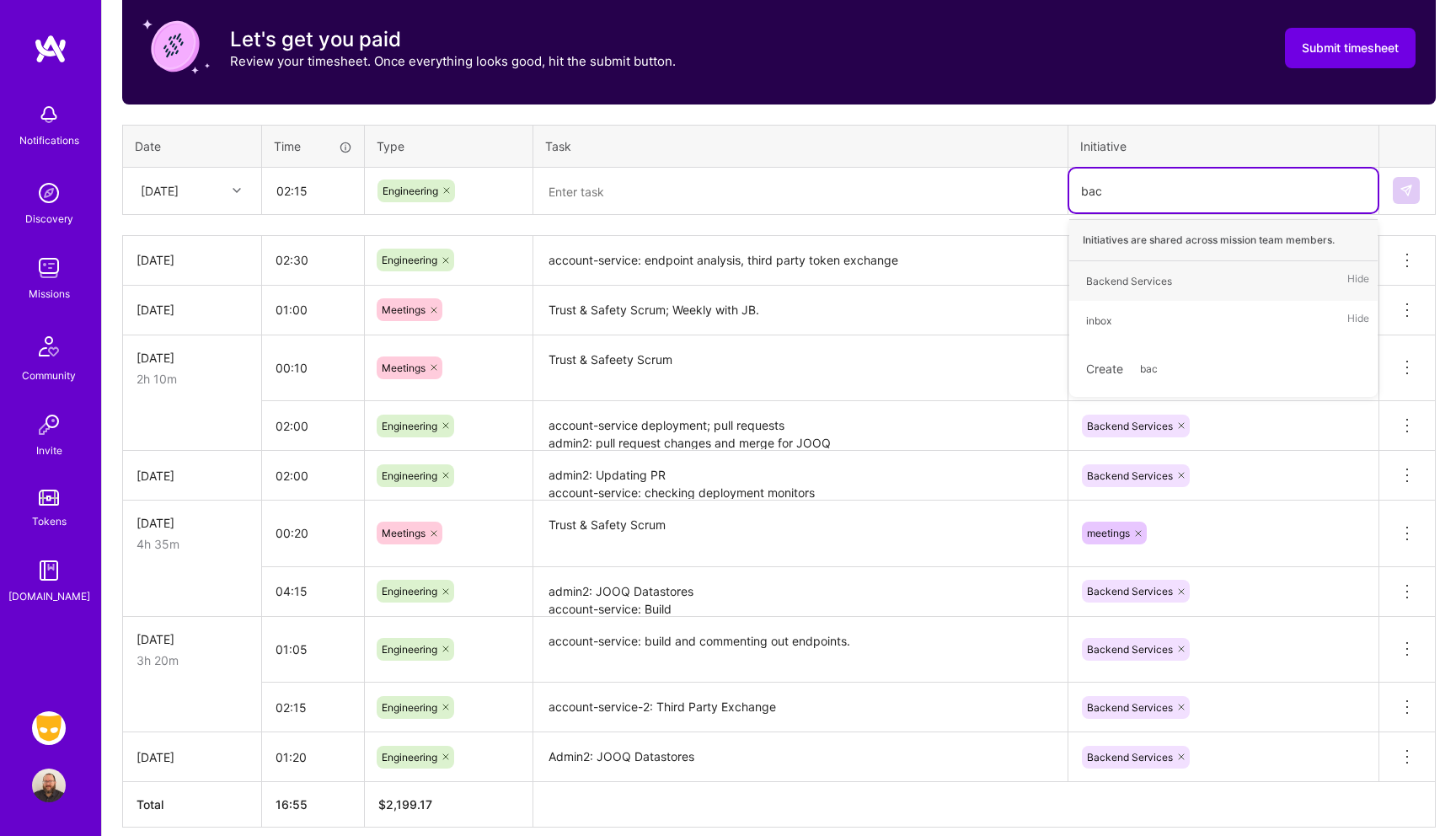
type input "back"
click at [1149, 285] on div "Backend Services" at bounding box center [1129, 281] width 86 height 18
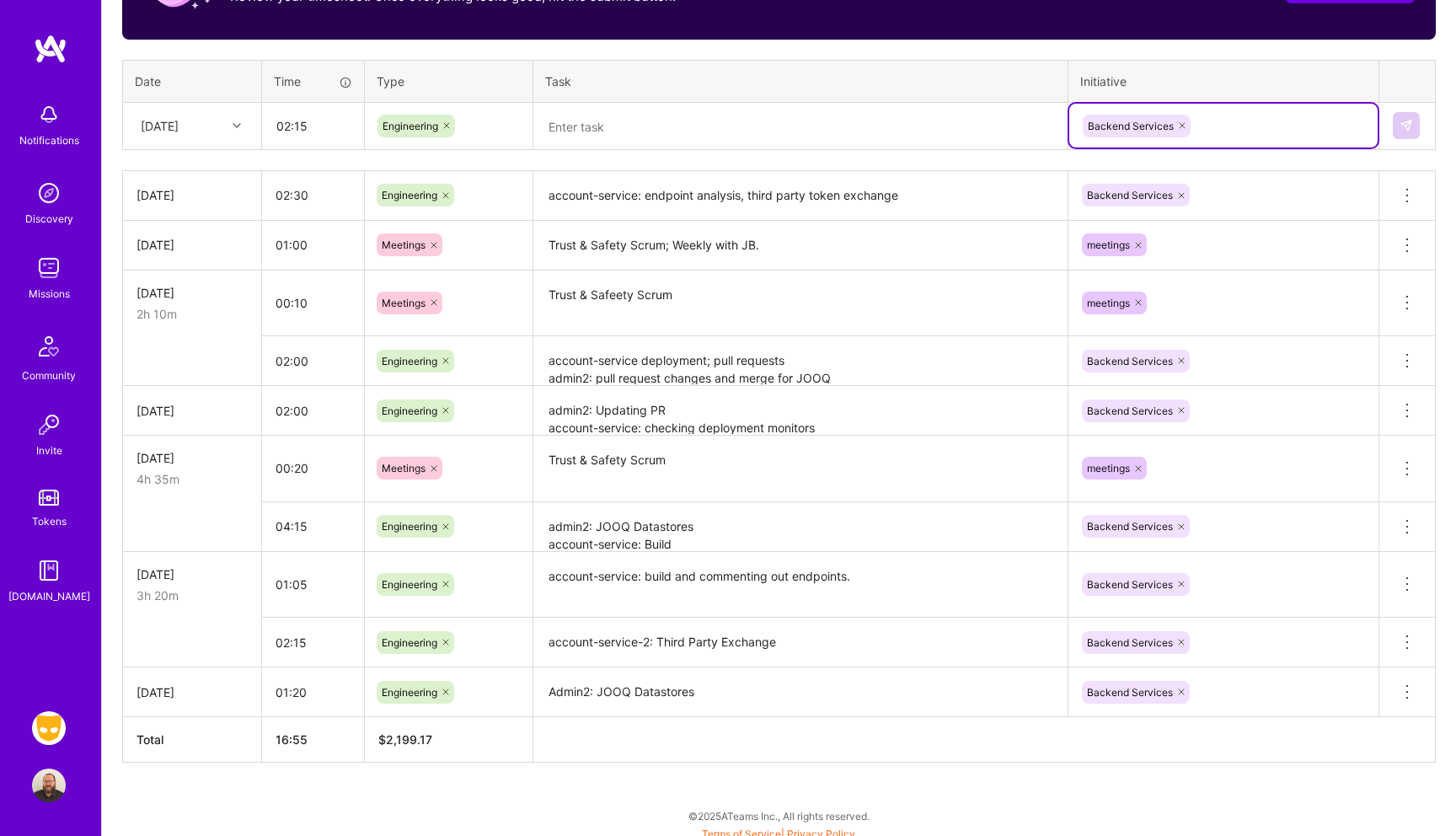
scroll to position [617, 0]
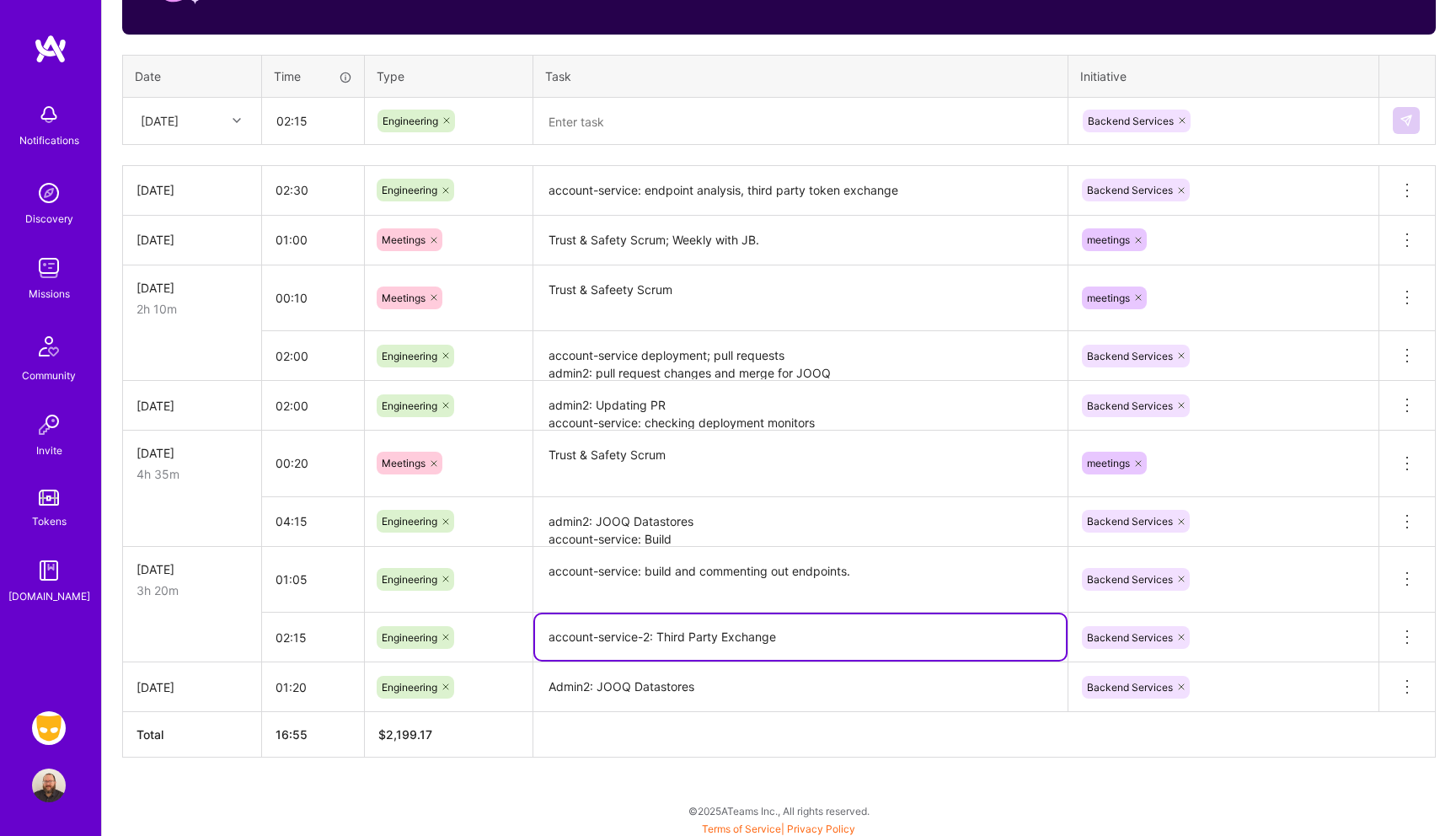
drag, startPoint x: 549, startPoint y: 630, endPoint x: 797, endPoint y: 629, distance: 248.0
click at [797, 629] on textarea "account-service-2: Third Party Exchange" at bounding box center [800, 637] width 531 height 45
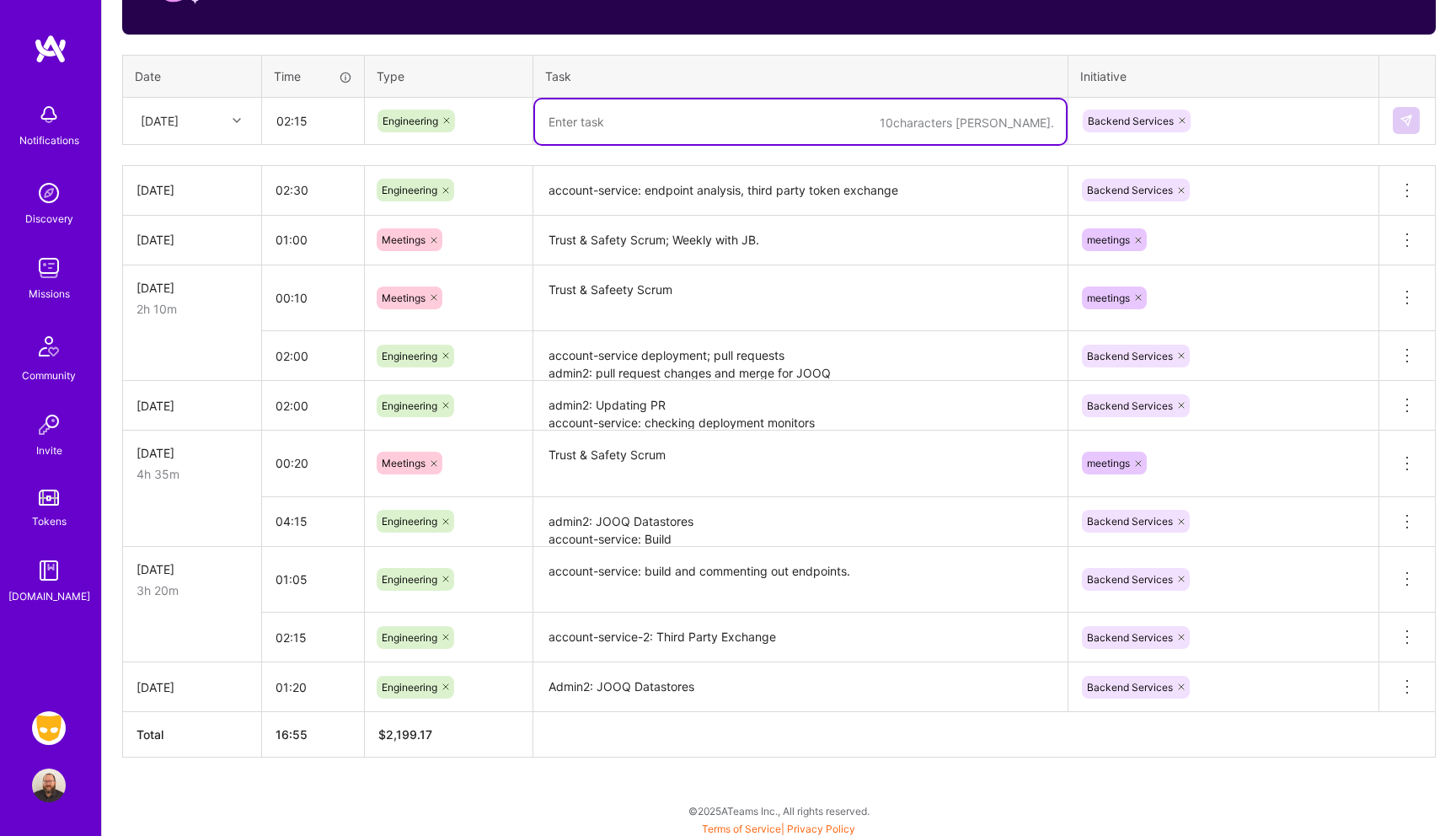
click at [611, 129] on textarea at bounding box center [800, 121] width 531 height 44
paste textarea "account-service-2: Third Party Exchange"
type textarea "account-service-2: Third Party Exchange"
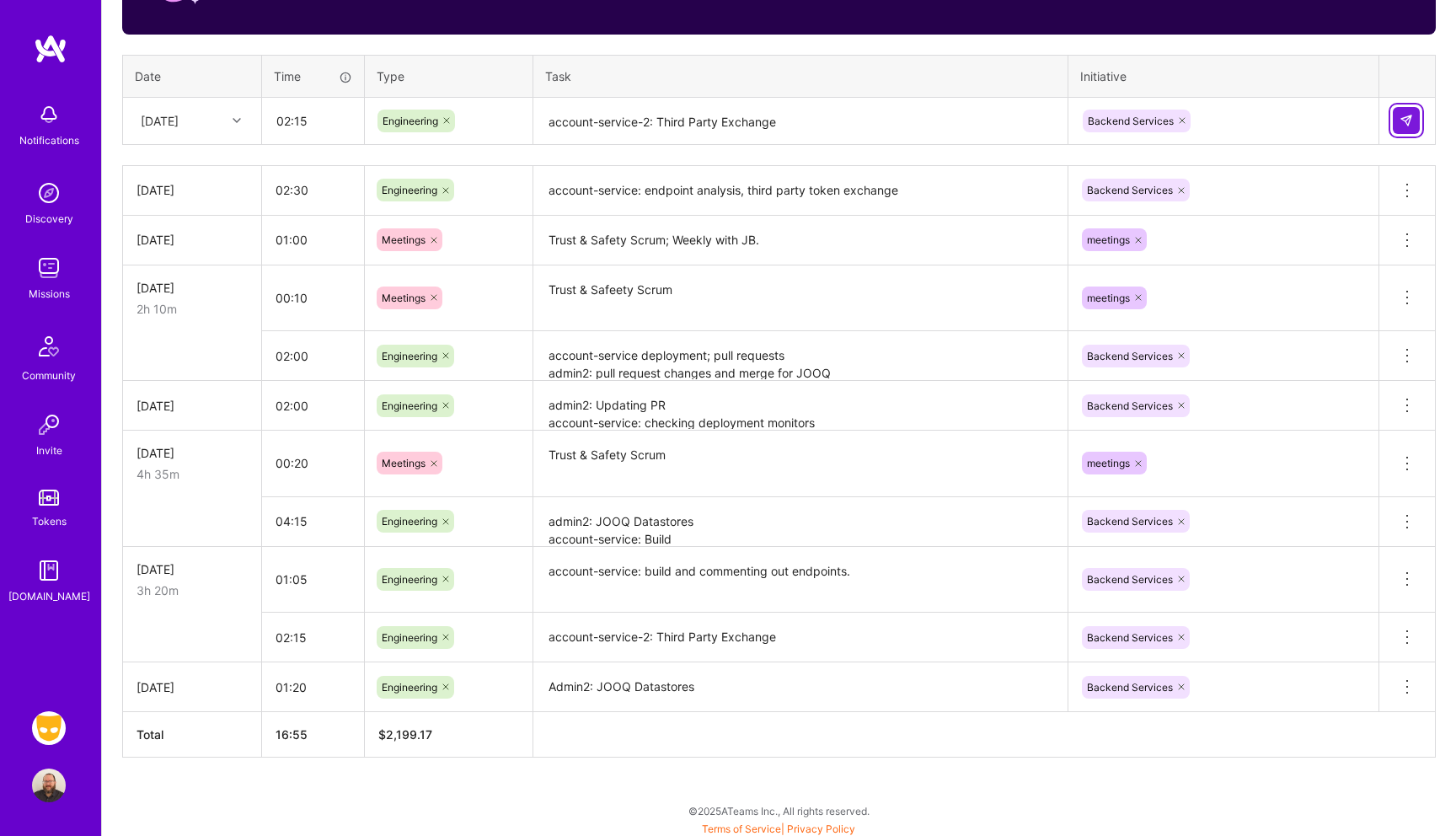
click at [1404, 117] on img at bounding box center [1406, 120] width 13 height 13
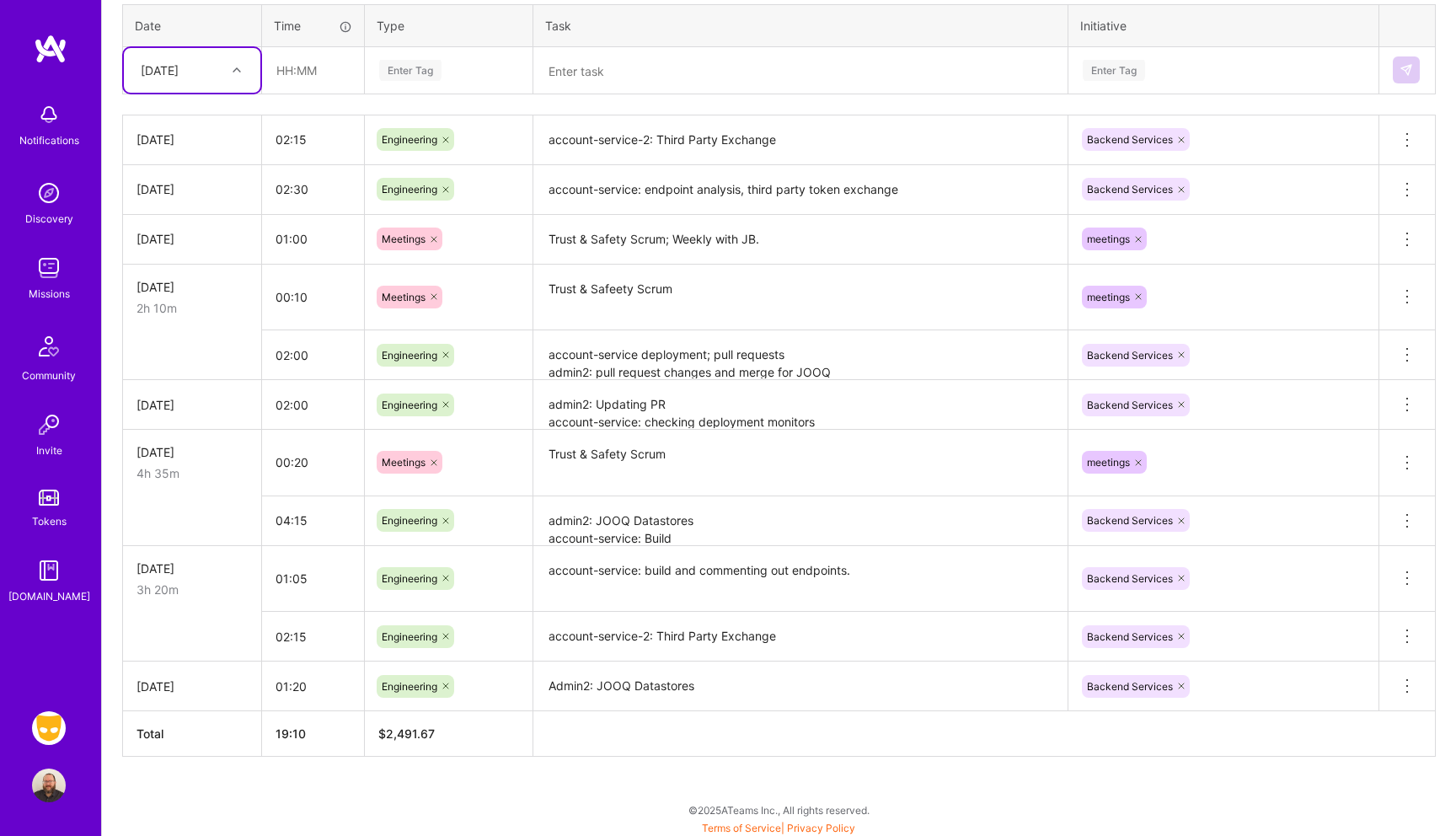
scroll to position [670, 0]
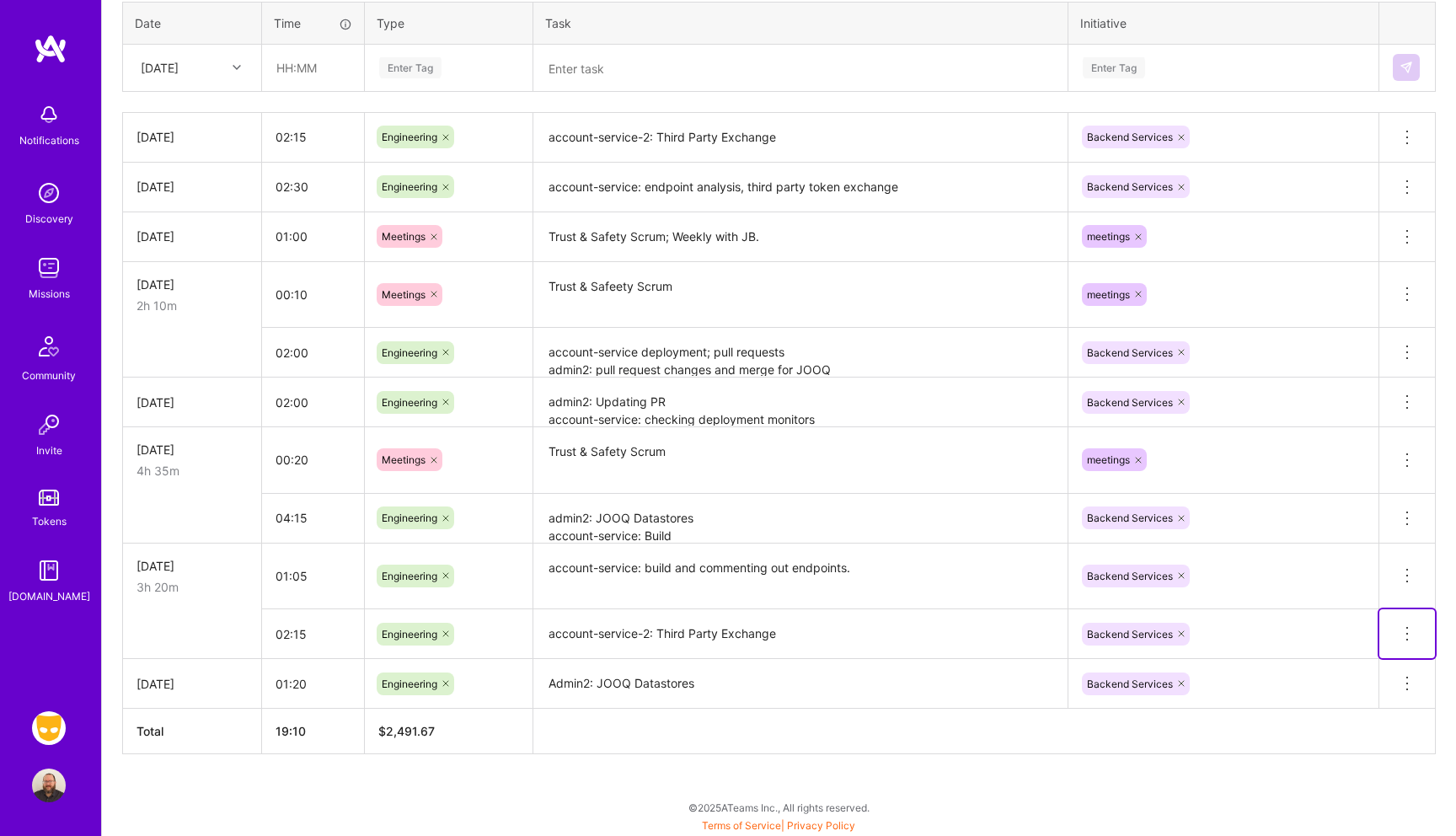
click at [1413, 640] on icon at bounding box center [1407, 634] width 20 height 20
click at [1389, 660] on button "Delete row" at bounding box center [1366, 663] width 88 height 42
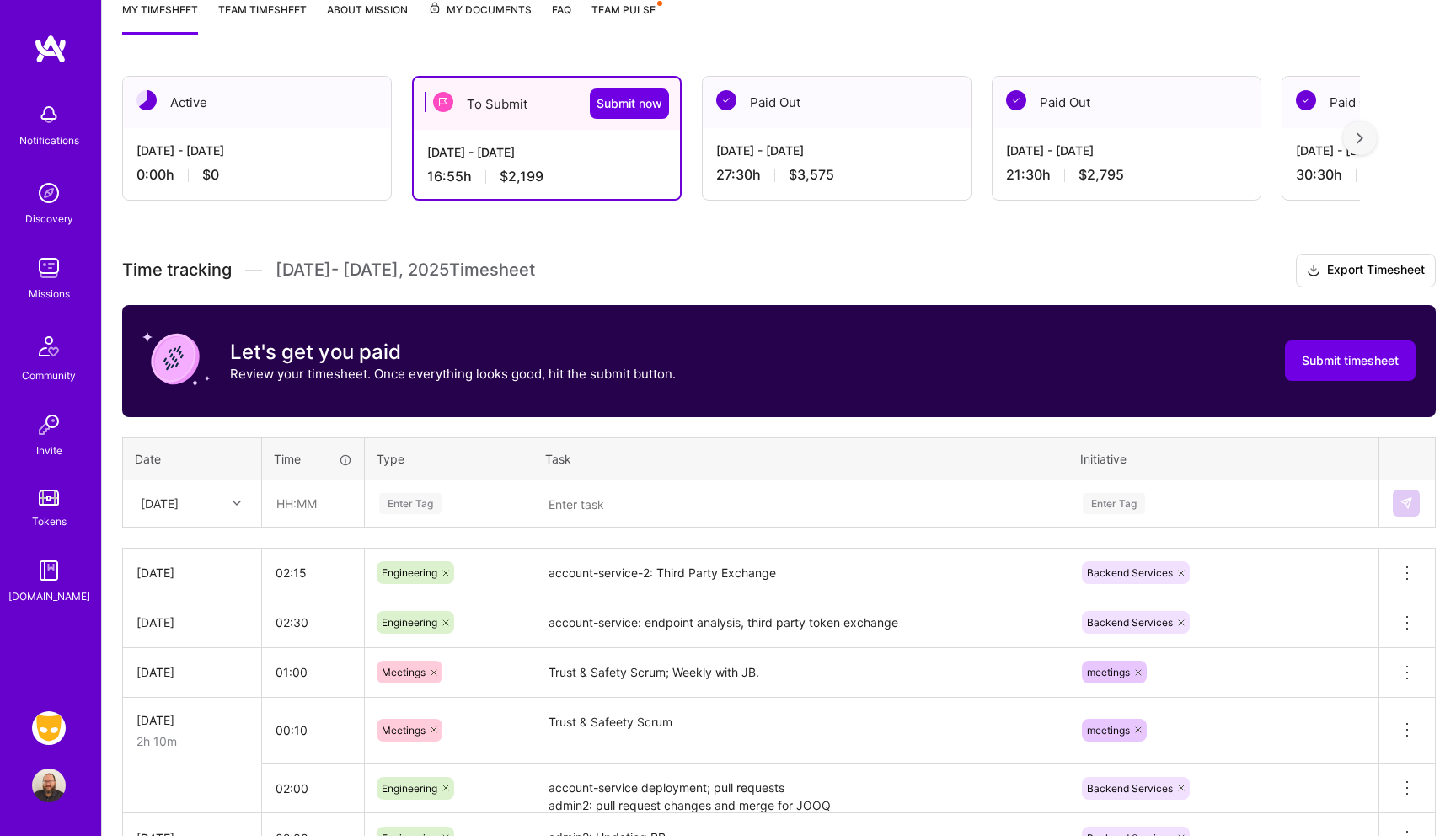
scroll to position [228, 0]
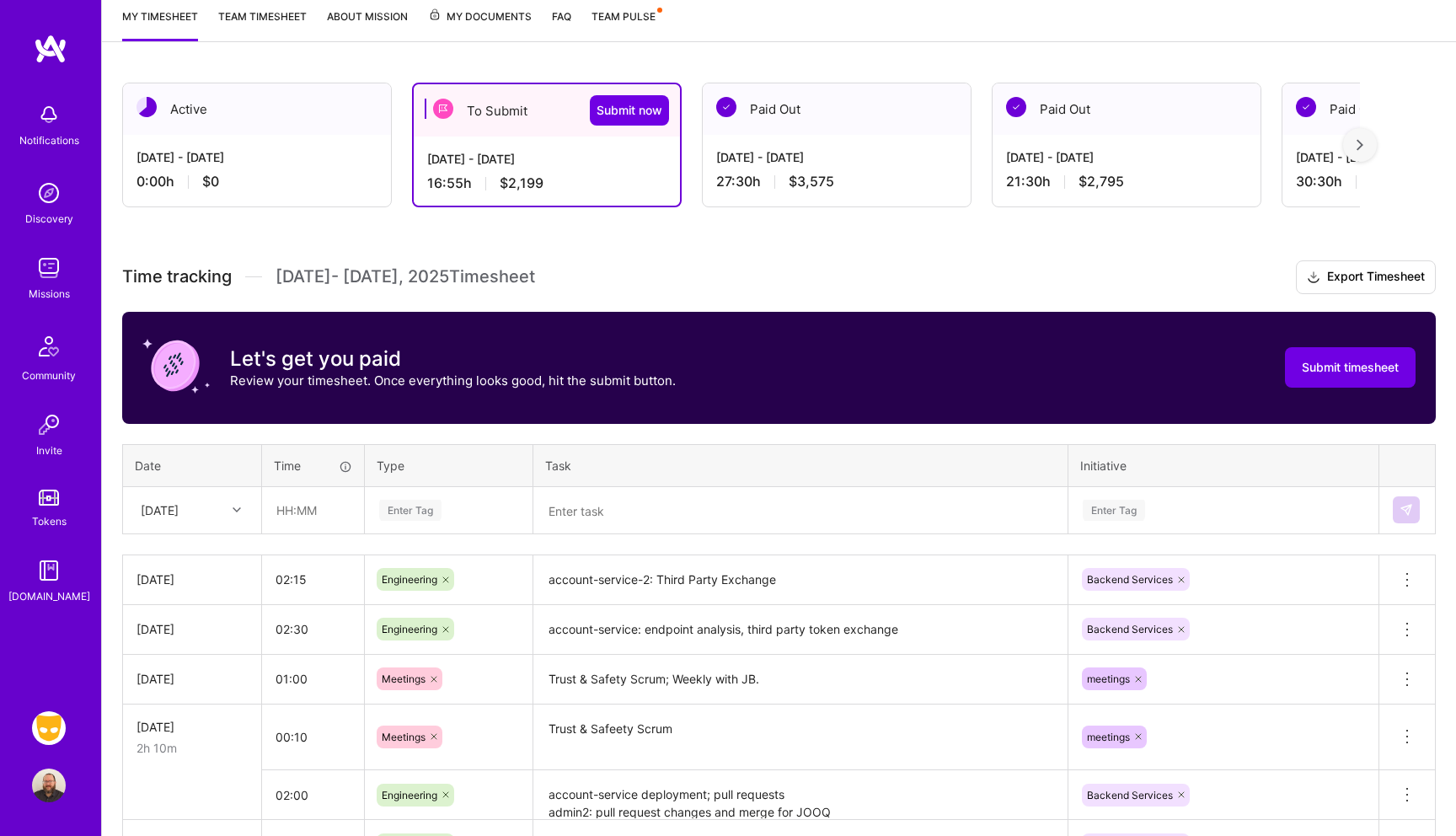
click at [230, 507] on div at bounding box center [238, 510] width 26 height 22
click at [181, 707] on div "[DATE]" at bounding box center [192, 711] width 136 height 31
click at [322, 512] on input "text" at bounding box center [313, 511] width 100 height 44
type input "01:00"
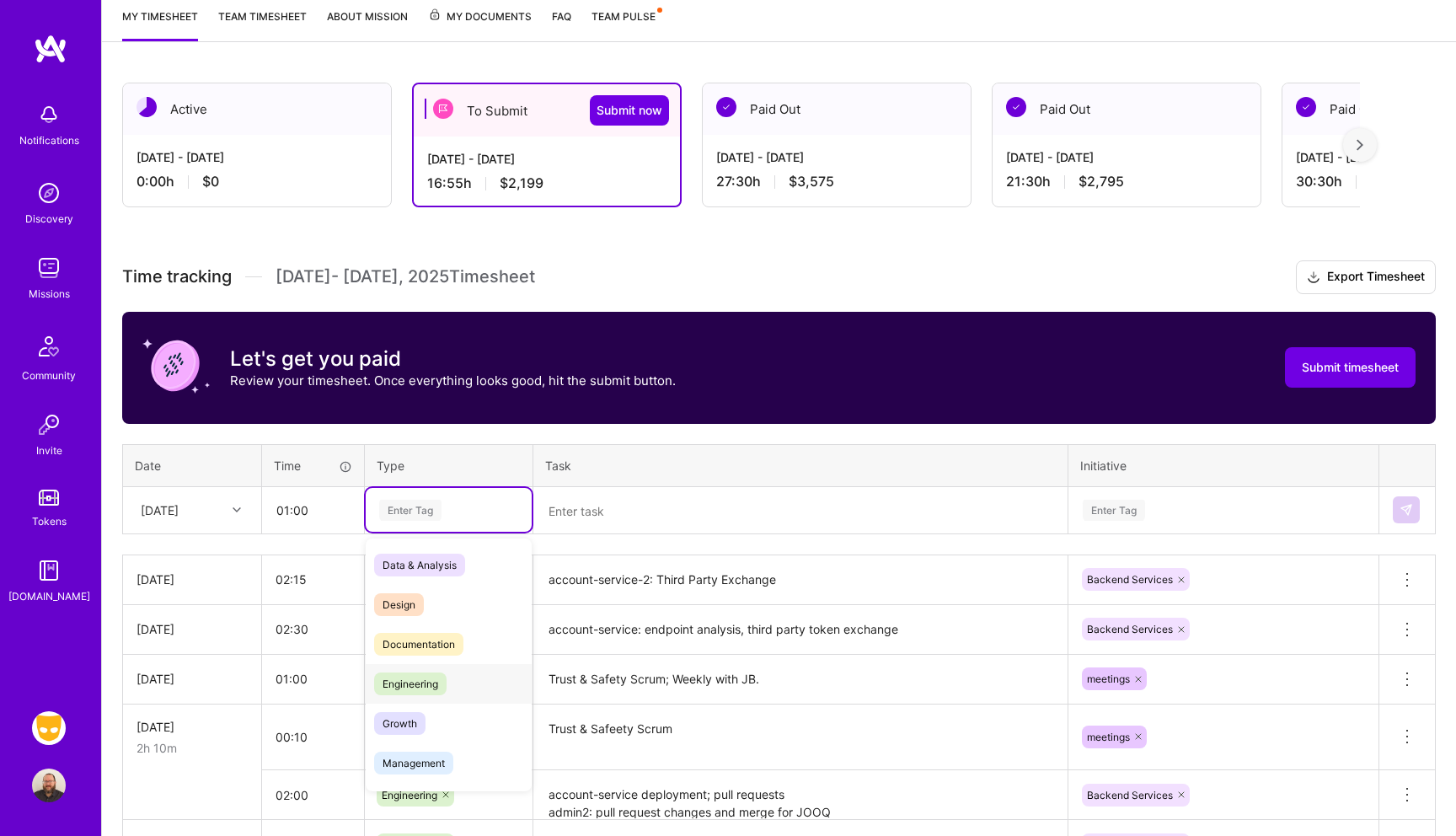
click at [413, 679] on span "Engineering" at bounding box center [410, 684] width 73 height 23
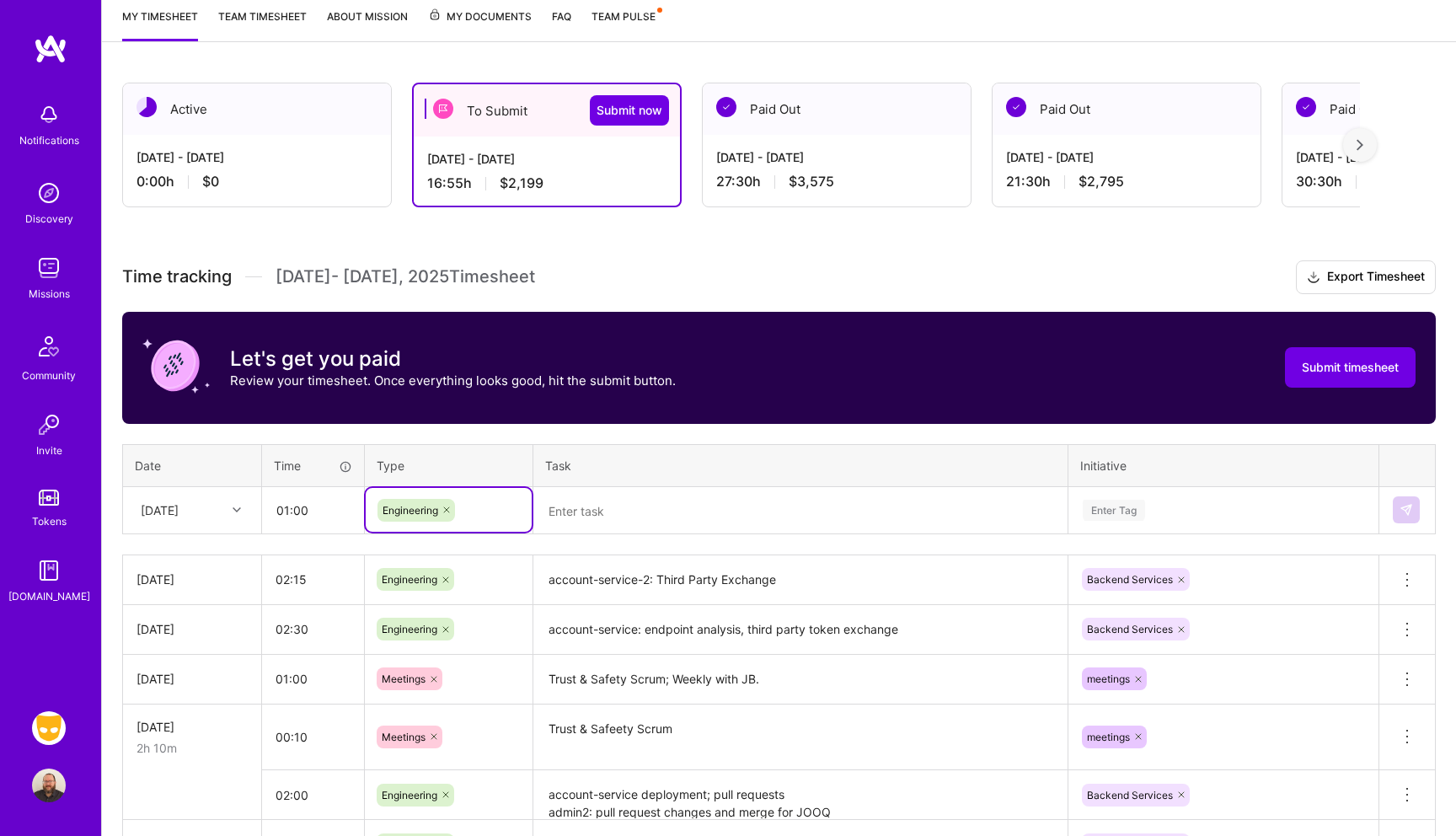
click at [583, 516] on textarea at bounding box center [800, 512] width 531 height 44
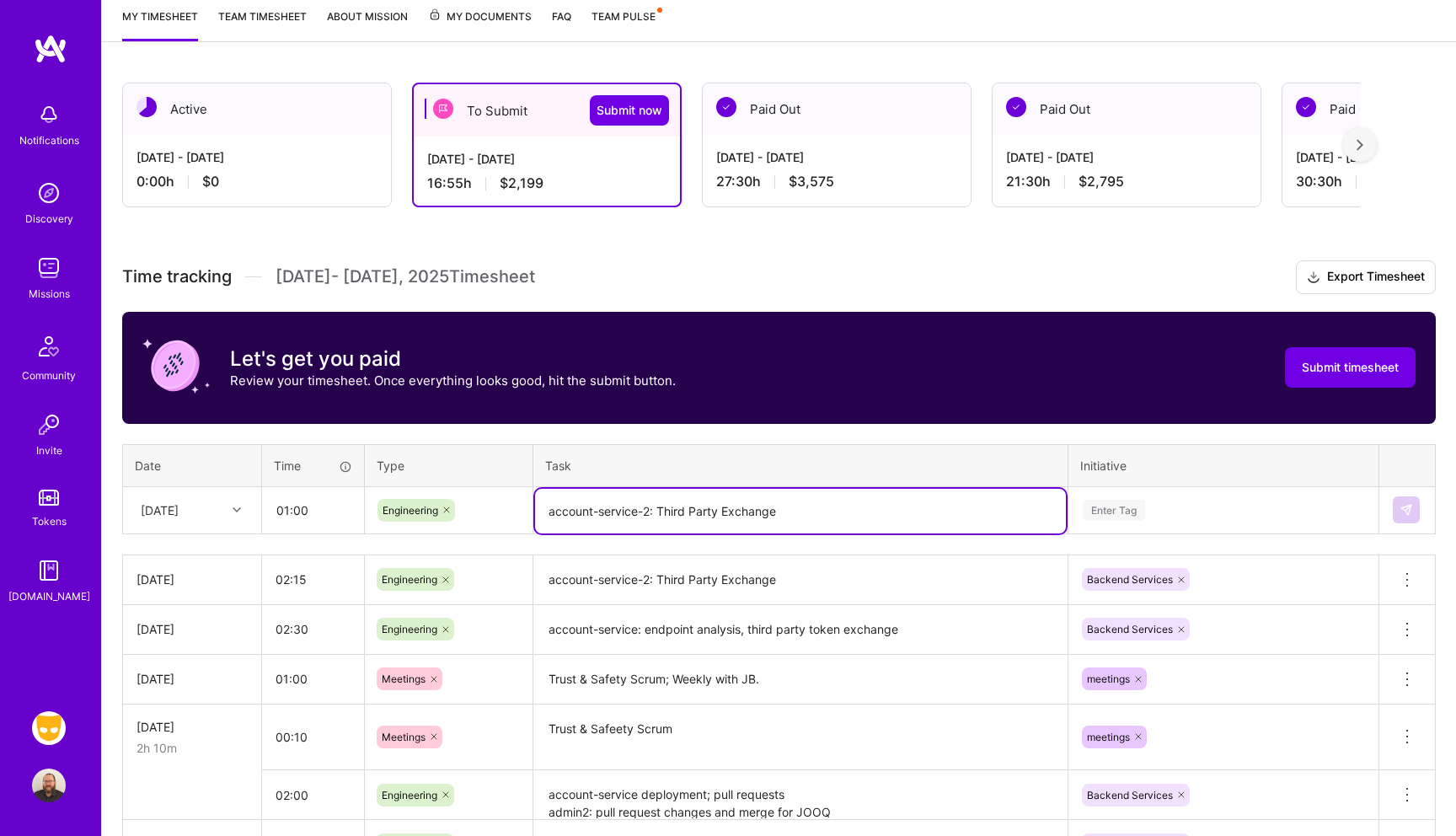
type textarea "account-service-2: Third Party Exchange"
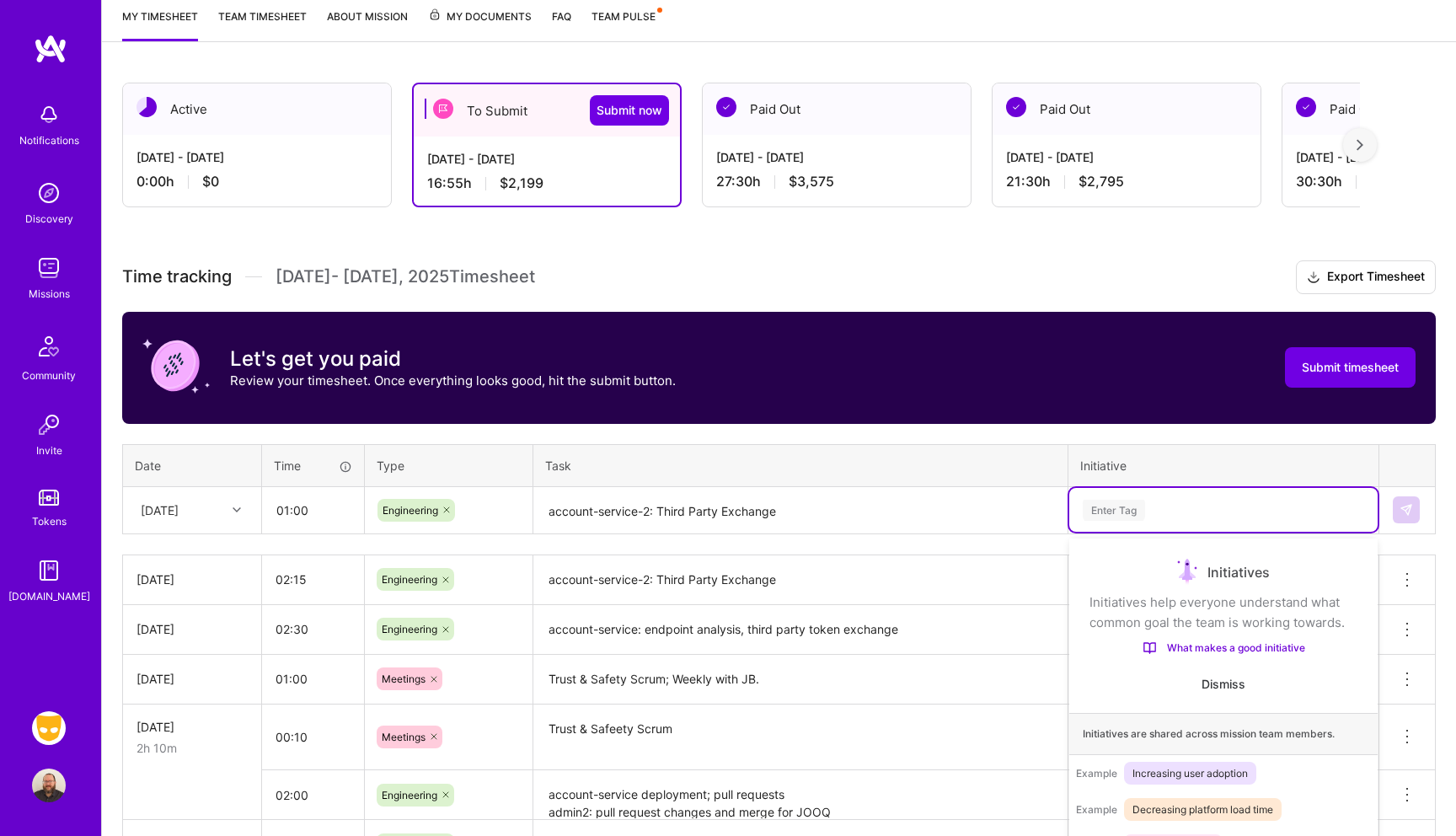
scroll to position [282, 0]
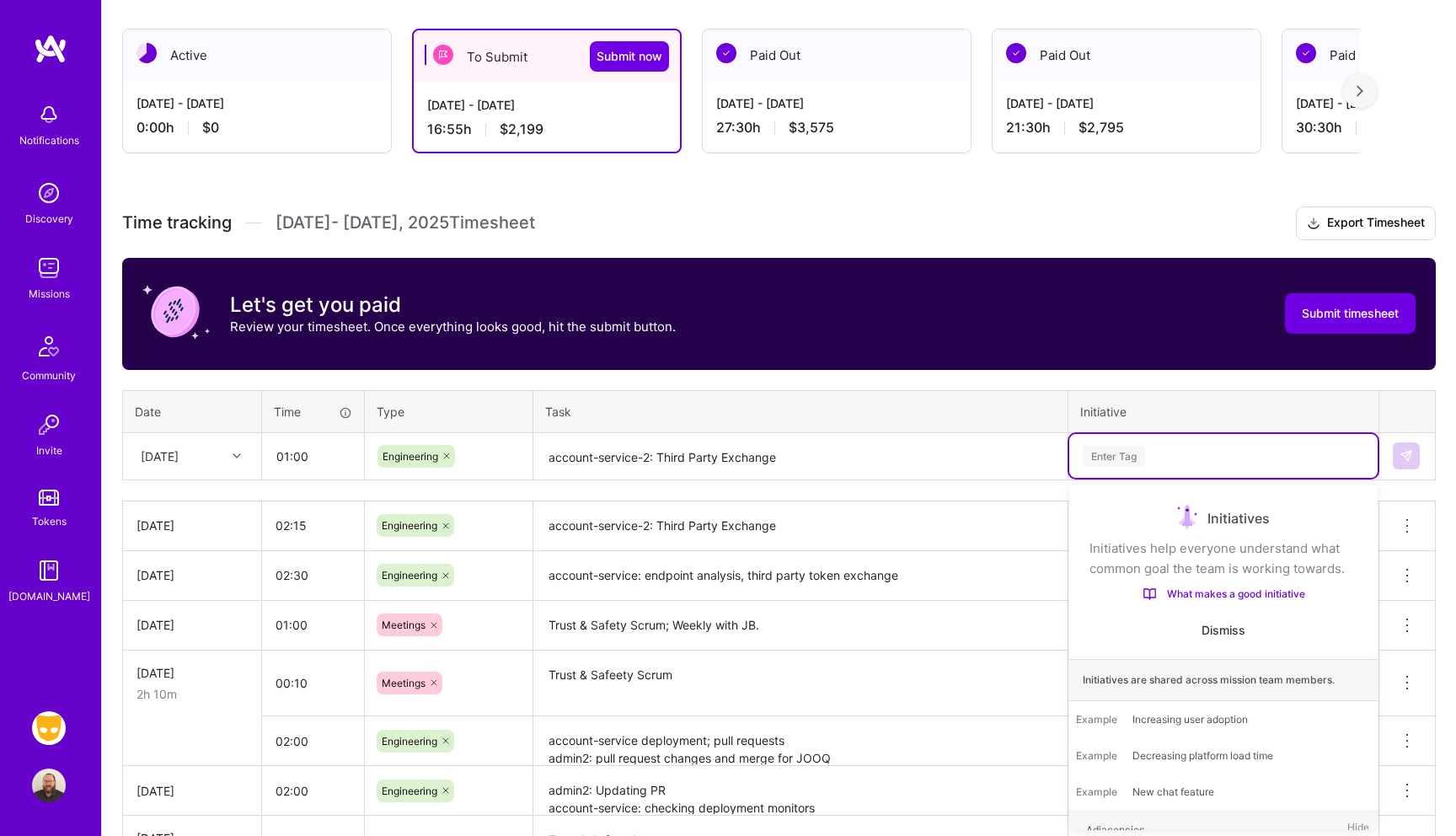
type input "e"
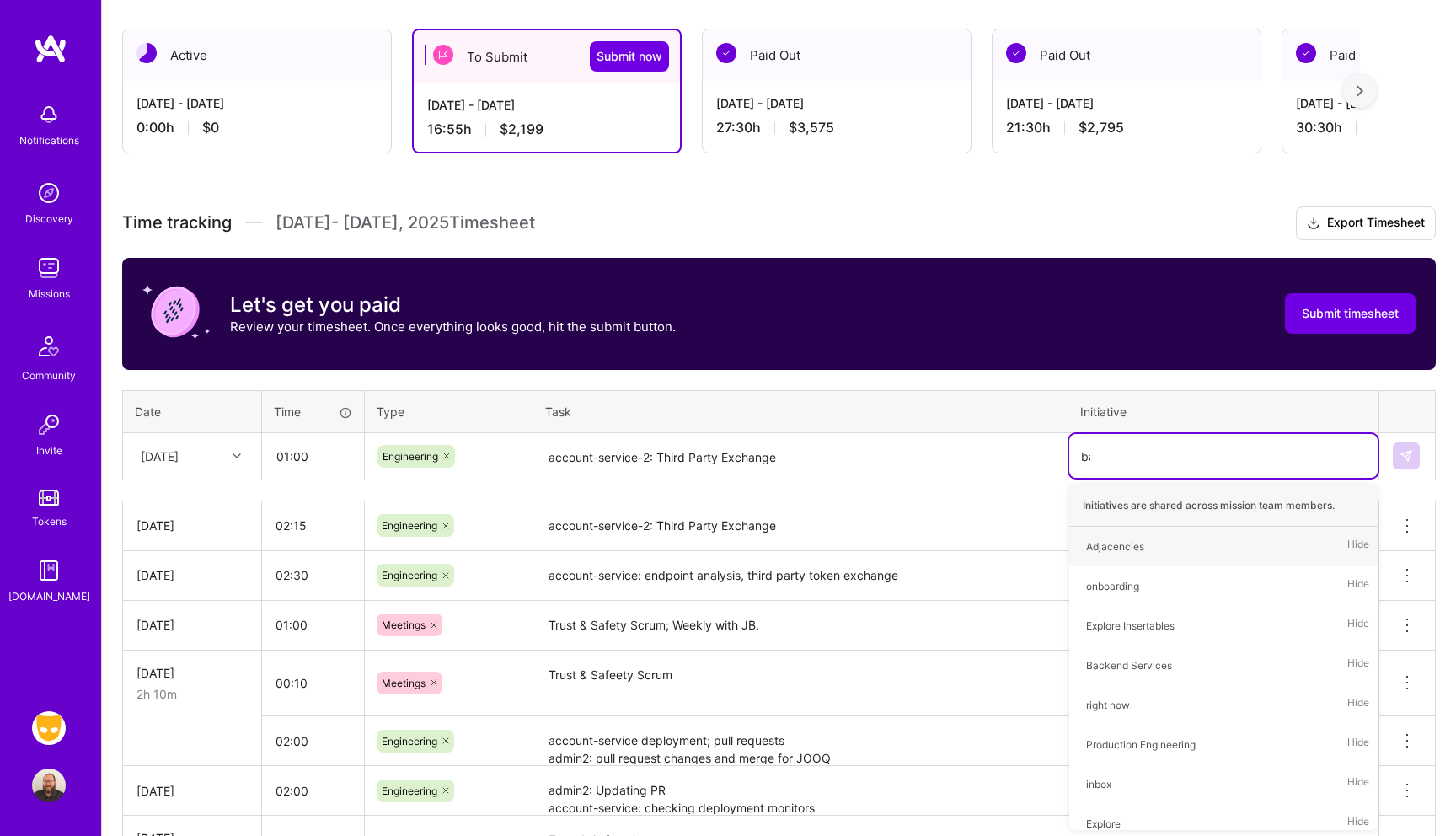
type input "back"
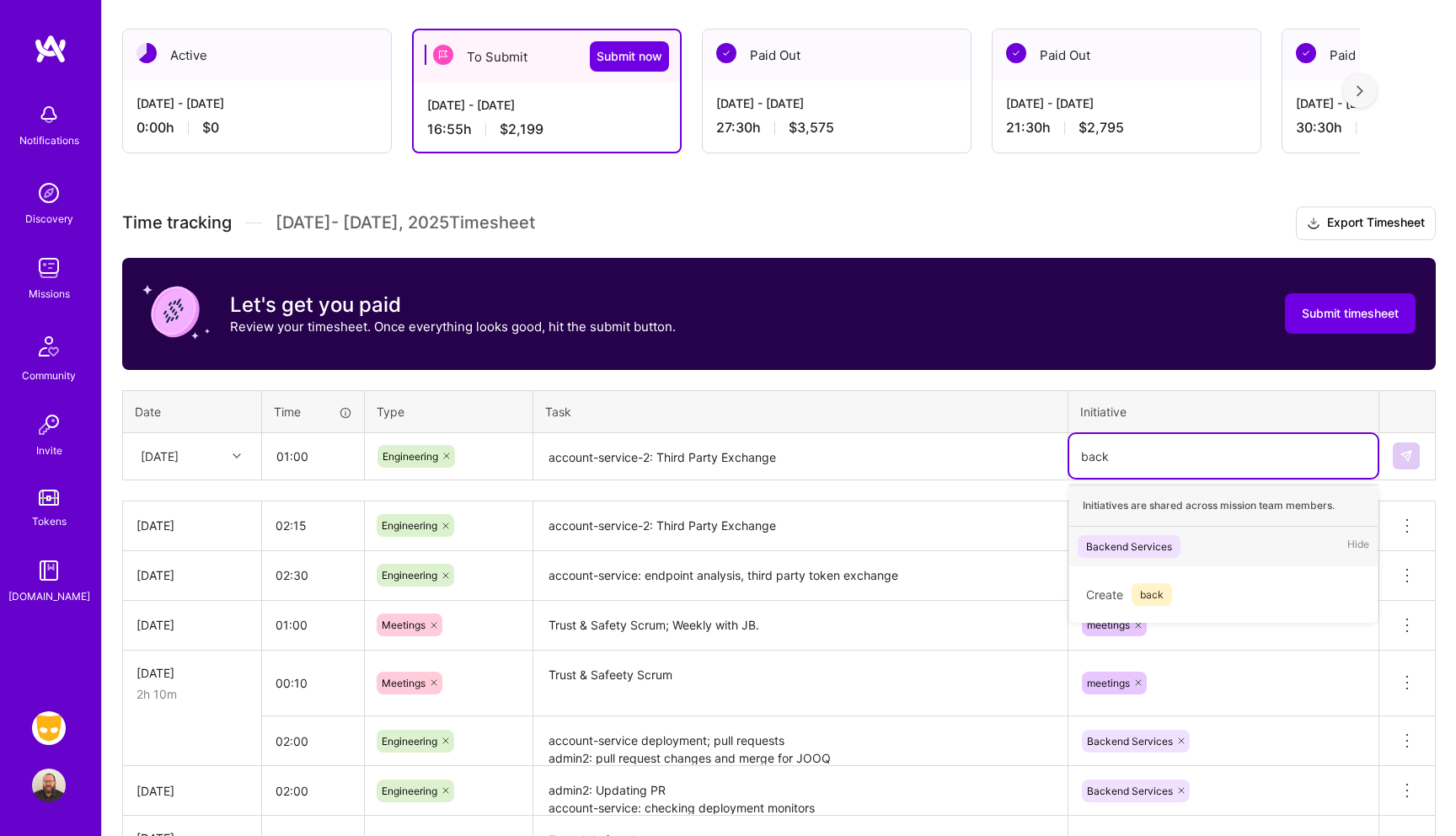
click at [1146, 545] on div "Backend Services" at bounding box center [1129, 547] width 86 height 18
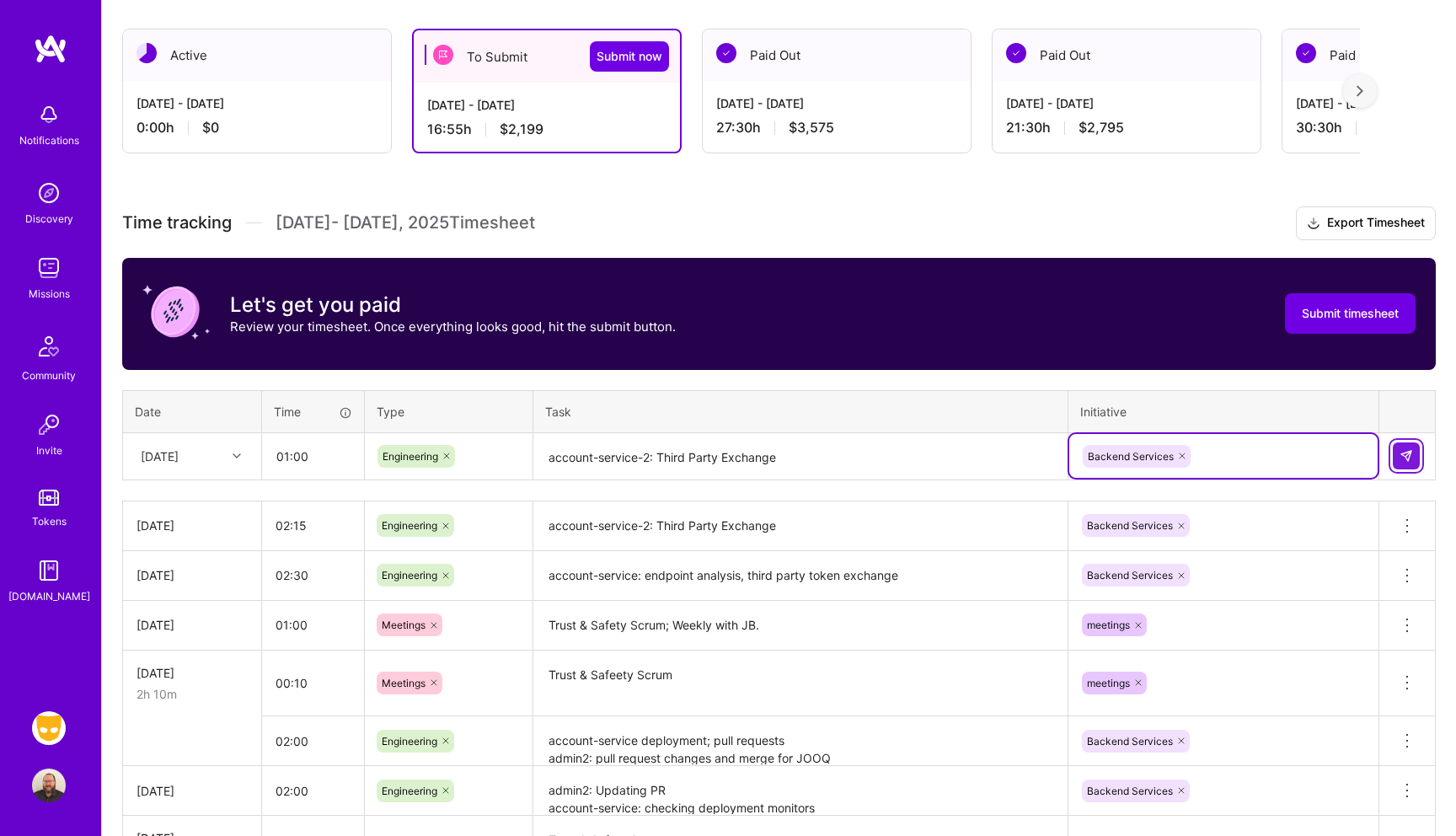
click at [1405, 460] on img at bounding box center [1406, 456] width 13 height 13
